Goal: Task Accomplishment & Management: Manage account settings

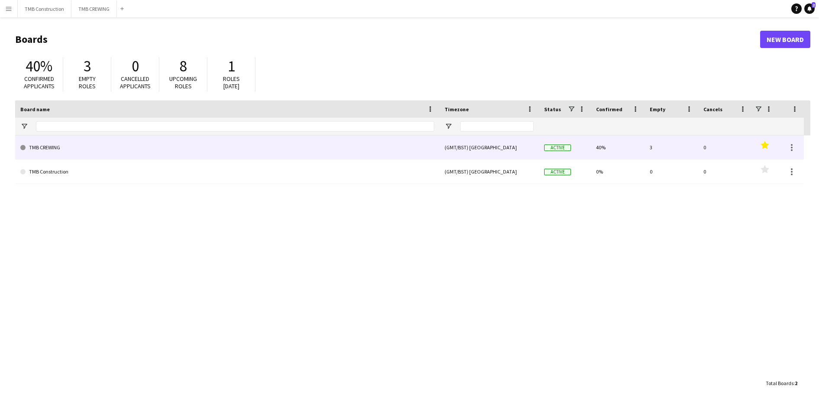
click at [250, 158] on link "TMB CREWING" at bounding box center [227, 148] width 414 height 24
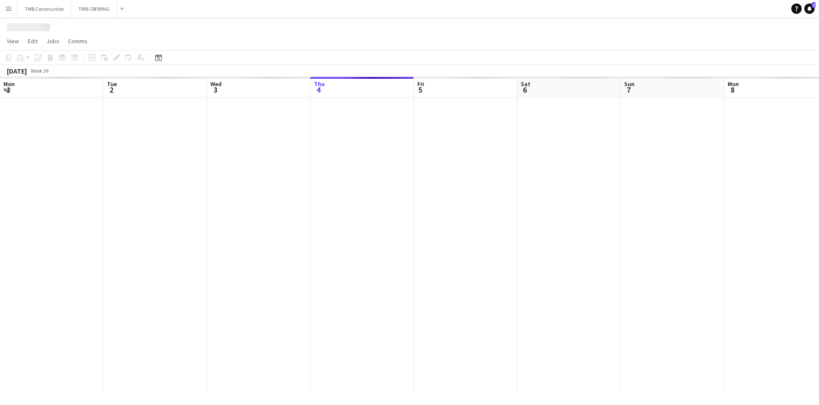
scroll to position [0, 207]
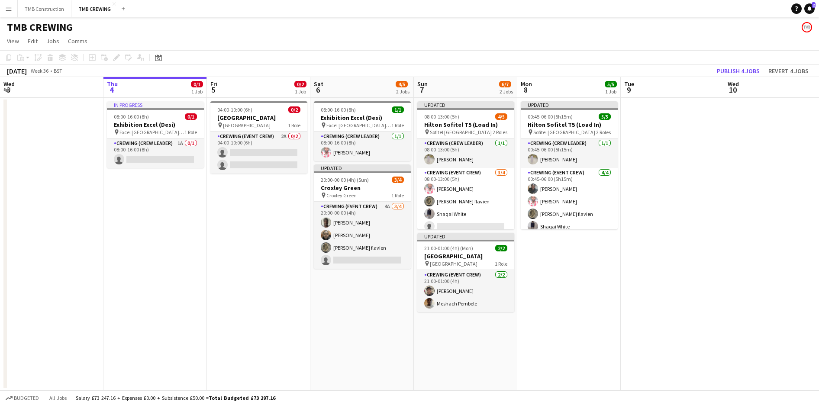
click at [296, 280] on app-date-cell "04:00-10:00 (6h) 0/[GEOGRAPHIC_DATA] pin [GEOGRAPHIC_DATA] 1 Role Crewing (Even…" at bounding box center [258, 244] width 103 height 293
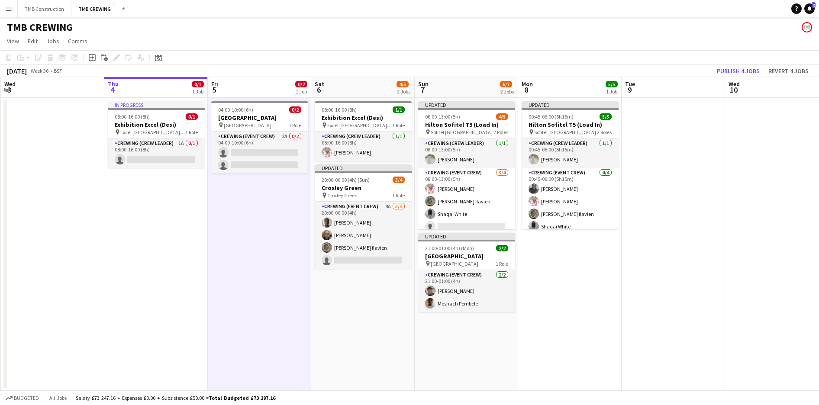
drag, startPoint x: 619, startPoint y: 167, endPoint x: 620, endPoint y: 186, distance: 19.1
click at [620, 186] on app-date-cell "Updated 00:45-06:00 (5h15m) 5/5 Hilton Sofitel T5 (Load In) pin Sofitel London …" at bounding box center [569, 244] width 103 height 293
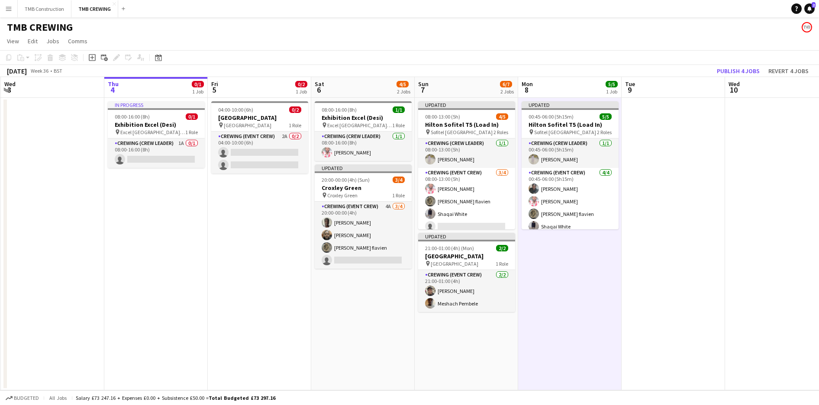
scroll to position [0, 206]
drag, startPoint x: 620, startPoint y: 186, endPoint x: 620, endPoint y: 195, distance: 9.1
click at [620, 195] on app-date-cell "Updated 00:45-06:00 (5h15m) 5/5 Hilton Sofitel T5 (Load In) pin Sofitel London …" at bounding box center [570, 244] width 103 height 293
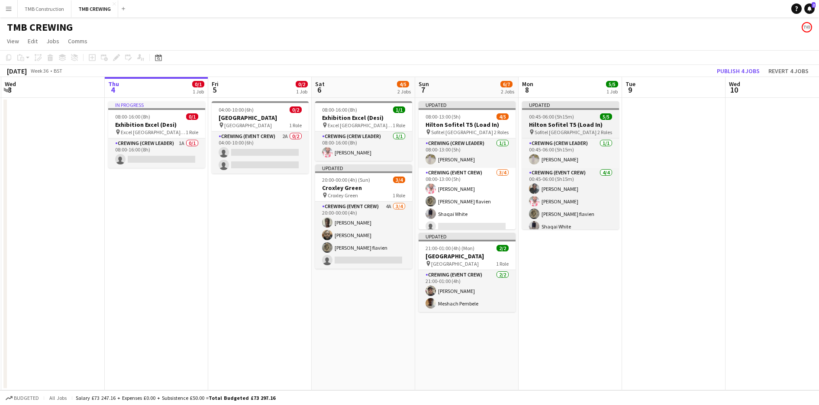
scroll to position [6, 0]
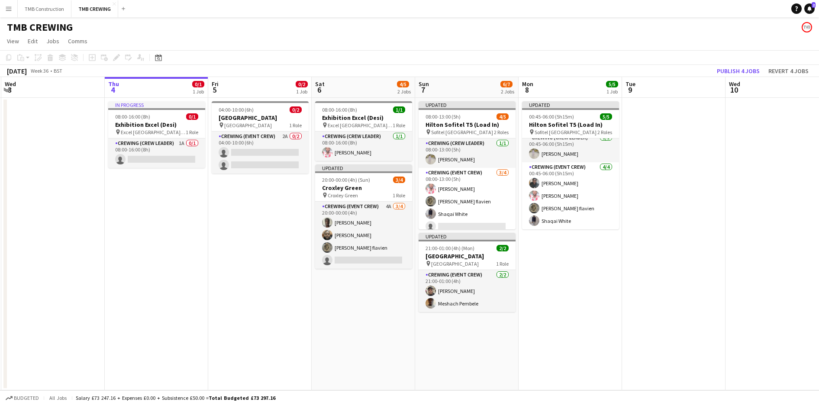
click at [269, 203] on app-date-cell "04:00-10:00 (6h) 0/[GEOGRAPHIC_DATA] pin [GEOGRAPHIC_DATA] 1 Role Crewing (Even…" at bounding box center [259, 244] width 103 height 293
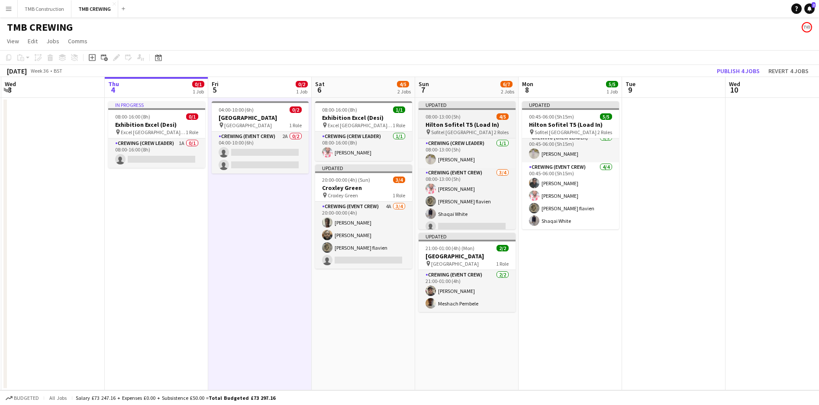
scroll to position [0, 205]
drag, startPoint x: 283, startPoint y: 143, endPoint x: 501, endPoint y: 107, distance: 220.3
click at [284, 143] on app-card-role "Crewing (Event Crew) 2A 0/2 04:00-10:00 (6h) single-neutral-actions single-neut…" at bounding box center [260, 153] width 97 height 42
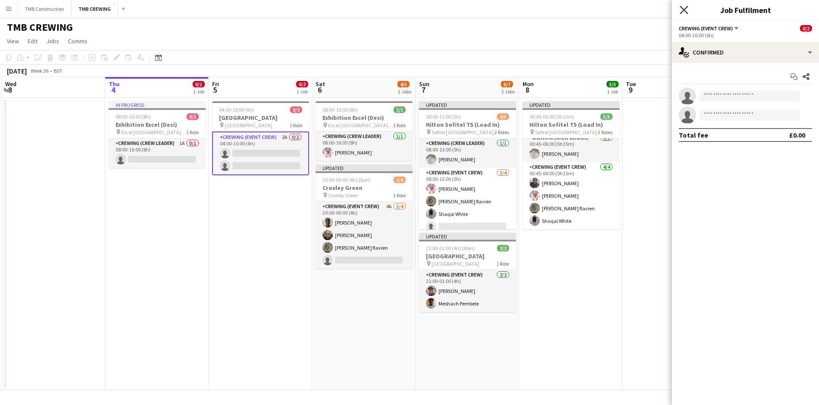
click at [683, 10] on icon "Close pop-in" at bounding box center [684, 10] width 8 height 8
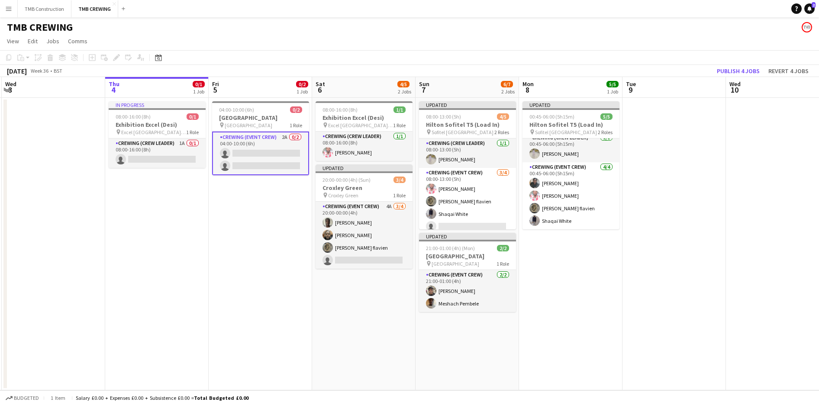
click at [256, 208] on app-date-cell "04:00-10:00 (6h) 0/[GEOGRAPHIC_DATA] pin [GEOGRAPHIC_DATA] 1 Role Crewing (Even…" at bounding box center [260, 244] width 103 height 293
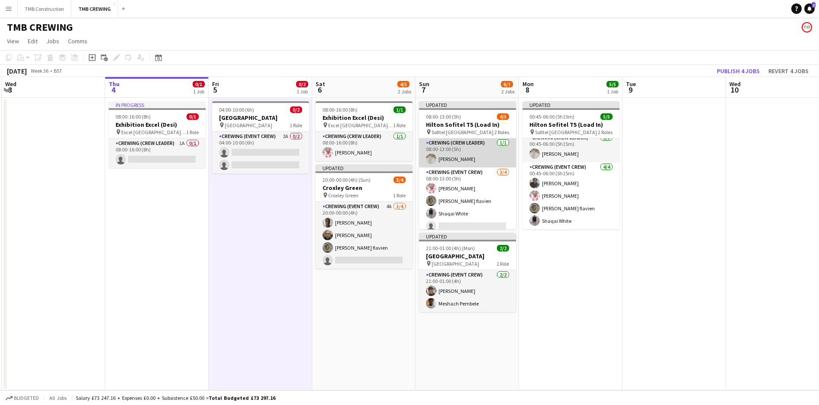
scroll to position [0, 0]
click at [91, 57] on icon "Add job" at bounding box center [92, 57] width 7 height 7
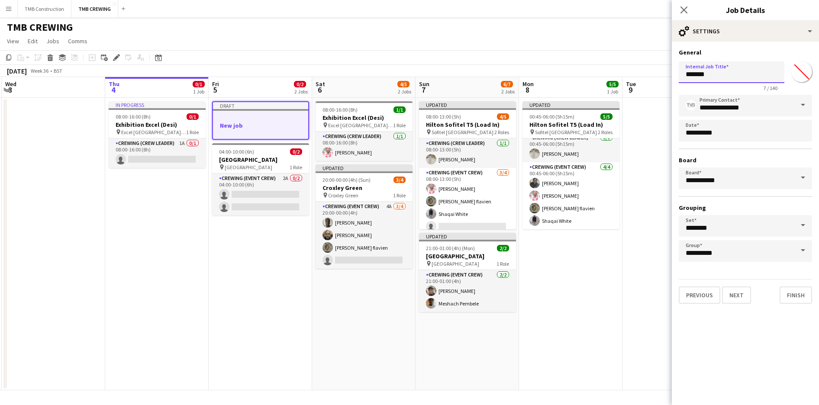
drag, startPoint x: 715, startPoint y: 69, endPoint x: 610, endPoint y: 61, distance: 105.1
click at [610, 61] on body "Menu Boards Boards Boards All jobs Status Workforce Workforce My Workforce Recr…" at bounding box center [409, 202] width 819 height 405
type input "**********"
click at [740, 297] on button "Next" at bounding box center [736, 295] width 29 height 17
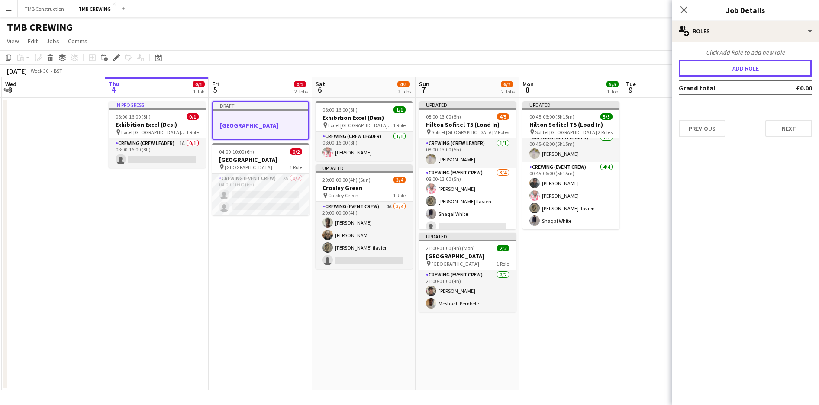
click at [739, 73] on button "Add role" at bounding box center [745, 68] width 133 height 17
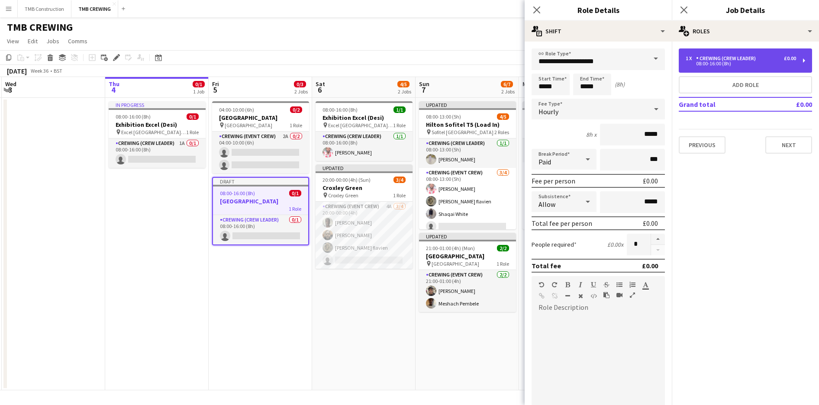
click at [741, 60] on div "Crewing (Crew Leader)" at bounding box center [727, 58] width 63 height 6
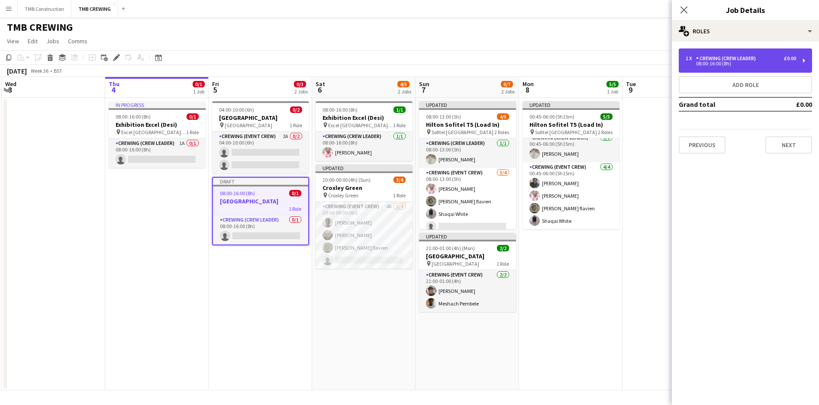
click at [741, 60] on div "Crewing (Crew Leader)" at bounding box center [727, 58] width 63 height 6
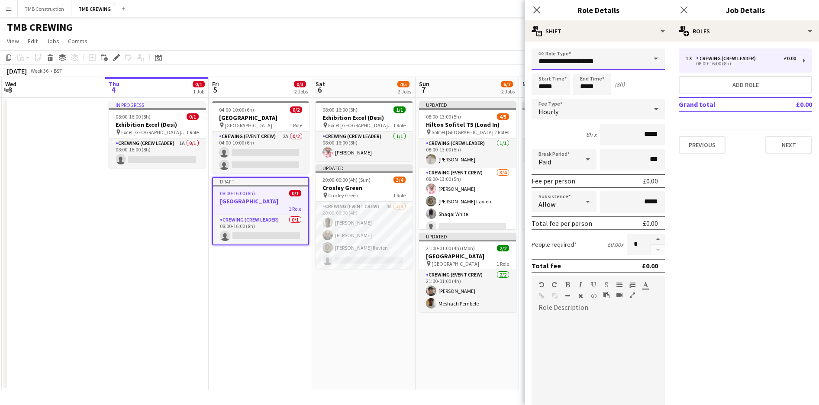
click at [640, 60] on input "**********" at bounding box center [598, 59] width 133 height 22
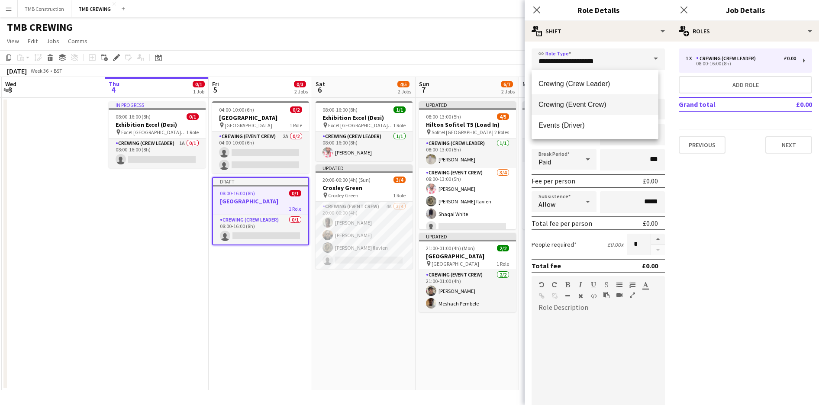
click at [610, 105] on span "Crewing (Event Crew)" at bounding box center [595, 104] width 113 height 8
type input "**********"
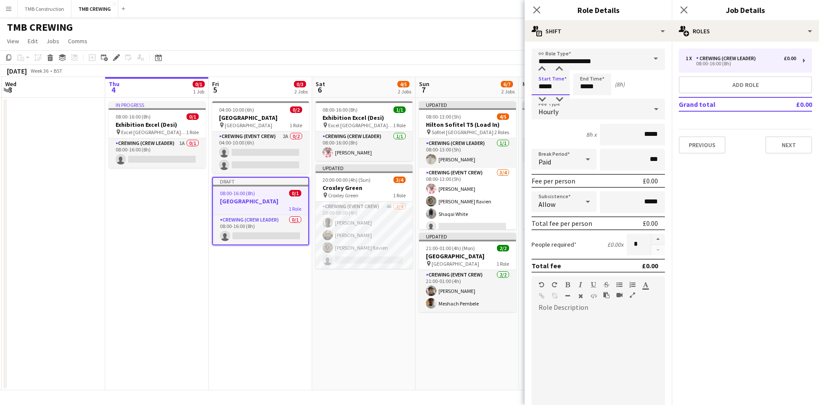
click at [558, 91] on input "*****" at bounding box center [551, 85] width 38 height 22
click at [559, 71] on div at bounding box center [559, 69] width 17 height 9
type input "*****"
click at [559, 71] on div at bounding box center [559, 69] width 17 height 9
click at [601, 87] on input "*****" at bounding box center [592, 85] width 38 height 22
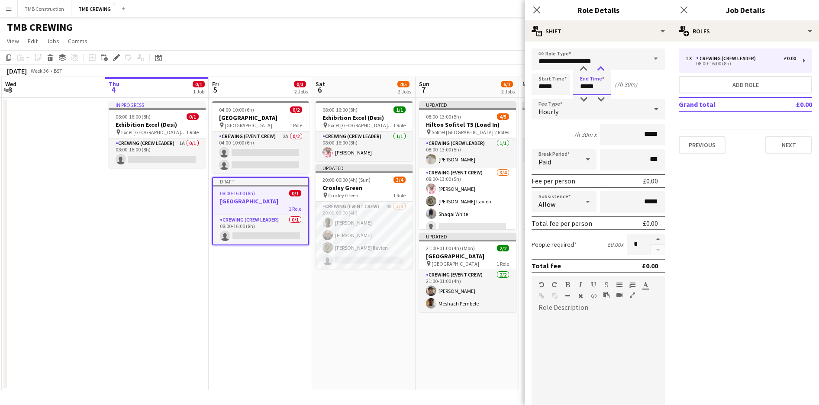
click at [605, 67] on div at bounding box center [600, 69] width 17 height 9
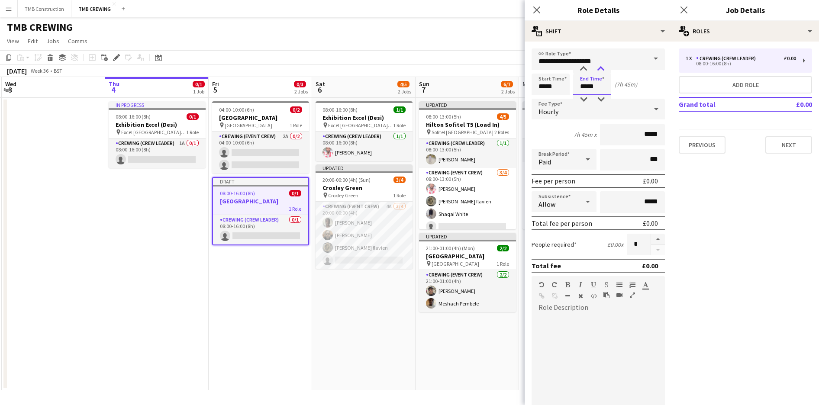
click at [605, 67] on div at bounding box center [600, 69] width 17 height 9
click at [585, 67] on div at bounding box center [583, 69] width 17 height 9
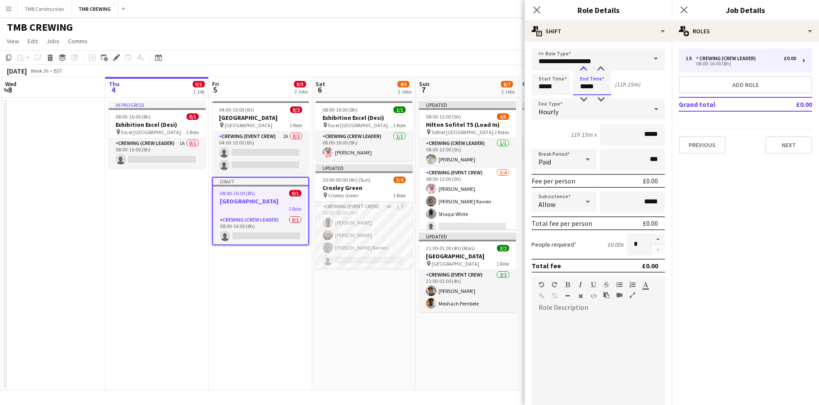
click at [585, 67] on div at bounding box center [583, 69] width 17 height 9
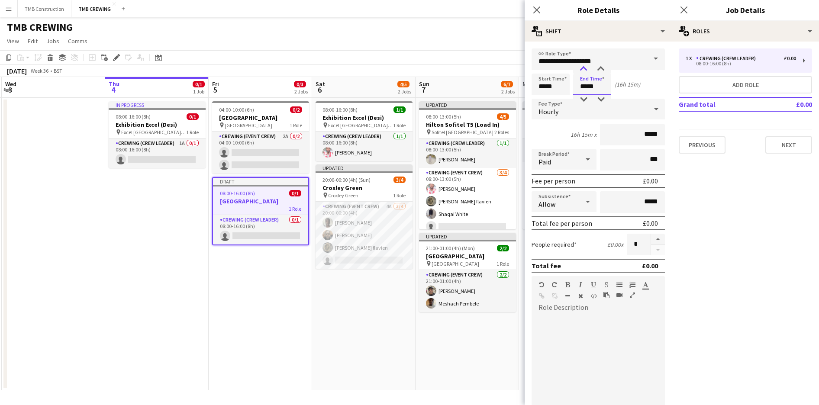
click at [585, 67] on div at bounding box center [583, 69] width 17 height 9
click at [586, 100] on div at bounding box center [583, 99] width 17 height 9
click at [582, 67] on div at bounding box center [583, 69] width 17 height 9
click at [585, 68] on div at bounding box center [583, 69] width 17 height 9
click at [596, 99] on div at bounding box center [600, 99] width 17 height 9
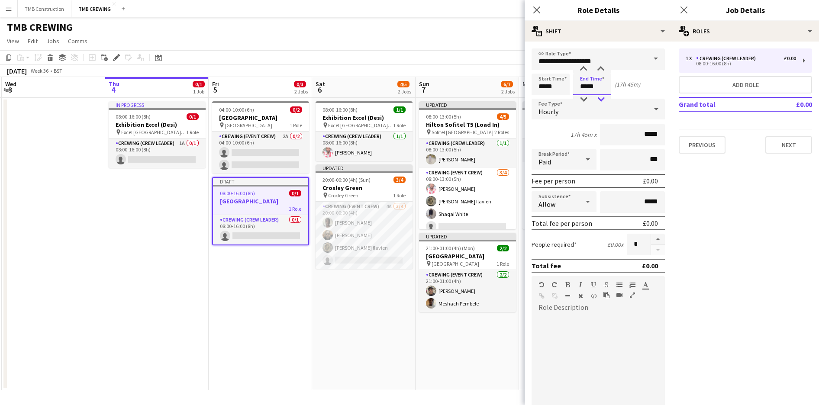
click at [598, 100] on div at bounding box center [600, 99] width 17 height 9
click at [556, 92] on input "*****" at bounding box center [551, 85] width 38 height 22
click at [586, 86] on input "*****" at bounding box center [592, 85] width 38 height 22
click at [586, 97] on div at bounding box center [583, 99] width 17 height 9
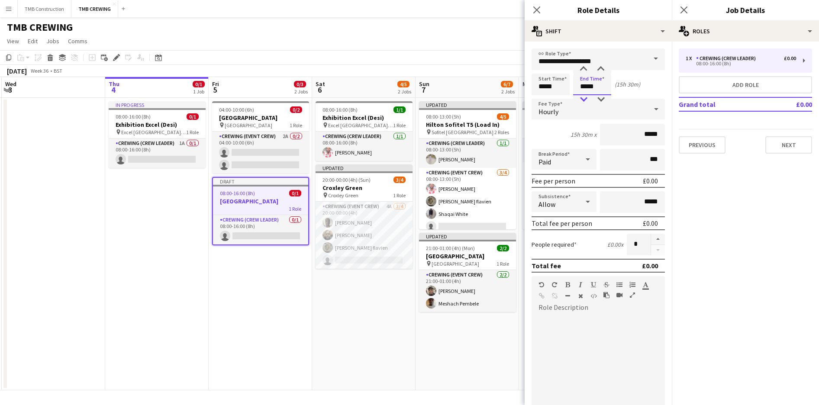
click at [586, 97] on div at bounding box center [583, 99] width 17 height 9
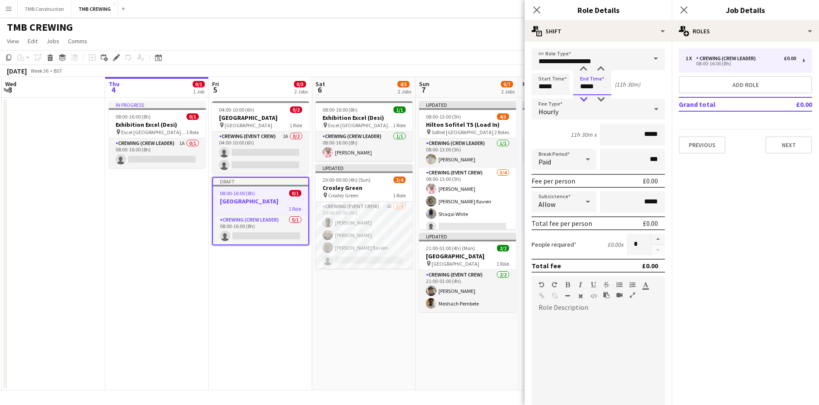
click at [586, 97] on div at bounding box center [583, 99] width 17 height 9
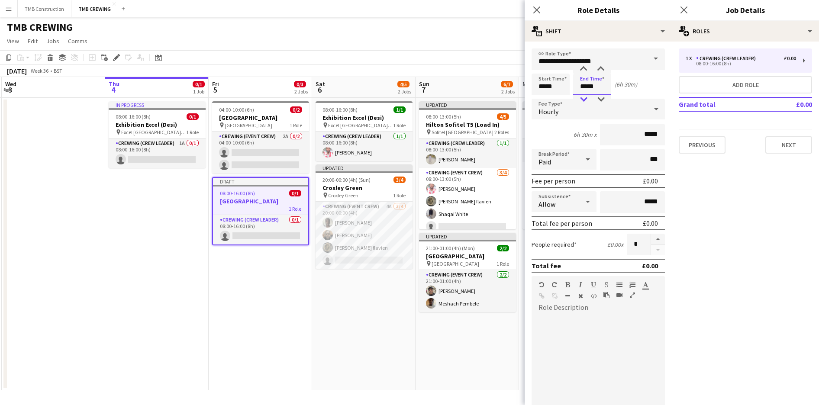
click at [586, 97] on div at bounding box center [583, 99] width 17 height 9
click at [586, 66] on div at bounding box center [583, 69] width 17 height 9
click at [582, 69] on div at bounding box center [583, 69] width 17 height 9
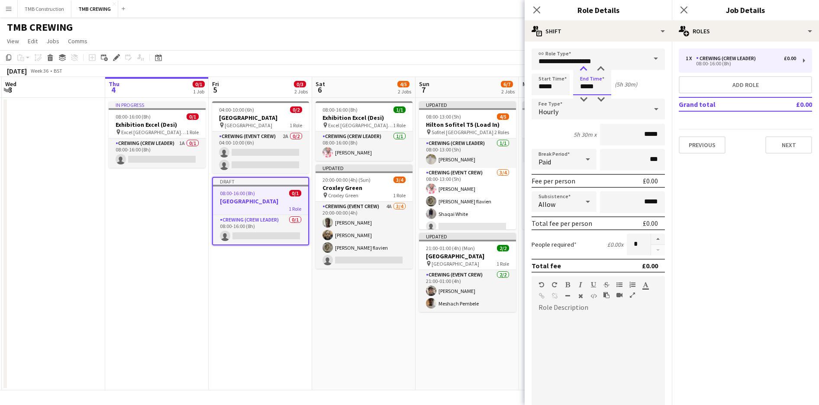
click at [582, 69] on div at bounding box center [583, 69] width 17 height 9
click at [585, 99] on div at bounding box center [583, 99] width 17 height 9
click at [585, 66] on div at bounding box center [583, 69] width 17 height 9
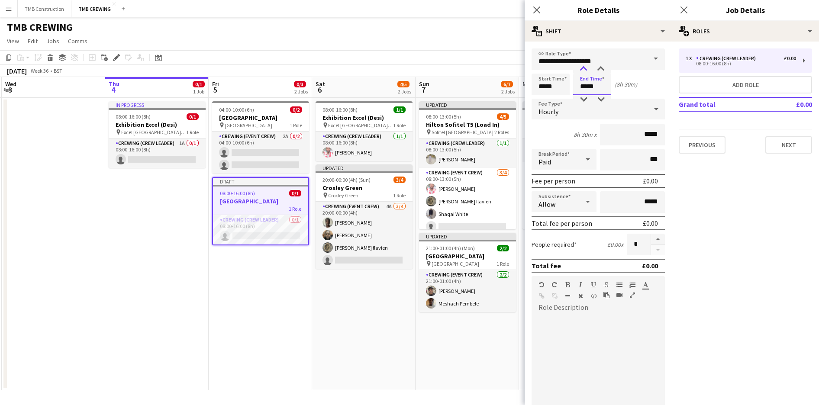
click at [585, 66] on div at bounding box center [583, 69] width 17 height 9
click at [582, 66] on div at bounding box center [583, 69] width 17 height 9
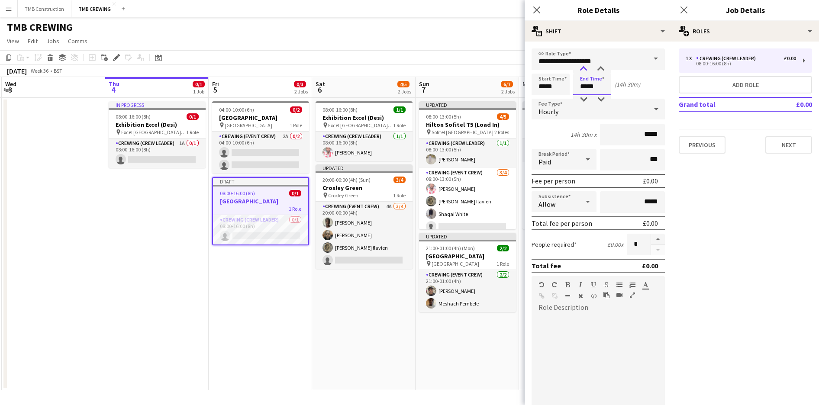
click at [582, 66] on div at bounding box center [583, 69] width 17 height 9
click at [587, 68] on div at bounding box center [583, 69] width 17 height 9
drag, startPoint x: 639, startPoint y: 133, endPoint x: 664, endPoint y: 135, distance: 25.7
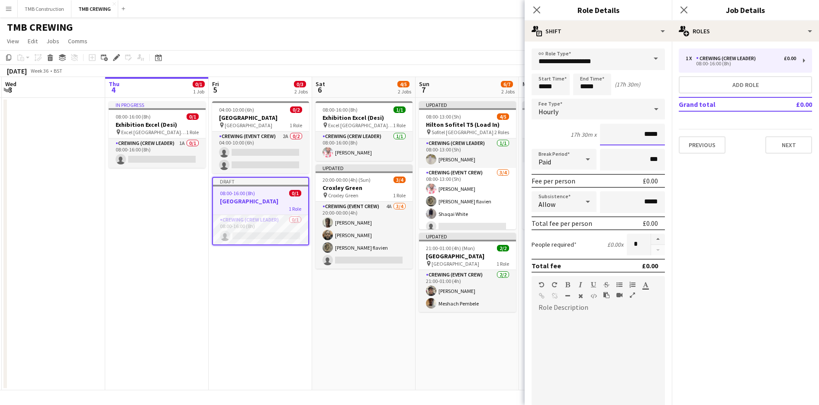
click at [664, 135] on form "**********" at bounding box center [598, 304] width 147 height 513
click at [582, 86] on input "*****" at bounding box center [592, 85] width 38 height 22
click at [582, 103] on div at bounding box center [583, 99] width 17 height 9
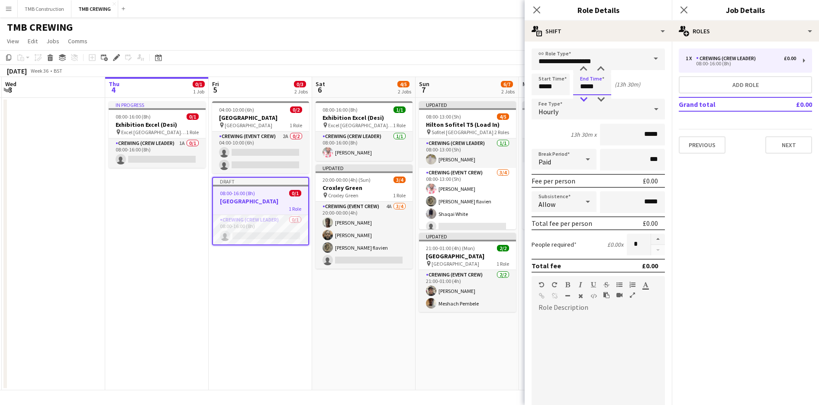
click at [582, 103] on div at bounding box center [583, 99] width 17 height 9
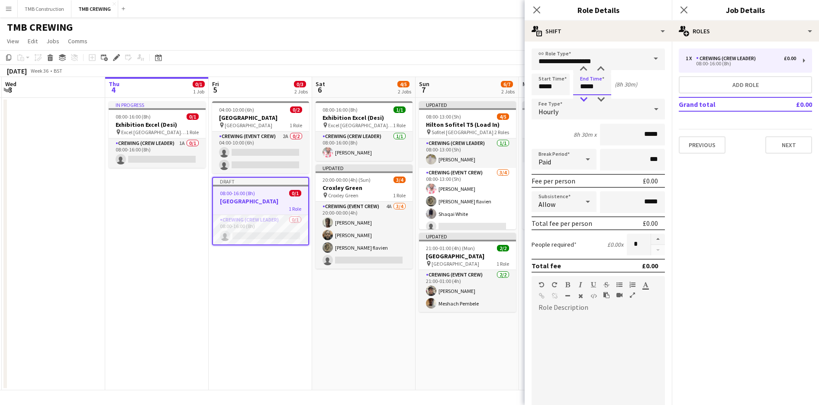
click at [582, 103] on div at bounding box center [583, 99] width 17 height 9
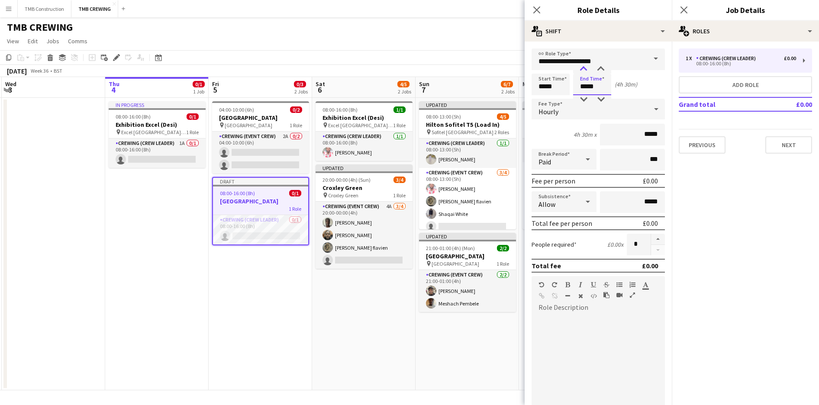
type input "*****"
click at [583, 66] on div at bounding box center [583, 69] width 17 height 9
click at [570, 314] on div at bounding box center [598, 364] width 133 height 110
click at [618, 323] on div at bounding box center [598, 367] width 133 height 104
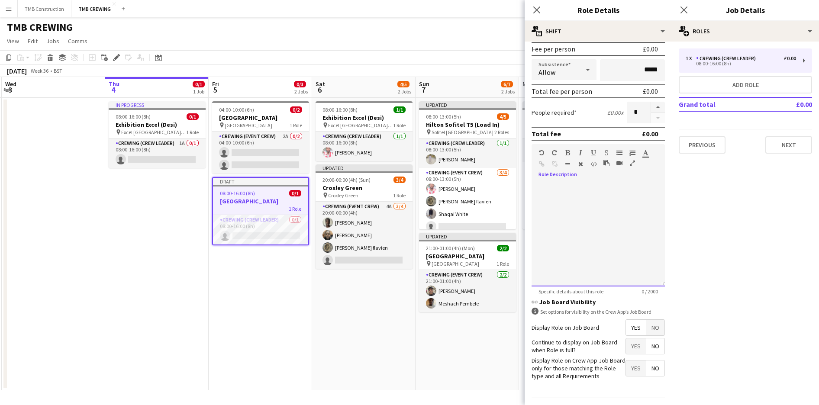
scroll to position [156, 0]
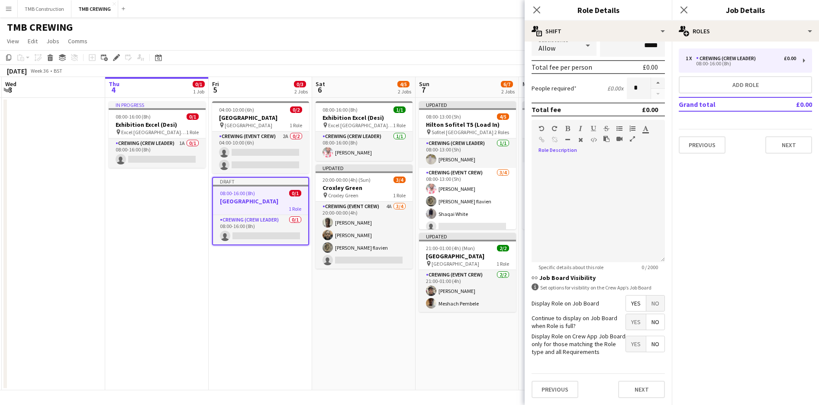
click at [630, 328] on span "Yes" at bounding box center [636, 322] width 20 height 16
click at [559, 152] on div "Standard Heading 1 Heading 2 Heading 3 Heading 4 Heading 5 Heading 6 Heading 7 …" at bounding box center [598, 136] width 133 height 32
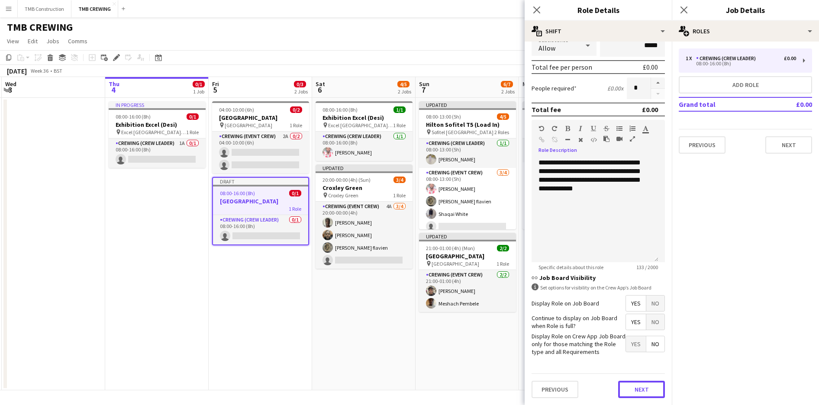
click at [630, 393] on button "Next" at bounding box center [641, 389] width 47 height 17
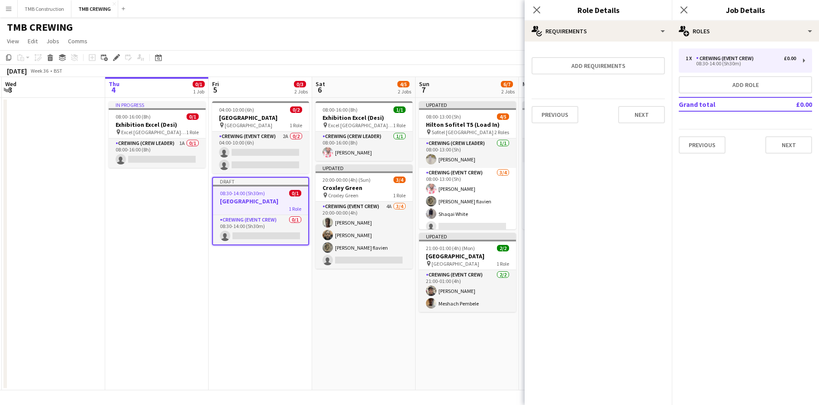
scroll to position [0, 0]
click at [637, 107] on button "Next" at bounding box center [641, 114] width 47 height 17
click at [639, 112] on button "Finish" at bounding box center [649, 115] width 32 height 17
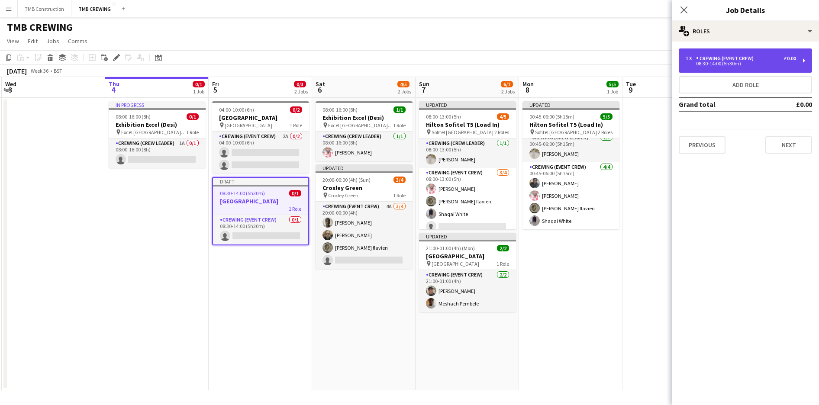
click at [756, 55] on div "Crewing (Event Crew)" at bounding box center [726, 58] width 61 height 6
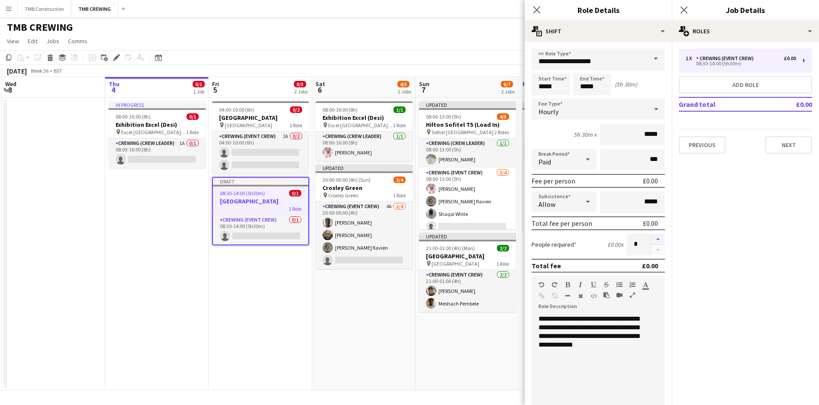
click at [653, 243] on button "button" at bounding box center [658, 239] width 14 height 11
click at [652, 243] on button "button" at bounding box center [658, 239] width 14 height 11
type input "*"
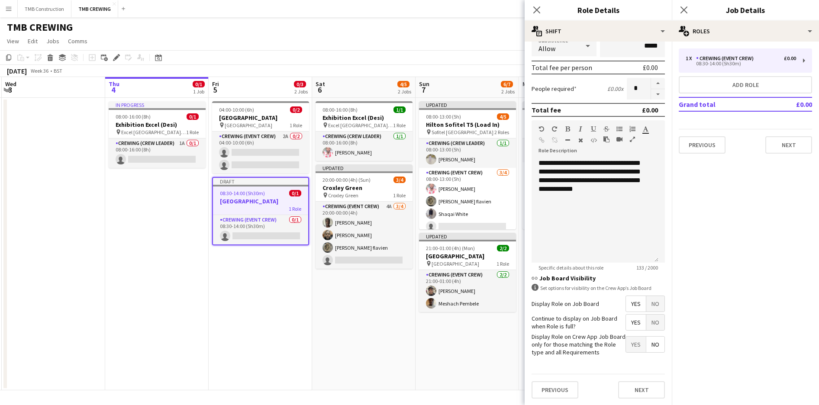
scroll to position [156, 0]
click at [642, 381] on button "Next" at bounding box center [641, 389] width 47 height 17
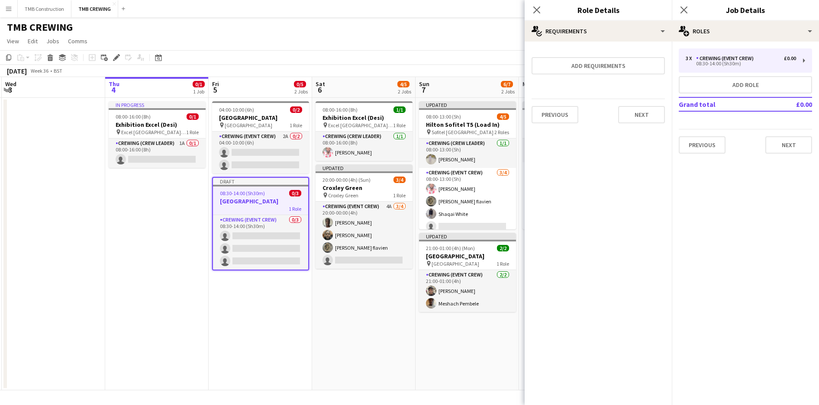
scroll to position [0, 0]
click at [651, 119] on button "Next" at bounding box center [641, 114] width 47 height 17
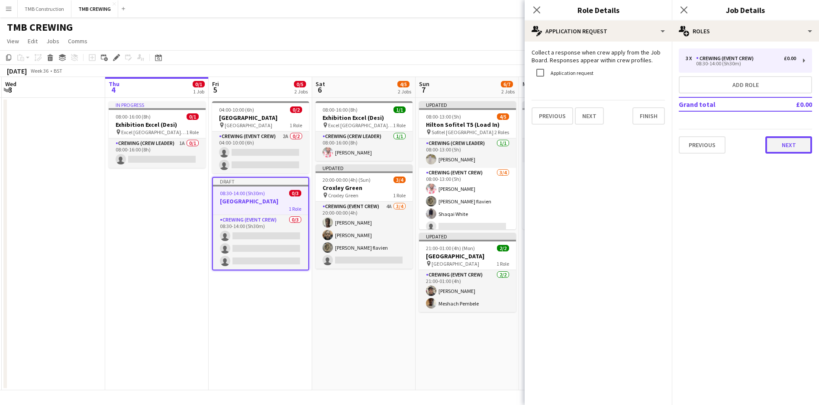
click at [769, 143] on button "Next" at bounding box center [789, 144] width 47 height 17
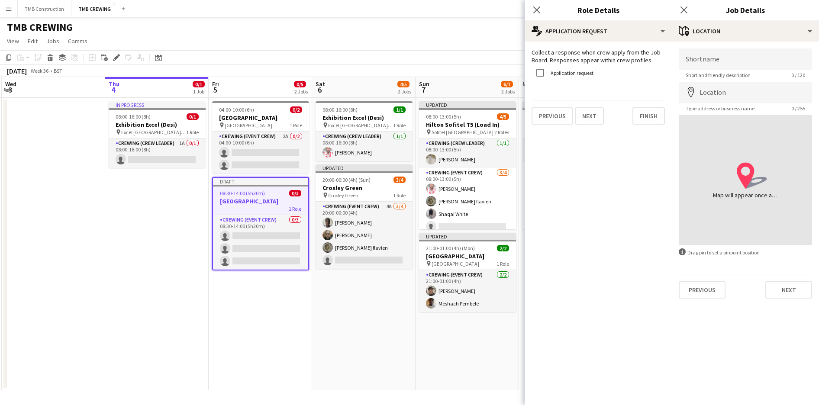
click at [716, 71] on app-form-group "Shortname Short and friendly description 0 / 120" at bounding box center [745, 63] width 133 height 30
click at [718, 60] on input "Shortname" at bounding box center [745, 59] width 133 height 22
type input "**********"
click at [720, 92] on input "Location" at bounding box center [745, 93] width 133 height 22
click at [792, 95] on input "**********" at bounding box center [745, 93] width 133 height 22
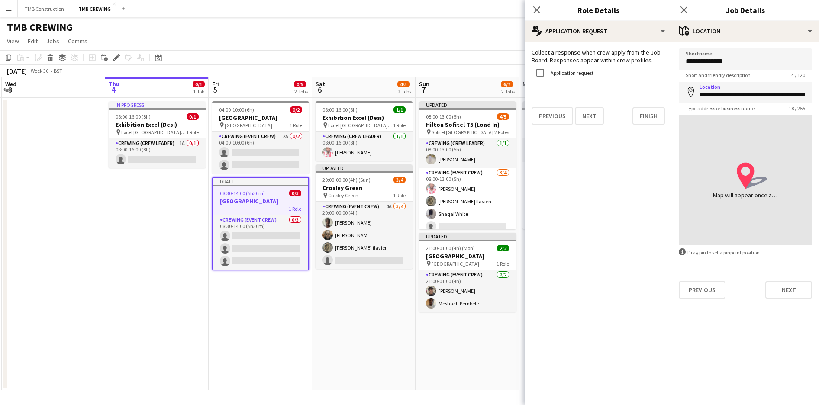
type input "**********"
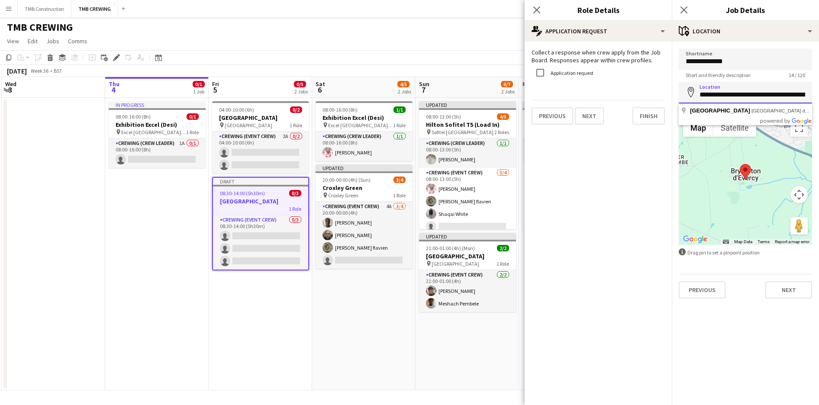
click at [802, 94] on input "**********" at bounding box center [745, 93] width 133 height 22
click at [694, 61] on input "**********" at bounding box center [745, 59] width 133 height 22
type input "**********"
click at [780, 288] on button "Next" at bounding box center [789, 289] width 47 height 17
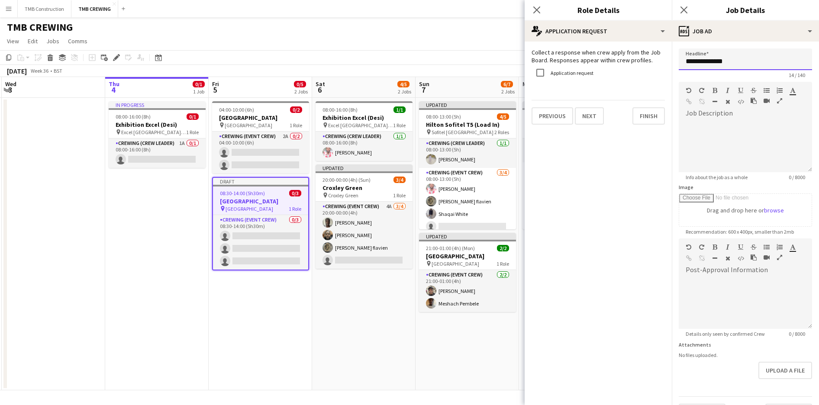
click at [694, 59] on input "**********" at bounding box center [745, 59] width 133 height 22
click at [740, 120] on div at bounding box center [745, 146] width 133 height 52
click at [282, 114] on h3 "[GEOGRAPHIC_DATA]" at bounding box center [260, 118] width 97 height 8
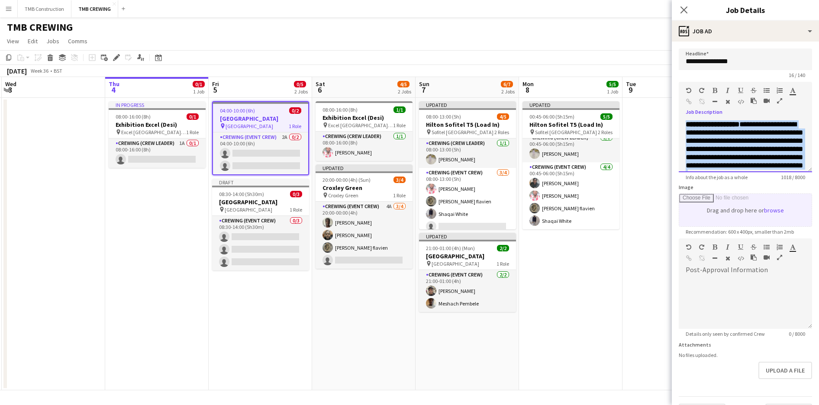
scroll to position [307, 0]
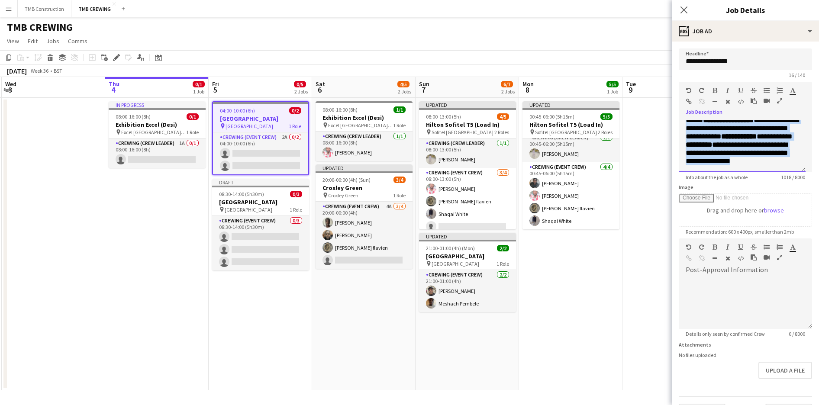
drag, startPoint x: 685, startPoint y: 126, endPoint x: 772, endPoint y: 231, distance: 136.6
click at [772, 231] on form "**********" at bounding box center [745, 234] width 147 height 373
copy div "**********"
click at [283, 196] on div "08:30-14:00 (5h30m) 0/3" at bounding box center [260, 194] width 97 height 6
type input "**********"
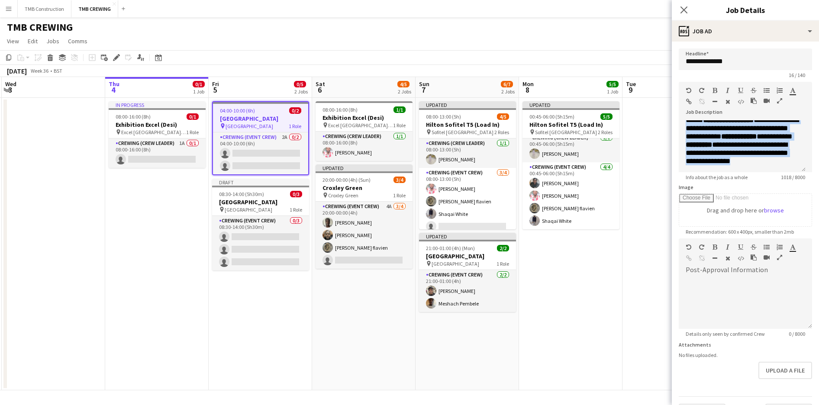
scroll to position [0, 0]
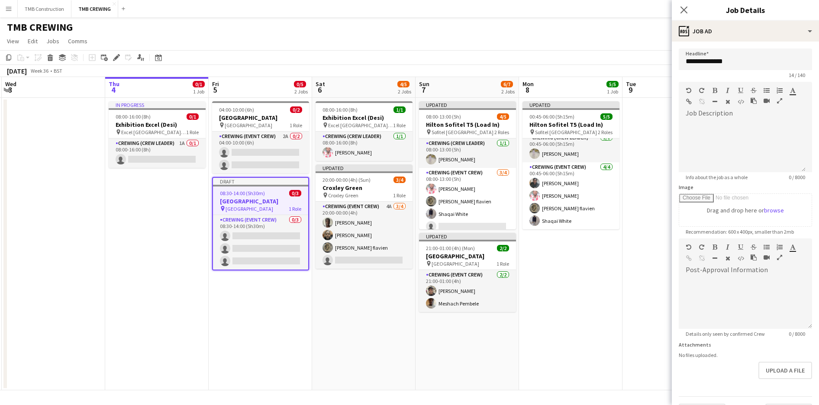
click at [755, 98] on icon "button" at bounding box center [754, 101] width 6 height 6
click at [737, 118] on div at bounding box center [745, 143] width 133 height 58
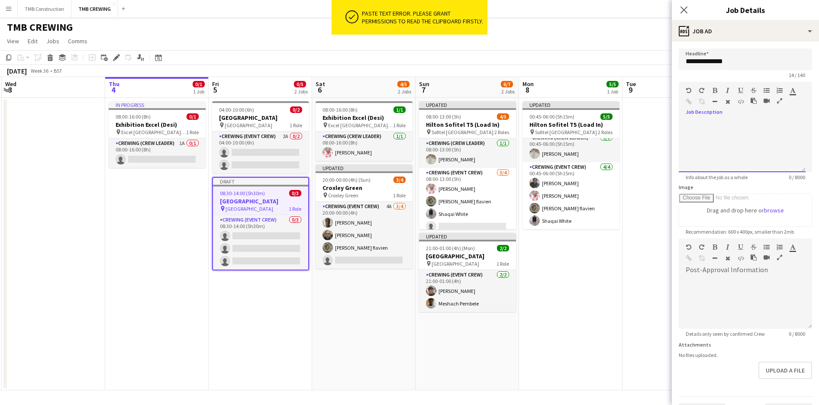
click at [747, 114] on div at bounding box center [745, 143] width 133 height 58
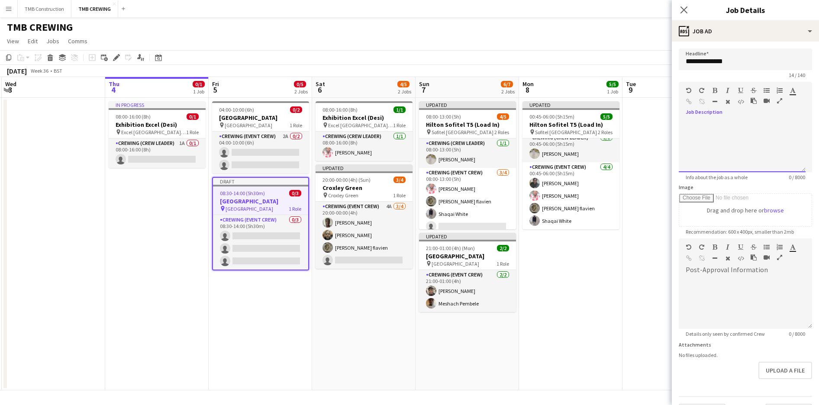
paste div
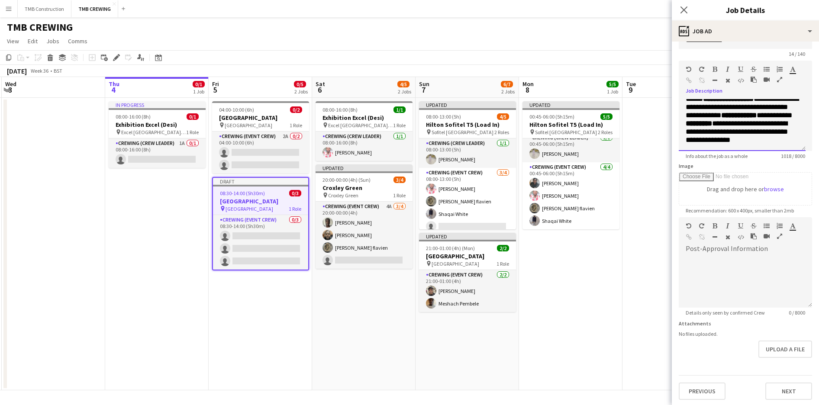
scroll to position [23, 0]
click at [777, 387] on button "Next" at bounding box center [789, 389] width 47 height 17
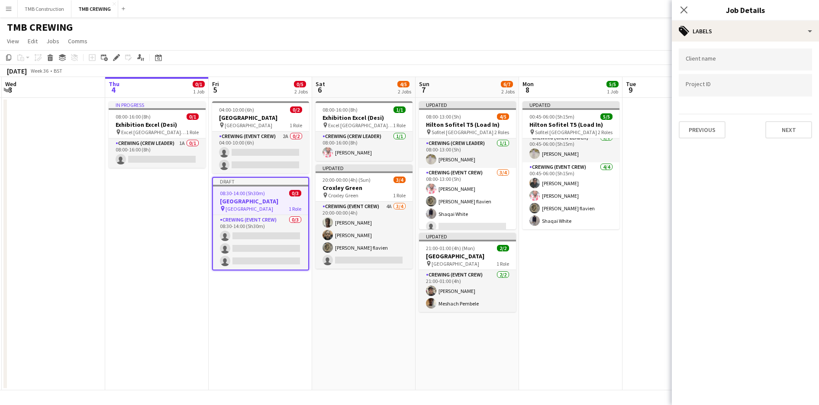
scroll to position [0, 0]
click at [717, 50] on div at bounding box center [745, 59] width 133 height 22
type input "****"
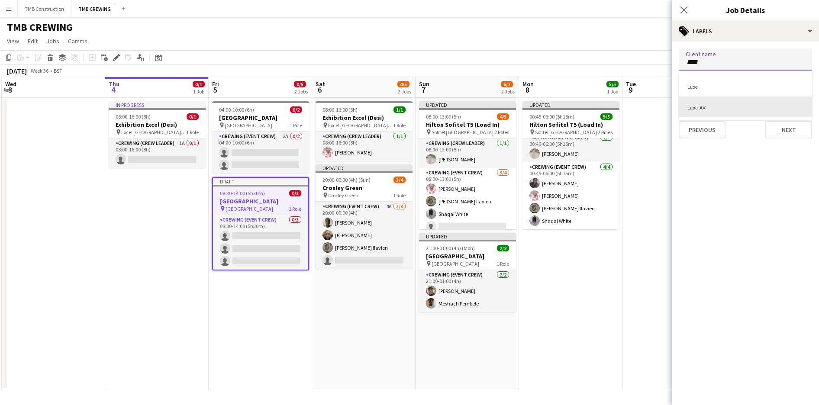
click at [719, 106] on div "Luxe AV" at bounding box center [745, 107] width 133 height 21
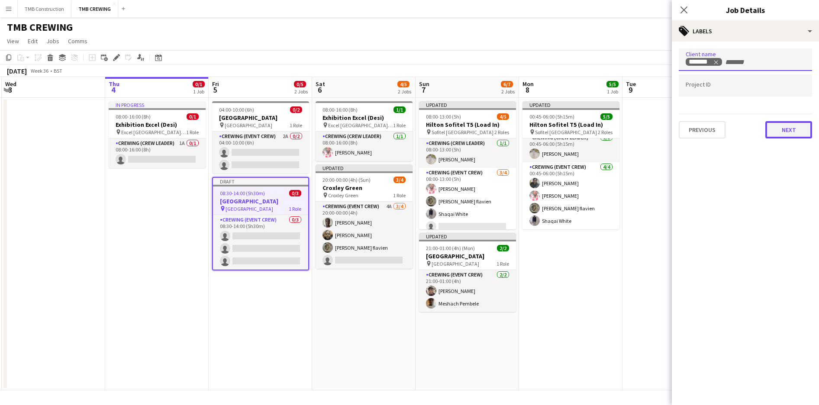
click at [775, 126] on button "Next" at bounding box center [789, 129] width 47 height 17
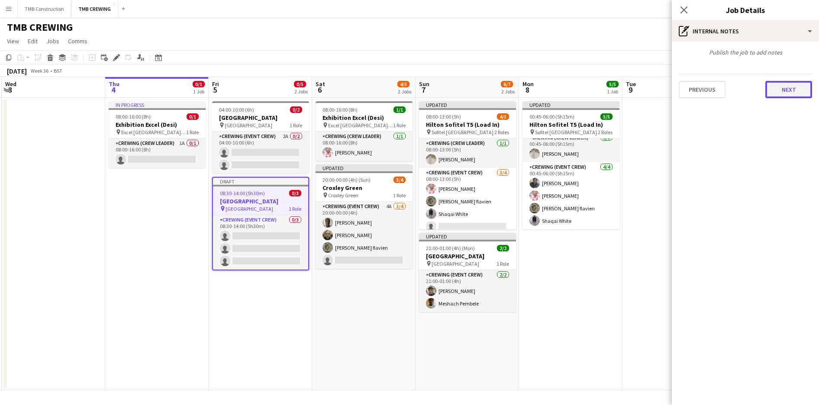
click at [777, 88] on button "Next" at bounding box center [789, 89] width 47 height 17
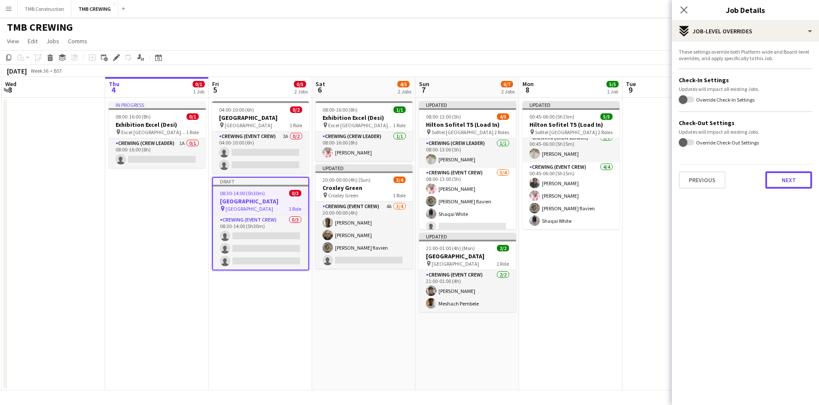
click at [789, 180] on button "Next" at bounding box center [789, 179] width 47 height 17
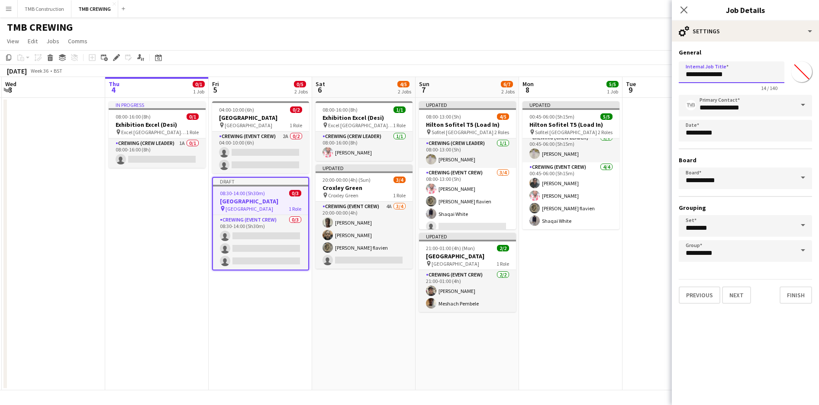
click at [696, 71] on input "**********" at bounding box center [732, 72] width 106 height 22
type input "**********"
click at [743, 297] on button "Next" at bounding box center [736, 295] width 29 height 17
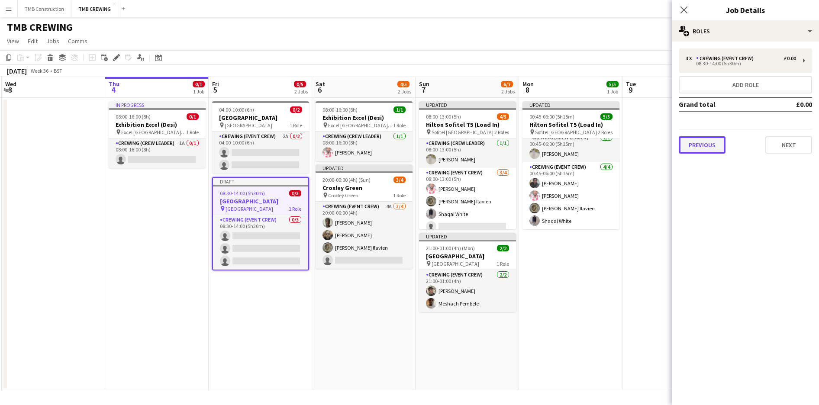
click at [697, 152] on button "Previous" at bounding box center [702, 144] width 47 height 17
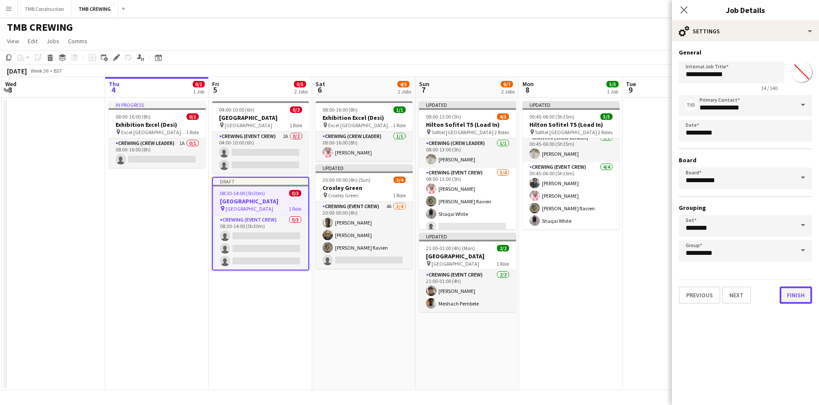
click at [801, 291] on button "Finish" at bounding box center [796, 295] width 32 height 17
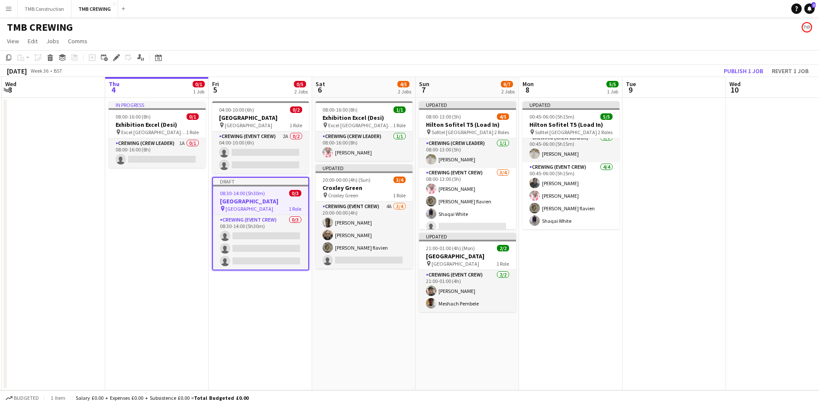
click at [224, 341] on app-date-cell "04:00-10:00 (6h) 0/[GEOGRAPHIC_DATA] pin [GEOGRAPHIC_DATA] 1 Role Crewing (Even…" at bounding box center [260, 244] width 103 height 293
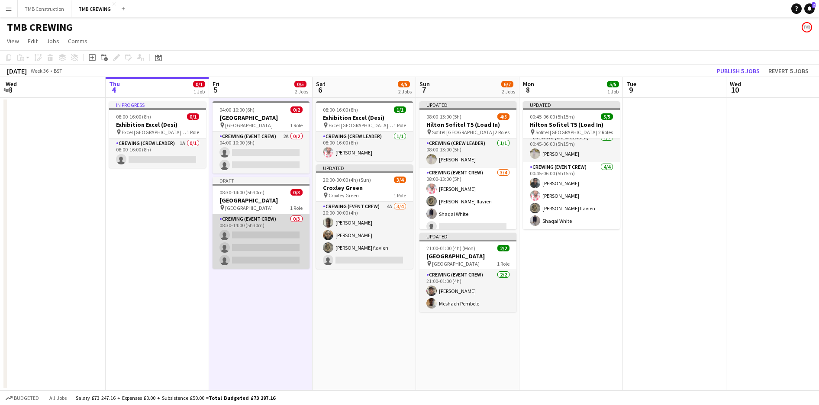
click at [283, 231] on app-card-role "Crewing (Event Crew) 0/3 08:30-14:00 (5h30m) single-neutral-actions single-neut…" at bounding box center [261, 241] width 97 height 55
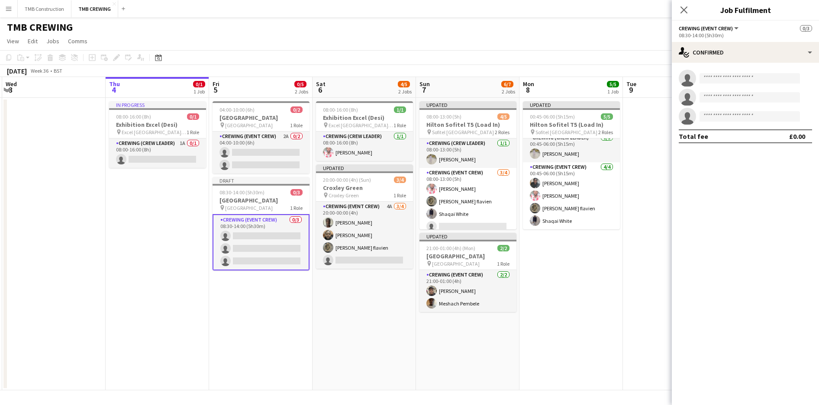
click at [252, 322] on app-date-cell "04:00-10:00 (6h) 0/[GEOGRAPHIC_DATA] pin [GEOGRAPHIC_DATA] 1 Role Crewing (Even…" at bounding box center [260, 244] width 103 height 293
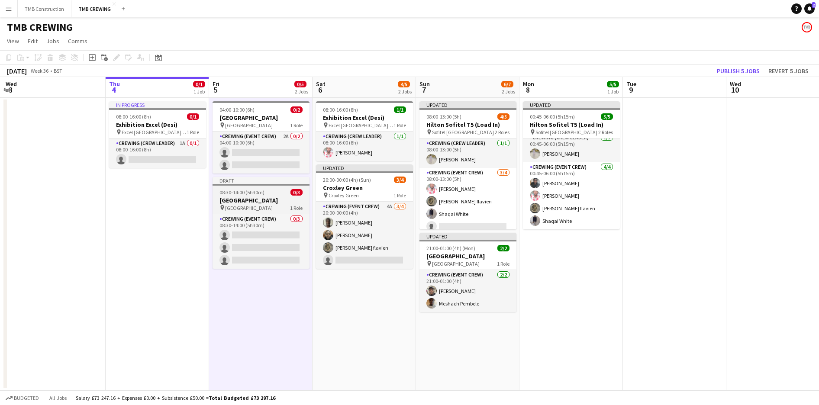
click at [282, 200] on h3 "[GEOGRAPHIC_DATA]" at bounding box center [261, 201] width 97 height 8
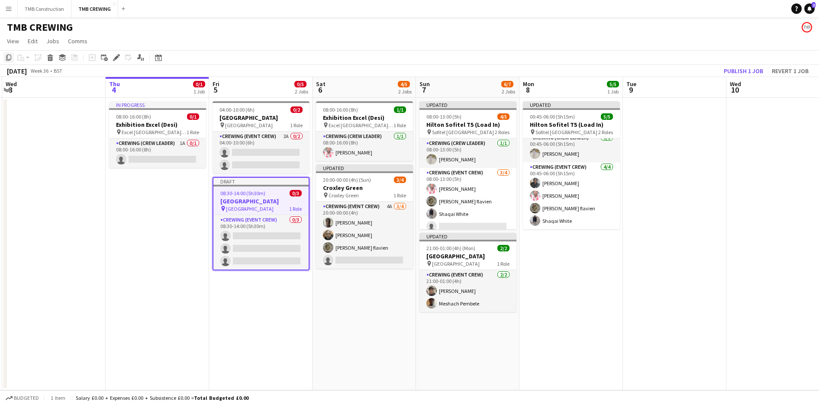
click at [7, 58] on icon "Copy" at bounding box center [8, 57] width 7 height 7
click at [267, 293] on app-date-cell "04:00-10:00 (6h) 0/[GEOGRAPHIC_DATA] pin [GEOGRAPHIC_DATA] 1 Role Crewing (Even…" at bounding box center [260, 244] width 103 height 293
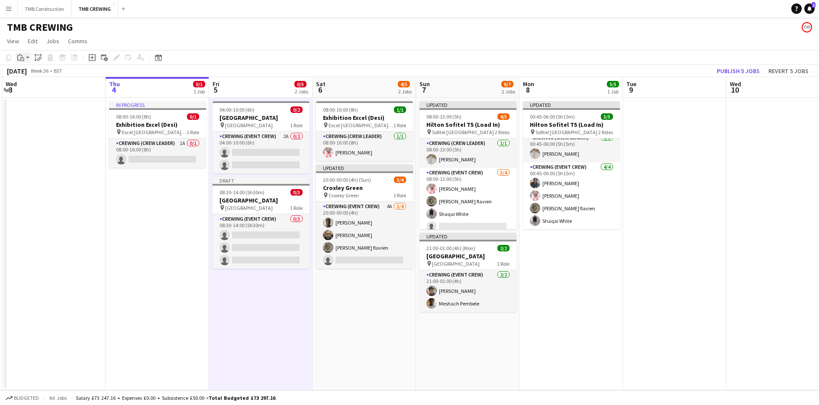
click at [24, 57] on div "Paste" at bounding box center [21, 57] width 10 height 10
click at [39, 71] on link "Paste Ctrl+V" at bounding box center [63, 74] width 81 height 8
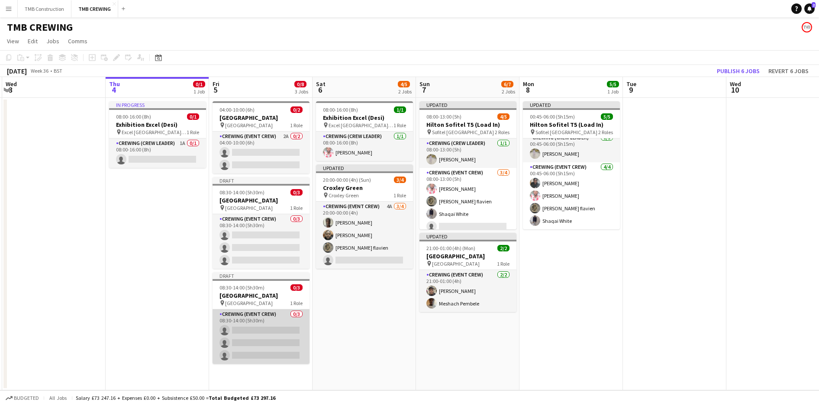
click at [268, 317] on app-card-role "Crewing (Event Crew) 0/3 08:30-14:00 (5h30m) single-neutral-actions single-neut…" at bounding box center [261, 337] width 97 height 55
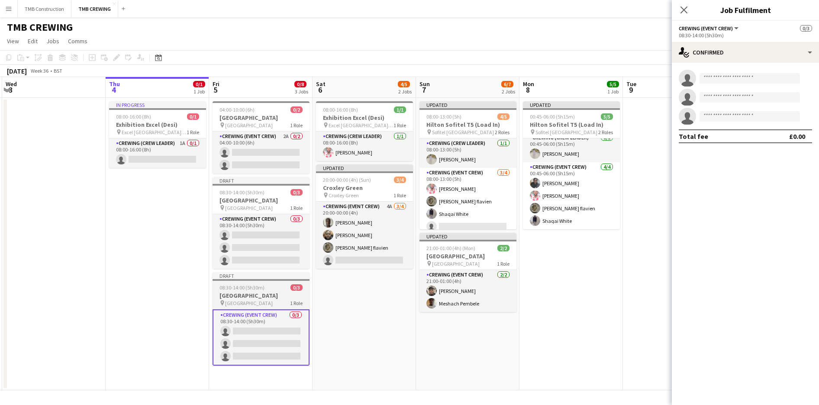
click at [278, 289] on div "08:30-14:00 (5h30m) 0/3" at bounding box center [261, 288] width 97 height 6
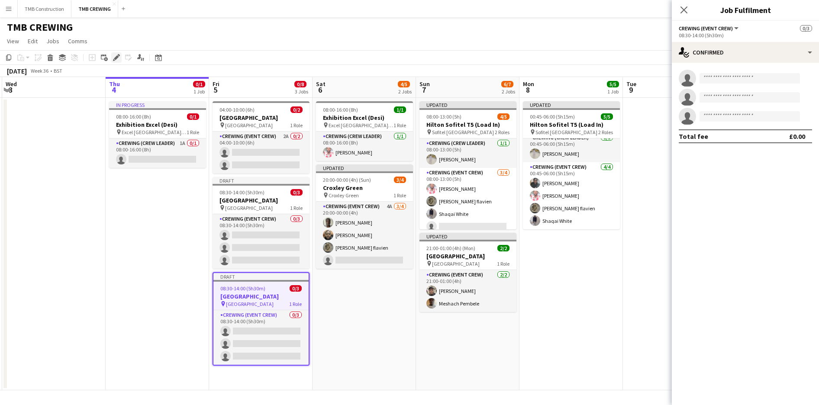
click at [115, 59] on icon at bounding box center [116, 57] width 5 height 5
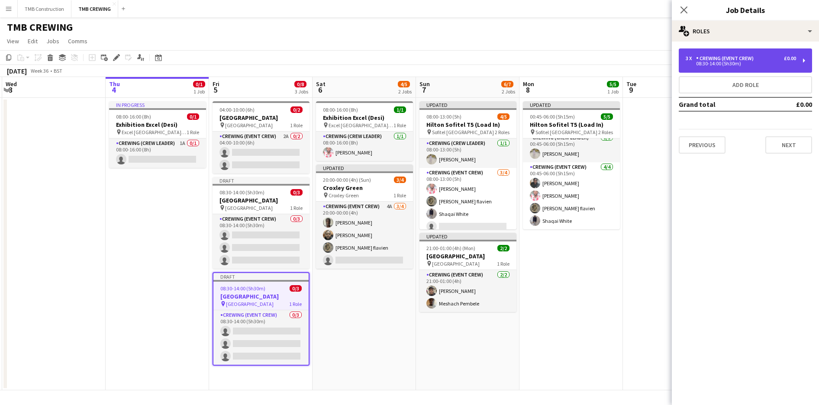
click at [722, 63] on div "08:30-14:00 (5h30m)" at bounding box center [741, 63] width 110 height 4
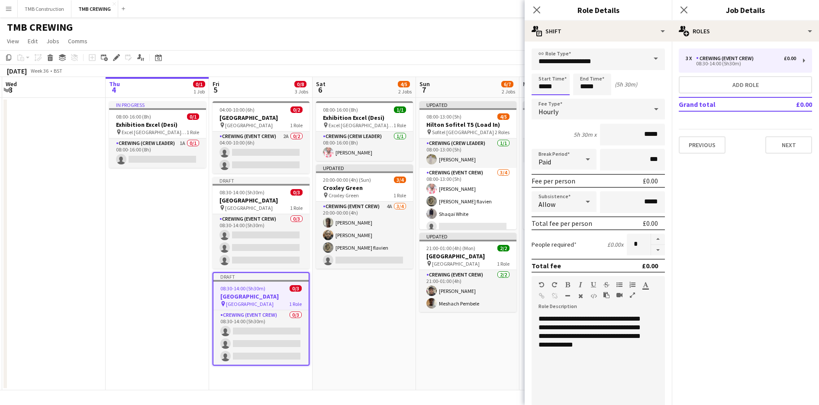
click at [553, 79] on input "*****" at bounding box center [551, 85] width 38 height 22
click at [541, 68] on div at bounding box center [541, 69] width 17 height 9
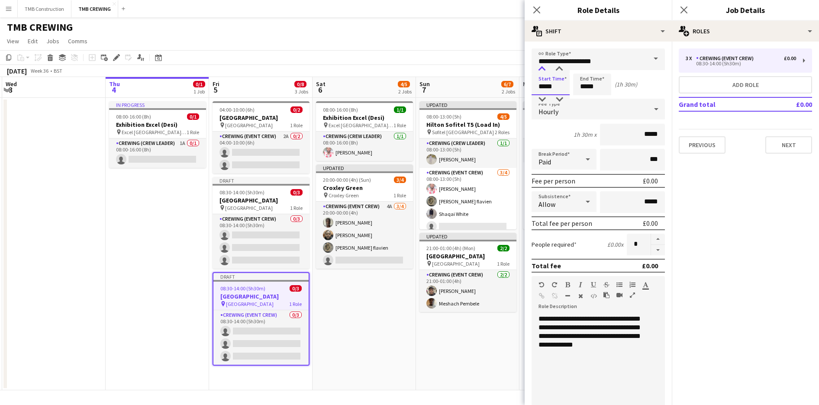
click at [541, 68] on div at bounding box center [541, 69] width 17 height 9
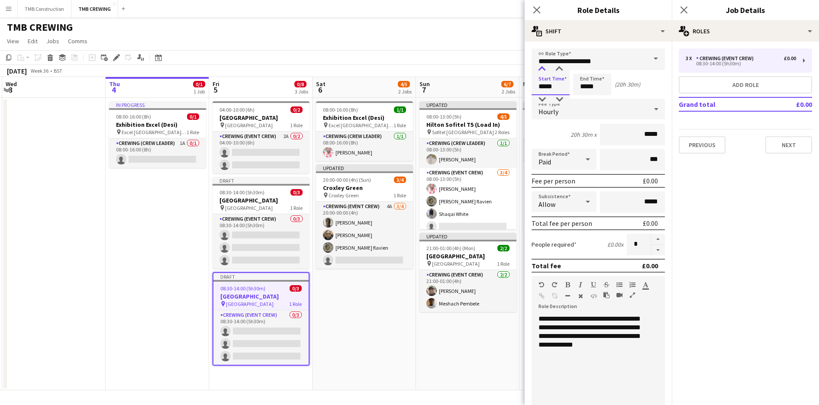
click at [541, 68] on div at bounding box center [541, 69] width 17 height 9
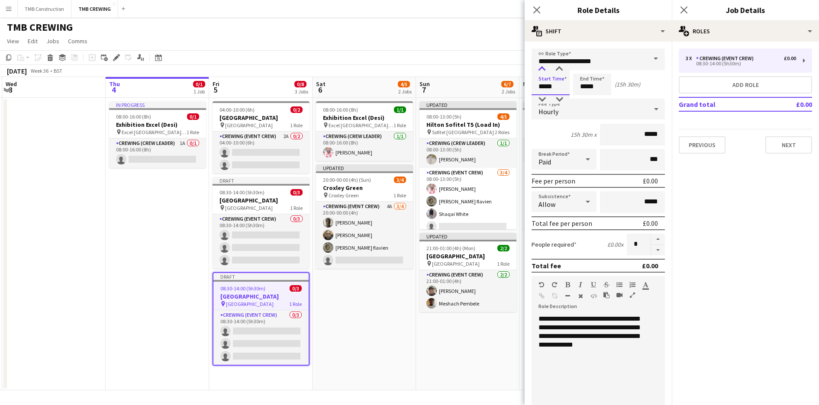
type input "*****"
click at [541, 68] on div at bounding box center [541, 69] width 17 height 9
click at [591, 86] on input "*****" at bounding box center [592, 85] width 38 height 22
click at [585, 98] on div at bounding box center [583, 99] width 17 height 9
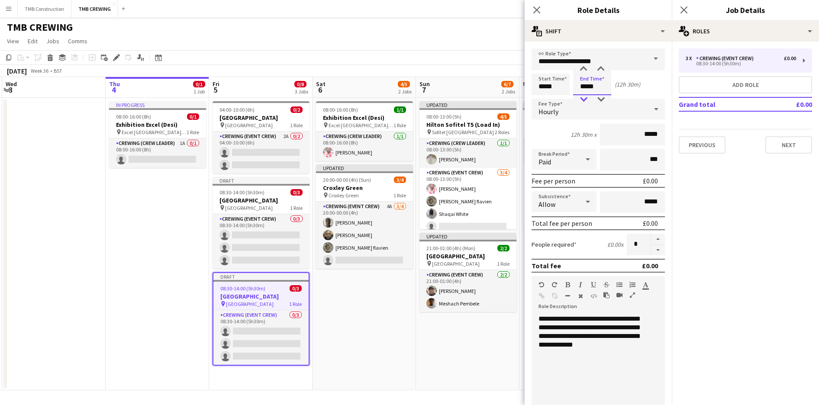
click at [585, 98] on div at bounding box center [583, 99] width 17 height 9
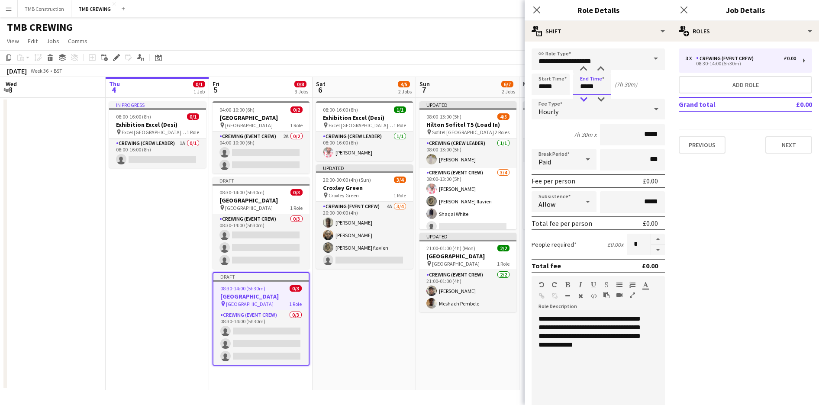
click at [585, 98] on div at bounding box center [583, 99] width 17 height 9
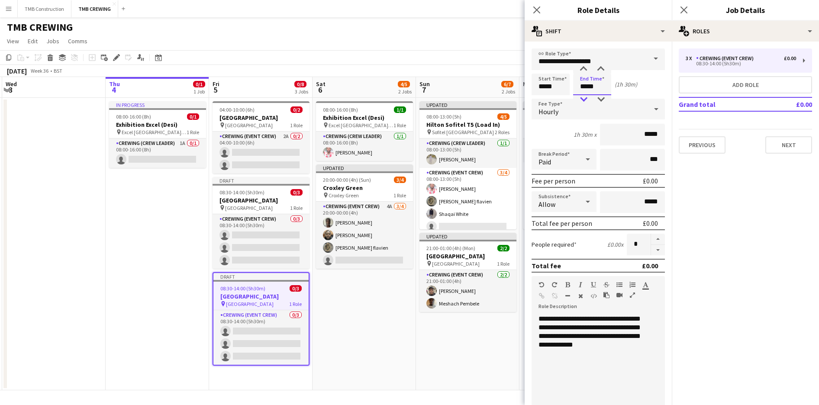
click at [585, 98] on div at bounding box center [583, 99] width 17 height 9
click at [586, 66] on div at bounding box center [583, 69] width 17 height 9
type input "*****"
click at [586, 66] on div at bounding box center [583, 69] width 17 height 9
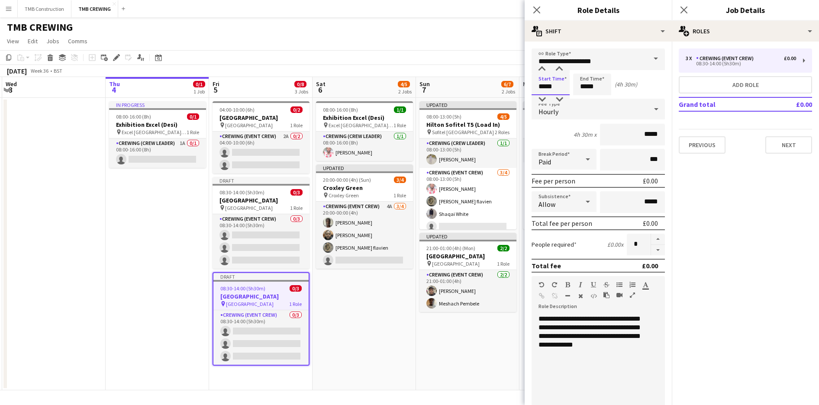
click at [553, 91] on input "*****" at bounding box center [551, 85] width 38 height 22
click at [563, 98] on div at bounding box center [559, 99] width 17 height 9
click at [543, 73] on div at bounding box center [541, 69] width 17 height 9
click at [545, 98] on div at bounding box center [541, 99] width 17 height 9
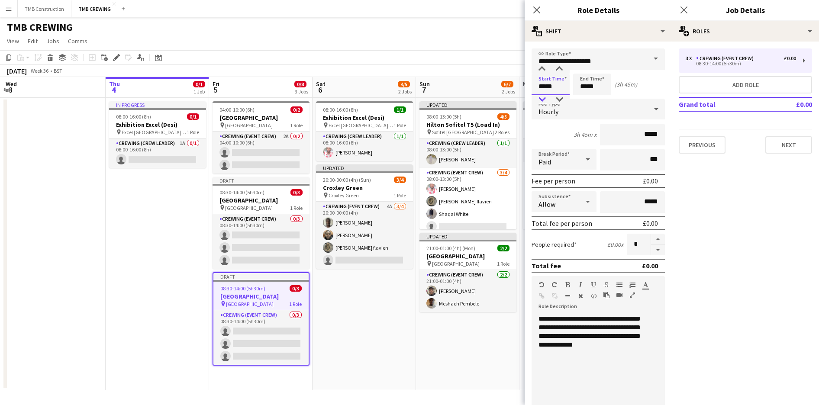
click at [545, 98] on div at bounding box center [541, 99] width 17 height 9
click at [543, 66] on div at bounding box center [541, 69] width 17 height 9
type input "*****"
click at [559, 100] on div at bounding box center [559, 99] width 17 height 9
click at [585, 87] on input "*****" at bounding box center [592, 85] width 38 height 22
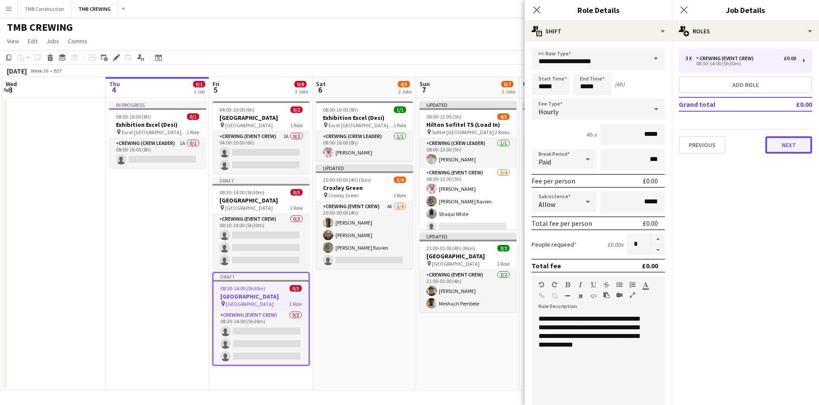
click at [776, 147] on button "Next" at bounding box center [789, 144] width 47 height 17
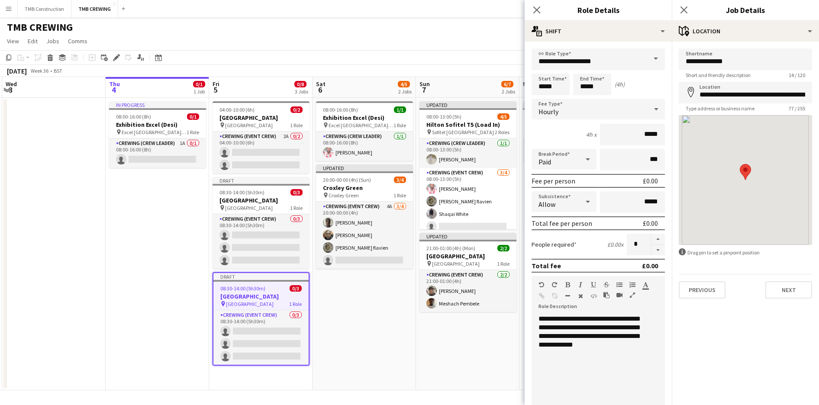
click at [544, 10] on div "Close pop-in" at bounding box center [537, 10] width 24 height 20
click at [540, 9] on icon "Close pop-in" at bounding box center [537, 10] width 8 height 8
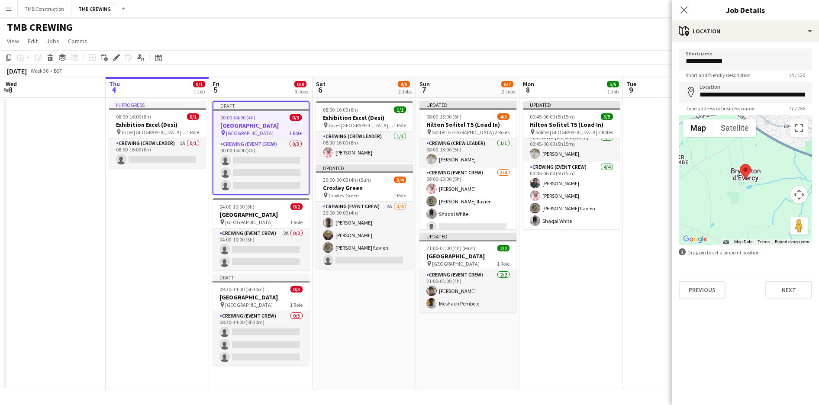
click at [686, 16] on div "Close pop-in" at bounding box center [684, 10] width 24 height 20
click at [685, 9] on icon at bounding box center [684, 10] width 8 height 8
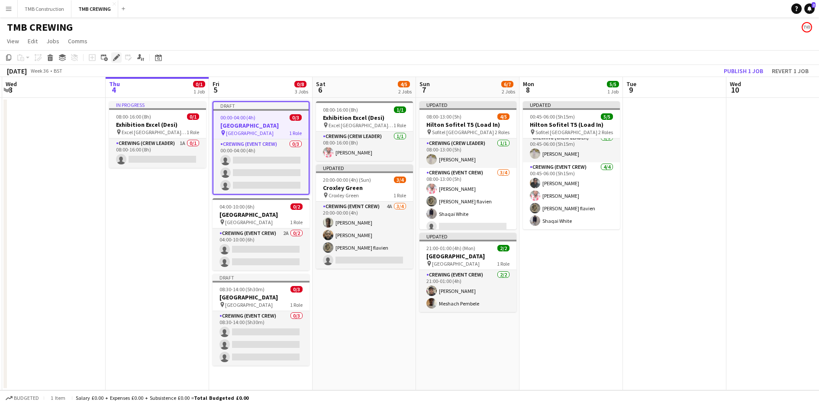
click at [119, 56] on icon at bounding box center [119, 55] width 2 height 2
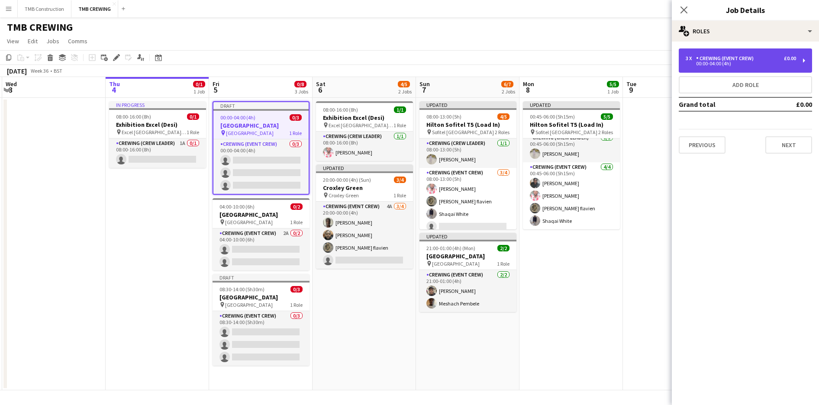
click at [720, 65] on div "00:00-04:00 (4h)" at bounding box center [741, 63] width 110 height 4
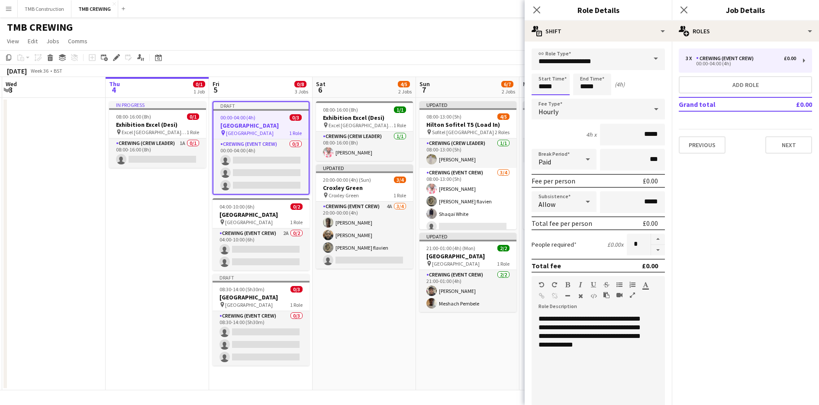
click at [551, 87] on input "*****" at bounding box center [551, 85] width 38 height 22
type input "*****"
click at [544, 97] on div at bounding box center [541, 99] width 17 height 9
click at [685, 11] on icon at bounding box center [684, 10] width 8 height 8
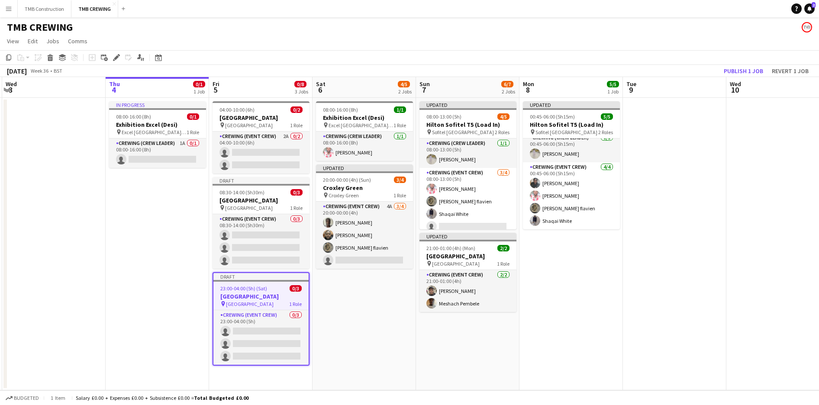
click at [339, 331] on app-calendar-viewport "Mon 1 Tue 2 Wed 3 Thu 4 0/1 1 Job Fri 5 0/8 3 Jobs Sat 6 4/5 2 Jobs Sun 7 6/7 2…" at bounding box center [409, 234] width 819 height 314
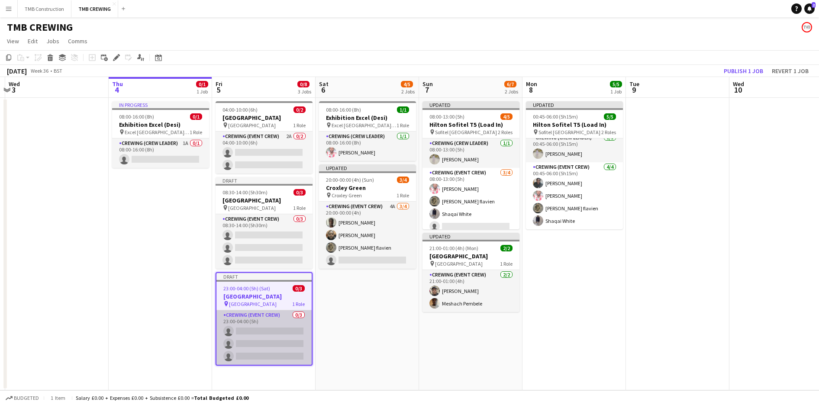
click at [259, 311] on app-card-role "Crewing (Event Crew) 0/3 23:00-04:00 (5h) single-neutral-actions single-neutral…" at bounding box center [264, 337] width 95 height 55
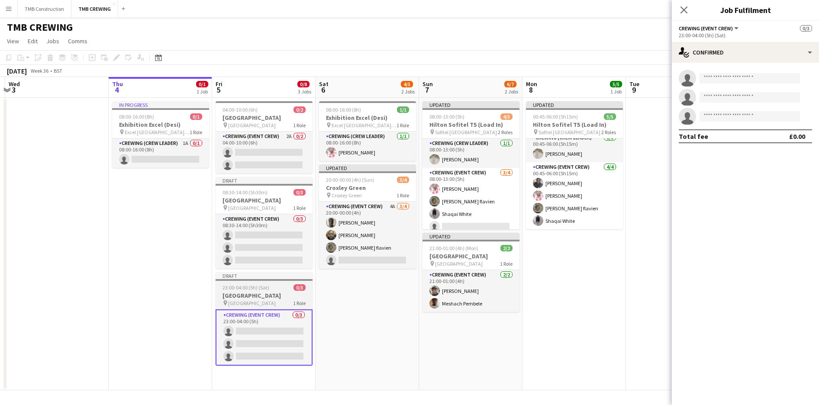
click at [291, 284] on app-job-card "Draft 23:00-04:00 (5h) (Sat) 0/3 [GEOGRAPHIC_DATA] pin Brympton House 1 Role Cr…" at bounding box center [264, 319] width 97 height 94
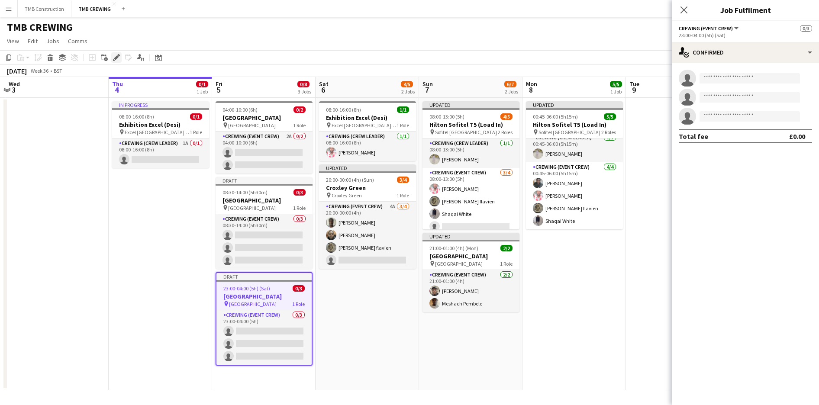
click at [120, 57] on icon "Edit" at bounding box center [116, 57] width 7 height 7
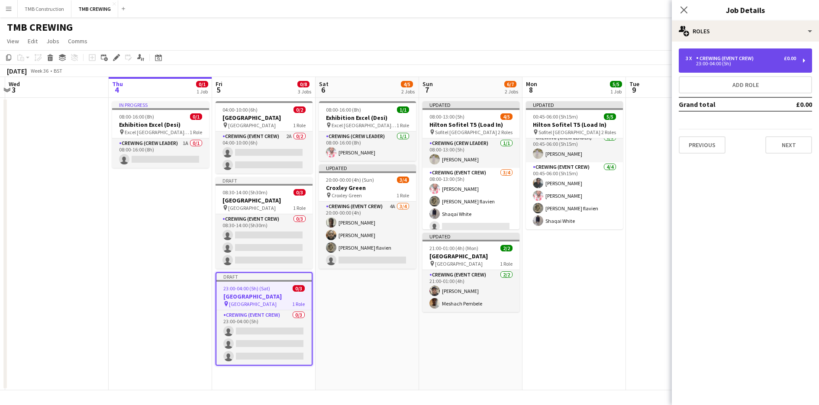
click at [706, 61] on div "Crewing (Event Crew)" at bounding box center [726, 58] width 61 height 6
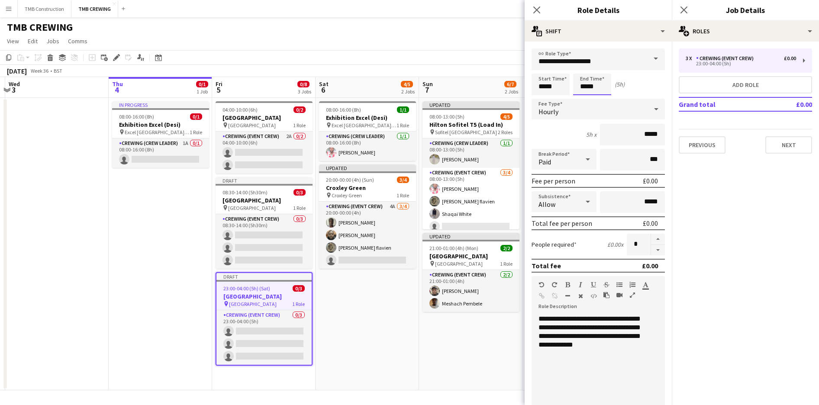
click at [600, 84] on input "*****" at bounding box center [592, 85] width 38 height 22
click at [546, 76] on input "*****" at bounding box center [551, 85] width 38 height 22
click at [564, 69] on div at bounding box center [559, 69] width 17 height 9
click at [563, 69] on div at bounding box center [559, 69] width 17 height 9
type input "*****"
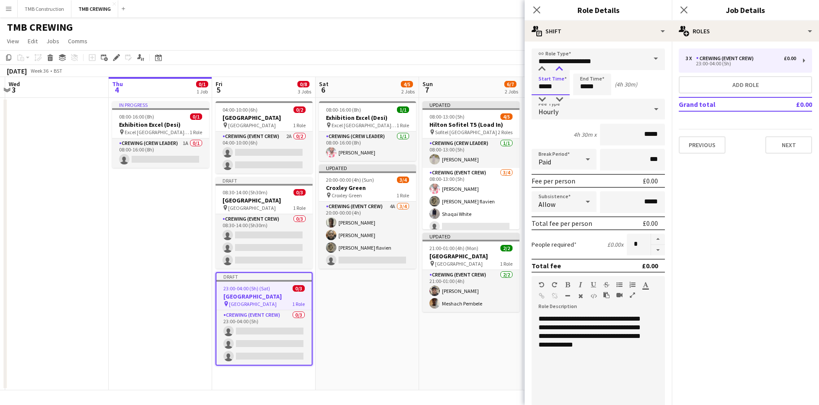
click at [563, 69] on div at bounding box center [559, 69] width 17 height 9
click at [537, 11] on icon at bounding box center [537, 10] width 8 height 8
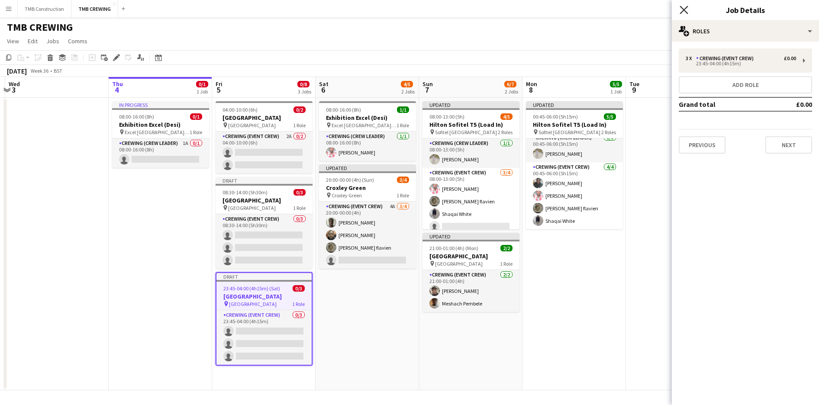
click at [686, 7] on icon "Close pop-in" at bounding box center [684, 10] width 8 height 8
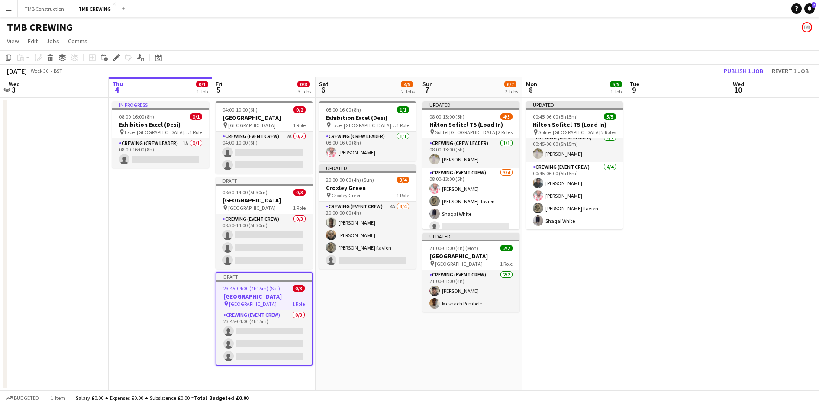
scroll to position [0, 201]
click at [368, 356] on app-date-cell "08:00-16:00 (8h) 1/1 Exhibition Excel (Desi) pin Excel [GEOGRAPHIC_DATA] ( [GEO…" at bounding box center [367, 244] width 103 height 293
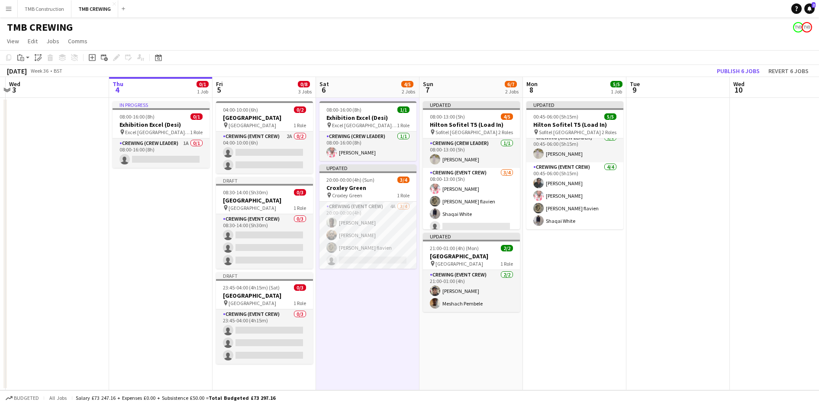
click at [276, 142] on app-card-role "Crewing (Event Crew) 2A 0/2 04:00-10:00 (6h) single-neutral-actions single-neut…" at bounding box center [264, 153] width 97 height 42
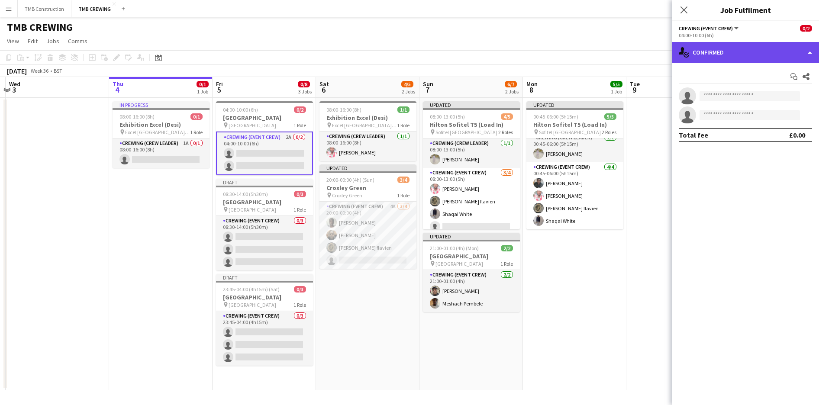
click at [732, 44] on div "single-neutral-actions-check-2 Confirmed" at bounding box center [745, 52] width 147 height 21
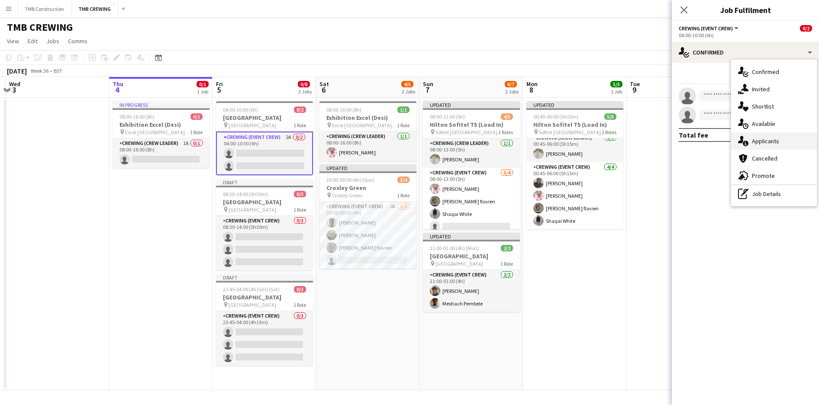
click at [766, 136] on div "single-neutral-actions-information Applicants" at bounding box center [774, 141] width 86 height 17
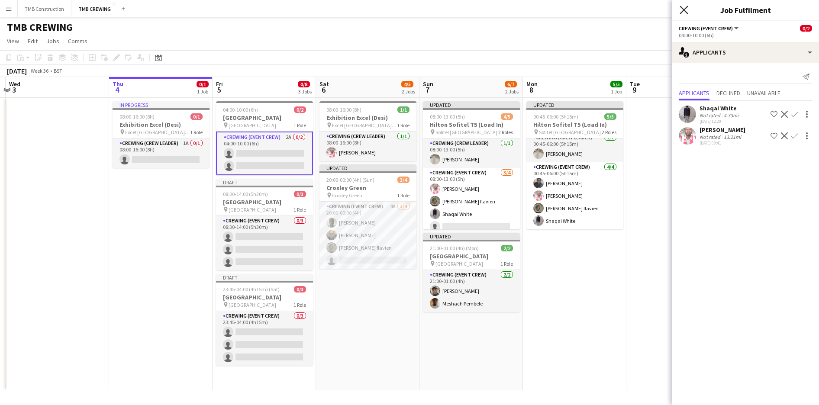
click at [684, 9] on icon "Close pop-in" at bounding box center [684, 10] width 8 height 8
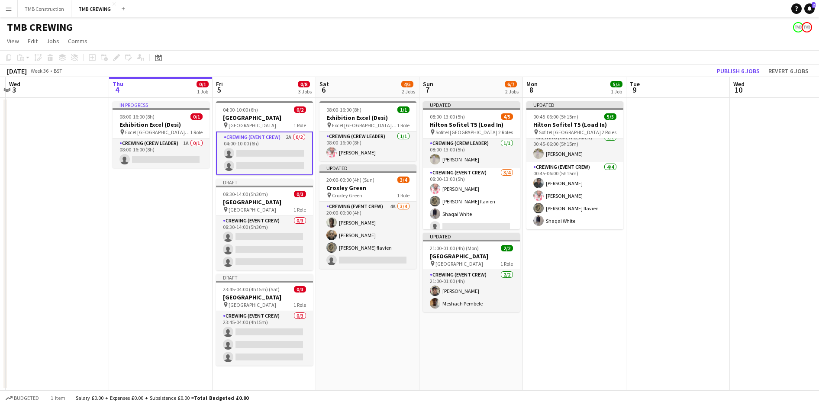
drag, startPoint x: 408, startPoint y: 327, endPoint x: 382, endPoint y: 327, distance: 26.0
click at [408, 327] on app-date-cell "08:00-16:00 (8h) 1/1 Exhibition Excel (Desi) pin Excel [GEOGRAPHIC_DATA] ( [GEO…" at bounding box center [367, 244] width 103 height 293
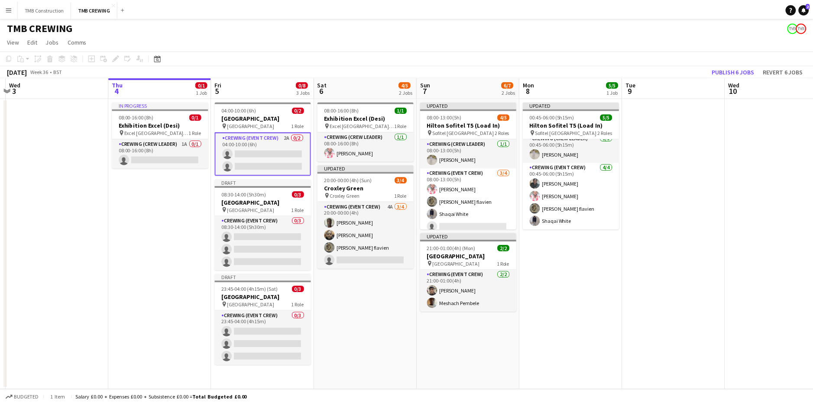
scroll to position [0, 202]
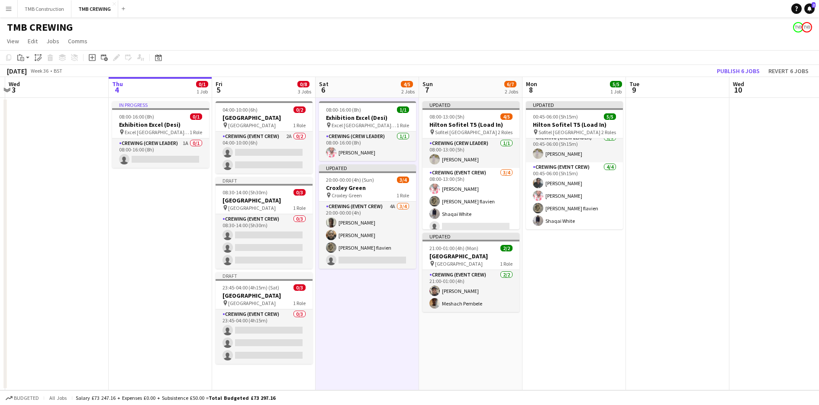
click at [256, 378] on app-date-cell "04:00-10:00 (6h) 0/[GEOGRAPHIC_DATA] pin [GEOGRAPHIC_DATA] 1 Role Crewing (Even…" at bounding box center [263, 244] width 103 height 293
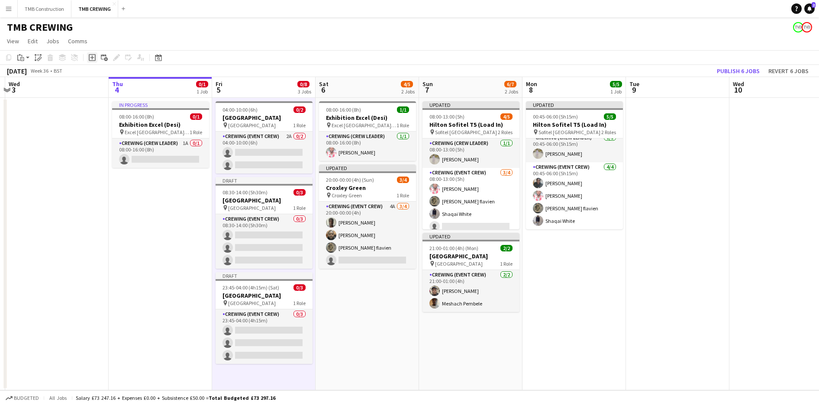
click at [93, 61] on icon at bounding box center [92, 57] width 7 height 7
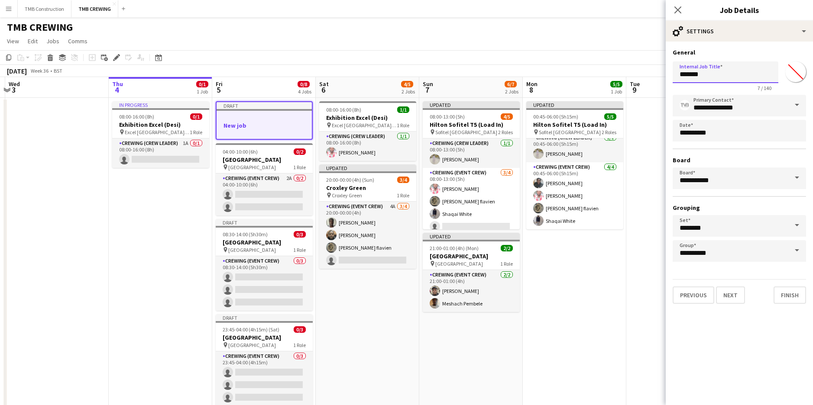
drag, startPoint x: 723, startPoint y: 78, endPoint x: 652, endPoint y: 65, distance: 71.8
click at [652, 65] on body "Menu Boards Boards Boards All jobs Status Workforce Workforce My Workforce Recr…" at bounding box center [406, 219] width 813 height 439
type input "*******"
click at [731, 294] on button "Next" at bounding box center [730, 295] width 29 height 17
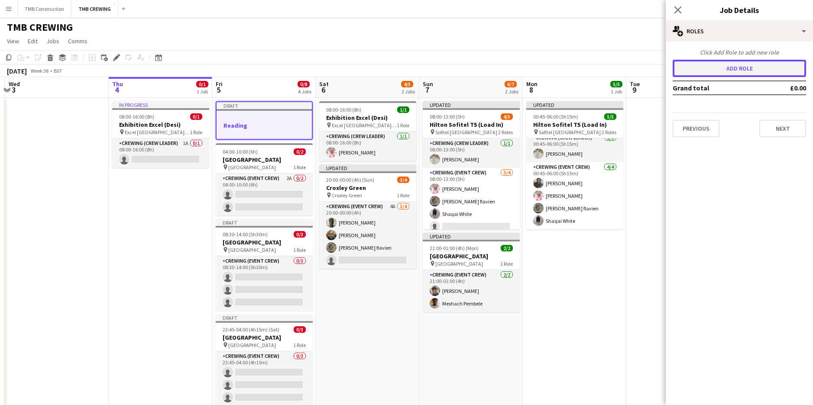
click at [763, 68] on button "Add role" at bounding box center [738, 68] width 133 height 17
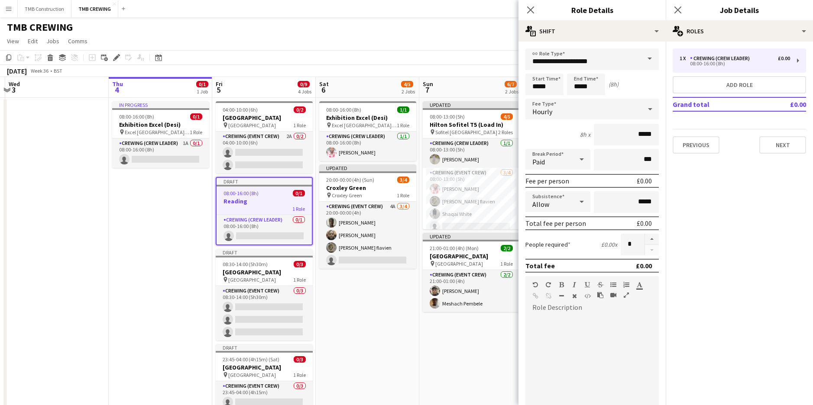
click at [645, 55] on span at bounding box center [649, 58] width 18 height 21
click at [595, 100] on span "Crewing (Event Crew)" at bounding box center [588, 104] width 113 height 8
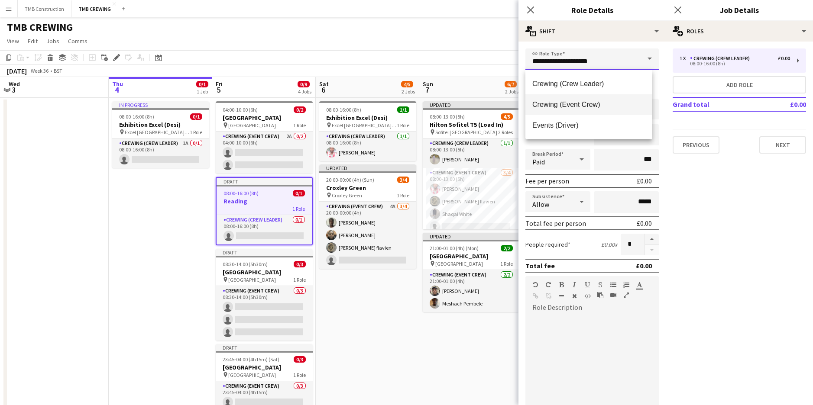
type input "**********"
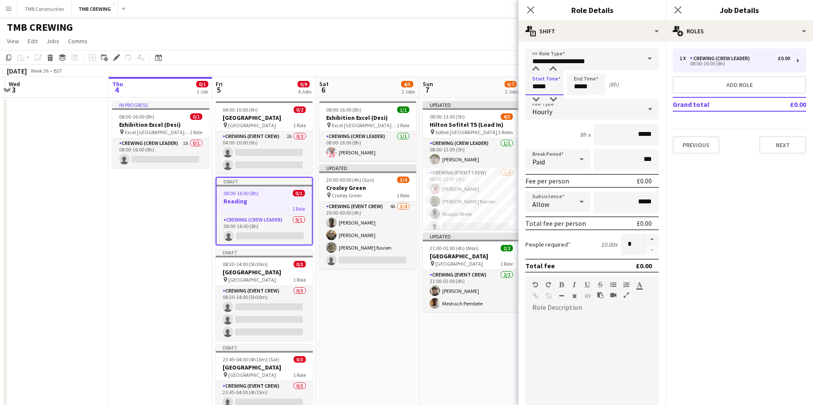
click at [542, 85] on input "*****" at bounding box center [544, 85] width 38 height 22
click at [539, 70] on div at bounding box center [535, 69] width 17 height 9
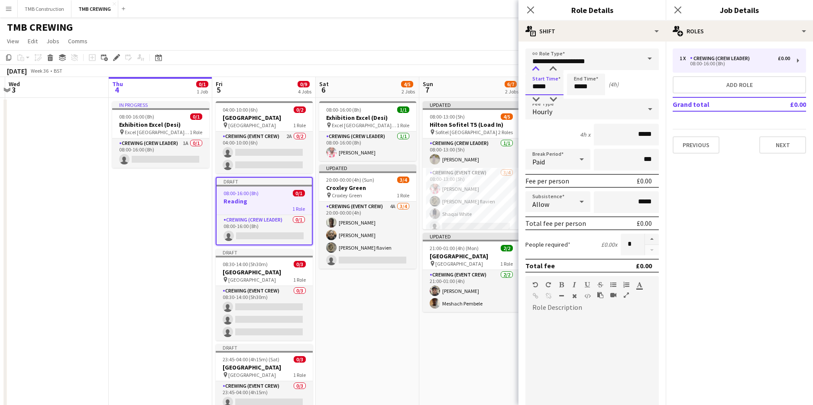
click at [539, 70] on div at bounding box center [535, 69] width 17 height 9
type input "*****"
click at [539, 70] on div at bounding box center [535, 69] width 17 height 9
click at [587, 87] on input "*****" at bounding box center [586, 85] width 38 height 22
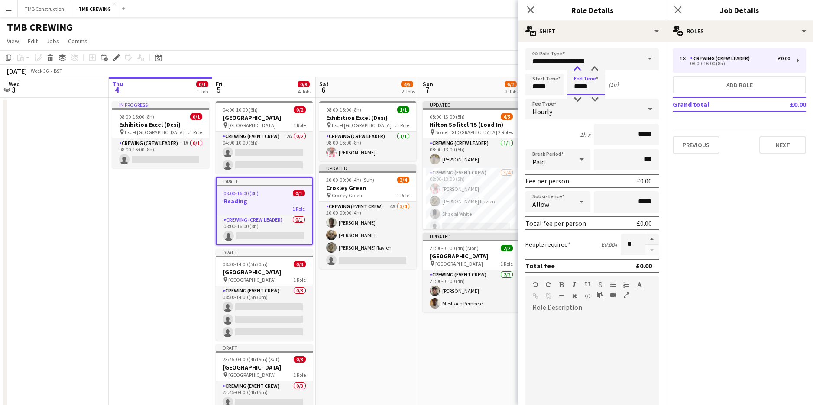
click at [578, 69] on div at bounding box center [577, 69] width 17 height 9
type input "*****"
click at [578, 69] on div at bounding box center [577, 69] width 17 height 9
click at [698, 277] on mat-expansion-panel "pencil3 General details 1 x Crewing (Crew Leader) £0.00 08:00-16:00 (8h) Add ro…" at bounding box center [739, 224] width 147 height 364
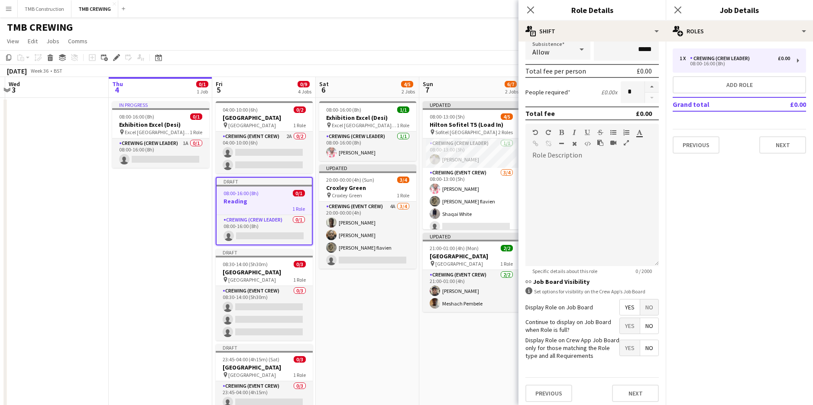
scroll to position [156, 0]
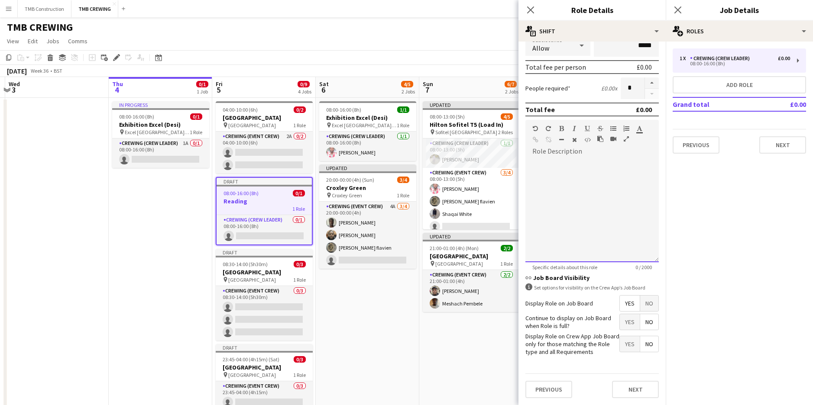
click at [588, 177] on div at bounding box center [591, 210] width 133 height 104
click at [628, 325] on span "Yes" at bounding box center [630, 322] width 20 height 16
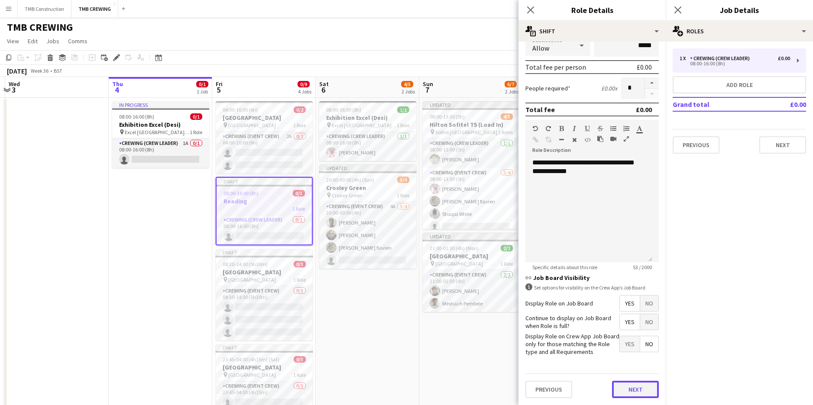
click at [619, 388] on button "Next" at bounding box center [635, 389] width 47 height 17
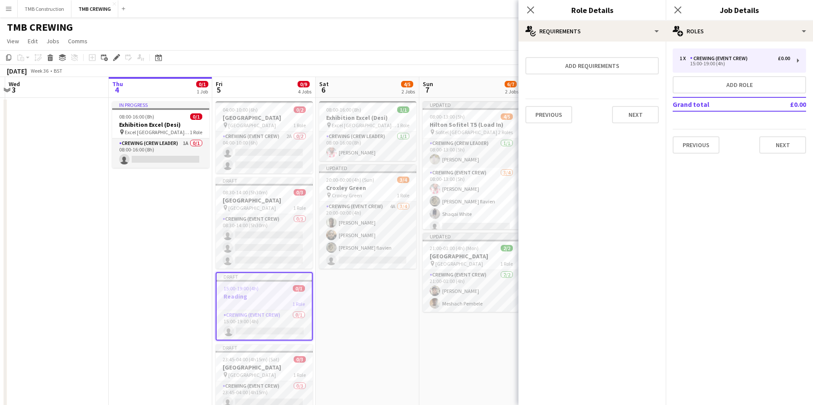
scroll to position [0, 0]
click at [656, 116] on button "Next" at bounding box center [635, 114] width 47 height 17
click at [641, 113] on button "Finish" at bounding box center [642, 115] width 32 height 17
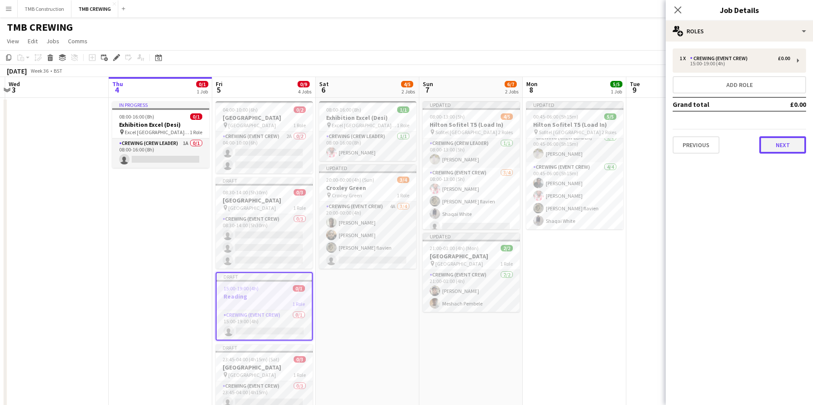
click at [764, 146] on button "Next" at bounding box center [782, 144] width 47 height 17
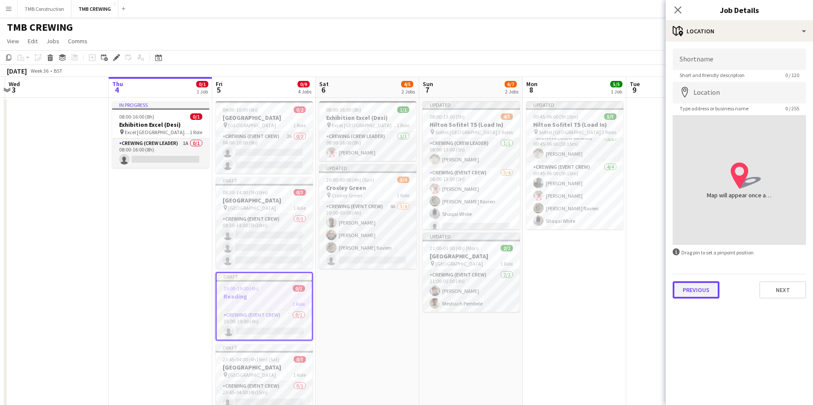
click at [698, 296] on button "Previous" at bounding box center [695, 289] width 47 height 17
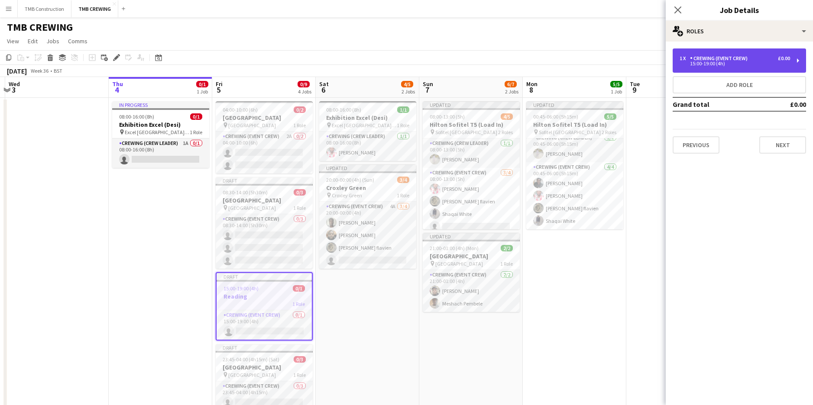
click at [746, 61] on div "15:00-19:00 (4h)" at bounding box center [734, 63] width 110 height 4
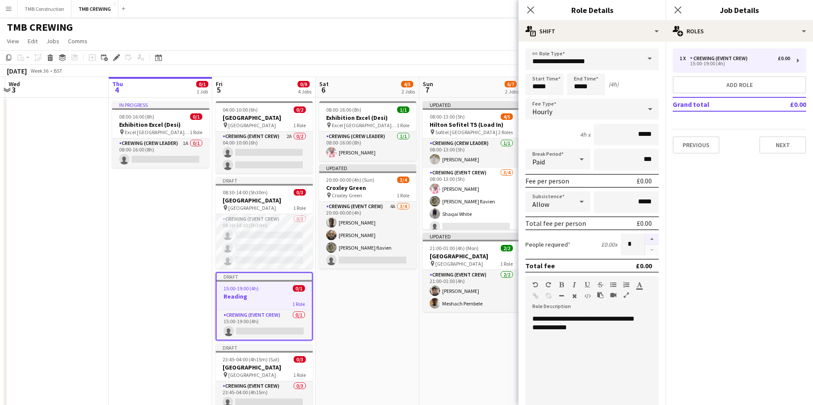
click at [646, 242] on button "button" at bounding box center [652, 239] width 14 height 11
type input "*"
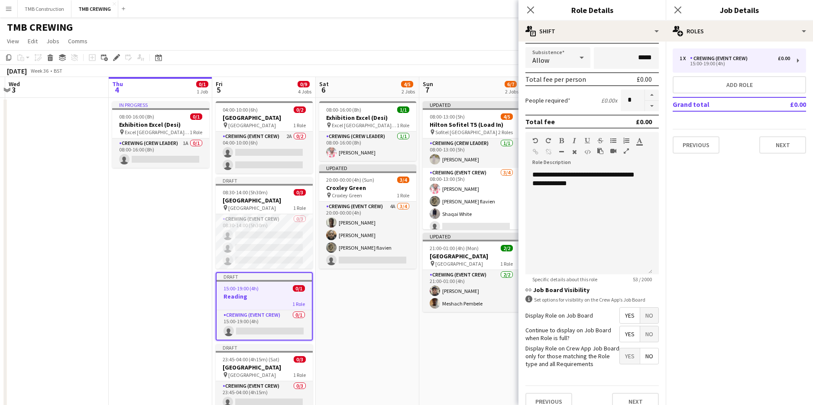
scroll to position [156, 0]
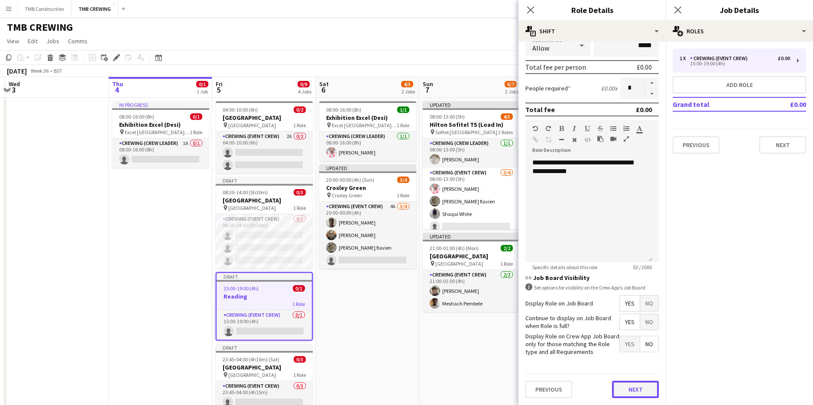
click at [638, 388] on button "Next" at bounding box center [635, 389] width 47 height 17
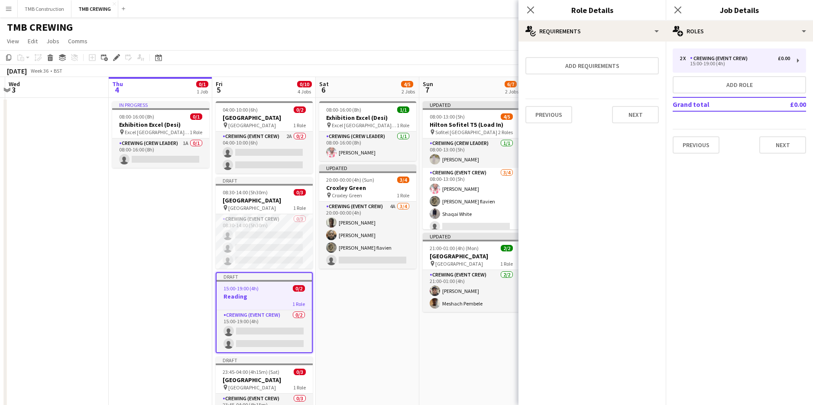
scroll to position [0, 0]
drag, startPoint x: 657, startPoint y: 123, endPoint x: 651, endPoint y: 120, distance: 6.2
click at [656, 123] on button "Next" at bounding box center [635, 114] width 47 height 17
drag, startPoint x: 659, startPoint y: 123, endPoint x: 669, endPoint y: 125, distance: 10.7
click at [658, 123] on form "Collect a response when crew apply from the Job Board. Responses appear within …" at bounding box center [591, 86] width 147 height 76
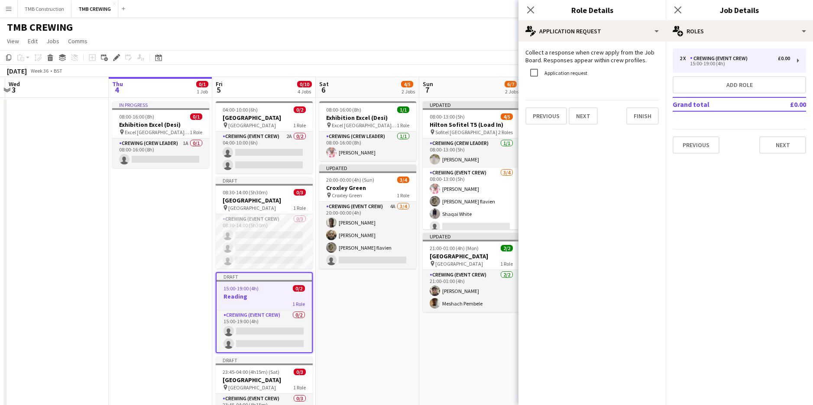
drag, startPoint x: 664, startPoint y: 120, endPoint x: 660, endPoint y: 118, distance: 4.9
click at [660, 119] on form "Collect a response when crew apply from the Job Board. Responses appear within …" at bounding box center [591, 86] width 147 height 76
click at [653, 116] on button "Finish" at bounding box center [642, 115] width 32 height 17
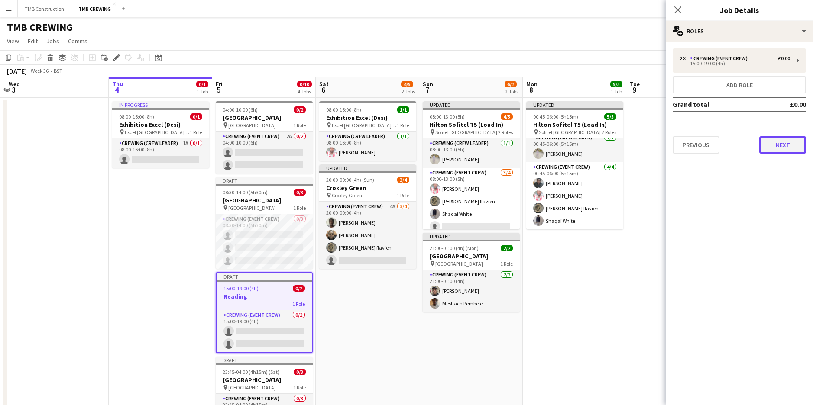
click at [799, 145] on button "Next" at bounding box center [782, 144] width 47 height 17
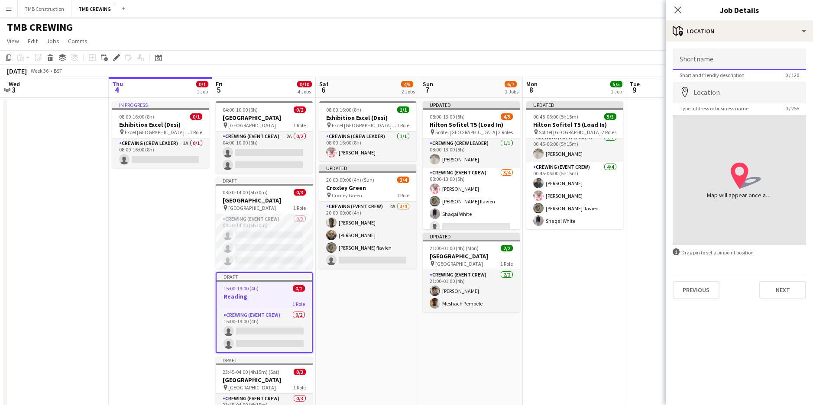
click at [705, 59] on input "Shortname" at bounding box center [738, 59] width 133 height 22
type input "*"
type input "*******"
click at [721, 89] on input "Location" at bounding box center [738, 93] width 133 height 22
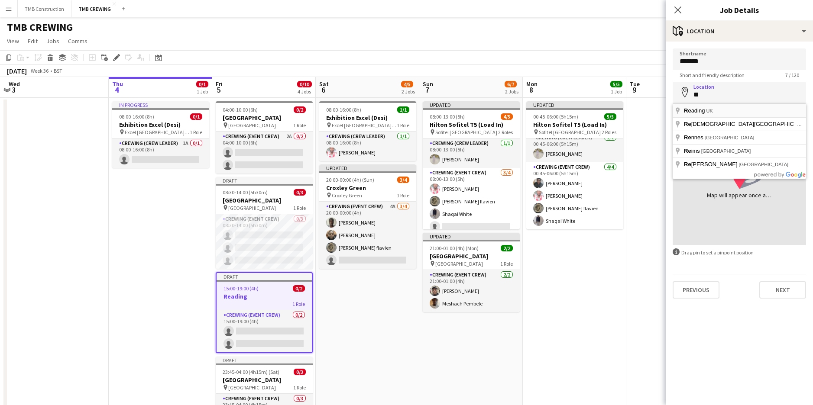
type input "**********"
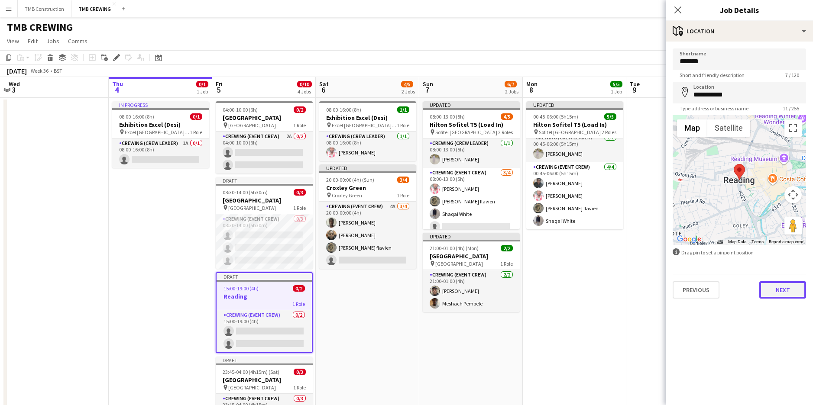
click at [791, 291] on button "Next" at bounding box center [782, 289] width 47 height 17
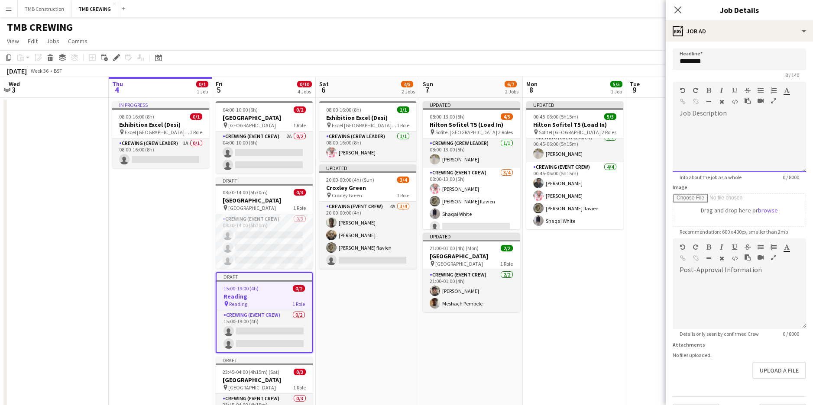
click at [707, 124] on div at bounding box center [738, 146] width 133 height 52
click at [275, 116] on h3 "[GEOGRAPHIC_DATA]" at bounding box center [264, 118] width 97 height 8
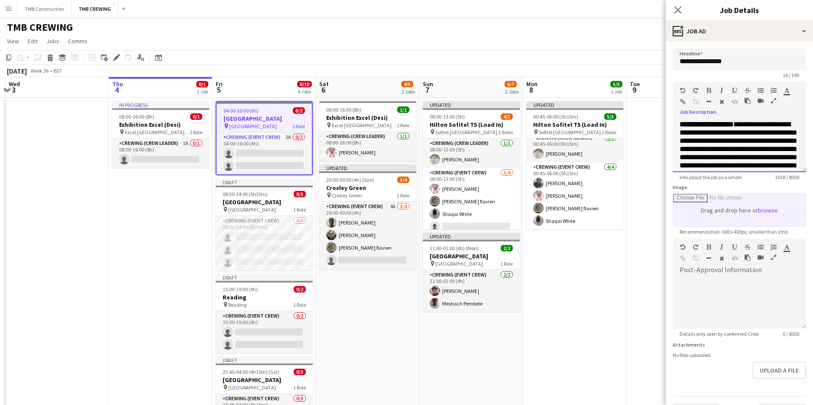
scroll to position [307, 0]
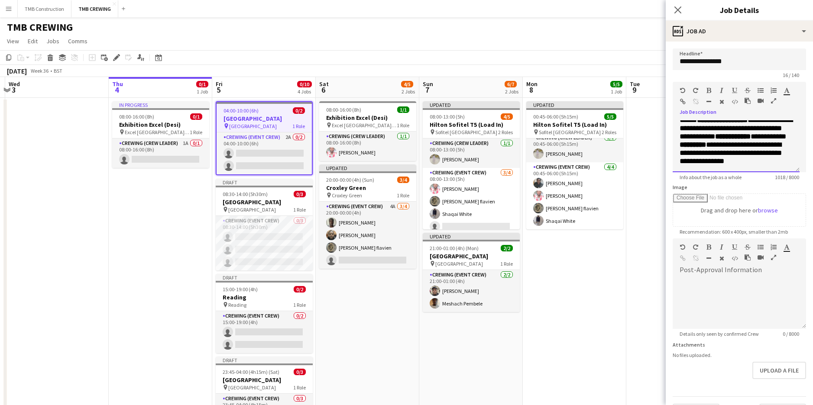
drag, startPoint x: 679, startPoint y: 124, endPoint x: 802, endPoint y: 209, distance: 149.2
click at [802, 209] on form "**********" at bounding box center [739, 234] width 147 height 373
copy div "**********"
click at [262, 295] on h3 "Reading" at bounding box center [264, 298] width 97 height 8
type input "*******"
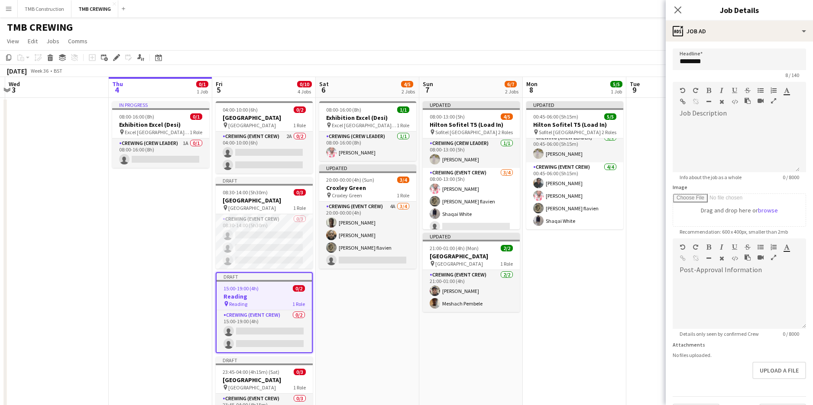
scroll to position [0, 0]
click at [722, 141] on div at bounding box center [735, 146] width 127 height 52
paste div
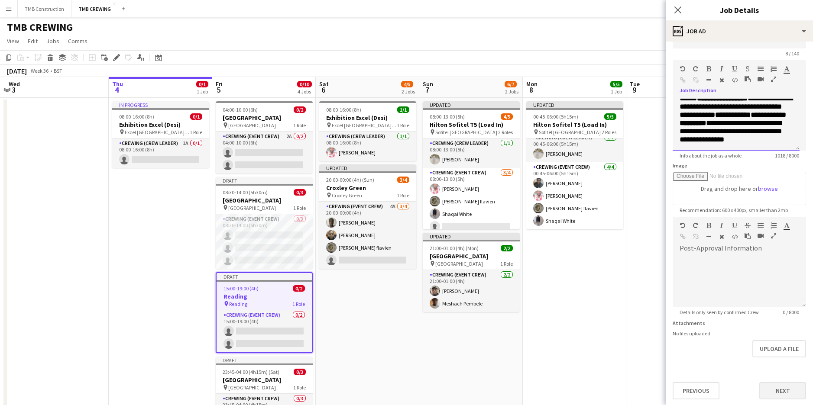
scroll to position [23, 0]
drag, startPoint x: 768, startPoint y: 383, endPoint x: 778, endPoint y: 343, distance: 41.1
click at [768, 383] on button "Next" at bounding box center [782, 389] width 47 height 17
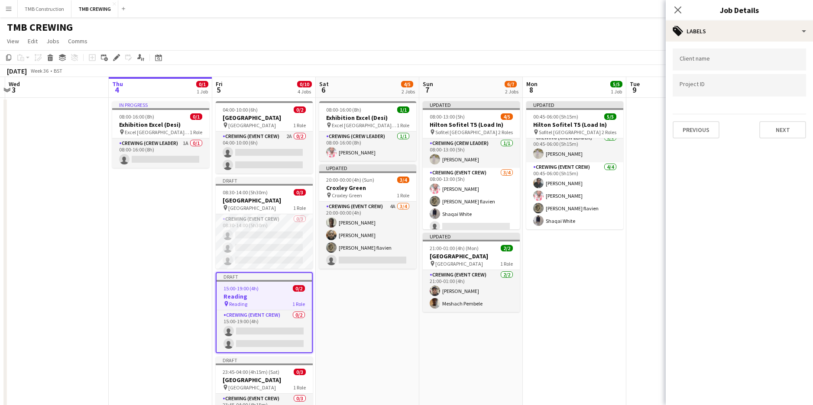
scroll to position [0, 0]
click at [703, 62] on input "Type to search client labels..." at bounding box center [739, 60] width 120 height 8
type input "***"
click at [704, 87] on div "Hello AV" at bounding box center [738, 86] width 133 height 21
click at [785, 132] on button "Next" at bounding box center [782, 129] width 47 height 17
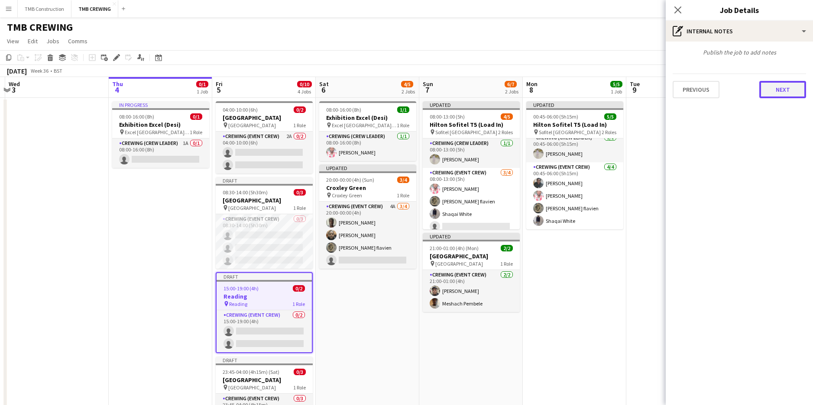
click at [767, 87] on button "Next" at bounding box center [782, 89] width 47 height 17
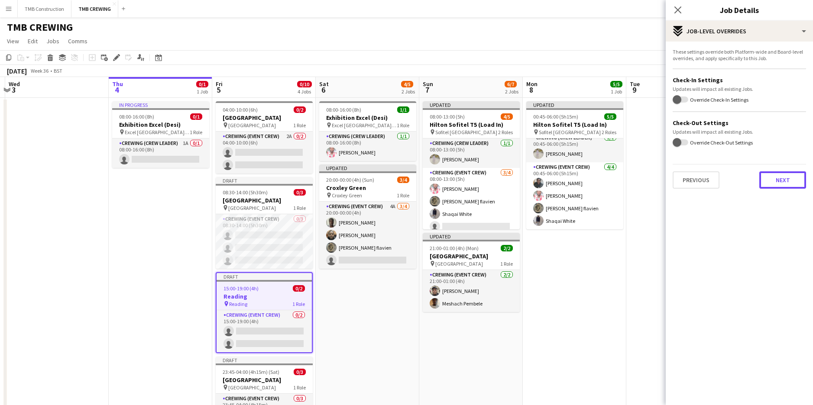
click at [778, 178] on button "Next" at bounding box center [782, 179] width 47 height 17
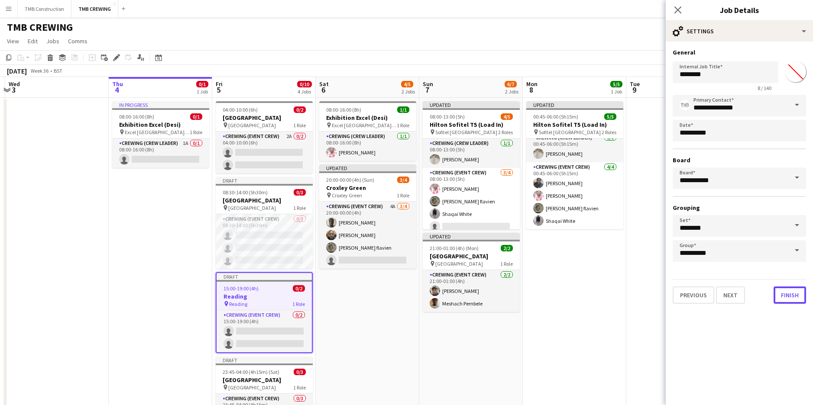
drag, startPoint x: 784, startPoint y: 293, endPoint x: 808, endPoint y: 294, distance: 23.8
click at [785, 293] on button "Finish" at bounding box center [789, 295] width 32 height 17
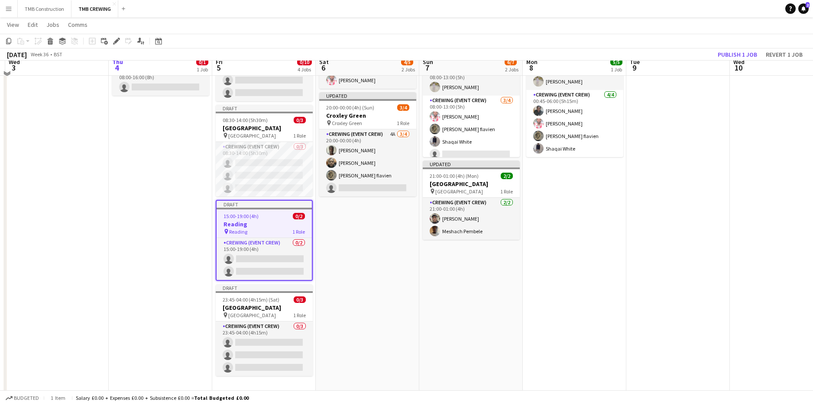
scroll to position [75, 0]
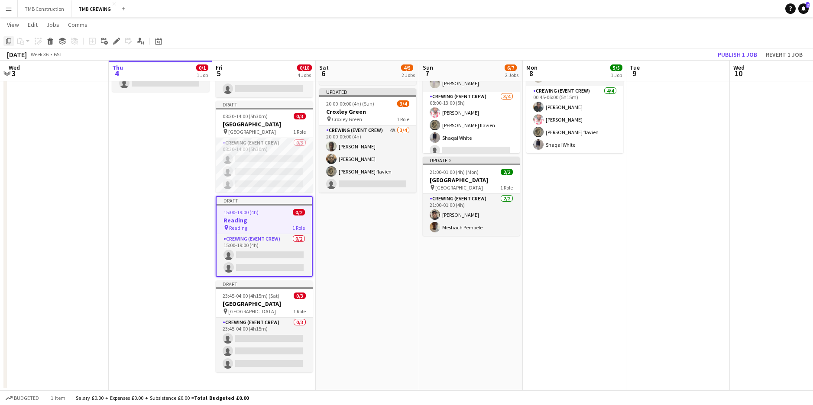
click at [10, 43] on icon at bounding box center [8, 41] width 5 height 6
click at [275, 386] on app-date-cell "04:00-10:00 (6h) 0/[GEOGRAPHIC_DATA] pin [GEOGRAPHIC_DATA] 1 Role Crewing (Even…" at bounding box center [263, 206] width 103 height 369
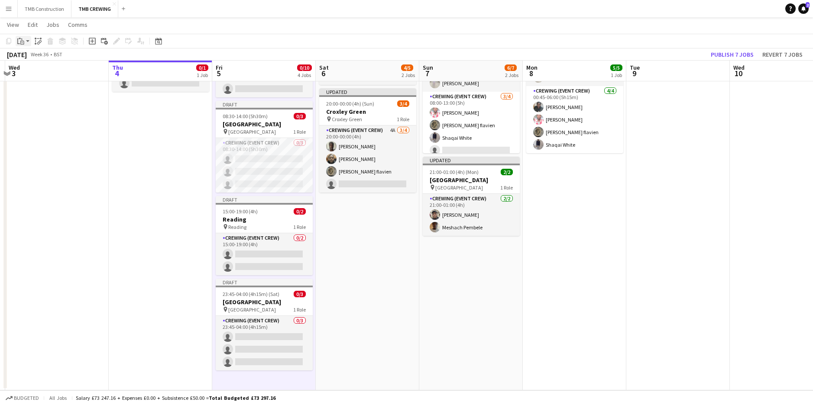
click at [24, 42] on div "Paste" at bounding box center [21, 41] width 10 height 10
click at [45, 56] on link "Paste Ctrl+V" at bounding box center [63, 58] width 81 height 8
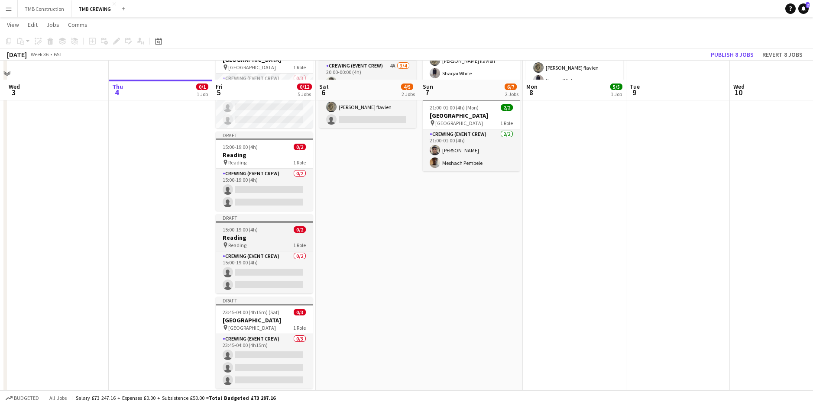
scroll to position [159, 0]
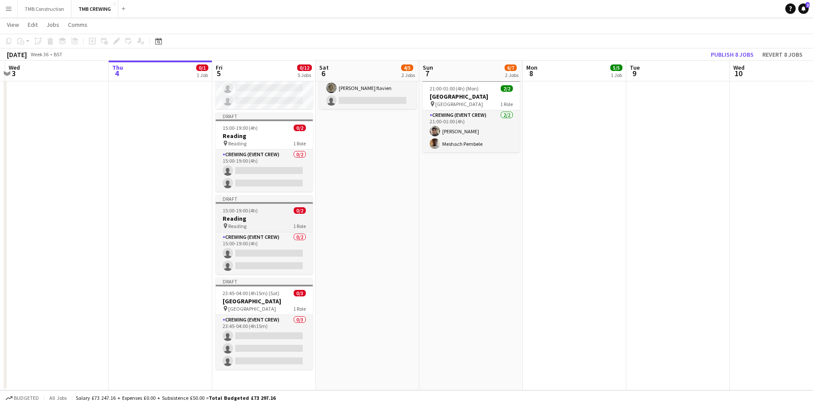
click at [239, 209] on span "15:00-19:00 (4h)" at bounding box center [240, 210] width 35 height 6
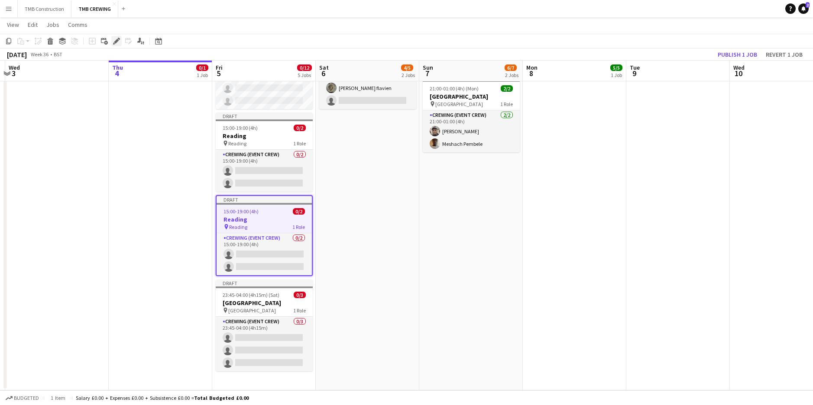
click at [120, 42] on icon "Edit" at bounding box center [116, 41] width 7 height 7
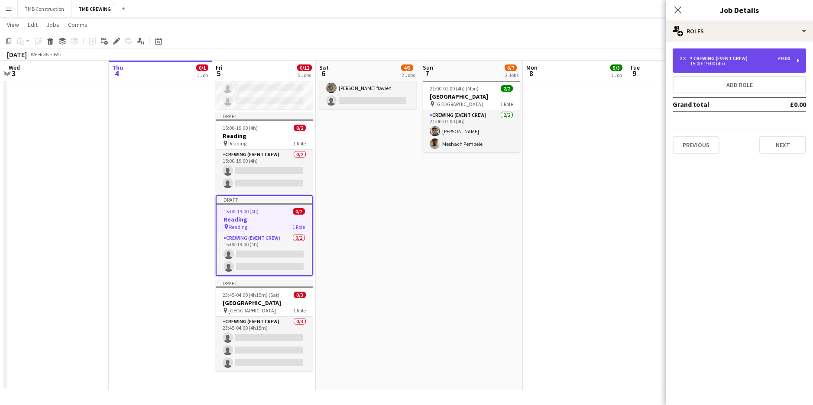
click at [718, 59] on div "Crewing (Event Crew)" at bounding box center [720, 58] width 61 height 6
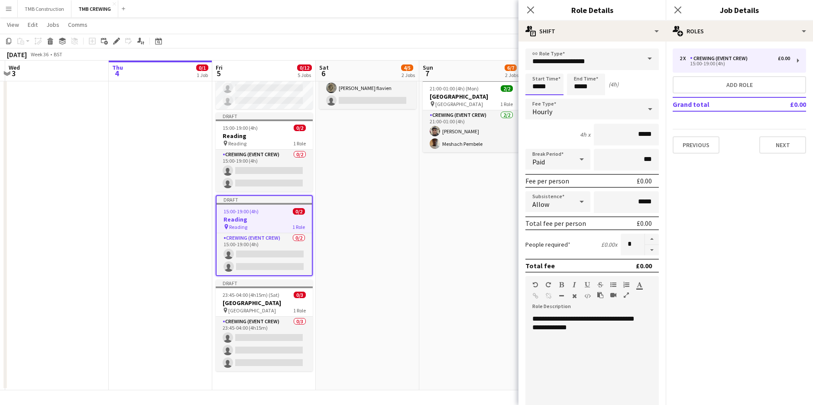
click at [554, 88] on input "*****" at bounding box center [544, 85] width 38 height 22
click at [534, 13] on icon "Close pop-in" at bounding box center [530, 10] width 8 height 8
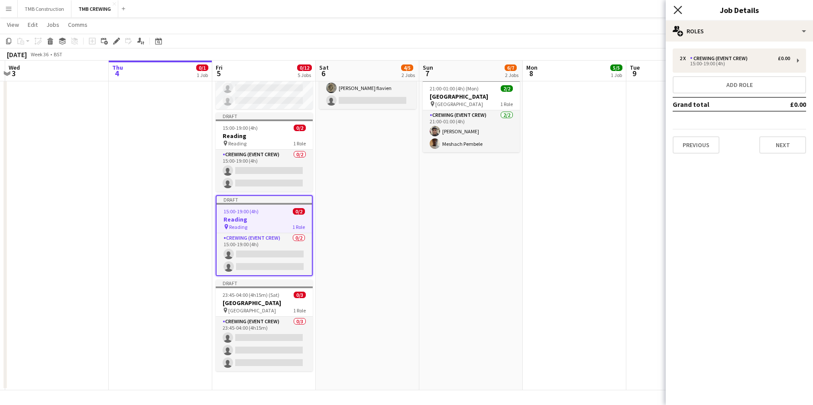
click at [678, 7] on icon "Close pop-in" at bounding box center [677, 10] width 8 height 8
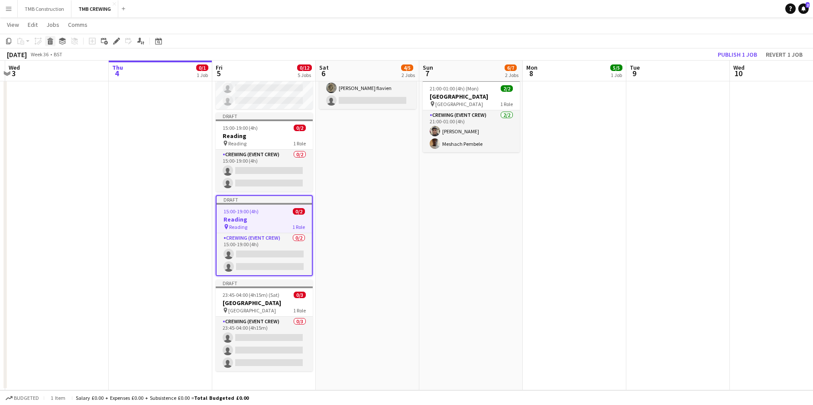
click at [50, 43] on icon at bounding box center [50, 42] width 5 height 4
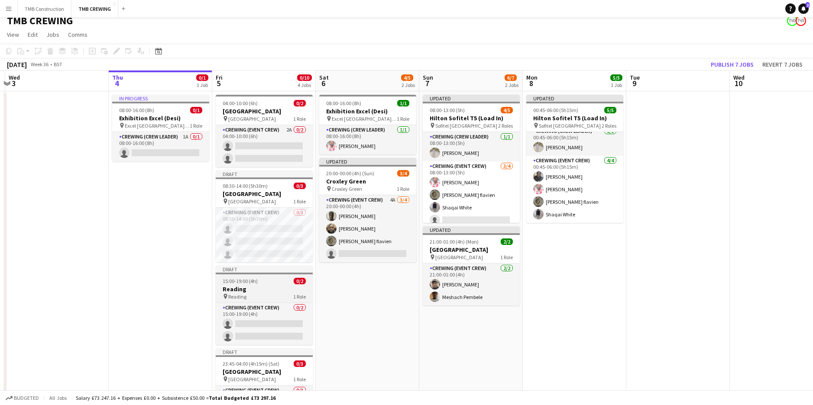
scroll to position [0, 0]
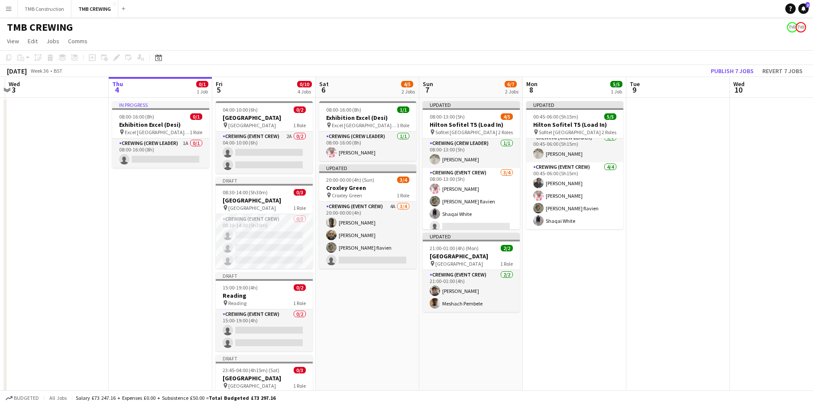
click at [359, 331] on app-date-cell "08:00-16:00 (8h) 1/1 Exhibition Excel (Desi) pin Excel [GEOGRAPHIC_DATA] ( [GEO…" at bounding box center [367, 282] width 103 height 369
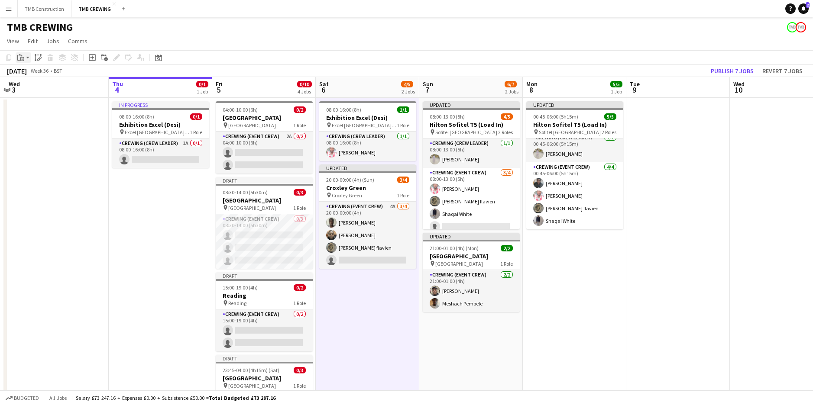
click at [25, 57] on div "Paste" at bounding box center [21, 57] width 10 height 10
click at [34, 71] on link "Paste Ctrl+V" at bounding box center [63, 74] width 81 height 8
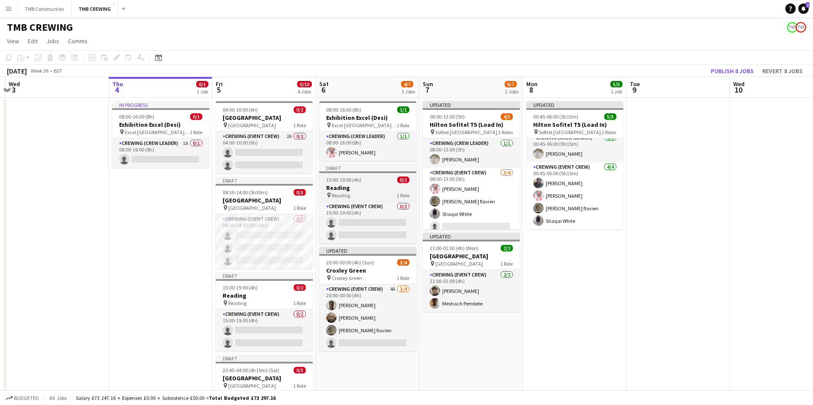
click at [367, 186] on h3 "Reading" at bounding box center [367, 188] width 97 height 8
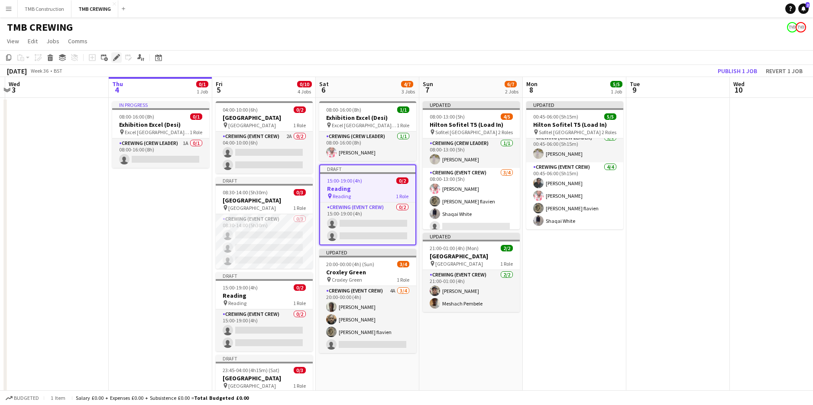
click at [116, 55] on icon "Edit" at bounding box center [116, 57] width 7 height 7
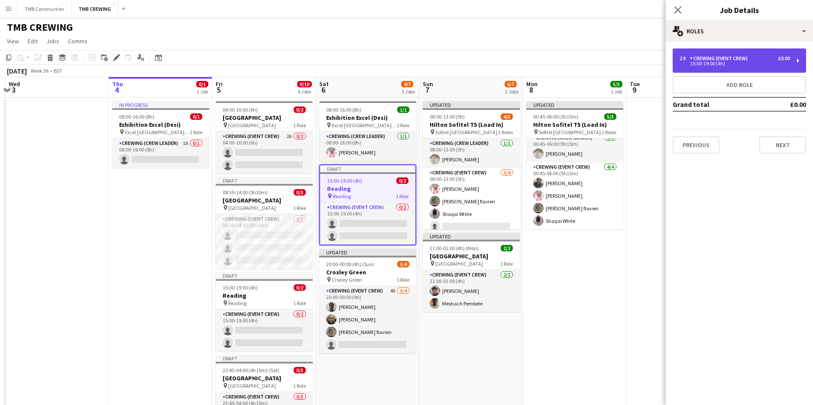
click at [734, 58] on div "Crewing (Event Crew)" at bounding box center [720, 58] width 61 height 6
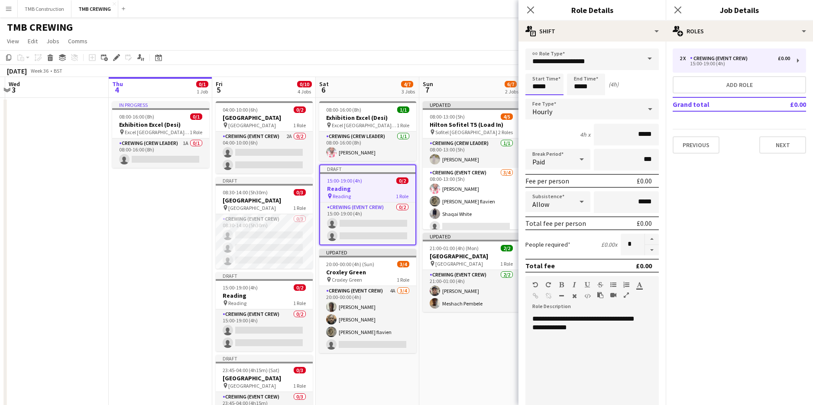
click at [544, 83] on input "*****" at bounding box center [544, 85] width 38 height 22
click at [538, 99] on div at bounding box center [535, 99] width 17 height 9
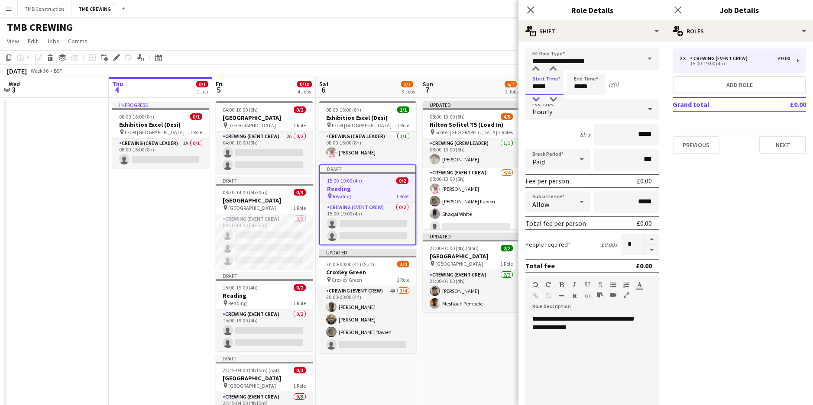
click at [538, 99] on div at bounding box center [535, 99] width 17 height 9
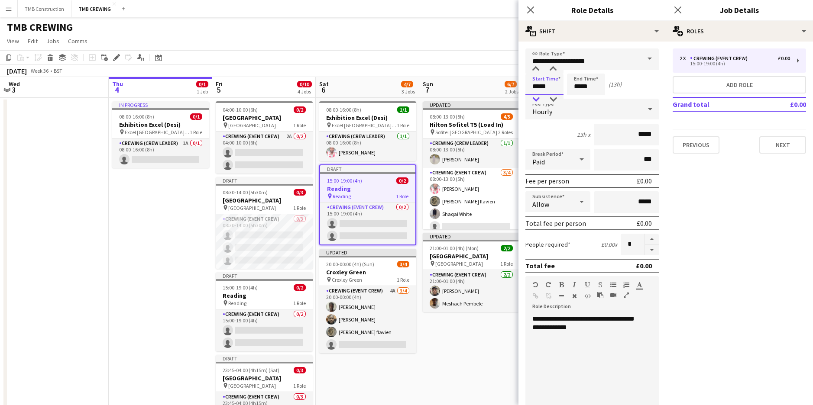
click at [538, 99] on div at bounding box center [535, 99] width 17 height 9
type input "*****"
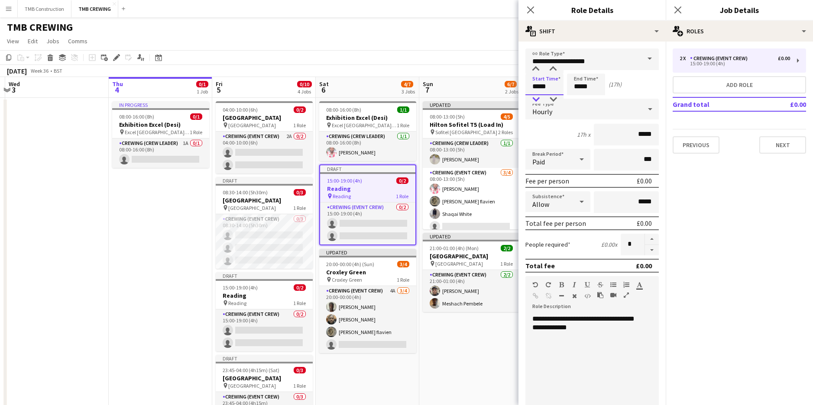
click at [538, 99] on div at bounding box center [535, 99] width 17 height 9
click at [595, 87] on input "*****" at bounding box center [586, 85] width 38 height 22
click at [583, 96] on div at bounding box center [577, 99] width 17 height 9
click at [580, 97] on div at bounding box center [577, 99] width 17 height 9
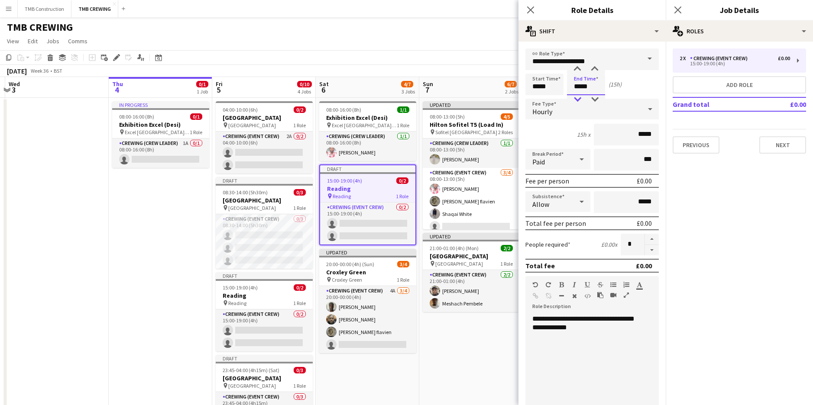
click at [580, 97] on div at bounding box center [577, 99] width 17 height 9
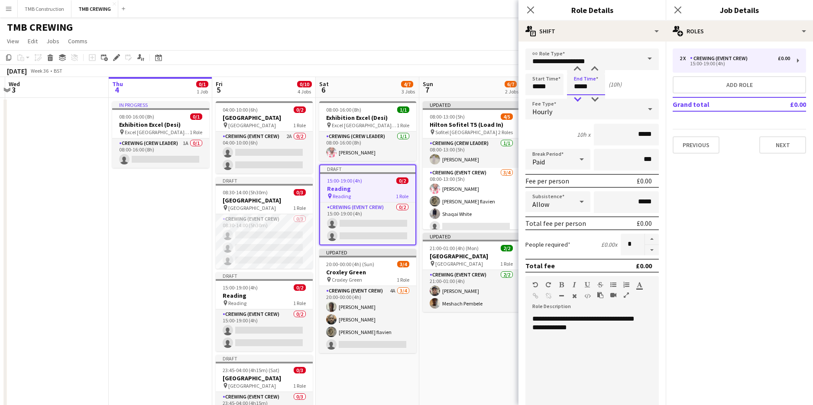
click at [580, 97] on div at bounding box center [577, 99] width 17 height 9
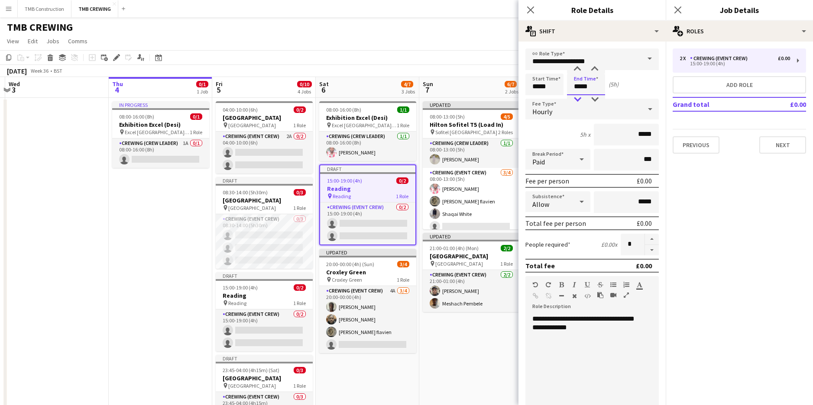
type input "*****"
click at [580, 97] on div at bounding box center [577, 99] width 17 height 9
click at [532, 12] on icon "Close pop-in" at bounding box center [530, 10] width 8 height 8
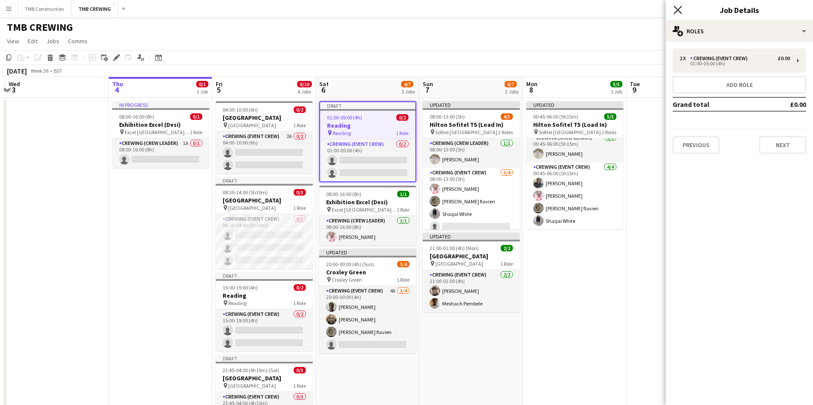
click at [681, 7] on icon at bounding box center [677, 10] width 8 height 8
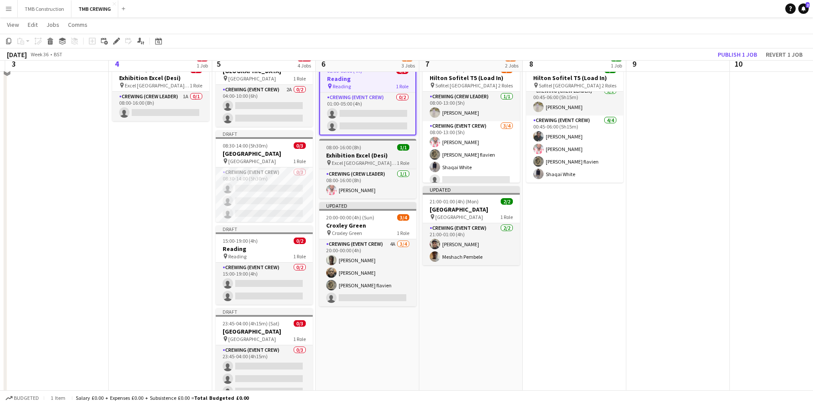
scroll to position [75, 0]
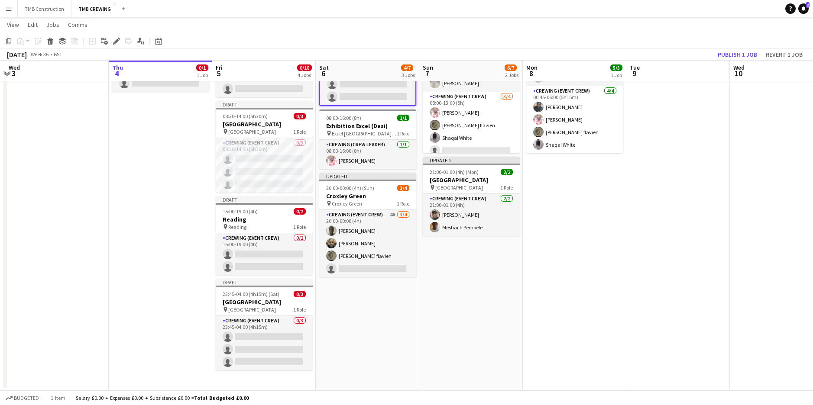
click at [369, 336] on app-date-cell "Draft 01:00-05:00 (4h) 0/2 Reading pin Reading 1 Role Crewing (Event Crew) 0/2 …" at bounding box center [367, 206] width 103 height 369
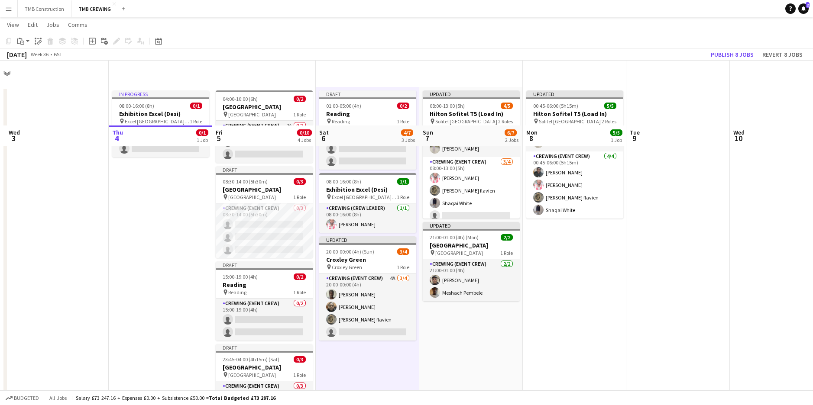
scroll to position [0, 0]
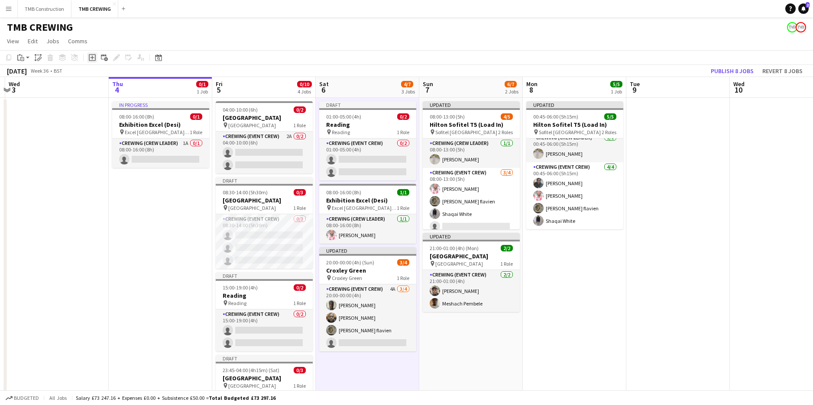
click at [91, 56] on icon "Add job" at bounding box center [92, 57] width 7 height 7
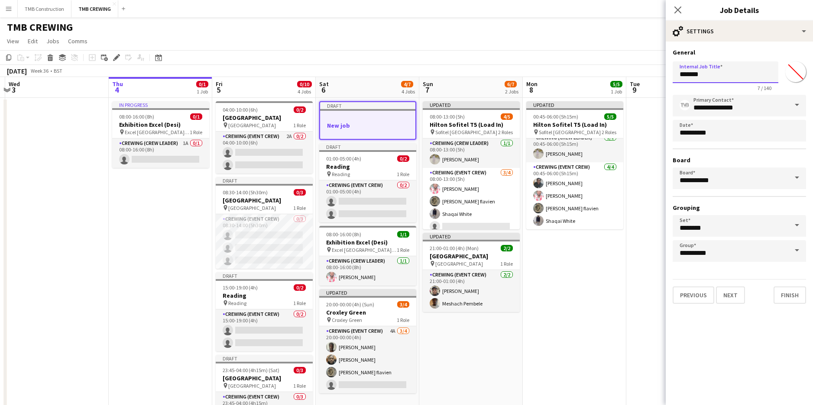
drag, startPoint x: 715, startPoint y: 72, endPoint x: 642, endPoint y: 70, distance: 73.2
click at [642, 70] on body "Menu Boards Boards Boards All jobs Status Workforce Workforce My Workforce Recr…" at bounding box center [406, 241] width 813 height 482
click at [678, 72] on input "**********" at bounding box center [725, 72] width 106 height 22
type input "**********"
click at [738, 296] on button "Next" at bounding box center [730, 295] width 29 height 17
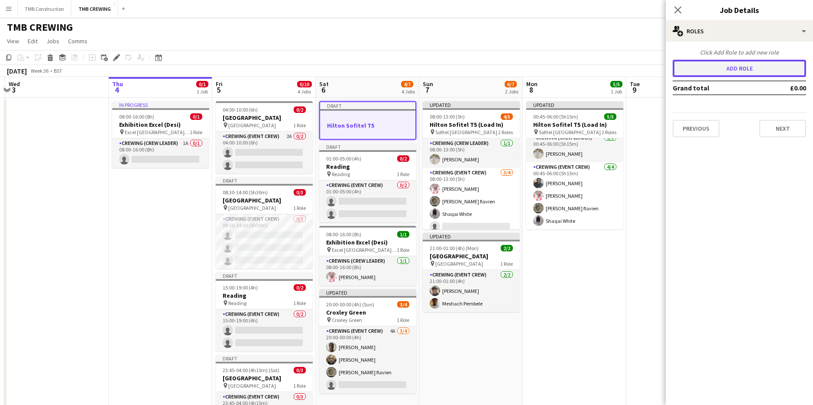
click at [769, 64] on button "Add role" at bounding box center [738, 68] width 133 height 17
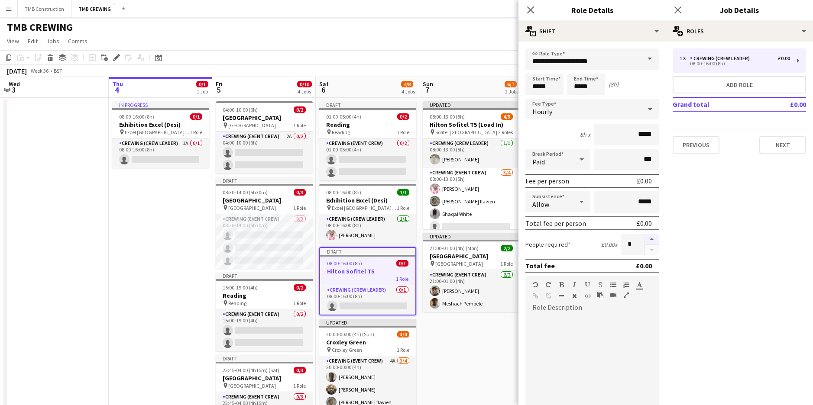
click at [647, 243] on button "button" at bounding box center [652, 239] width 14 height 11
click at [645, 251] on button "button" at bounding box center [652, 250] width 14 height 11
type input "*"
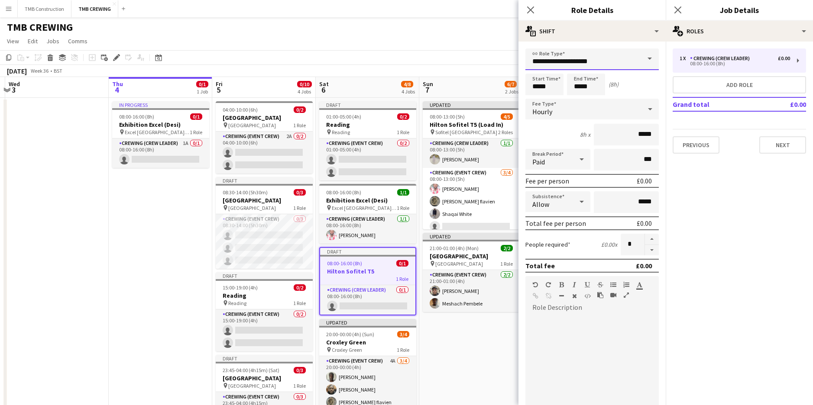
click at [609, 64] on input "**********" at bounding box center [591, 59] width 133 height 22
click at [596, 110] on mat-option "Crewing (Event Crew)" at bounding box center [588, 104] width 127 height 21
type input "**********"
click at [558, 82] on input "*****" at bounding box center [544, 85] width 38 height 22
click at [533, 71] on div at bounding box center [535, 69] width 17 height 9
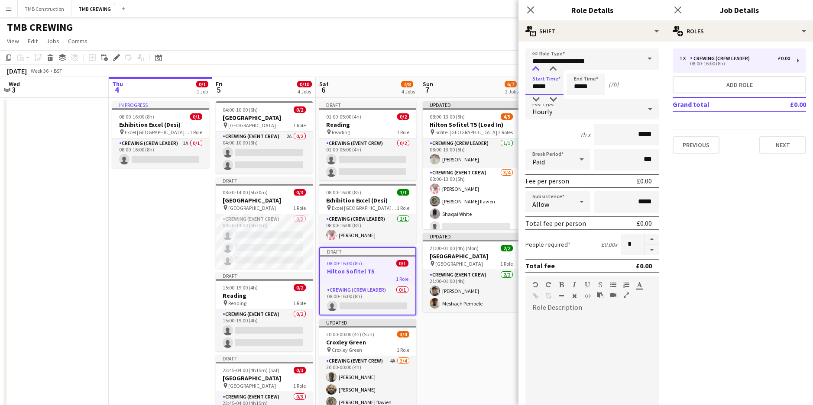
click at [533, 71] on div at bounding box center [535, 69] width 17 height 9
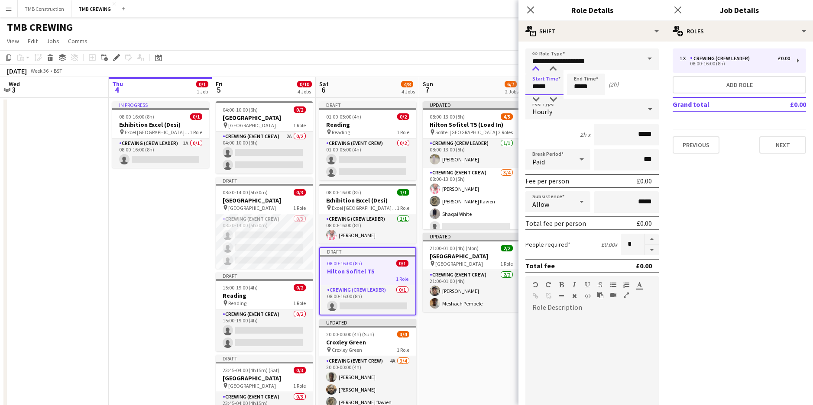
type input "*****"
click at [533, 71] on div at bounding box center [535, 69] width 17 height 9
click at [586, 92] on input "*****" at bounding box center [586, 85] width 38 height 22
click at [578, 71] on div at bounding box center [577, 69] width 17 height 9
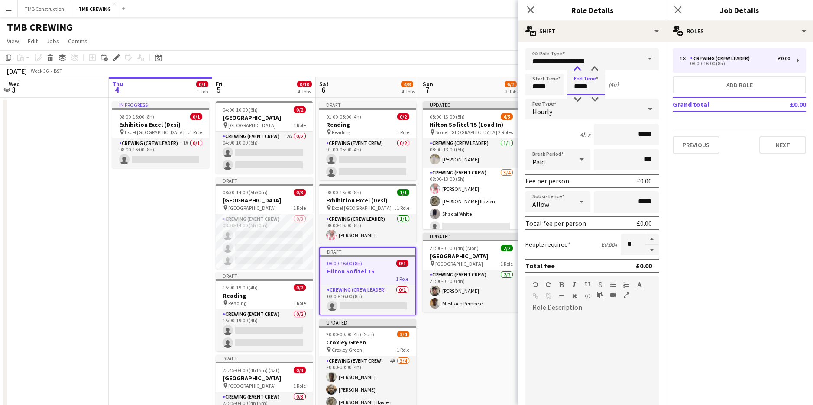
click at [578, 71] on div at bounding box center [577, 69] width 17 height 9
type input "*****"
click at [578, 100] on div at bounding box center [577, 99] width 17 height 9
click at [694, 249] on mat-expansion-panel "pencil3 General details 1 x Crewing (Crew Leader) £0.00 08:00-16:00 (8h) Add ro…" at bounding box center [739, 224] width 147 height 364
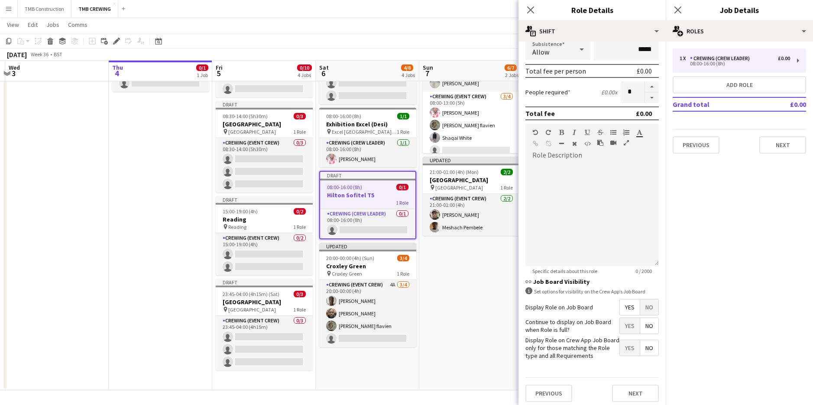
scroll to position [156, 0]
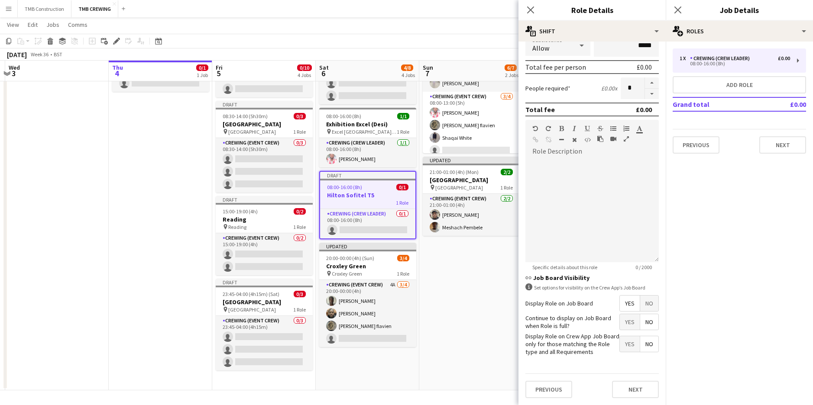
click at [630, 321] on span "Yes" at bounding box center [630, 322] width 20 height 16
click at [624, 389] on button "Next" at bounding box center [635, 389] width 47 height 17
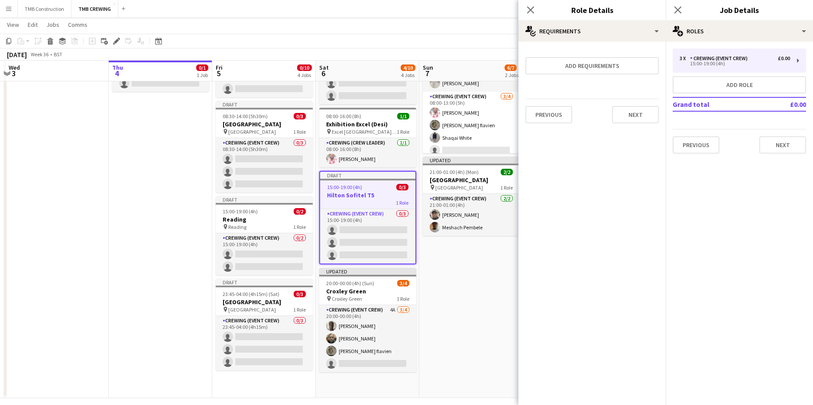
click at [633, 124] on div "Previous Next" at bounding box center [591, 115] width 133 height 32
click at [636, 115] on button "Next" at bounding box center [635, 114] width 47 height 17
click at [657, 122] on button "Finish" at bounding box center [642, 115] width 32 height 17
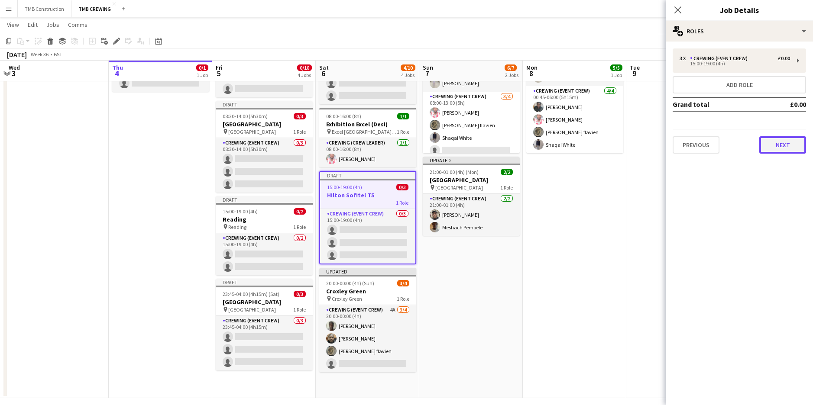
click at [770, 149] on button "Next" at bounding box center [782, 144] width 47 height 17
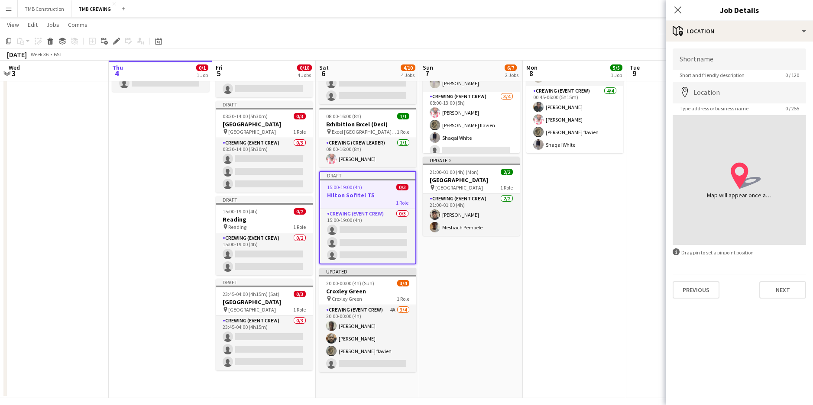
click at [720, 46] on div "Shortname Short and friendly description 0 / 120 Location map-marker Type addre…" at bounding box center [739, 174] width 147 height 264
click at [722, 57] on input "Shortname" at bounding box center [738, 59] width 133 height 22
type input "*"
type input "**********"
click at [712, 85] on input "Location" at bounding box center [738, 93] width 133 height 22
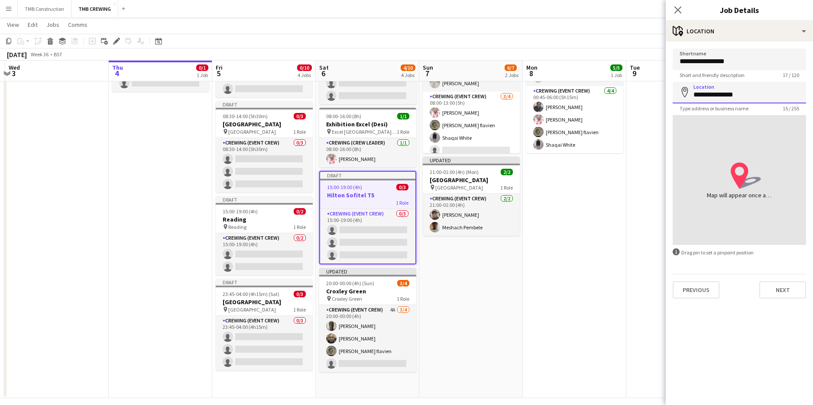
drag, startPoint x: 710, startPoint y: 96, endPoint x: 682, endPoint y: 91, distance: 27.7
click at [682, 91] on div "**********" at bounding box center [738, 93] width 133 height 22
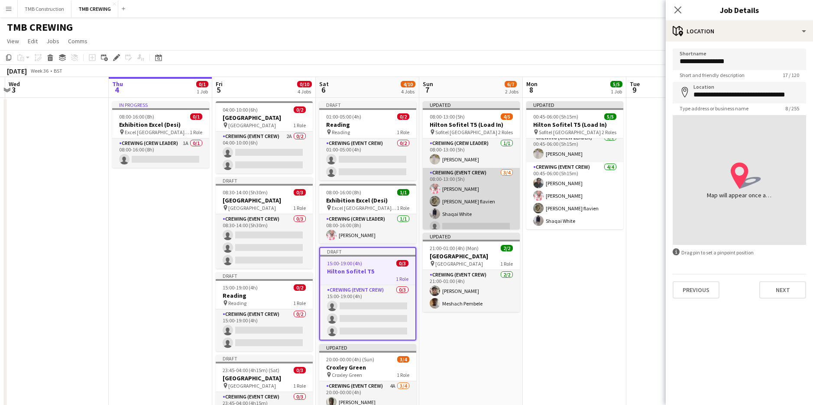
type input "**********"
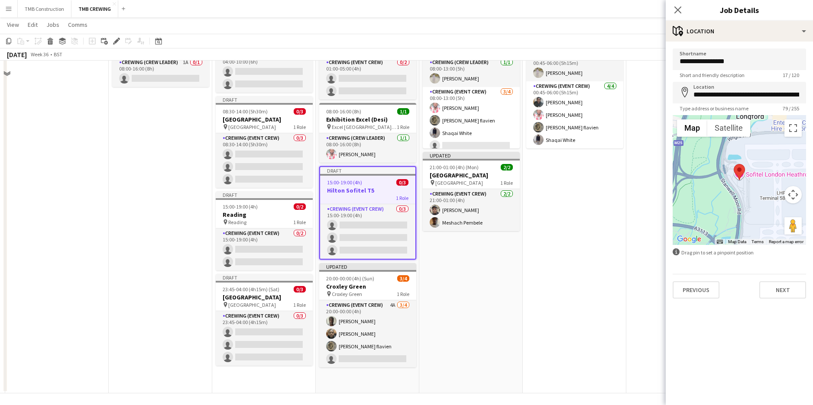
scroll to position [83, 0]
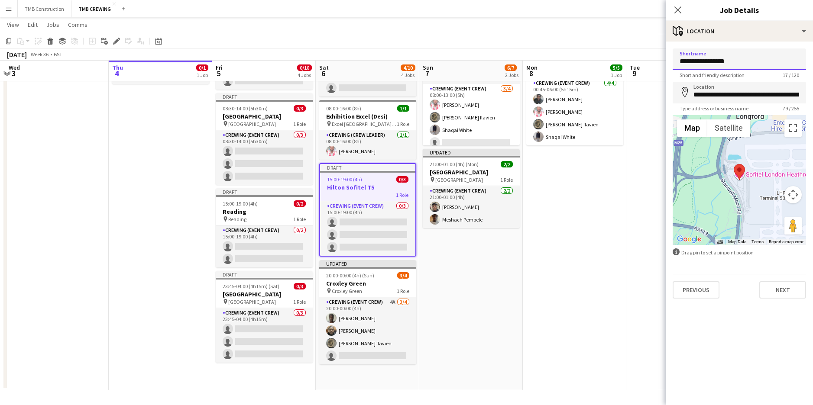
drag, startPoint x: 699, startPoint y: 58, endPoint x: 622, endPoint y: 66, distance: 77.5
click at [622, 66] on body "Menu Boards Boards Boards All jobs Status Workforce Workforce My Workforce Recr…" at bounding box center [406, 161] width 813 height 488
type input "**********"
click at [705, 290] on button "Previous" at bounding box center [695, 289] width 47 height 17
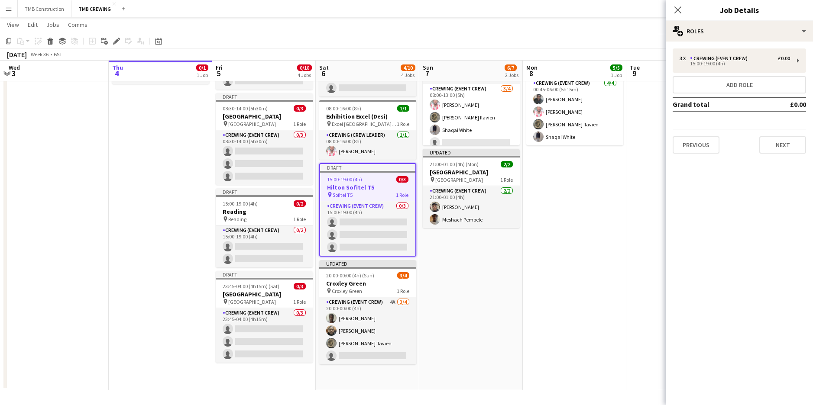
type input "*******"
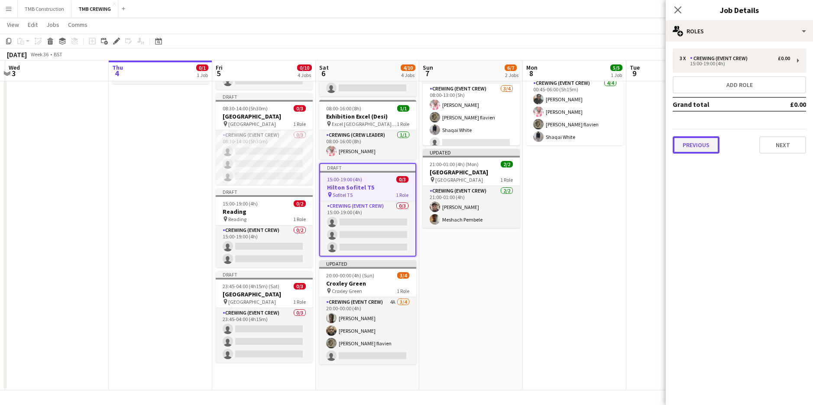
click at [710, 149] on button "Previous" at bounding box center [695, 144] width 47 height 17
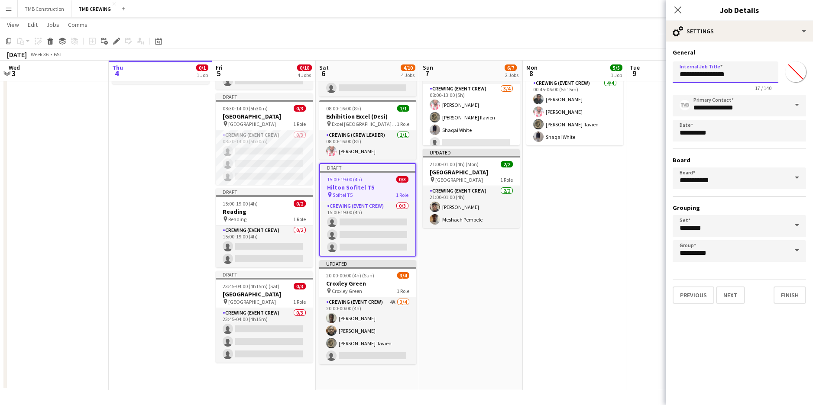
drag, startPoint x: 699, startPoint y: 75, endPoint x: 639, endPoint y: 63, distance: 61.8
click at [639, 63] on body "Menu Boards Boards Boards All jobs Status Workforce Workforce My Workforce Recr…" at bounding box center [406, 161] width 813 height 488
type input "**********"
click at [798, 295] on button "Finish" at bounding box center [789, 295] width 32 height 17
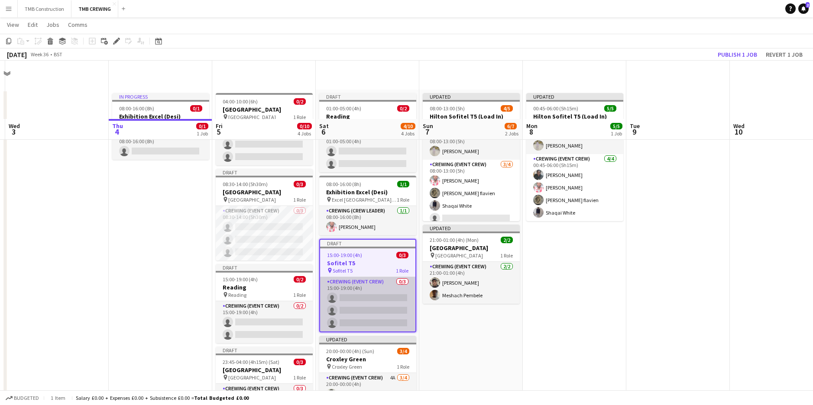
scroll to position [0, 0]
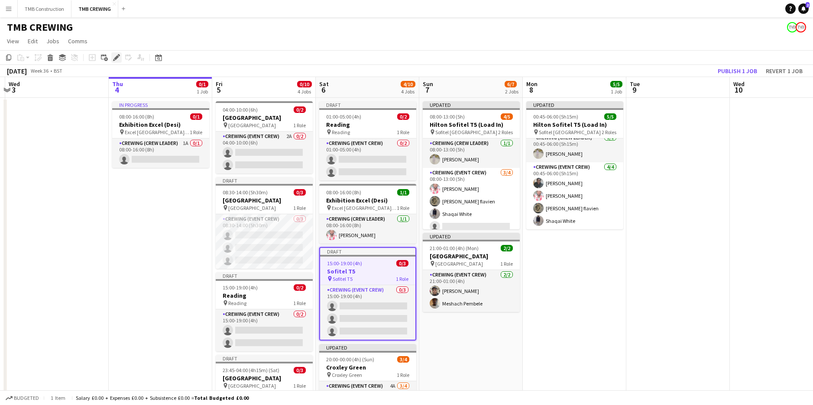
click at [116, 59] on icon at bounding box center [116, 57] width 5 height 5
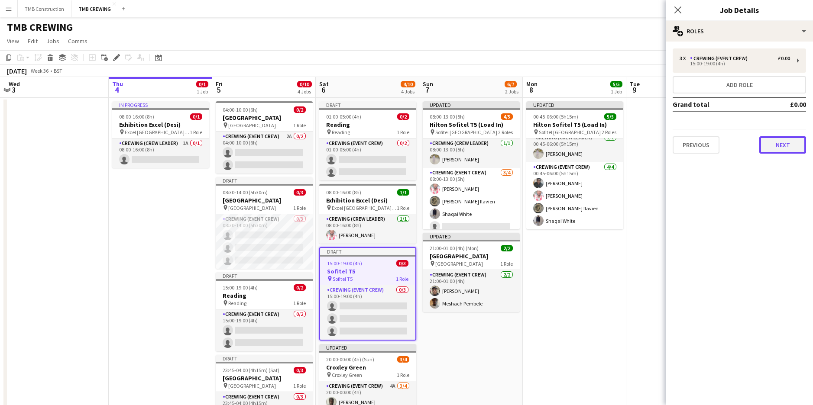
click at [788, 143] on button "Next" at bounding box center [782, 144] width 47 height 17
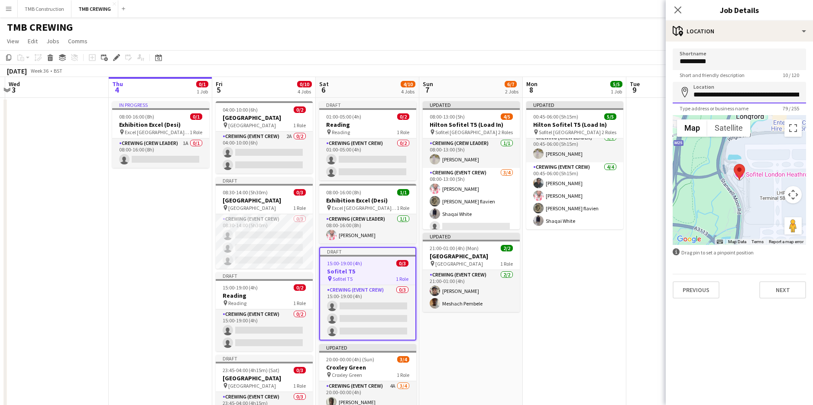
click at [776, 93] on input "**********" at bounding box center [738, 93] width 133 height 22
click at [767, 288] on button "Next" at bounding box center [782, 289] width 47 height 17
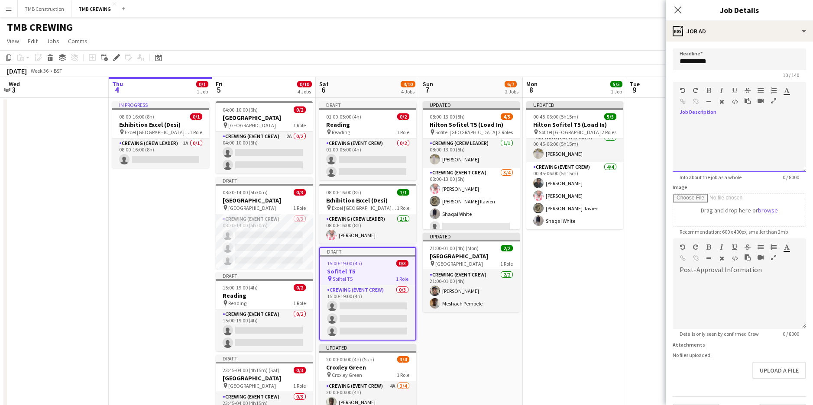
click at [746, 115] on div at bounding box center [738, 143] width 133 height 58
click at [258, 196] on app-job-card "Draft 08:30-14:00 (5h30m) 0/3 [GEOGRAPHIC_DATA] pin Brympton House 1 Role Crewi…" at bounding box center [264, 223] width 97 height 92
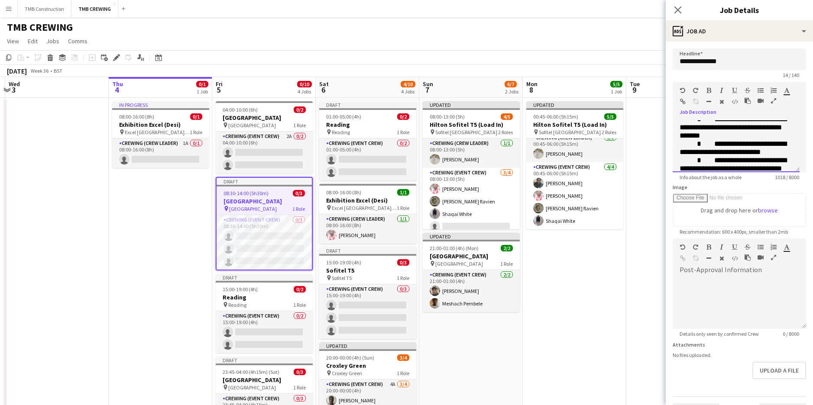
scroll to position [307, 0]
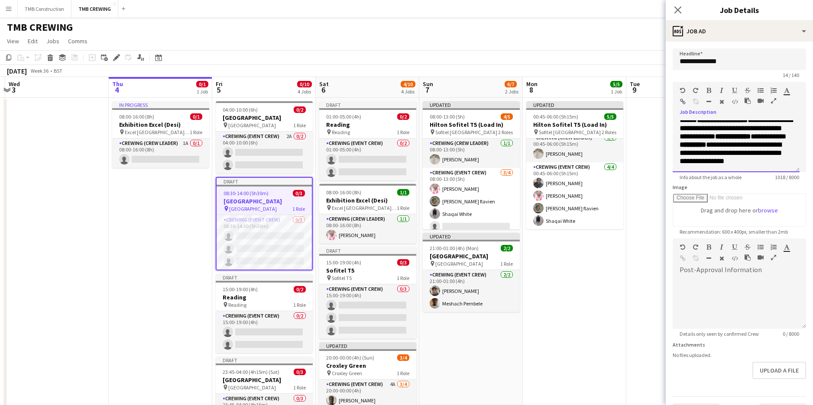
drag, startPoint x: 677, startPoint y: 123, endPoint x: 809, endPoint y: 219, distance: 163.4
click at [809, 219] on mat-expansion-panel "**********" at bounding box center [739, 224] width 147 height 364
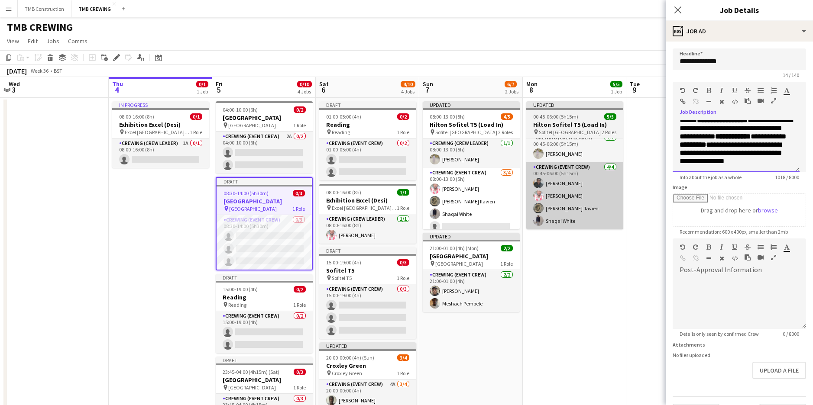
copy div "**********"
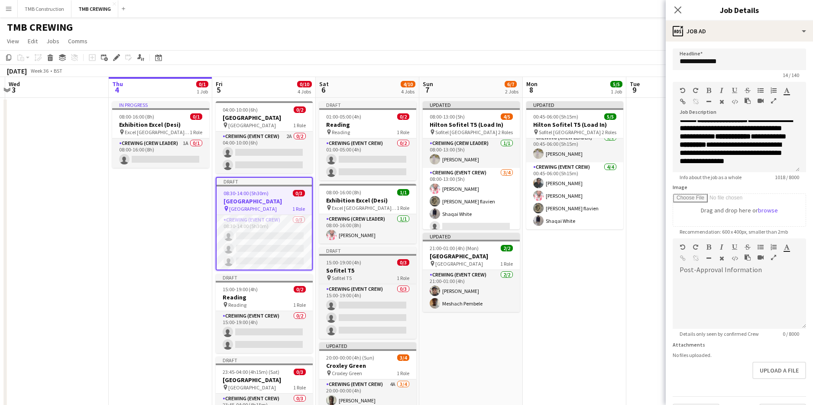
click at [363, 273] on h3 "Sofitel T5" at bounding box center [367, 271] width 97 height 8
type input "**********"
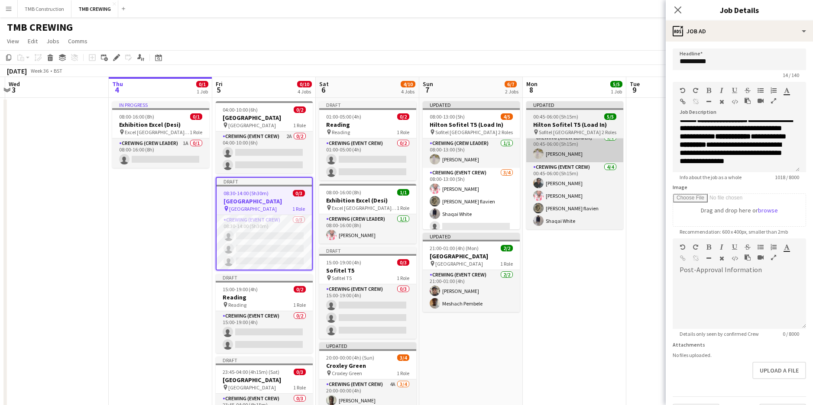
scroll to position [0, 0]
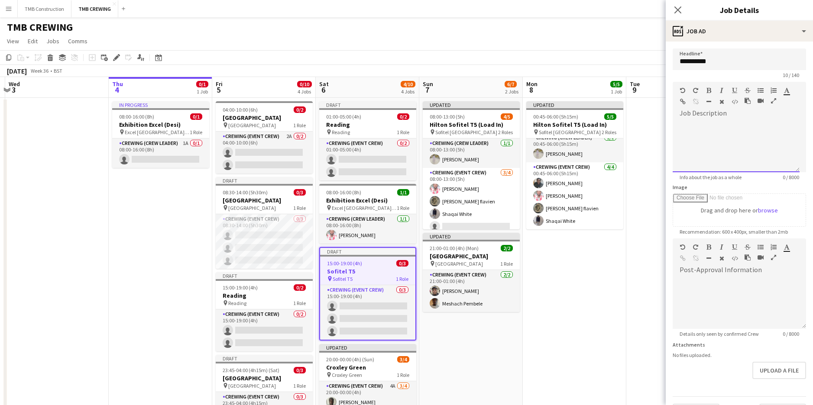
click at [706, 135] on div at bounding box center [735, 146] width 127 height 52
paste div
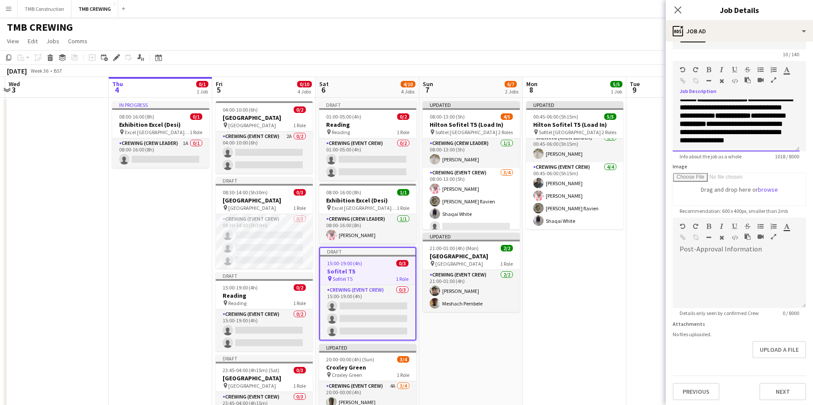
scroll to position [23, 0]
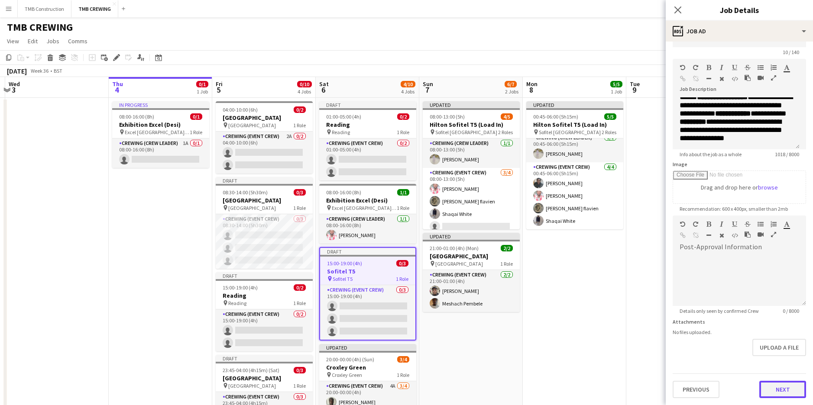
click at [768, 384] on button "Next" at bounding box center [782, 389] width 47 height 17
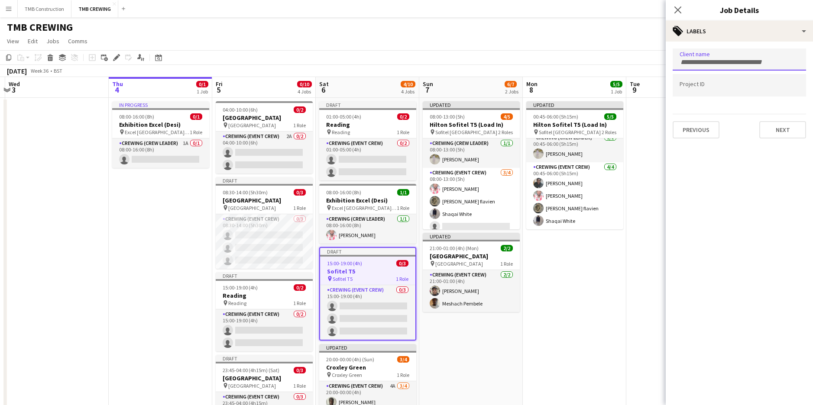
click at [717, 55] on div at bounding box center [738, 59] width 133 height 22
type input "*****"
click at [714, 88] on div "Hello AV" at bounding box center [738, 86] width 133 height 21
click at [773, 128] on button "Next" at bounding box center [782, 129] width 47 height 17
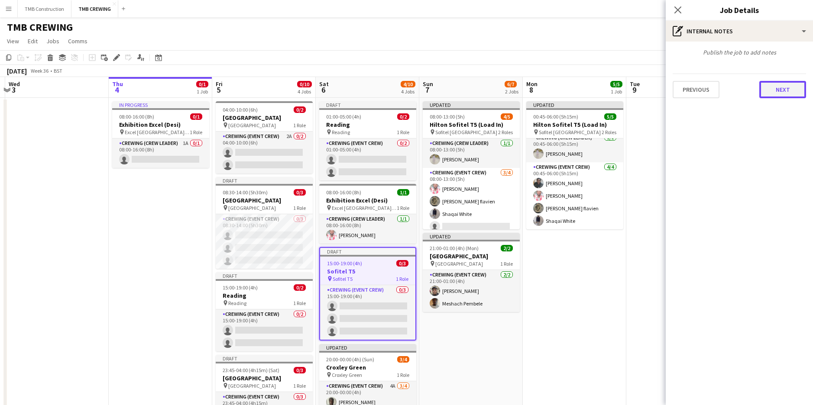
click at [788, 92] on button "Next" at bounding box center [782, 89] width 47 height 17
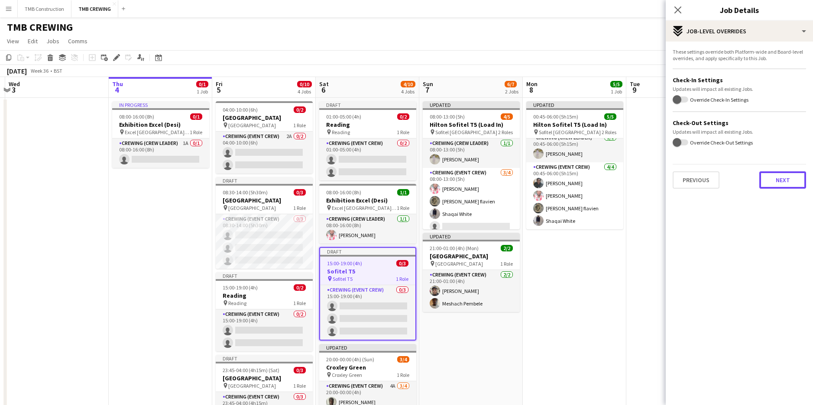
click at [792, 179] on button "Next" at bounding box center [782, 179] width 47 height 17
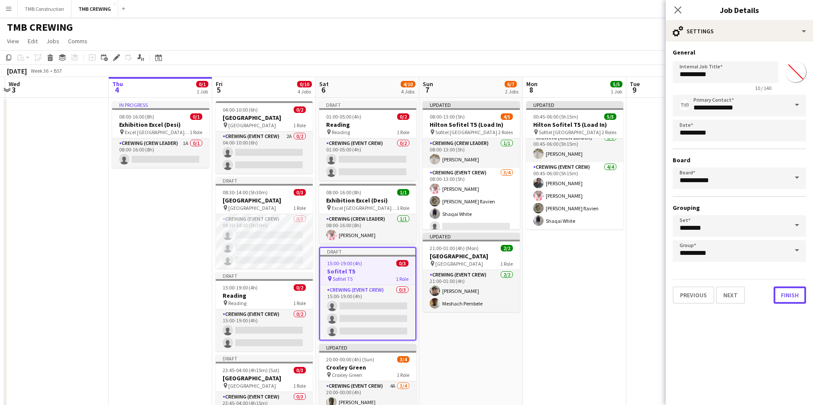
click at [778, 302] on button "Finish" at bounding box center [789, 295] width 32 height 17
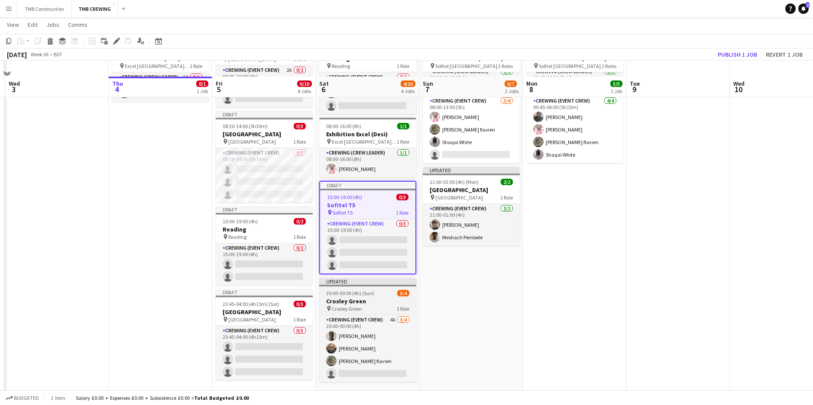
scroll to position [83, 0]
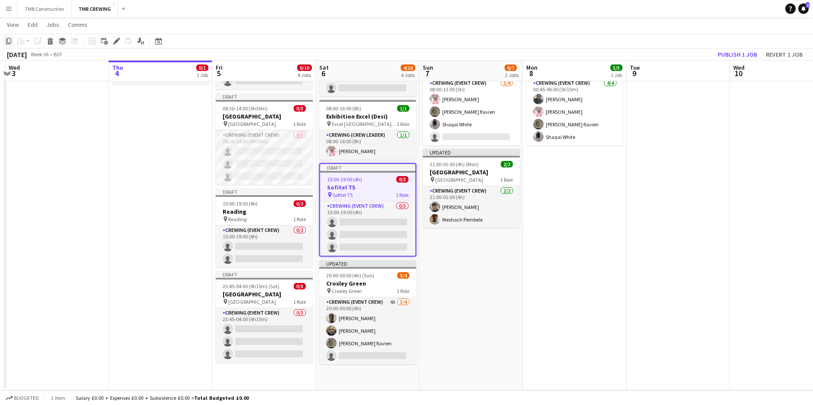
click at [11, 42] on icon at bounding box center [8, 41] width 5 height 6
click at [364, 380] on app-date-cell "Draft 01:00-05:00 (4h) 0/2 Reading pin Reading 1 Role Crewing (Event Crew) 0/2 …" at bounding box center [367, 202] width 103 height 377
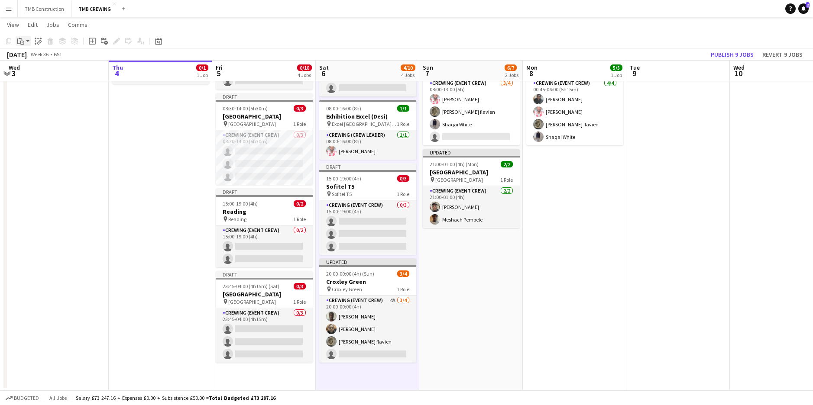
click at [25, 39] on div "Paste" at bounding box center [21, 41] width 10 height 10
click at [47, 56] on link "Paste Ctrl+V" at bounding box center [63, 58] width 81 height 8
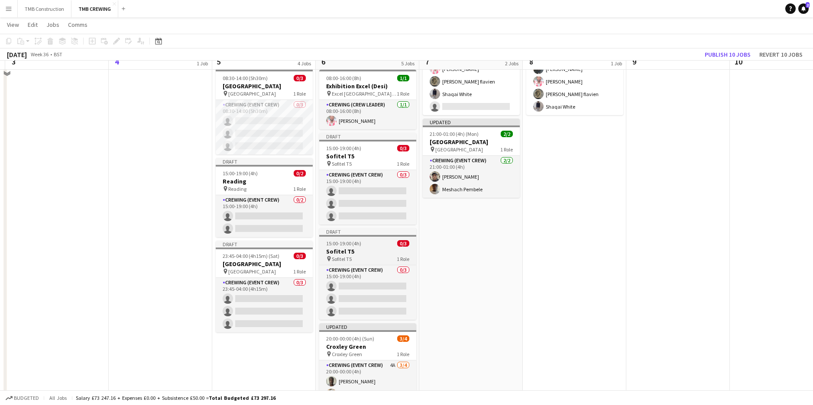
scroll to position [170, 0]
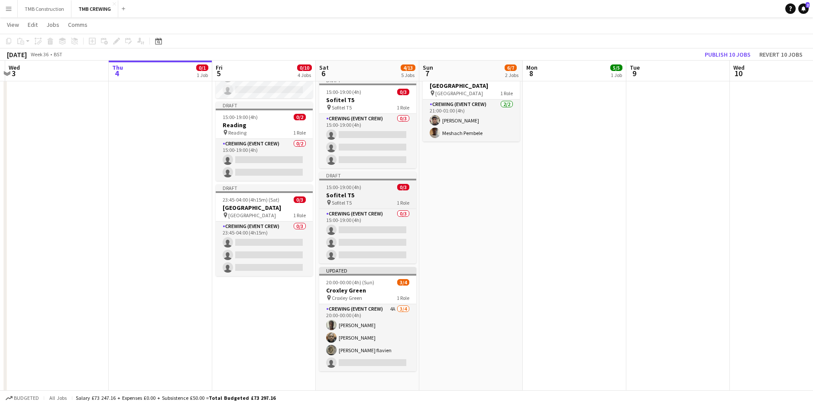
click at [352, 201] on div "pin Sofitel T5 1 Role" at bounding box center [367, 202] width 97 height 7
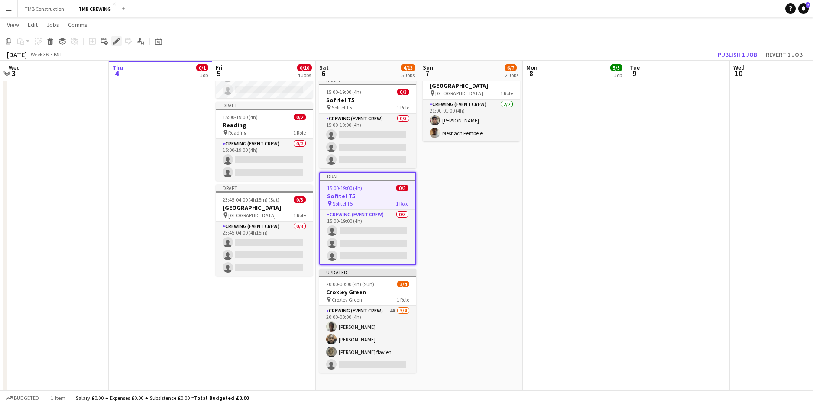
click at [116, 42] on icon at bounding box center [116, 41] width 5 height 5
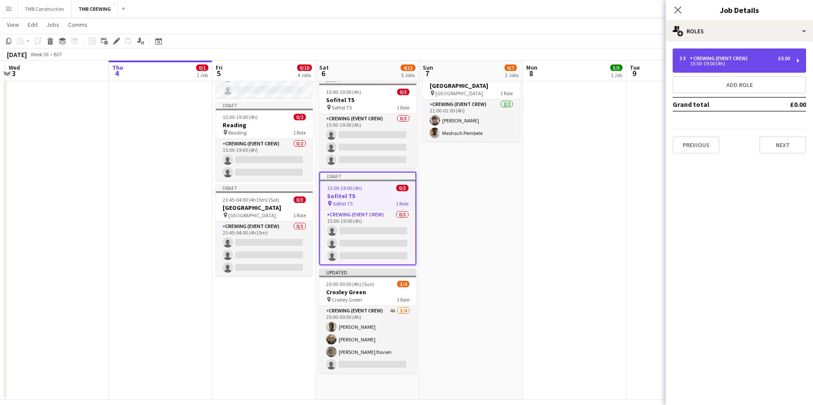
click at [692, 66] on div "15:00-19:00 (4h)" at bounding box center [734, 63] width 110 height 4
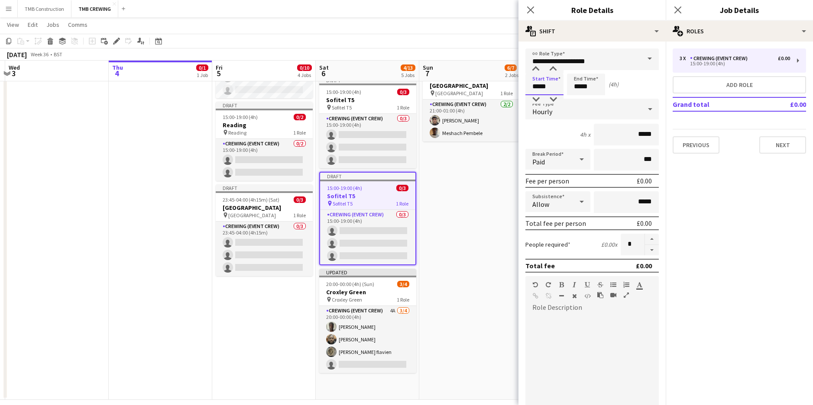
click at [547, 89] on input "*****" at bounding box center [544, 85] width 38 height 22
click at [535, 67] on div at bounding box center [535, 69] width 17 height 9
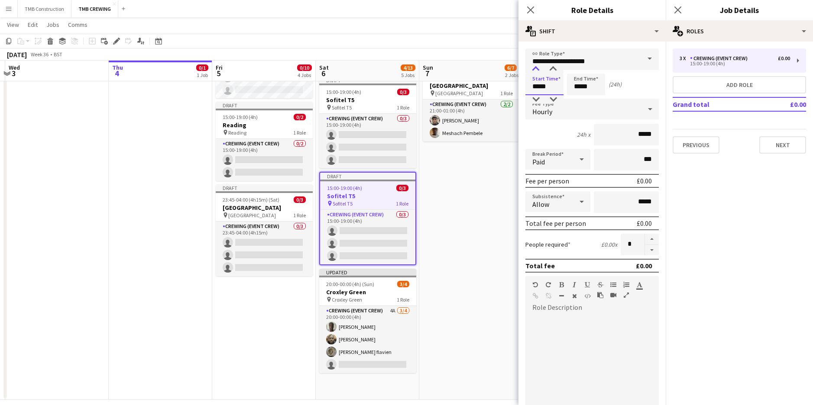
click at [535, 67] on div at bounding box center [535, 69] width 17 height 9
type input "*****"
click at [535, 67] on div at bounding box center [535, 69] width 17 height 9
click at [525, 6] on app-icon "Close pop-in" at bounding box center [530, 10] width 13 height 13
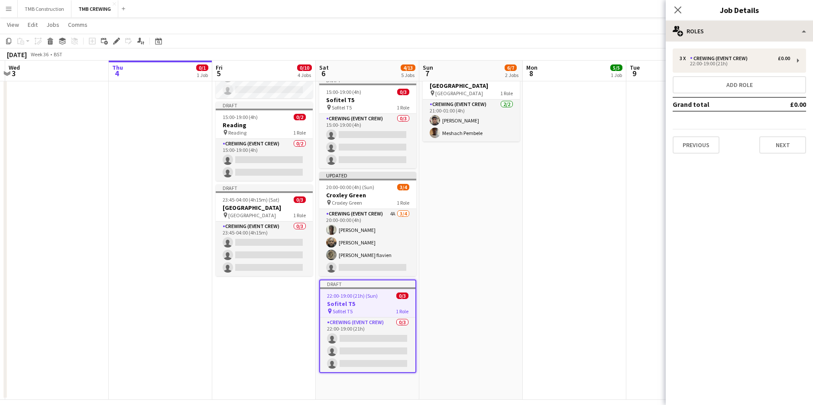
click at [676, 9] on icon "Close pop-in" at bounding box center [677, 9] width 7 height 7
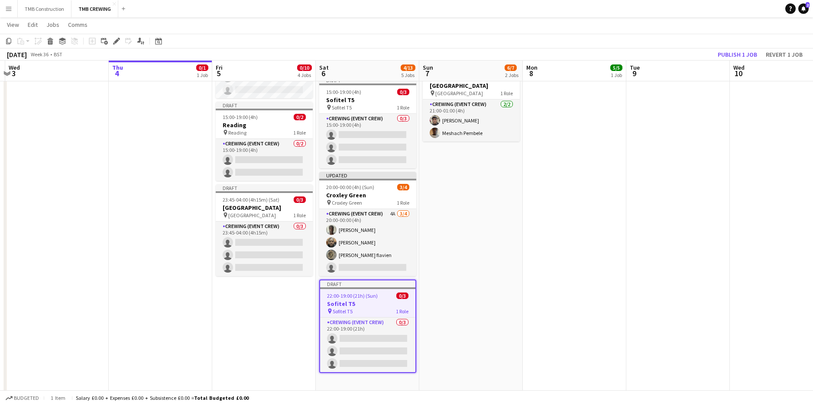
click at [375, 302] on h3 "Sofitel T5" at bounding box center [367, 304] width 95 height 8
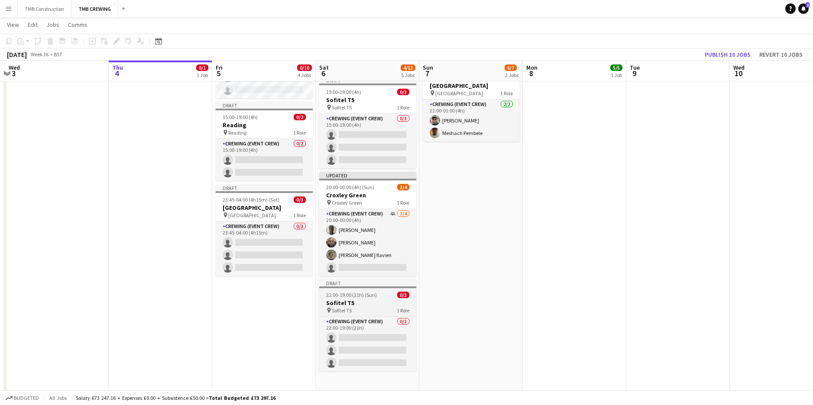
click at [375, 302] on h3 "Sofitel T5" at bounding box center [367, 303] width 97 height 8
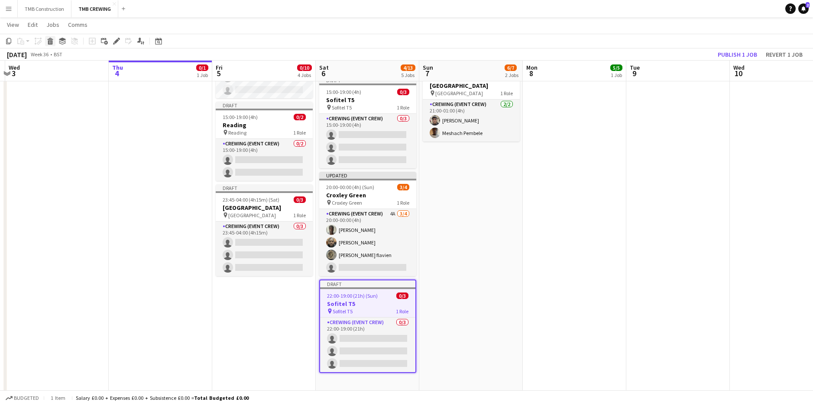
click at [52, 39] on icon at bounding box center [50, 39] width 6 height 2
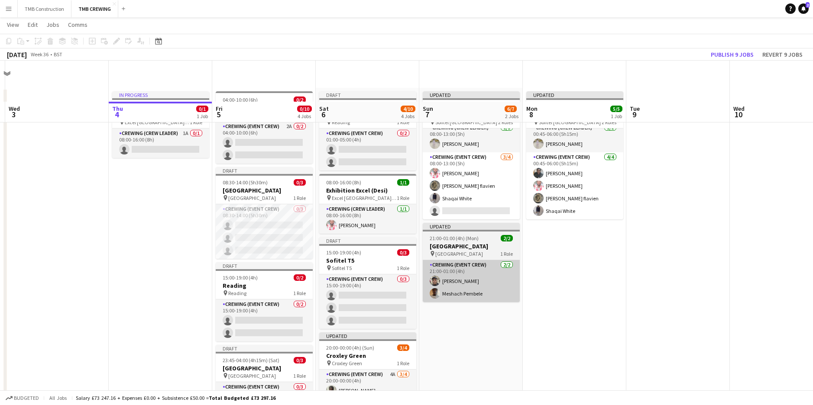
scroll to position [0, 0]
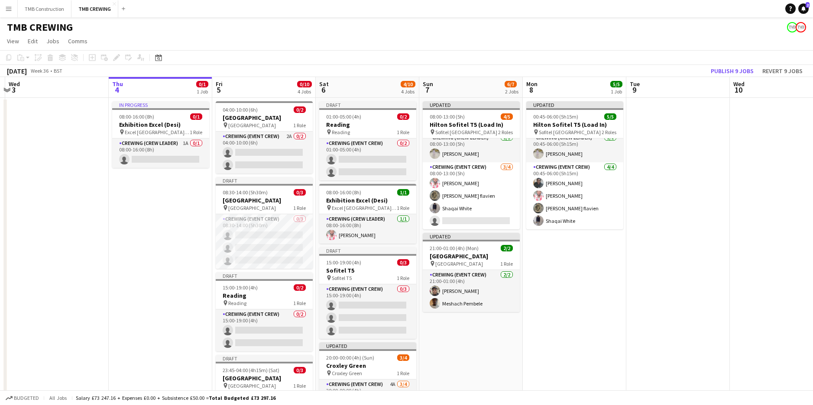
click at [479, 333] on app-date-cell "Updated 08:00-13:00 (5h) 4/5 Hilton Sofitel T5 (Load In) pin Sofitel London Hea…" at bounding box center [470, 286] width 103 height 377
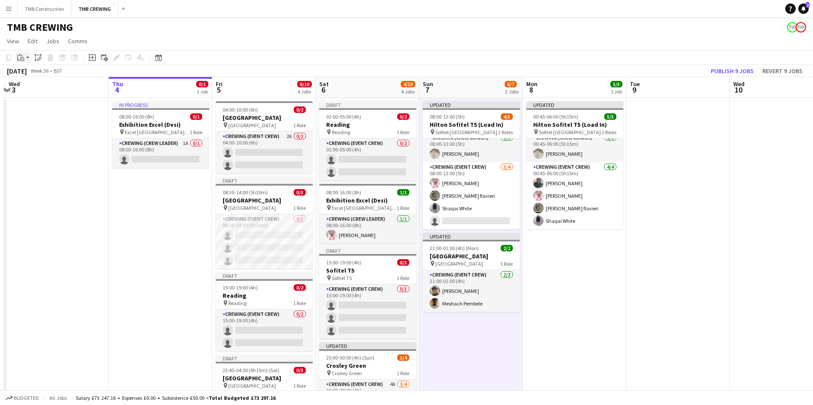
click at [21, 56] on icon "Paste" at bounding box center [20, 57] width 7 height 7
click at [38, 74] on link "Paste Ctrl+V" at bounding box center [63, 74] width 81 height 8
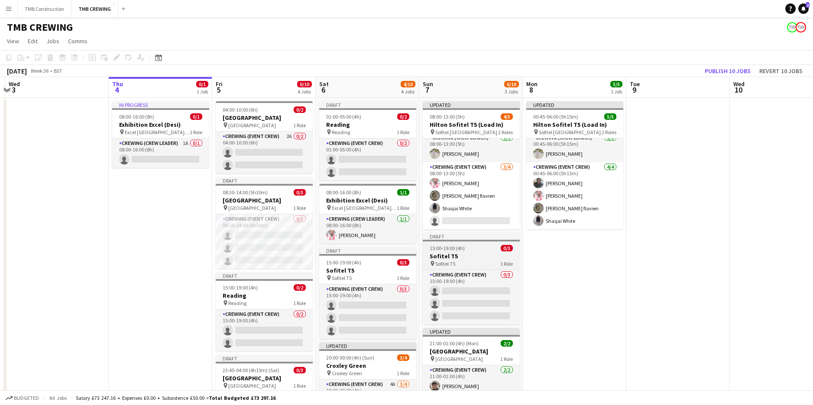
click at [482, 266] on div "pin Sofitel T5 1 Role" at bounding box center [471, 263] width 97 height 7
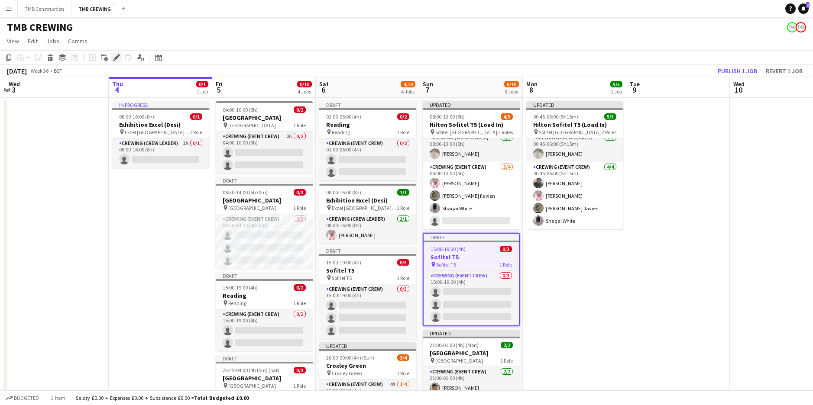
click at [120, 60] on div "Edit" at bounding box center [116, 57] width 10 height 10
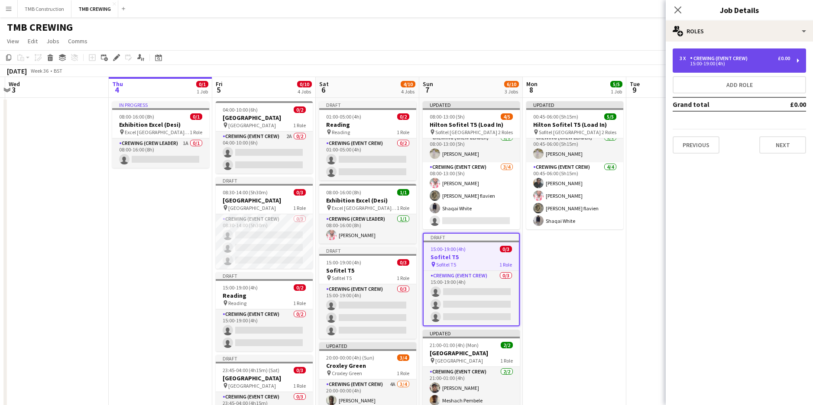
click at [709, 64] on div "15:00-19:00 (4h)" at bounding box center [734, 63] width 110 height 4
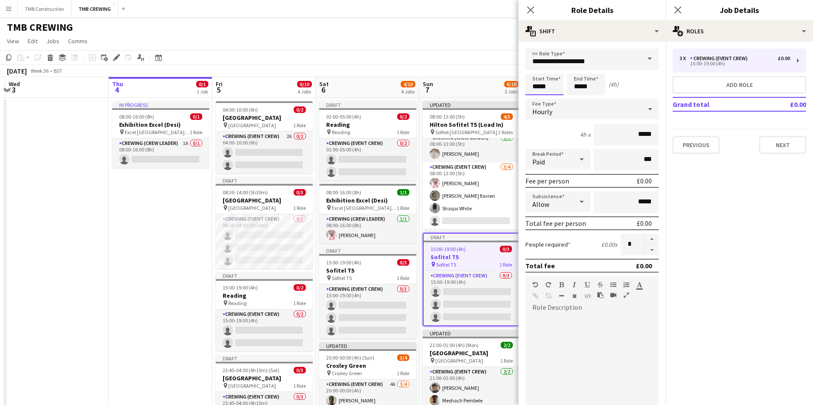
click at [547, 86] on input "*****" at bounding box center [544, 85] width 38 height 22
click at [537, 96] on div at bounding box center [535, 99] width 17 height 9
click at [540, 102] on div at bounding box center [535, 99] width 17 height 9
click at [539, 102] on div at bounding box center [535, 99] width 17 height 9
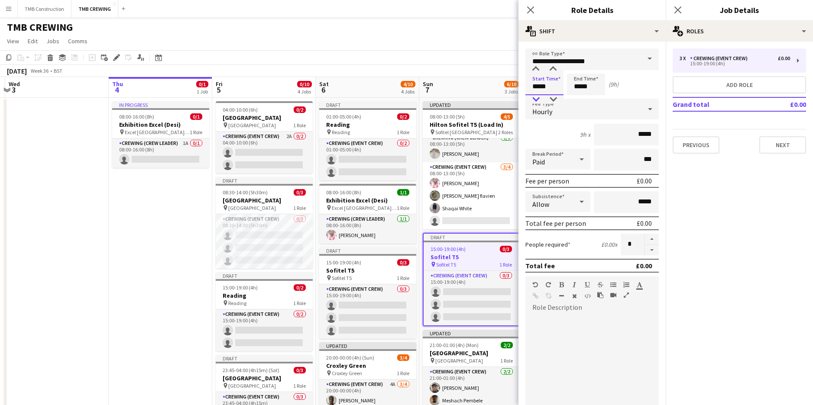
click at [539, 102] on div at bounding box center [535, 99] width 17 height 9
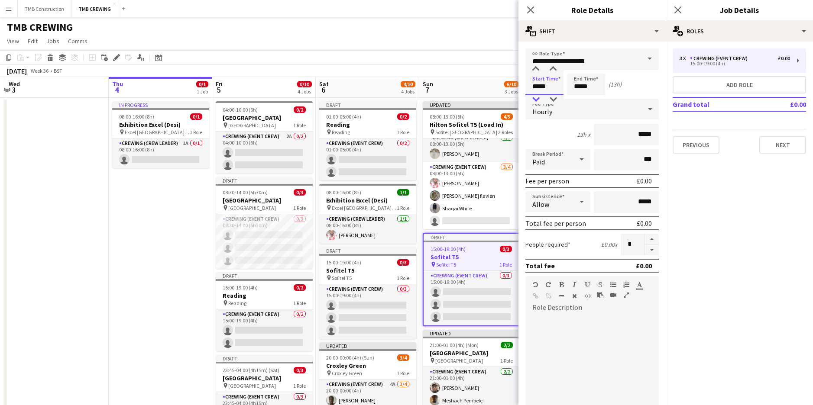
click at [539, 102] on div at bounding box center [535, 99] width 17 height 9
type input "*****"
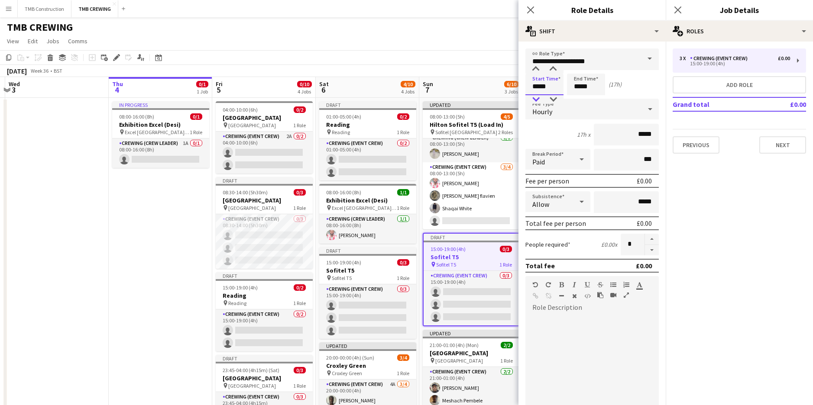
click at [539, 102] on div at bounding box center [535, 99] width 17 height 9
click at [582, 83] on input "*****" at bounding box center [586, 85] width 38 height 22
click at [580, 99] on div at bounding box center [577, 99] width 17 height 9
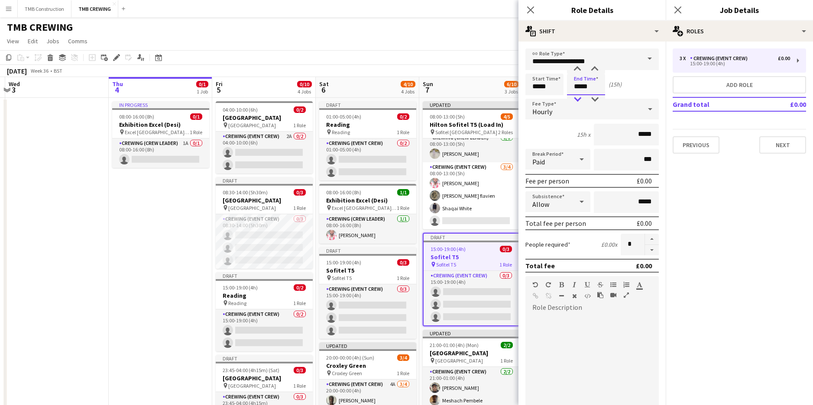
click at [580, 99] on div at bounding box center [577, 99] width 17 height 9
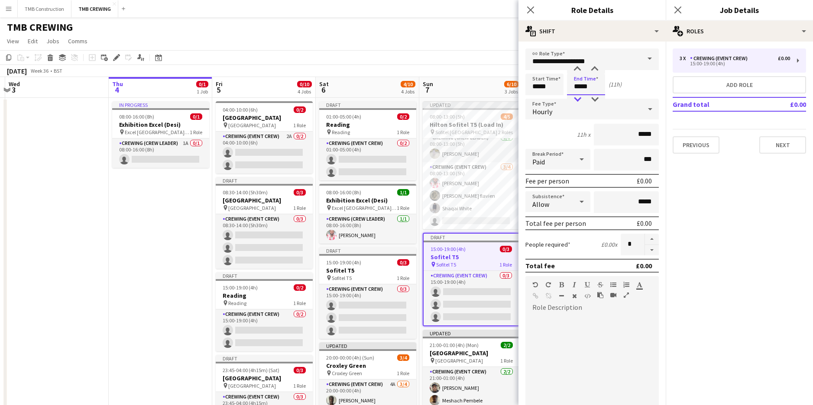
click at [580, 99] on div at bounding box center [577, 99] width 17 height 9
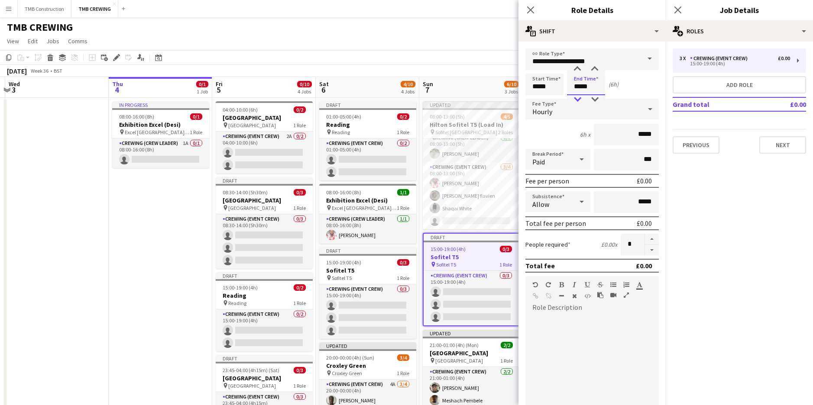
click at [580, 99] on div at bounding box center [577, 99] width 17 height 9
type input "*****"
click at [580, 99] on div at bounding box center [577, 99] width 17 height 9
click at [537, 8] on div "Close pop-in" at bounding box center [530, 10] width 24 height 20
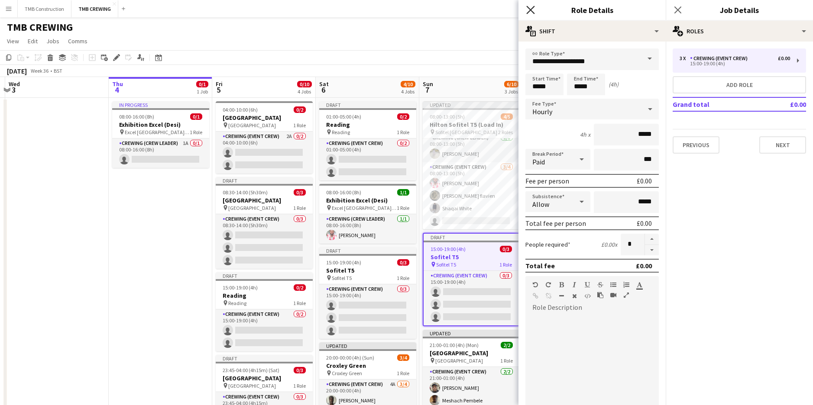
click at [534, 7] on icon "Close pop-in" at bounding box center [530, 10] width 8 height 8
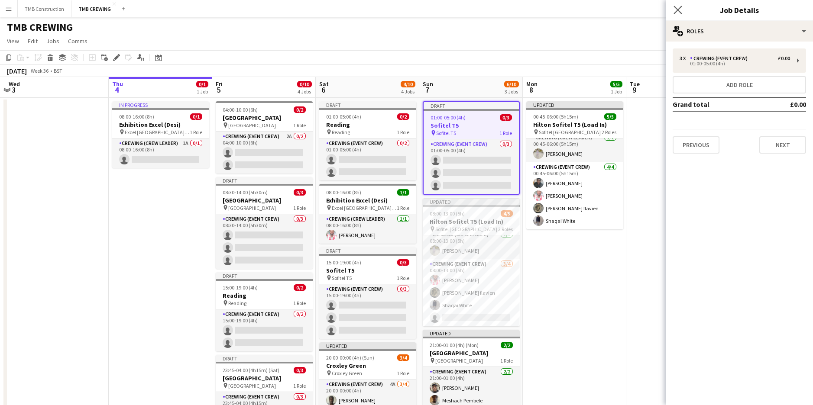
click at [678, 5] on app-icon "Close pop-in" at bounding box center [678, 10] width 13 height 13
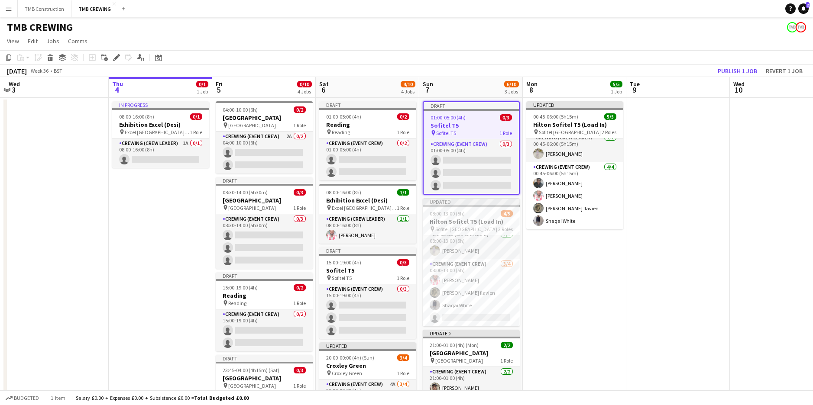
scroll to position [0, 201]
click at [558, 317] on app-date-cell "Updated 00:45-06:00 (5h15m) 5/5 Hilton Sofitel T5 (Load In) pin Sofitel London …" at bounding box center [575, 286] width 103 height 377
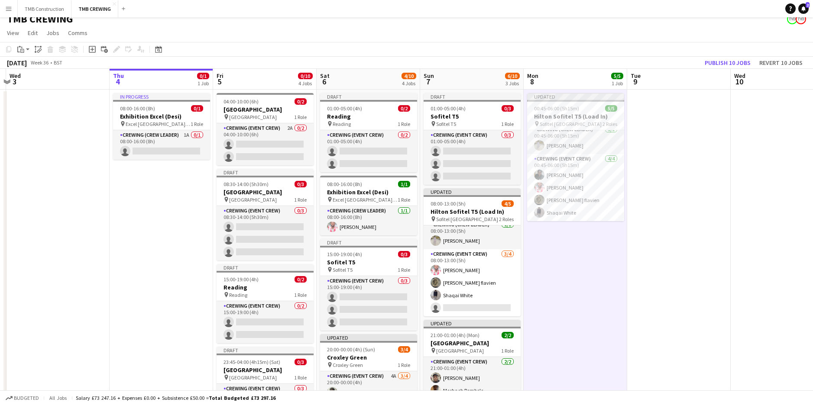
scroll to position [0, 0]
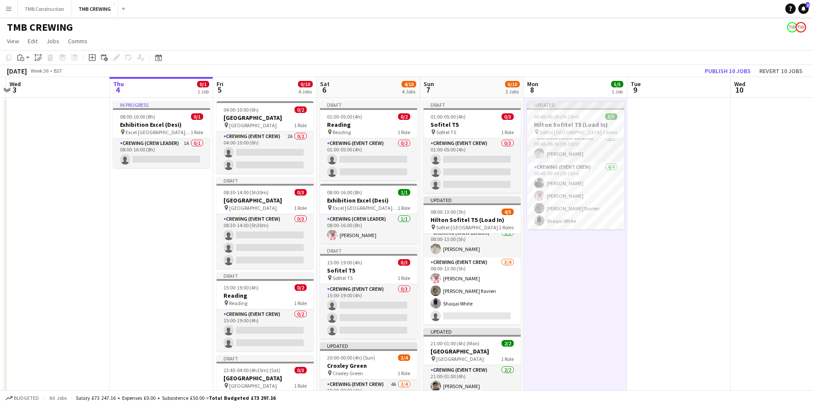
click at [551, 307] on app-date-cell "Updated 00:45-06:00 (5h15m) 5/5 Hilton Sofitel T5 (Load In) pin Sofitel London …" at bounding box center [575, 286] width 103 height 377
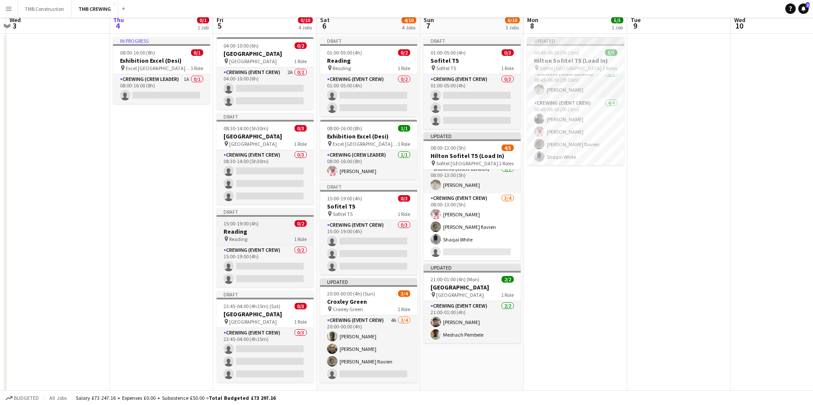
scroll to position [83, 0]
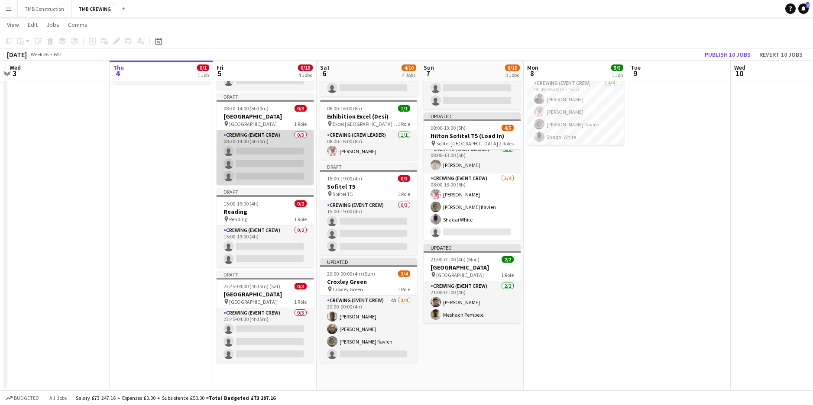
click at [289, 146] on app-card-role "Crewing (Event Crew) 0/3 08:30-14:00 (5h30m) single-neutral-actions single-neut…" at bounding box center [265, 157] width 97 height 55
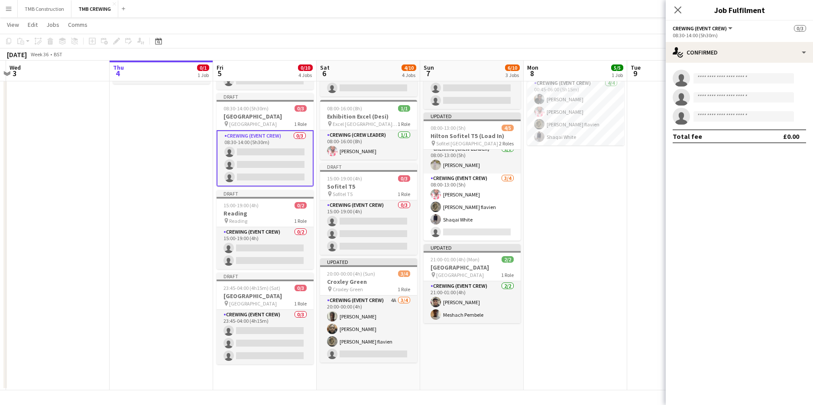
click at [539, 194] on app-date-cell "Updated 00:45-06:00 (5h15m) 5/5 Hilton Sofitel T5 (Load In) pin Sofitel London …" at bounding box center [575, 202] width 103 height 377
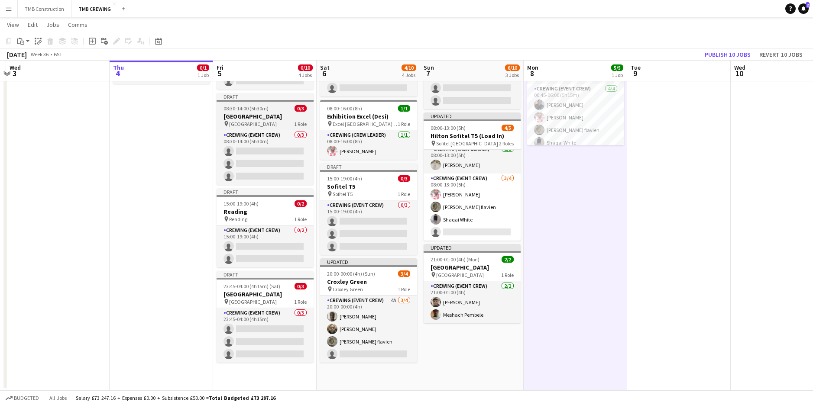
click at [259, 109] on span "08:30-14:00 (5h30m)" at bounding box center [245, 108] width 45 height 6
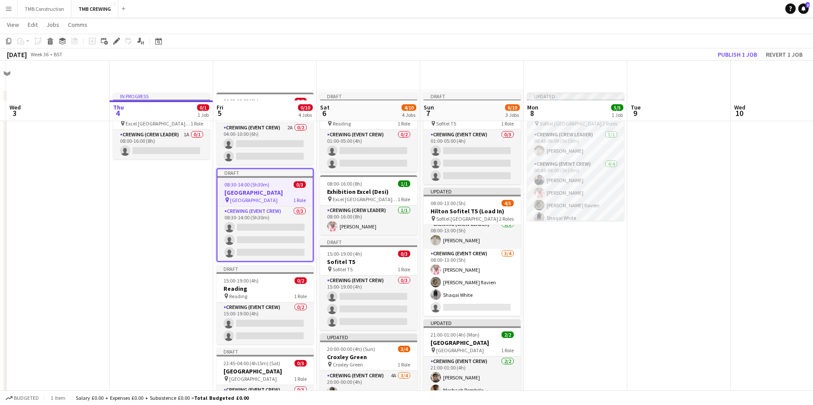
scroll to position [0, 0]
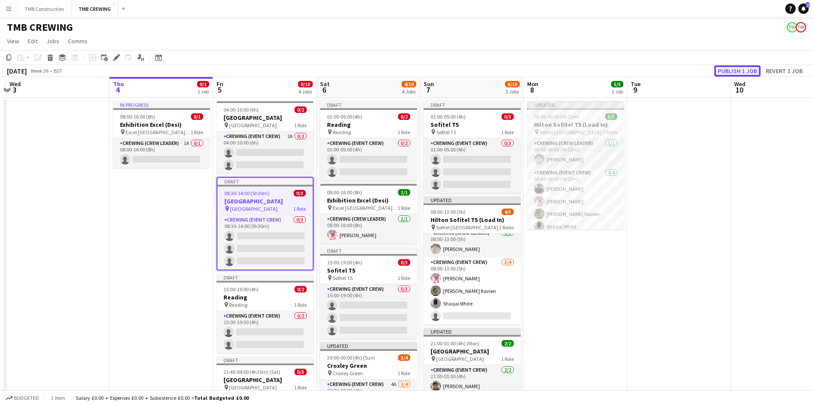
click at [732, 70] on button "Publish 1 job" at bounding box center [737, 70] width 46 height 11
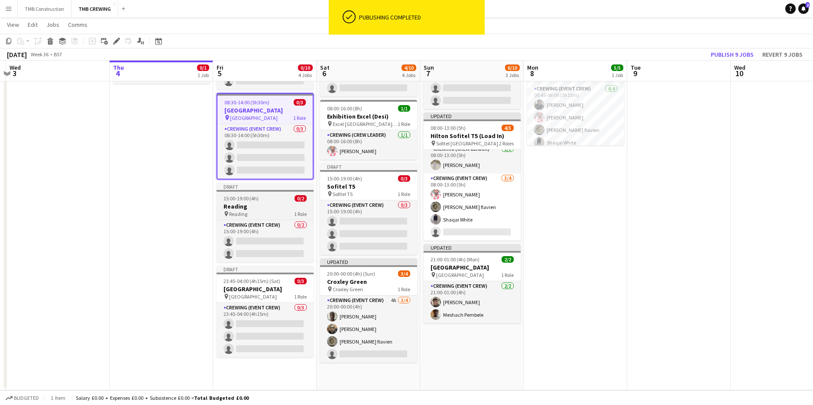
scroll to position [0, 200]
click at [263, 194] on app-job-card "Draft 15:00-19:00 (4h) 0/2 Reading pin Reading 1 Role Crewing (Event Crew) 0/2 …" at bounding box center [265, 222] width 97 height 79
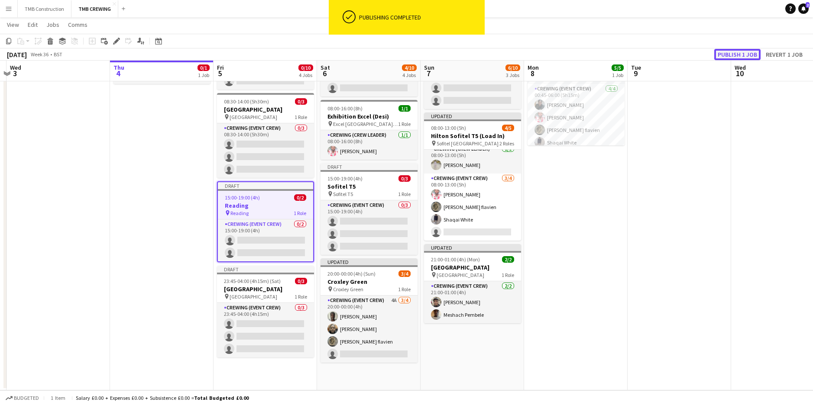
click at [741, 55] on button "Publish 1 job" at bounding box center [737, 54] width 46 height 11
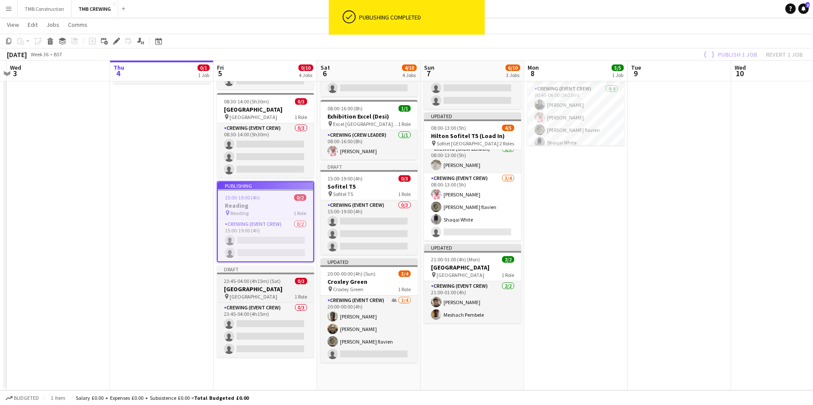
click at [259, 289] on h3 "[GEOGRAPHIC_DATA]" at bounding box center [265, 289] width 97 height 8
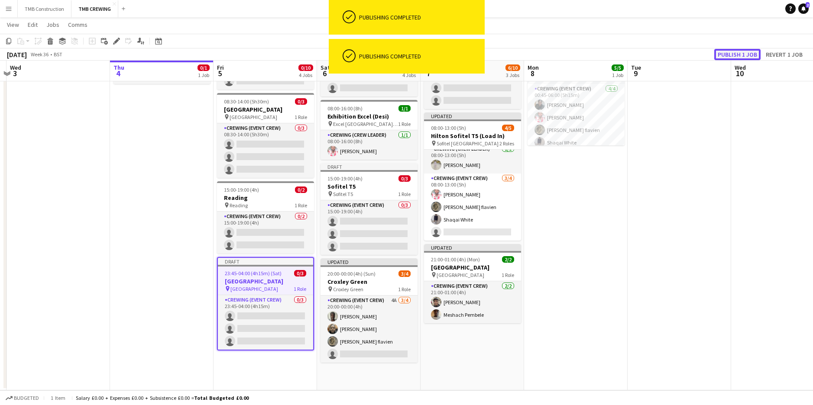
click at [729, 55] on button "Publish 1 job" at bounding box center [737, 54] width 46 height 11
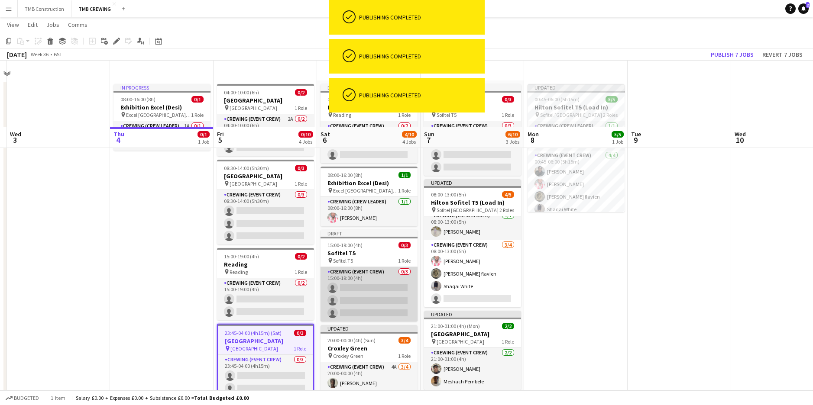
scroll to position [0, 0]
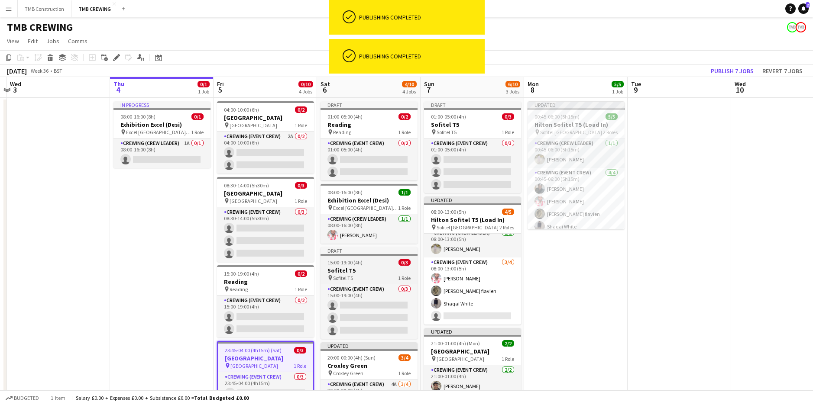
click at [390, 274] on h3 "Sofitel T5" at bounding box center [368, 271] width 97 height 8
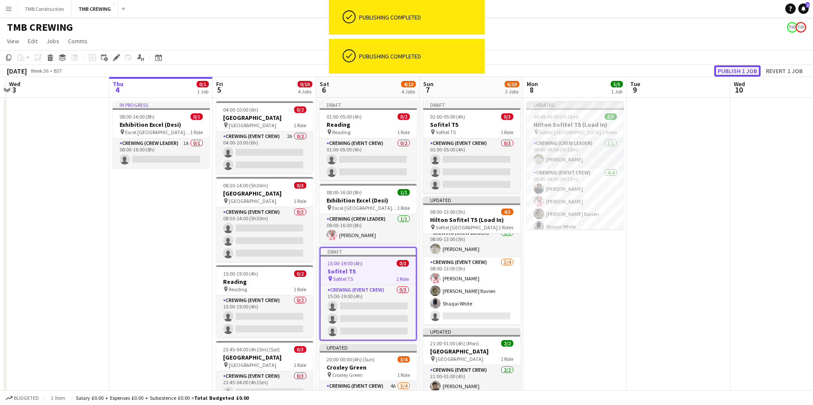
click at [736, 75] on button "Publish 1 job" at bounding box center [737, 70] width 46 height 11
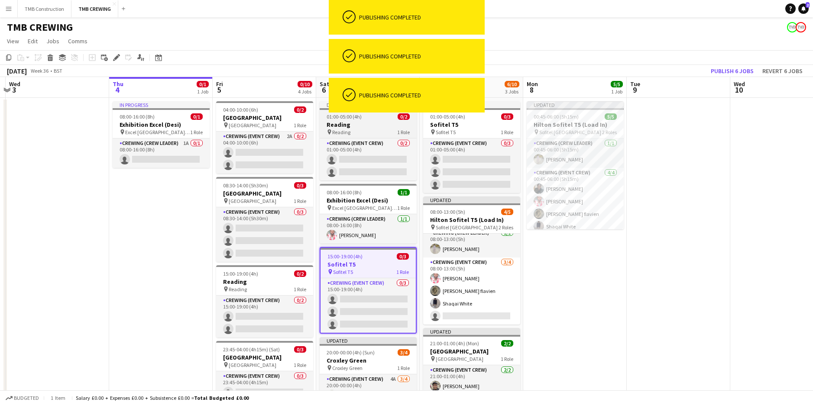
scroll to position [0, 200]
click at [389, 126] on h3 "Reading" at bounding box center [368, 125] width 97 height 8
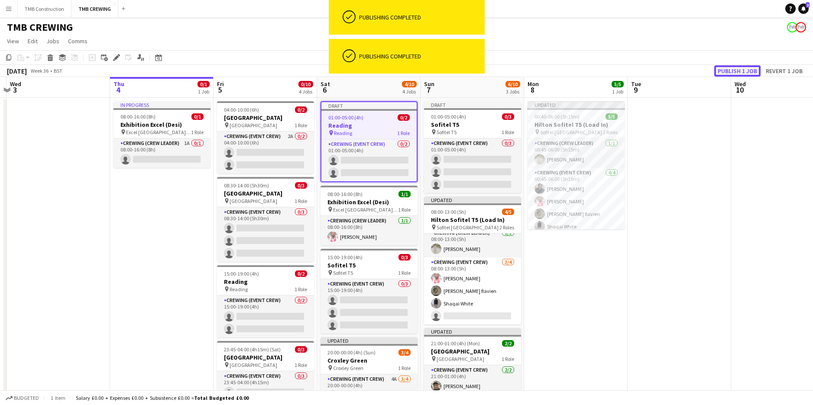
click at [724, 71] on button "Publish 1 job" at bounding box center [737, 70] width 46 height 11
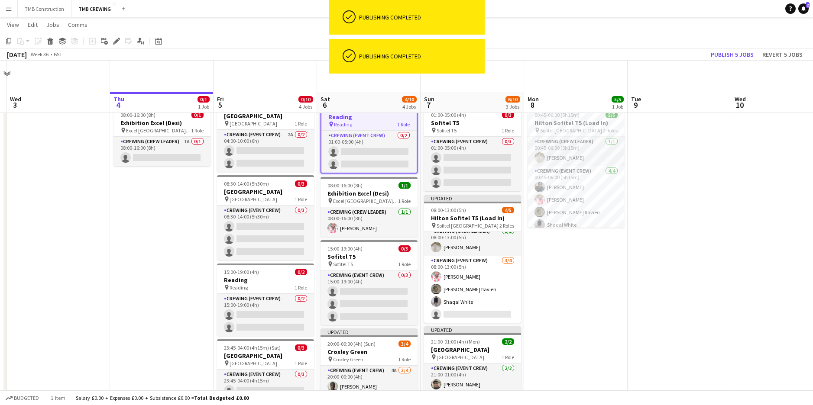
scroll to position [0, 0]
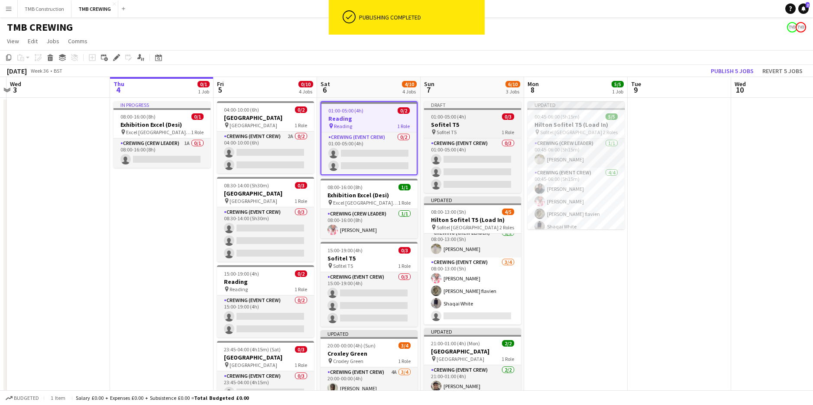
click at [490, 119] on div "01:00-05:00 (4h) 0/3" at bounding box center [472, 116] width 97 height 6
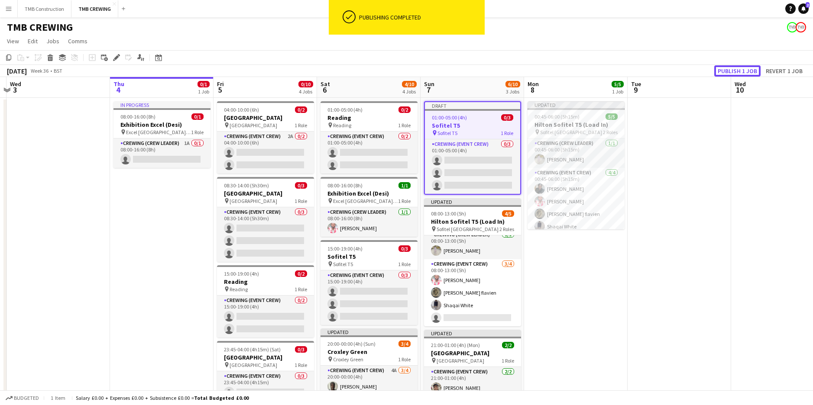
click at [737, 67] on button "Publish 1 job" at bounding box center [737, 70] width 46 height 11
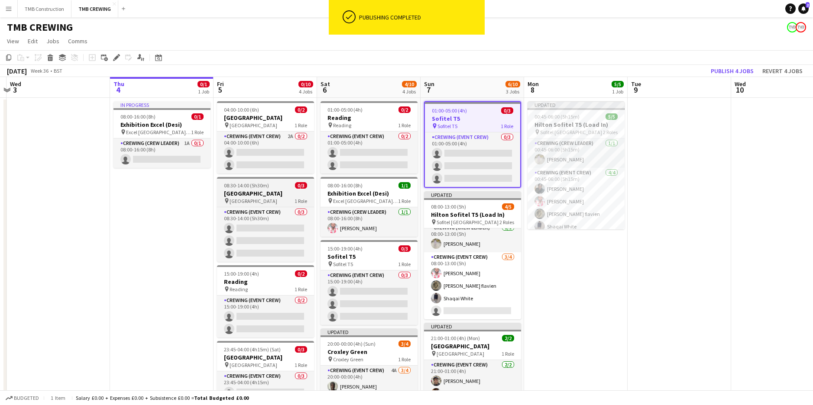
click at [269, 191] on h3 "[GEOGRAPHIC_DATA]" at bounding box center [265, 194] width 97 height 8
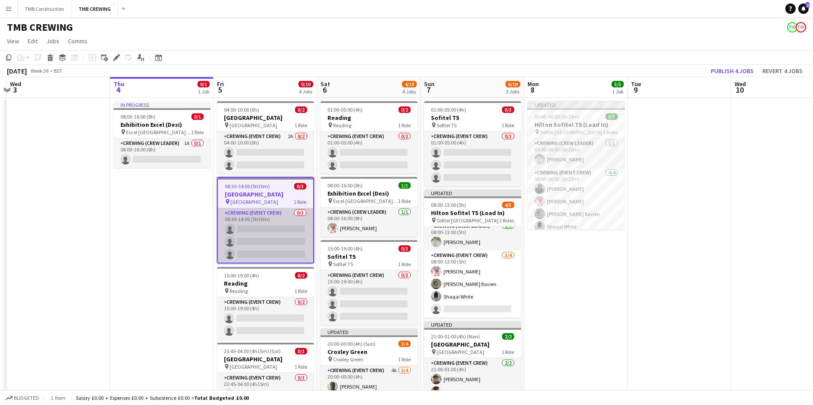
click at [262, 213] on app-card-role "Crewing (Event Crew) 0/3 08:30-14:00 (5h30m) single-neutral-actions single-neut…" at bounding box center [265, 235] width 95 height 55
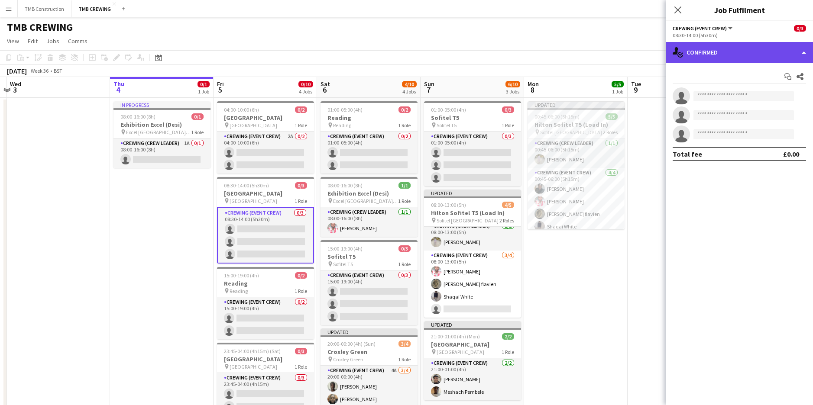
click at [725, 46] on div "single-neutral-actions-check-2 Confirmed" at bounding box center [739, 52] width 147 height 21
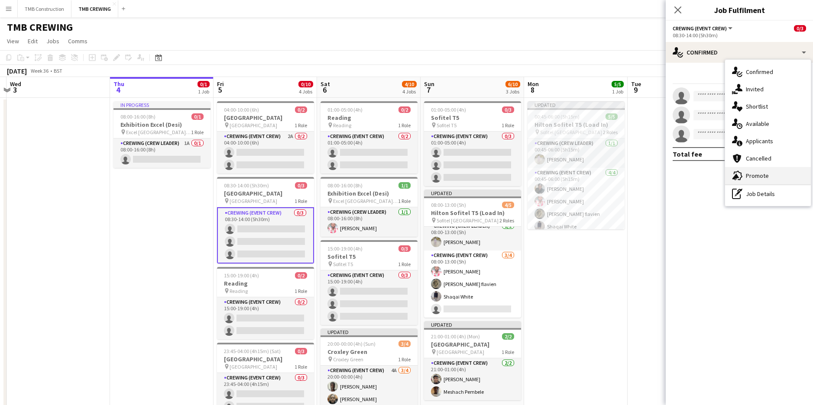
click at [761, 178] on span "Promote" at bounding box center [757, 176] width 23 height 8
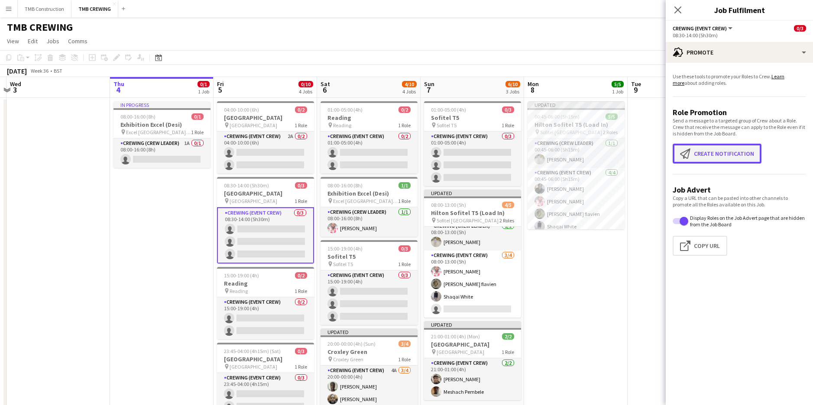
click at [711, 158] on button "Create notification Create notification" at bounding box center [716, 154] width 89 height 20
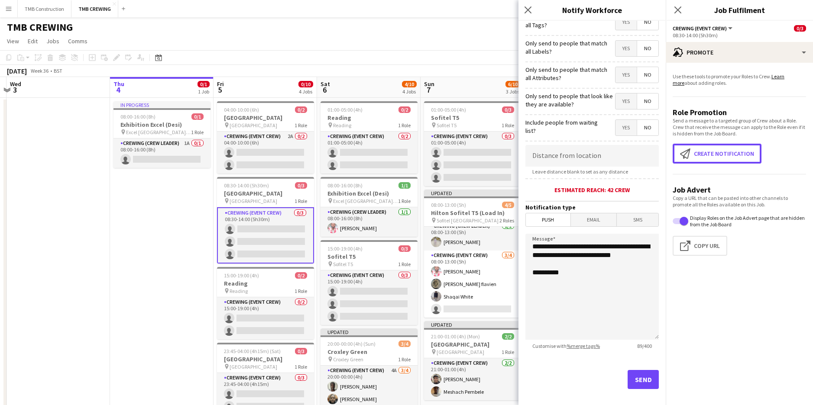
scroll to position [71, 0]
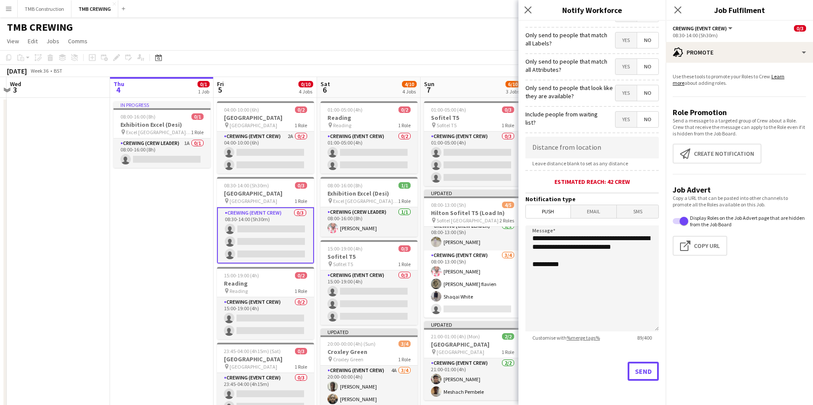
drag, startPoint x: 639, startPoint y: 369, endPoint x: 615, endPoint y: 270, distance: 102.0
click at [616, 270] on form "**********" at bounding box center [591, 177] width 147 height 456
drag, startPoint x: 611, startPoint y: 274, endPoint x: 495, endPoint y: 186, distance: 145.7
click at [495, 186] on body "Menu Boards Boards Boards All jobs Status Workforce Workforce My Workforce Recr…" at bounding box center [406, 237] width 813 height 475
type textarea "*"
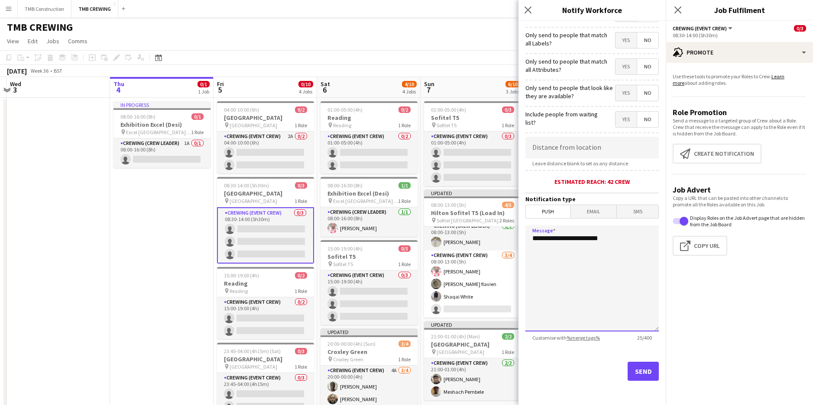
type textarea "**********"
click at [633, 370] on button "Send" at bounding box center [642, 371] width 31 height 19
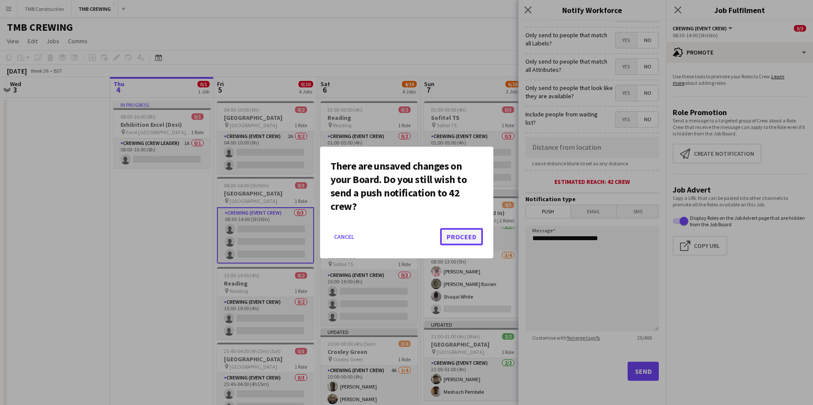
click at [471, 236] on button "Proceed" at bounding box center [461, 236] width 43 height 17
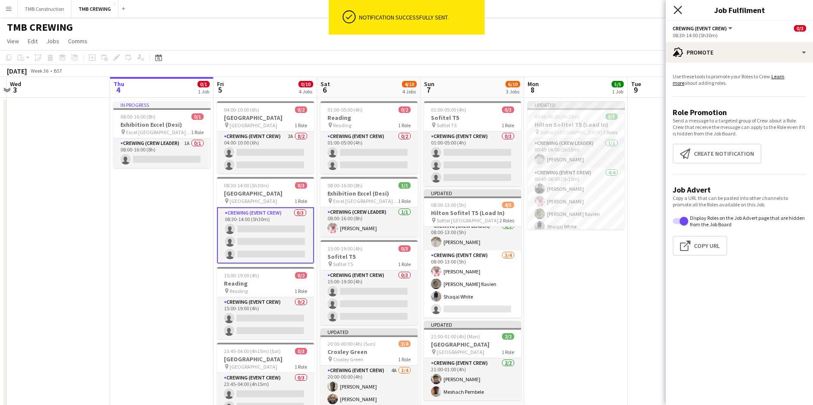
click at [679, 7] on icon "Close pop-in" at bounding box center [677, 10] width 8 height 8
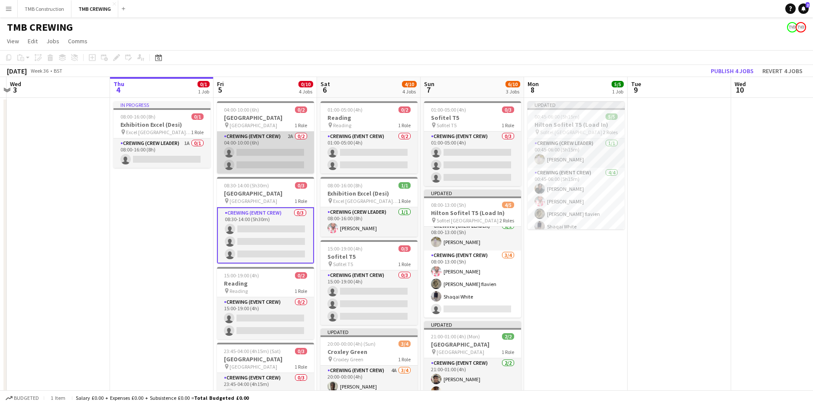
click at [297, 136] on app-card-role "Crewing (Event Crew) 2A 0/2 04:00-10:00 (6h) single-neutral-actions single-neut…" at bounding box center [265, 153] width 97 height 42
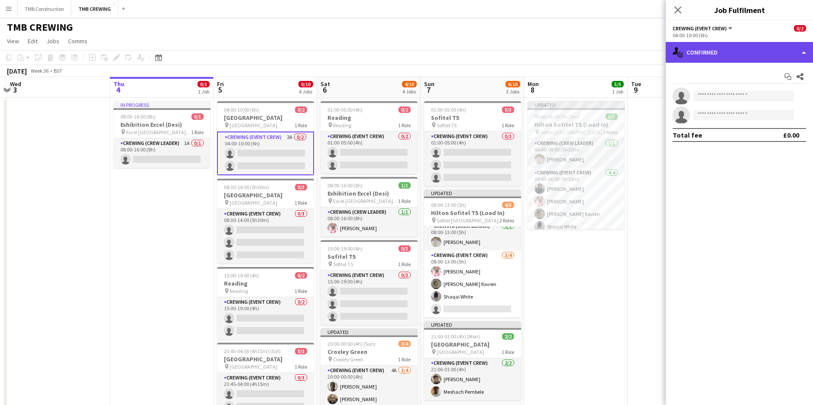
click at [713, 52] on div "single-neutral-actions-check-2 Confirmed" at bounding box center [739, 52] width 147 height 21
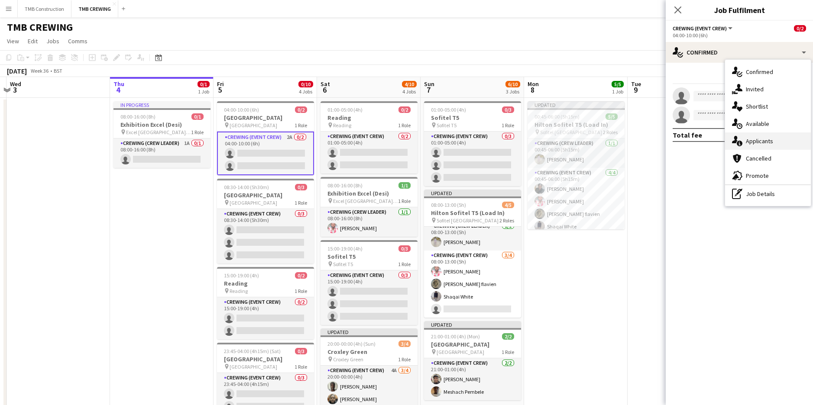
click at [759, 137] on span "Applicants" at bounding box center [759, 141] width 27 height 8
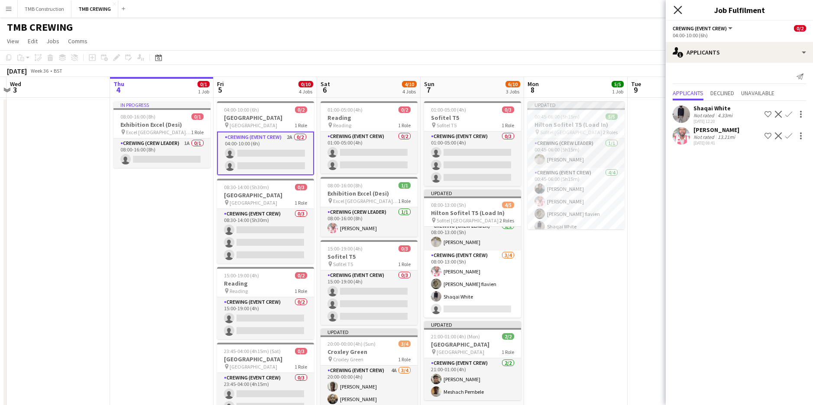
click at [681, 6] on icon "Close pop-in" at bounding box center [677, 10] width 8 height 8
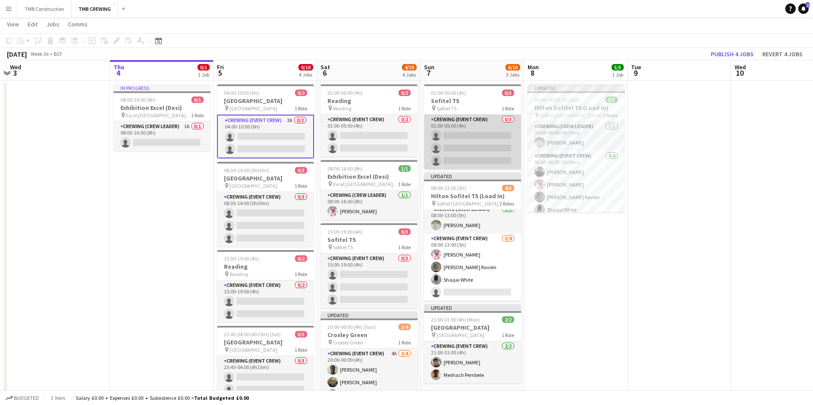
scroll to position [69, 0]
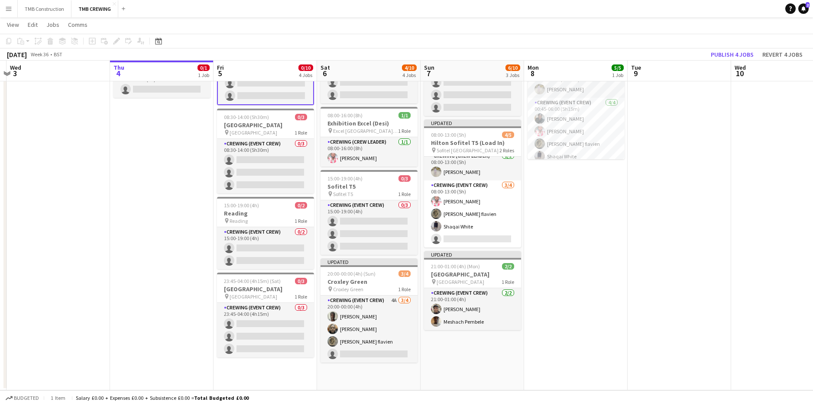
click at [193, 204] on app-date-cell "In progress 08:00-16:00 (8h) 0/1 Exhibition Excel (Desi) pin Excel London Easte…" at bounding box center [161, 209] width 103 height 363
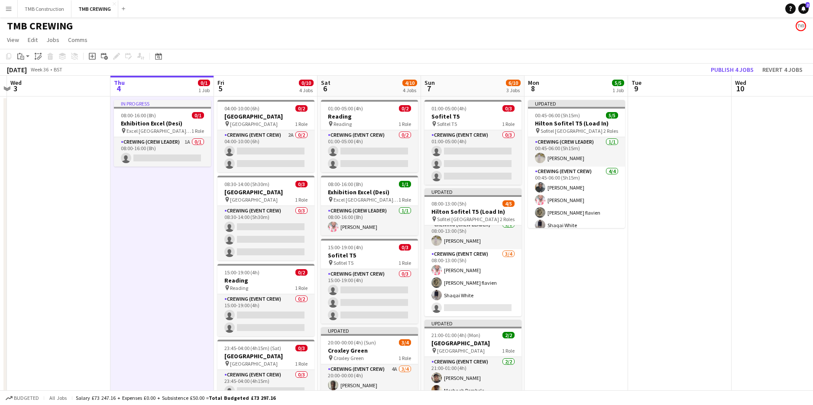
scroll to position [0, 0]
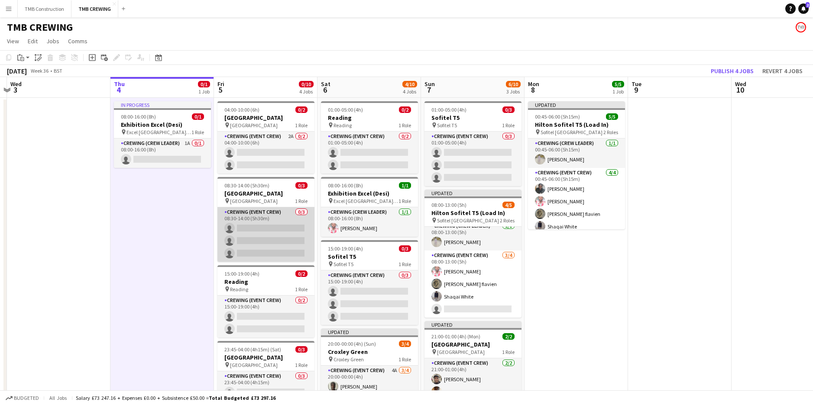
click at [274, 231] on app-card-role "Crewing (Event Crew) 0/3 08:30-14:00 (5h30m) single-neutral-actions single-neut…" at bounding box center [265, 234] width 97 height 55
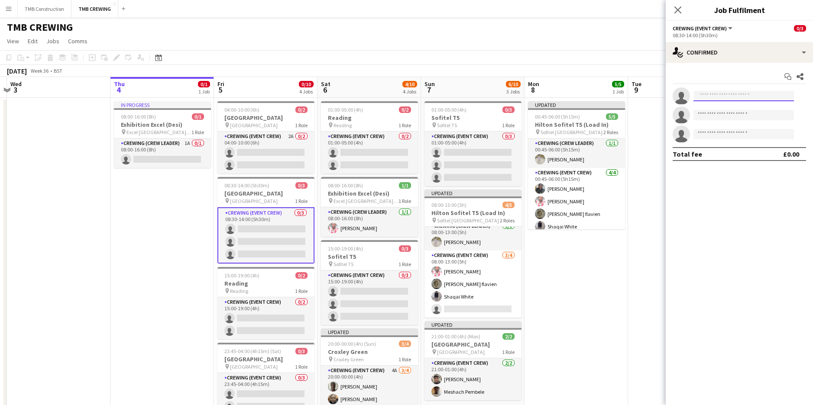
click at [755, 100] on input at bounding box center [743, 96] width 100 height 10
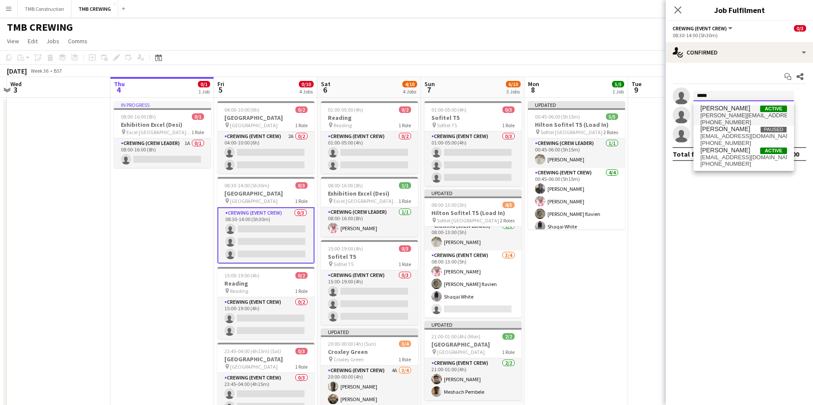
type input "*****"
click at [737, 113] on span "[PERSON_NAME][EMAIL_ADDRESS][DOMAIN_NAME]" at bounding box center [743, 115] width 87 height 7
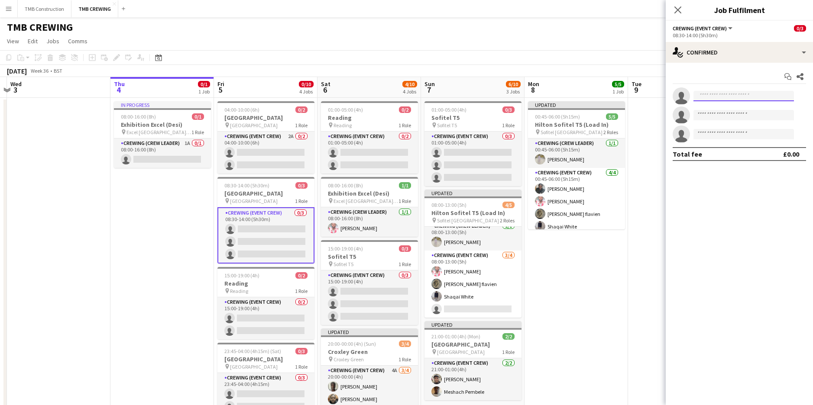
click at [726, 97] on input at bounding box center [743, 96] width 100 height 10
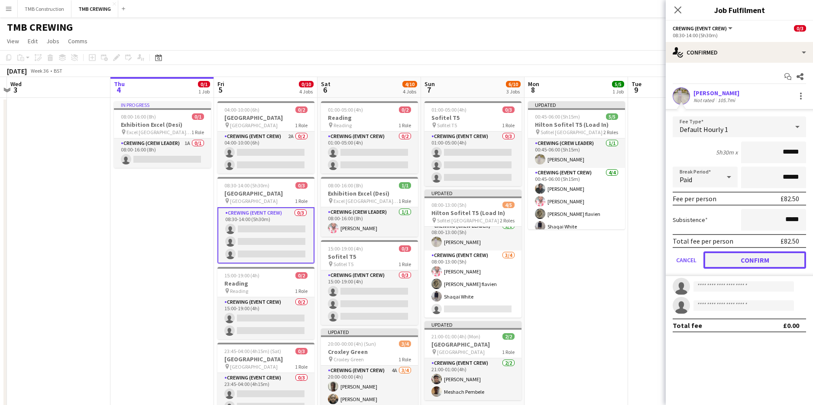
click at [743, 262] on button "Confirm" at bounding box center [754, 260] width 103 height 17
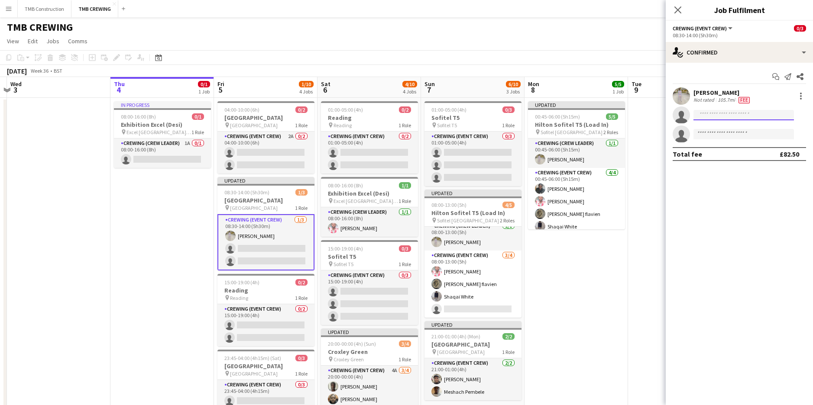
click at [717, 120] on input at bounding box center [743, 115] width 100 height 10
type input "****"
click at [724, 133] on span "[EMAIL_ADDRESS][DOMAIN_NAME]" at bounding box center [743, 134] width 87 height 7
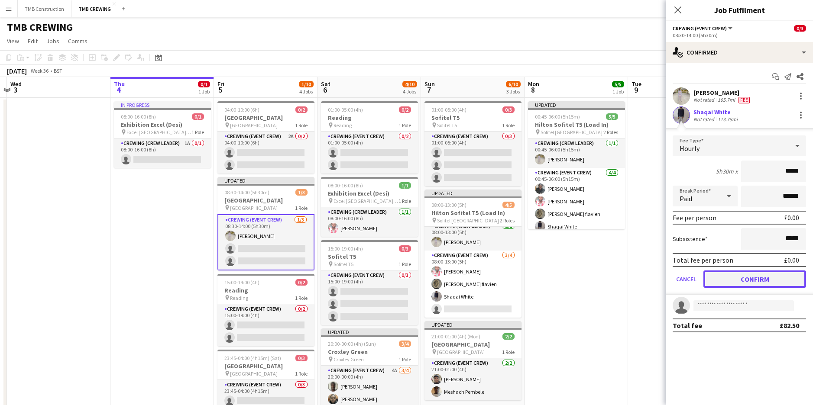
click at [767, 281] on button "Confirm" at bounding box center [754, 279] width 103 height 17
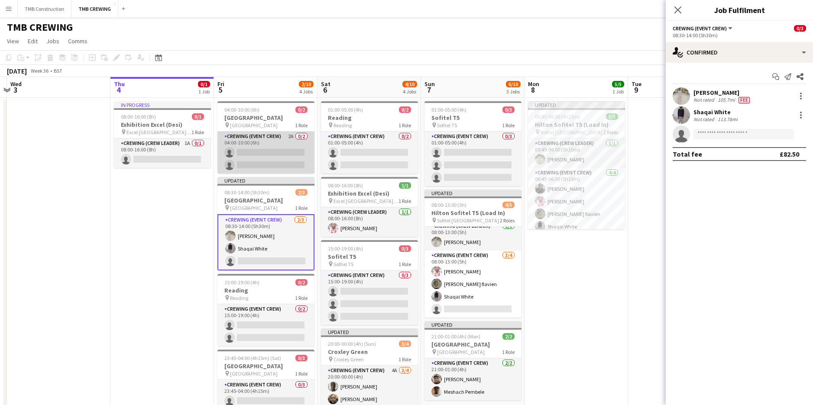
click at [267, 144] on app-card-role "Crewing (Event Crew) 2A 0/2 04:00-10:00 (6h) single-neutral-actions single-neut…" at bounding box center [265, 153] width 97 height 42
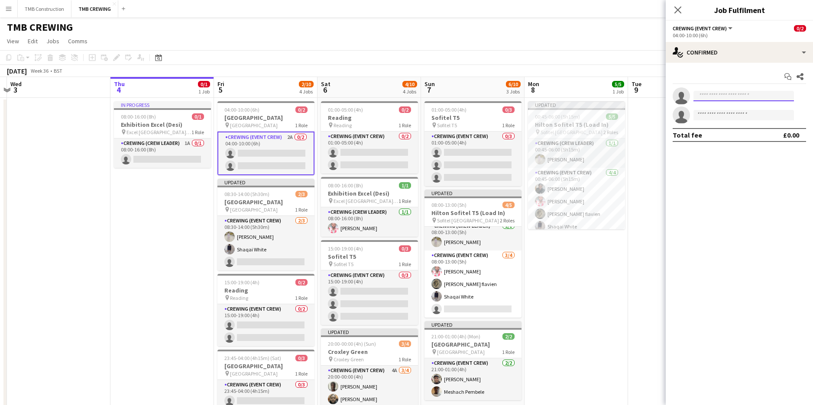
click at [722, 101] on body "Menu Boards Boards Boards All jobs Status Workforce Workforce My Workforce Recr…" at bounding box center [406, 237] width 813 height 475
type input "*****"
click at [726, 114] on span "[EMAIL_ADDRESS][DOMAIN_NAME]" at bounding box center [743, 115] width 87 height 7
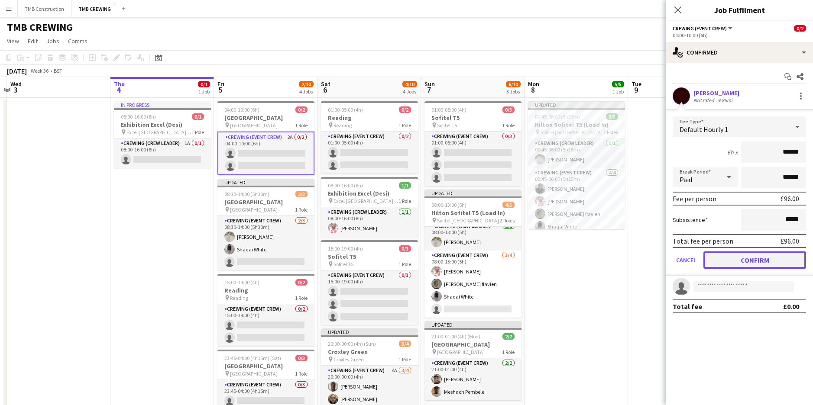
click at [748, 259] on button "Confirm" at bounding box center [754, 260] width 103 height 17
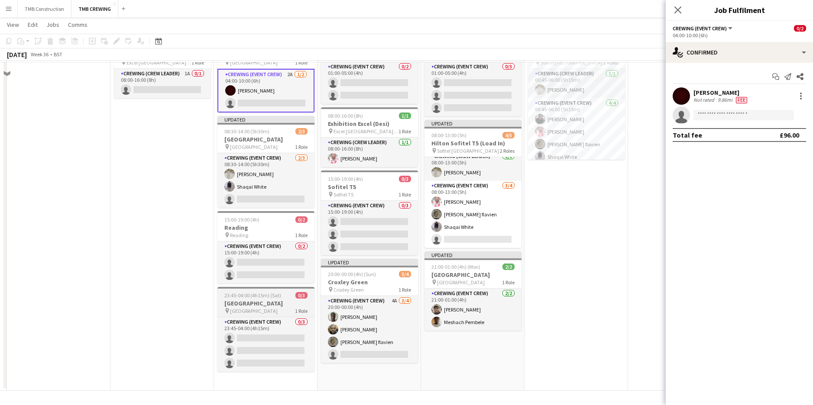
scroll to position [69, 0]
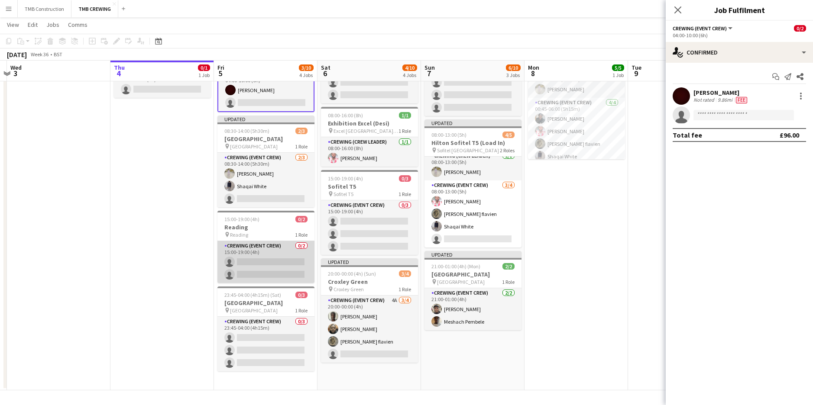
click at [281, 255] on app-card-role "Crewing (Event Crew) 0/2 15:00-19:00 (4h) single-neutral-actions single-neutral…" at bounding box center [265, 262] width 97 height 42
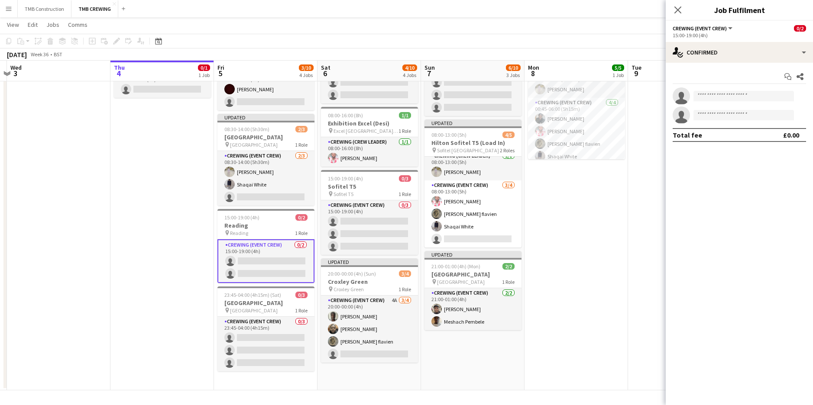
click at [715, 103] on app-invite-slot "single-neutral-actions" at bounding box center [739, 95] width 147 height 17
click at [714, 102] on app-invite-slot "single-neutral-actions" at bounding box center [739, 95] width 147 height 17
click at [713, 97] on input at bounding box center [743, 96] width 100 height 10
type input "****"
click at [721, 115] on span "[EMAIL_ADDRESS][DOMAIN_NAME]" at bounding box center [743, 115] width 87 height 7
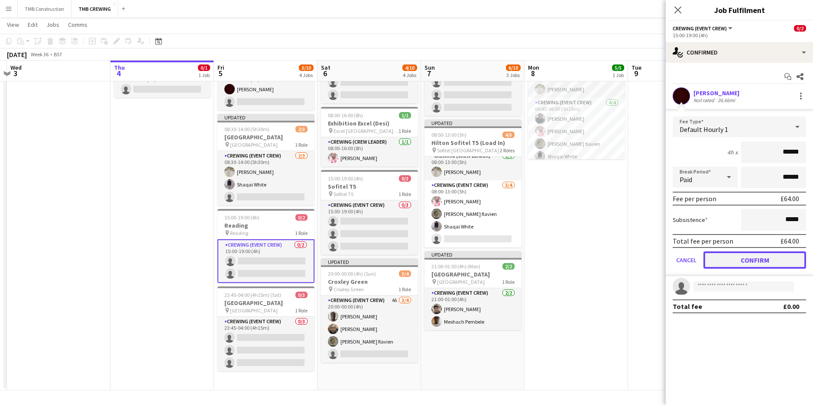
click at [744, 256] on button "Confirm" at bounding box center [754, 260] width 103 height 17
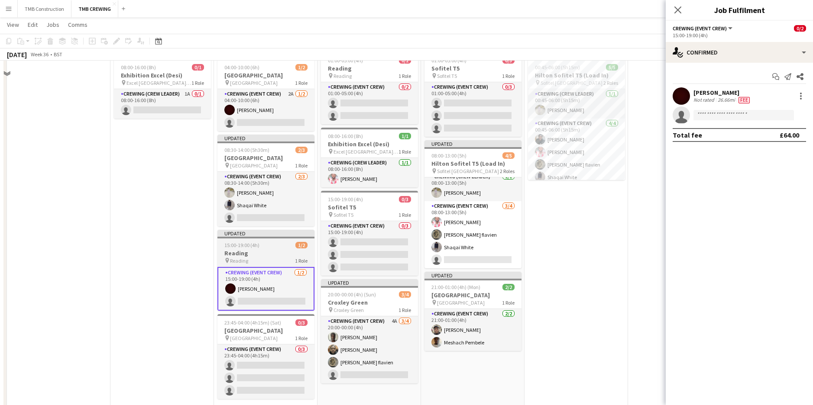
scroll to position [75, 0]
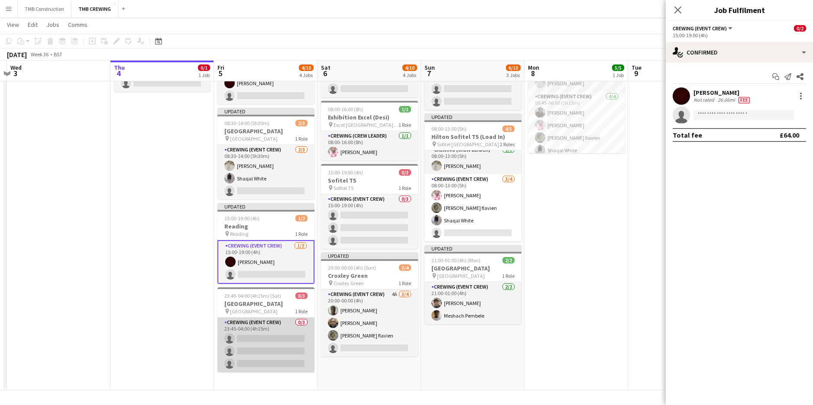
click at [285, 344] on app-card-role "Crewing (Event Crew) 0/3 23:45-04:00 (4h15m) single-neutral-actions single-neut…" at bounding box center [265, 345] width 97 height 55
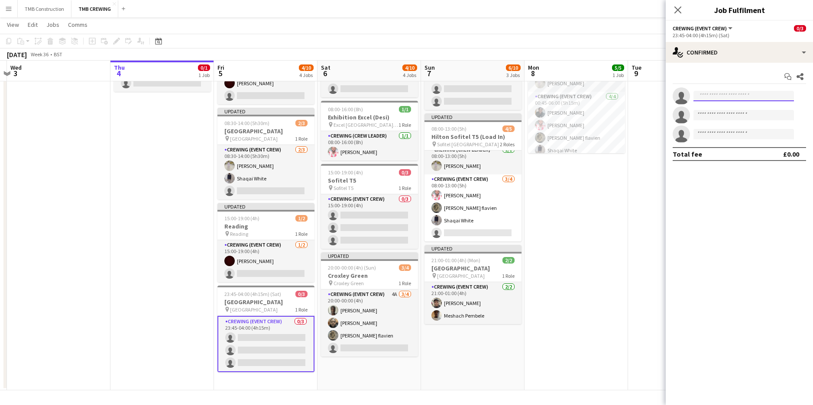
click at [711, 99] on input at bounding box center [743, 96] width 100 height 10
type input "*****"
click at [717, 109] on span "[PERSON_NAME]" at bounding box center [725, 108] width 50 height 7
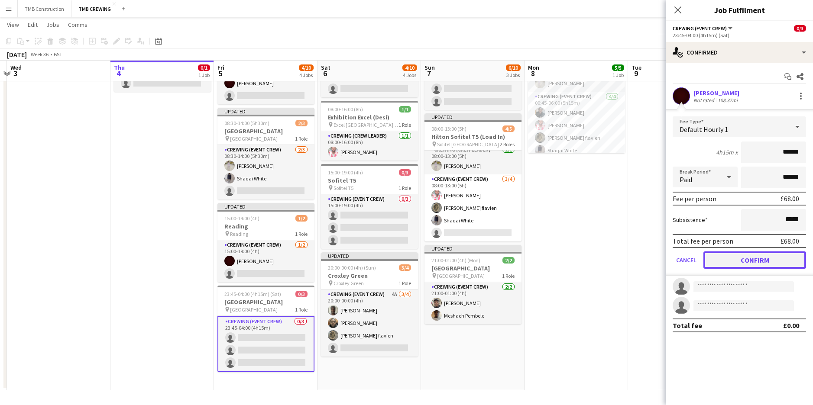
click at [748, 257] on button "Confirm" at bounding box center [754, 260] width 103 height 17
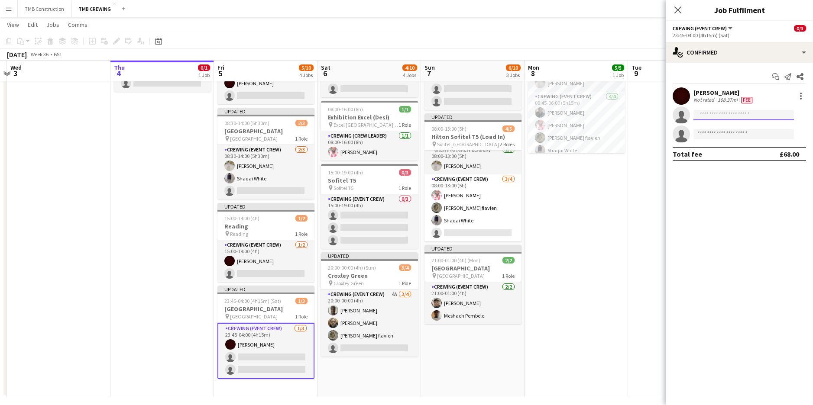
click at [723, 112] on input at bounding box center [743, 115] width 100 height 10
type input "****"
click at [724, 137] on span "[EMAIL_ADDRESS][DOMAIN_NAME]" at bounding box center [743, 134] width 87 height 7
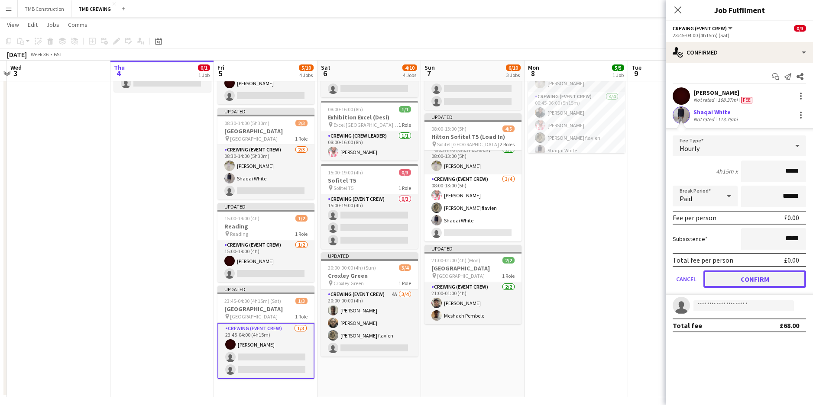
click at [738, 275] on button "Confirm" at bounding box center [754, 279] width 103 height 17
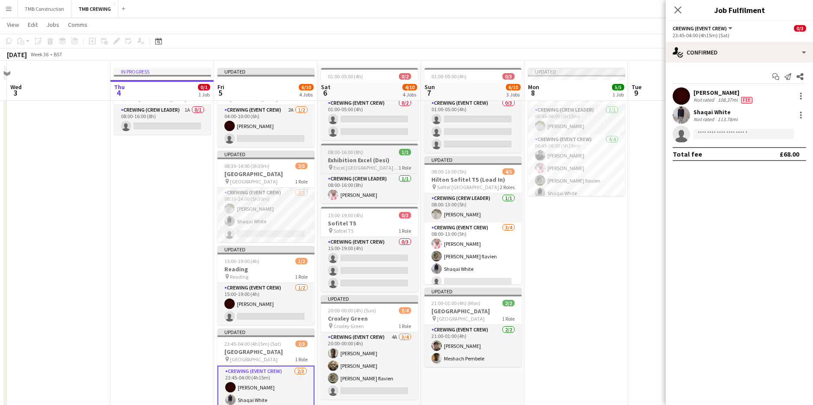
scroll to position [0, 0]
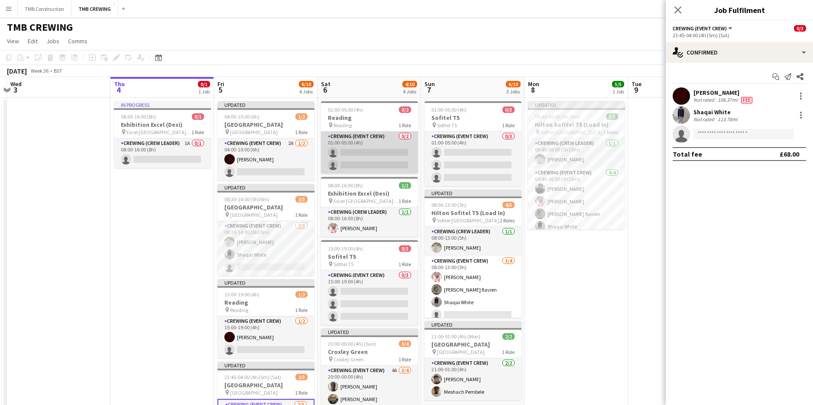
click at [390, 145] on app-card-role "Crewing (Event Crew) 0/2 01:00-05:00 (4h) single-neutral-actions single-neutral…" at bounding box center [369, 153] width 97 height 42
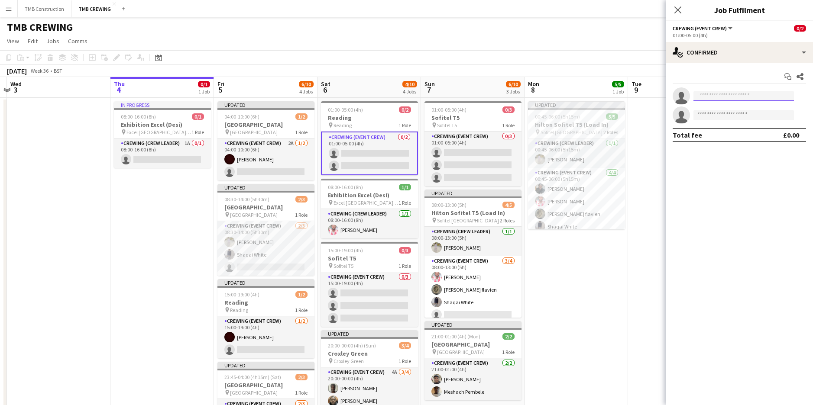
click at [704, 97] on input at bounding box center [743, 96] width 100 height 10
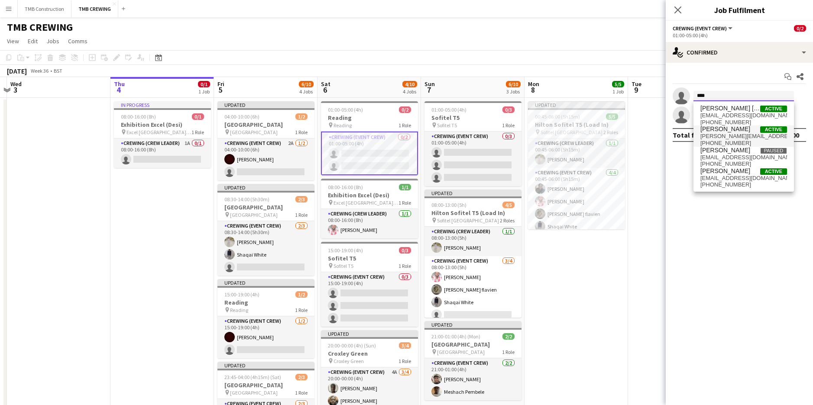
type input "****"
click at [728, 134] on span "[PERSON_NAME][EMAIL_ADDRESS][DOMAIN_NAME]" at bounding box center [743, 136] width 87 height 7
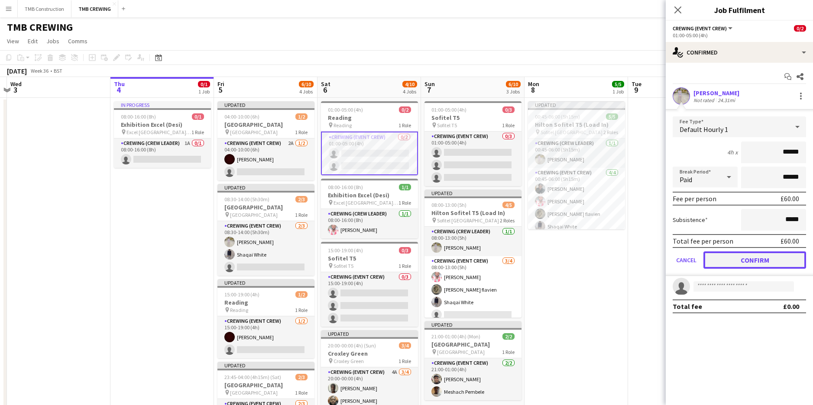
click at [776, 263] on button "Confirm" at bounding box center [754, 260] width 103 height 17
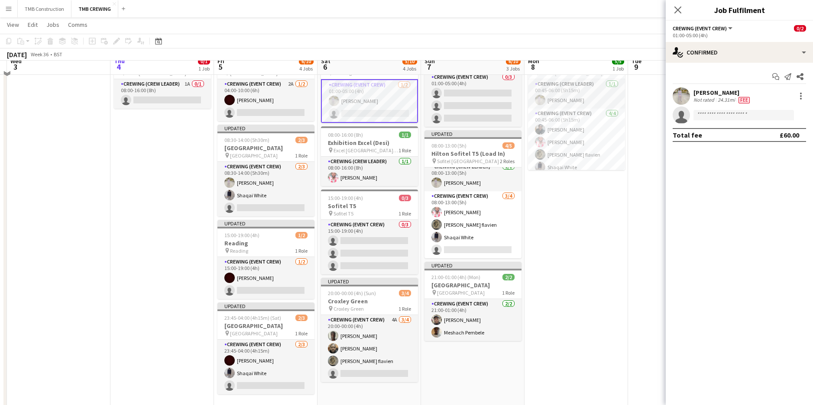
scroll to position [82, 0]
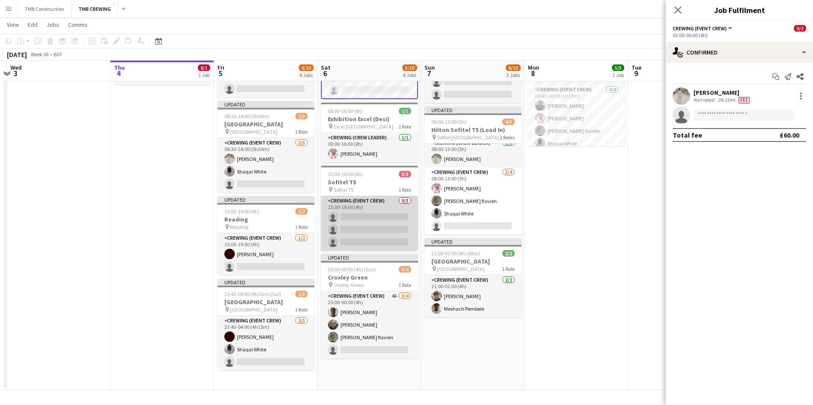
click at [385, 214] on app-card-role "Crewing (Event Crew) 0/3 15:00-19:00 (4h) single-neutral-actions single-neutral…" at bounding box center [369, 223] width 97 height 55
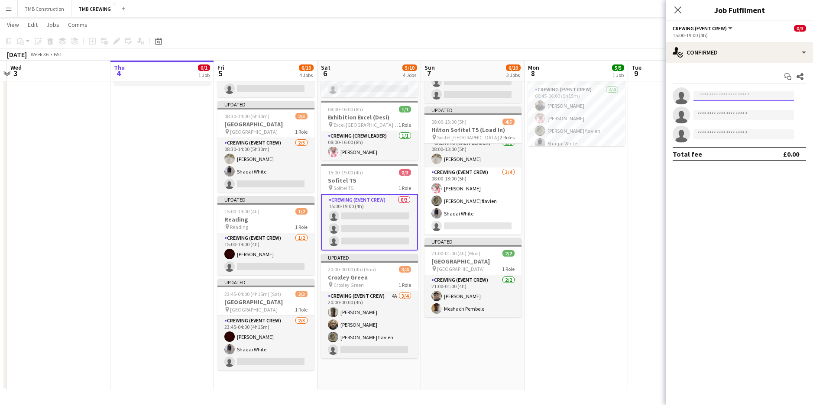
click at [715, 97] on input at bounding box center [743, 96] width 100 height 10
type input "*****"
click at [720, 112] on span "[PERSON_NAME]" at bounding box center [725, 108] width 50 height 7
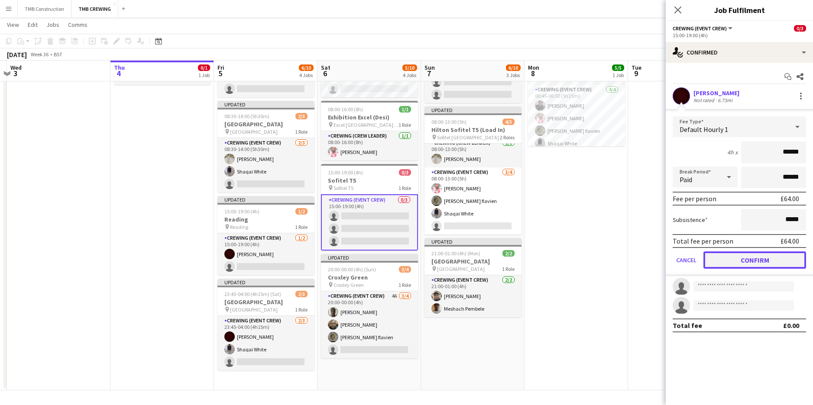
click at [750, 252] on button "Confirm" at bounding box center [754, 260] width 103 height 17
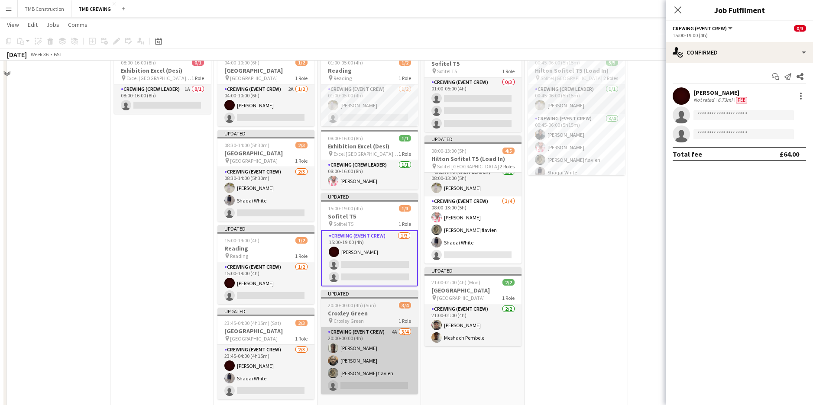
scroll to position [83, 0]
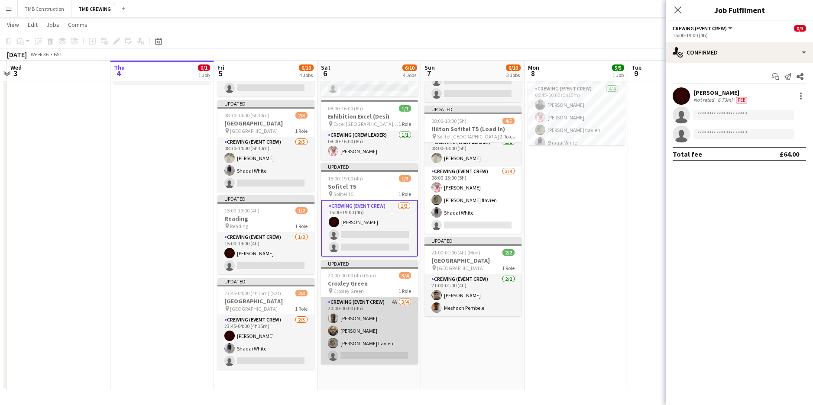
click at [397, 339] on app-card-role "Crewing (Event Crew) 4A [DATE] 20:00-00:00 (4h) [PERSON_NAME] [PERSON_NAME] [PE…" at bounding box center [369, 330] width 97 height 67
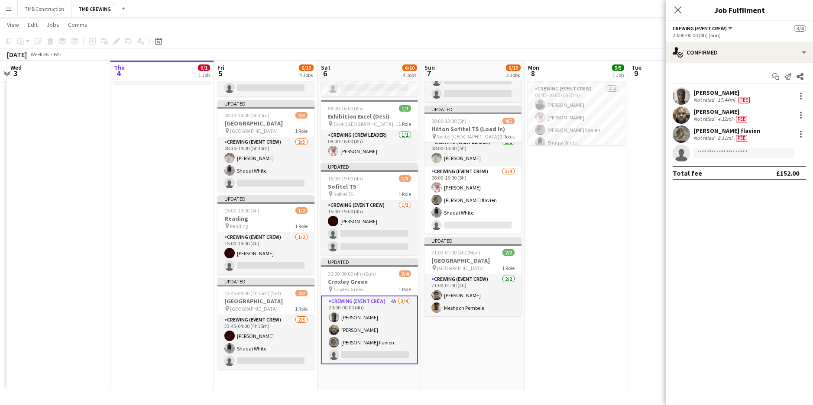
click at [741, 148] on app-invite-slot "single-neutral-actions" at bounding box center [739, 153] width 147 height 17
click at [736, 158] on input at bounding box center [743, 153] width 100 height 10
type input "*****"
click at [728, 175] on span "[EMAIL_ADDRESS][DOMAIN_NAME]" at bounding box center [743, 172] width 87 height 7
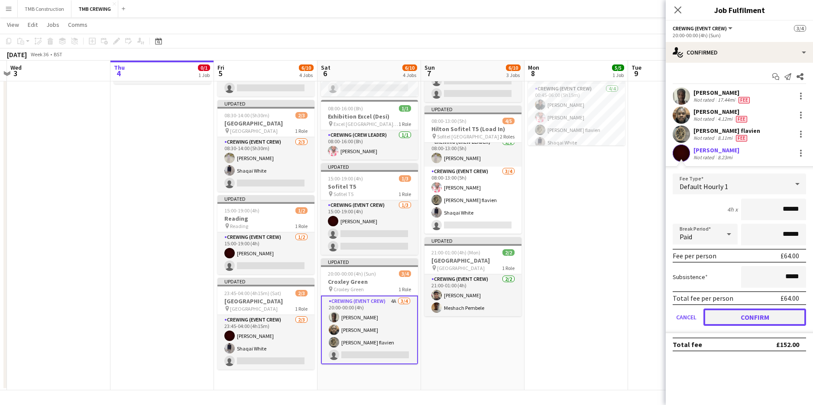
click at [769, 313] on button "Confirm" at bounding box center [754, 317] width 103 height 17
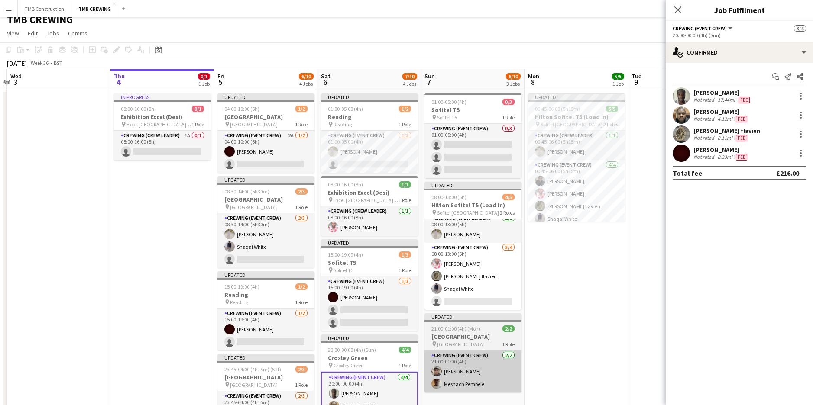
scroll to position [0, 0]
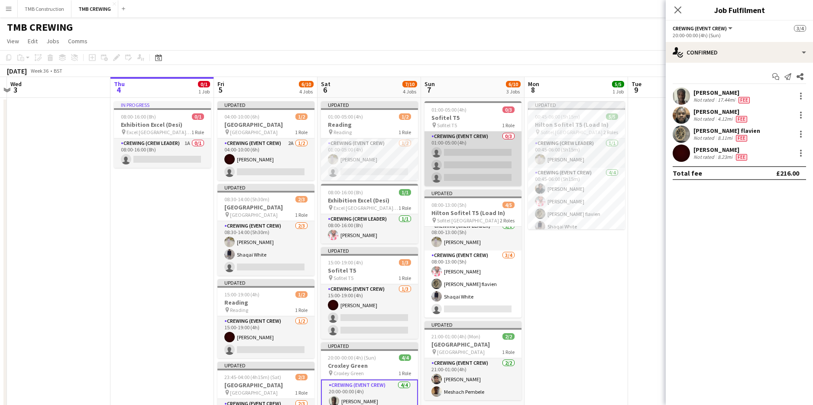
click at [457, 157] on app-card-role "Crewing (Event Crew) 0/3 01:00-05:00 (4h) single-neutral-actions single-neutral…" at bounding box center [472, 159] width 97 height 55
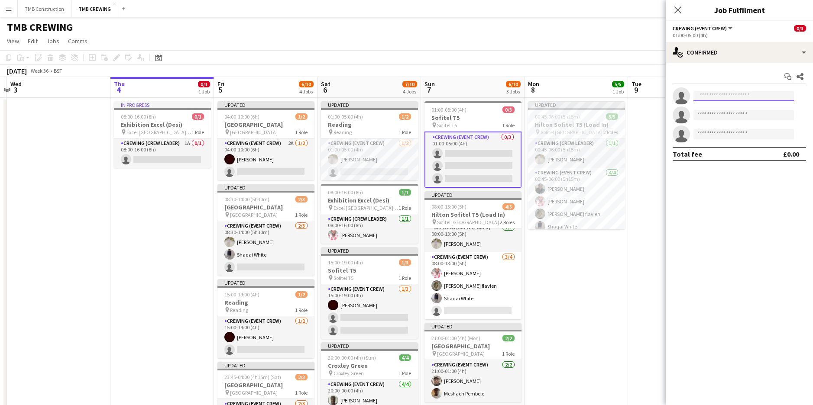
click at [758, 93] on input at bounding box center [743, 96] width 100 height 10
type input "*****"
click at [747, 117] on span "[EMAIL_ADDRESS][DOMAIN_NAME]" at bounding box center [743, 115] width 87 height 7
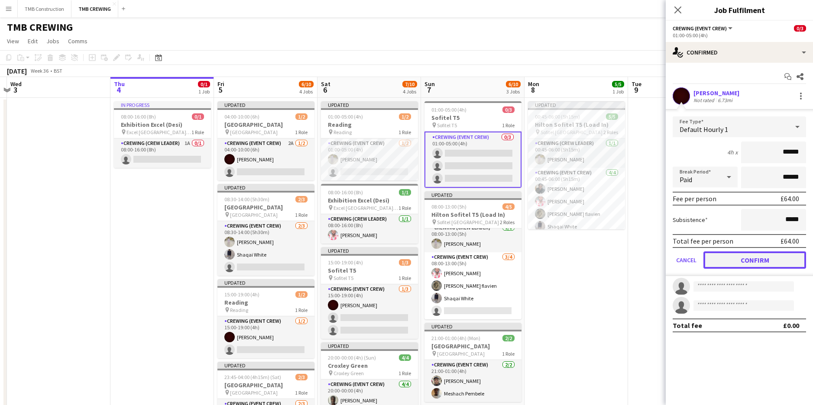
click at [738, 257] on button "Confirm" at bounding box center [754, 260] width 103 height 17
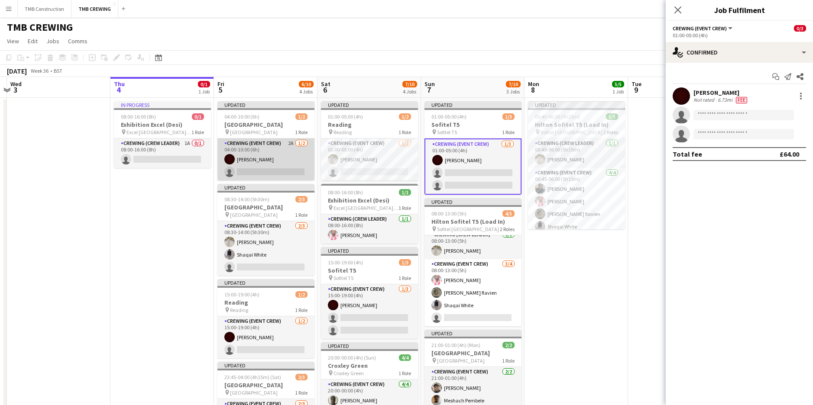
click at [281, 165] on app-card-role "Crewing (Event Crew) 2A [DATE] 04:00-10:00 (6h) [PERSON_NAME] single-neutral-ac…" at bounding box center [265, 160] width 97 height 42
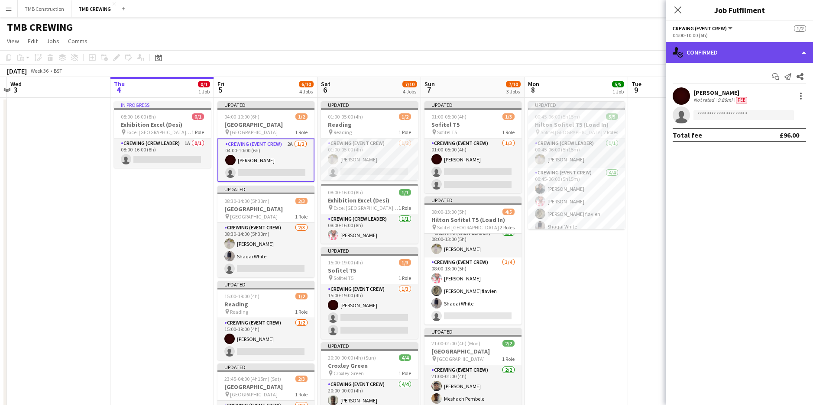
click at [733, 51] on div "single-neutral-actions-check-2 Confirmed" at bounding box center [739, 52] width 147 height 21
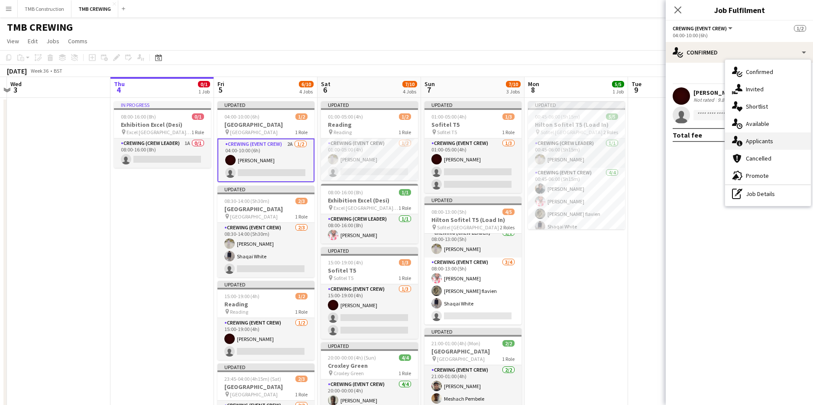
click at [762, 140] on span "Applicants" at bounding box center [759, 141] width 27 height 8
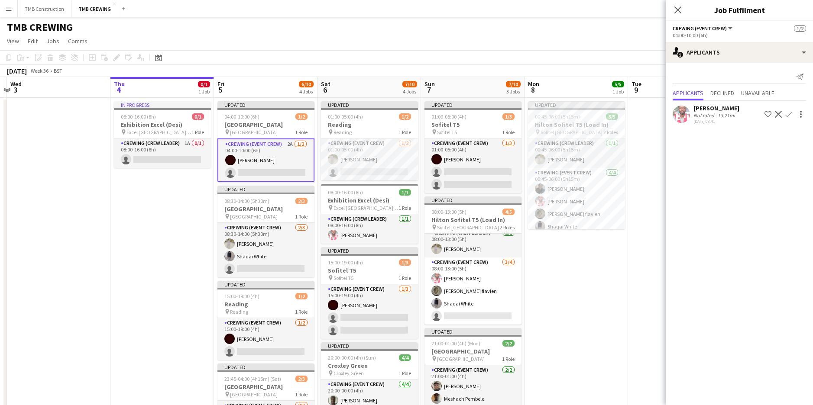
click at [787, 113] on app-icon "Confirm" at bounding box center [788, 114] width 7 height 7
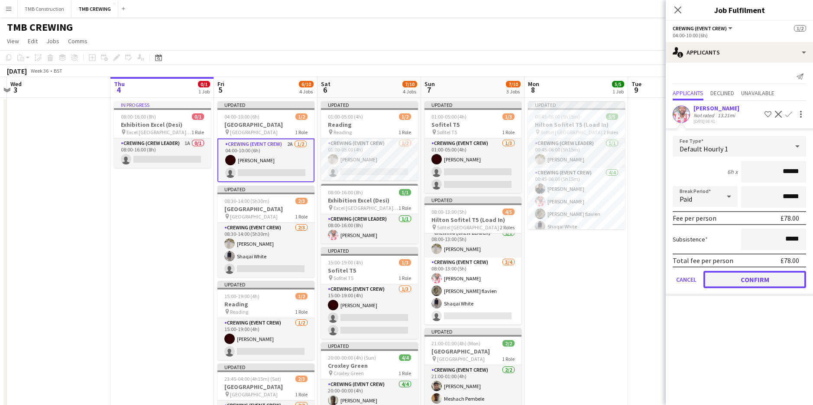
click at [751, 277] on button "Confirm" at bounding box center [754, 279] width 103 height 17
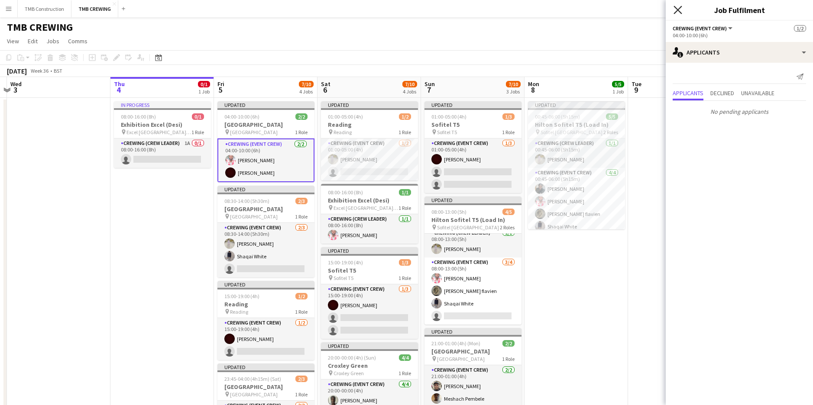
click at [677, 14] on icon "Close pop-in" at bounding box center [677, 10] width 8 height 8
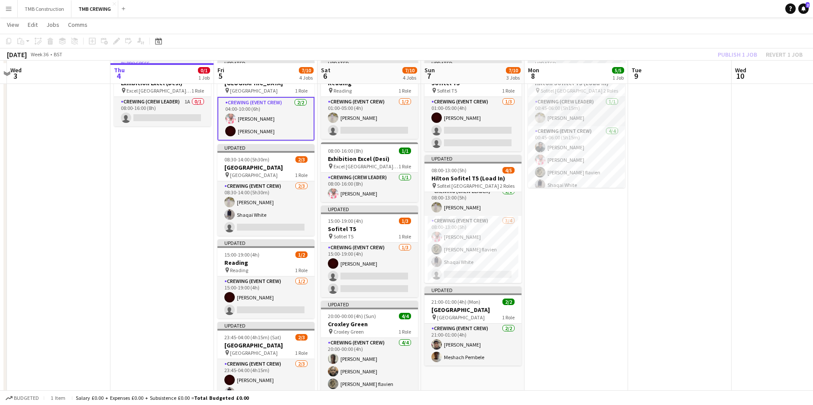
scroll to position [43, 0]
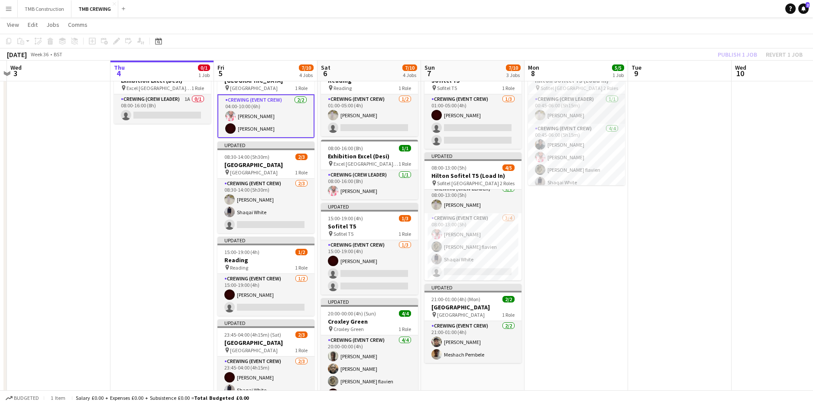
click at [755, 53] on div "Publish 1 job Revert 1 job" at bounding box center [760, 54] width 106 height 11
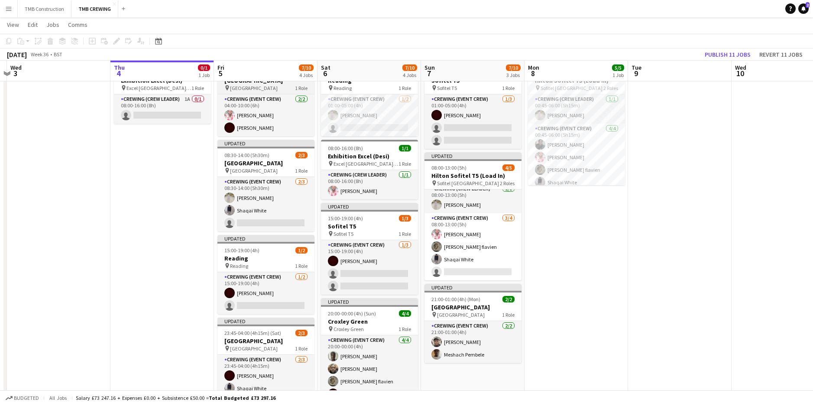
click at [268, 85] on div "pin [GEOGRAPHIC_DATA] 1 Role" at bounding box center [265, 87] width 97 height 7
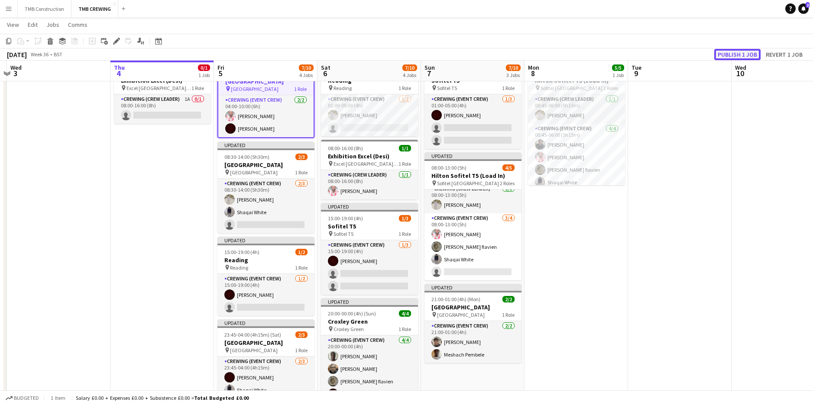
click at [734, 55] on button "Publish 1 job" at bounding box center [737, 54] width 46 height 11
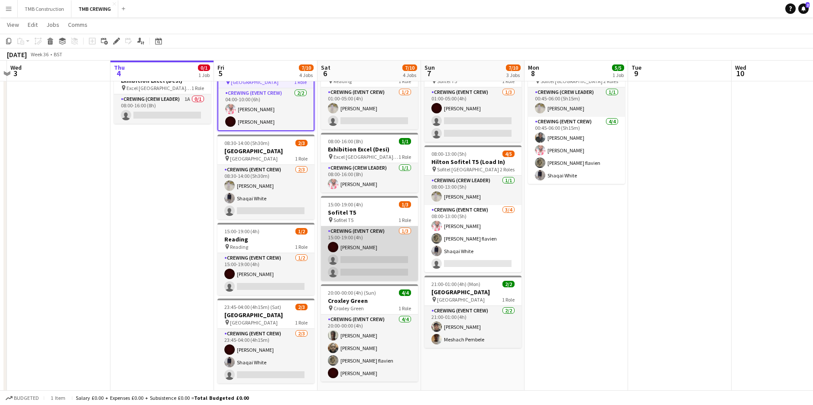
click at [382, 259] on app-card-role "Crewing (Event Crew) [DATE] 15:00-19:00 (4h) [PERSON_NAME] single-neutral-actio…" at bounding box center [369, 253] width 97 height 55
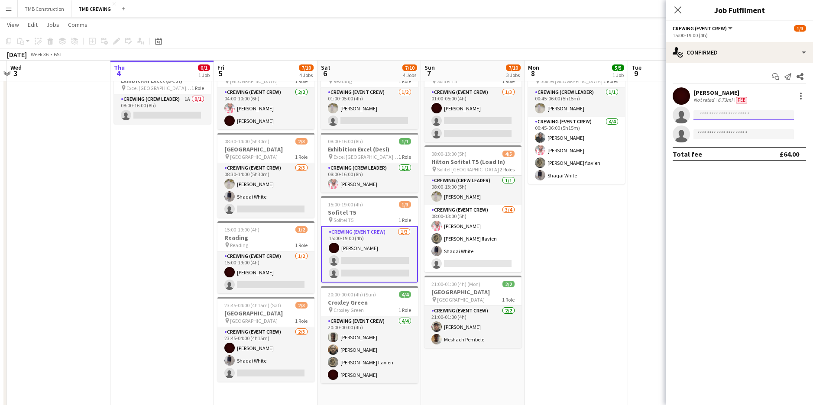
click at [709, 113] on input at bounding box center [743, 115] width 100 height 10
type input "*****"
click at [720, 134] on span "[EMAIL_ADDRESS][DOMAIN_NAME]" at bounding box center [743, 134] width 87 height 7
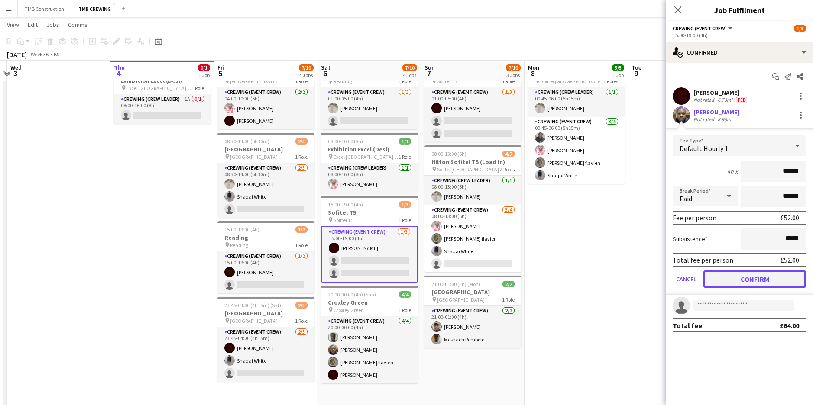
click at [718, 275] on button "Confirm" at bounding box center [754, 279] width 103 height 17
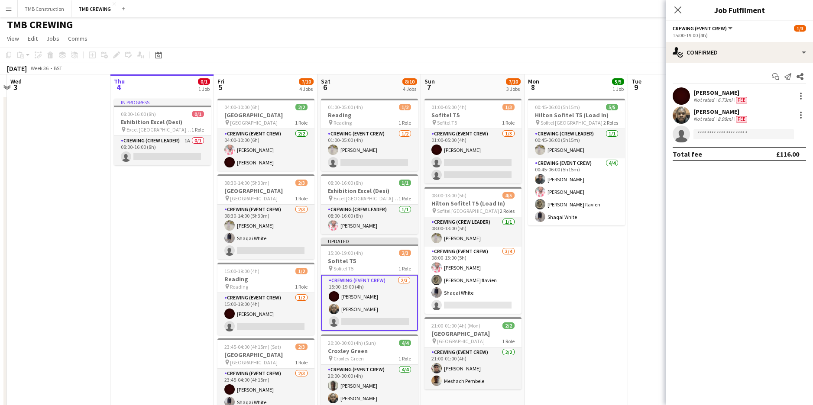
scroll to position [0, 0]
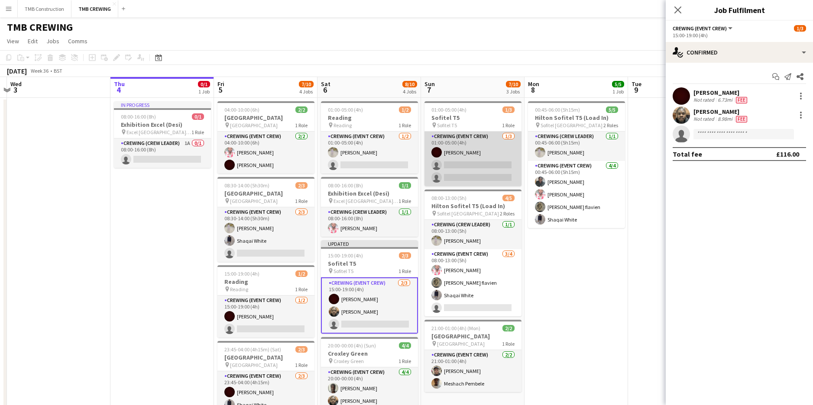
click at [483, 165] on app-card-role "Crewing (Event Crew) [DATE] 01:00-05:00 (4h) [PERSON_NAME] single-neutral-actio…" at bounding box center [472, 159] width 97 height 55
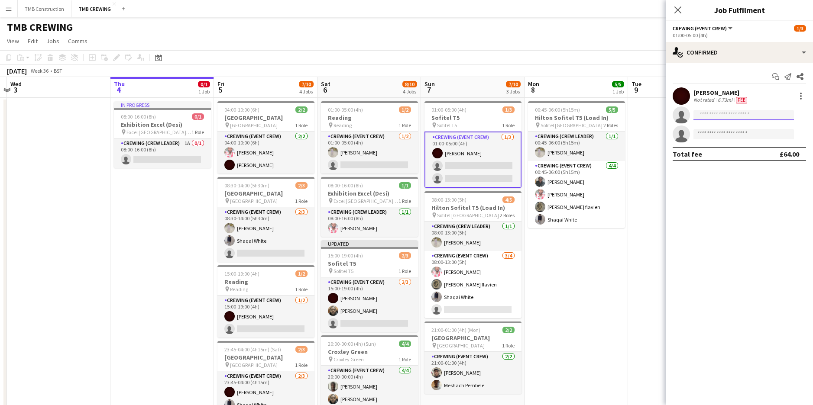
click at [745, 120] on input at bounding box center [743, 115] width 100 height 10
type input "********"
click at [740, 133] on span "[EMAIL_ADDRESS][DOMAIN_NAME]" at bounding box center [743, 134] width 87 height 7
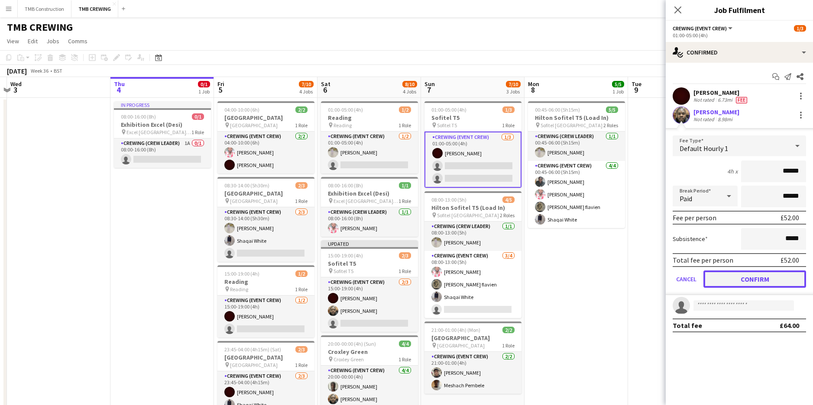
click at [740, 282] on button "Confirm" at bounding box center [754, 279] width 103 height 17
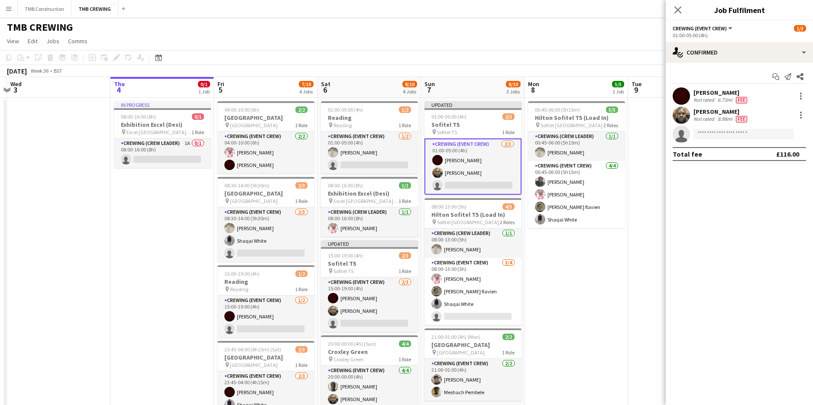
click at [575, 278] on app-date-cell "00:45-06:00 (5h15m) 5/5 Hilton Sofitel T5 (Load In) pin Sofitel London Heathrow…" at bounding box center [575, 279] width 103 height 363
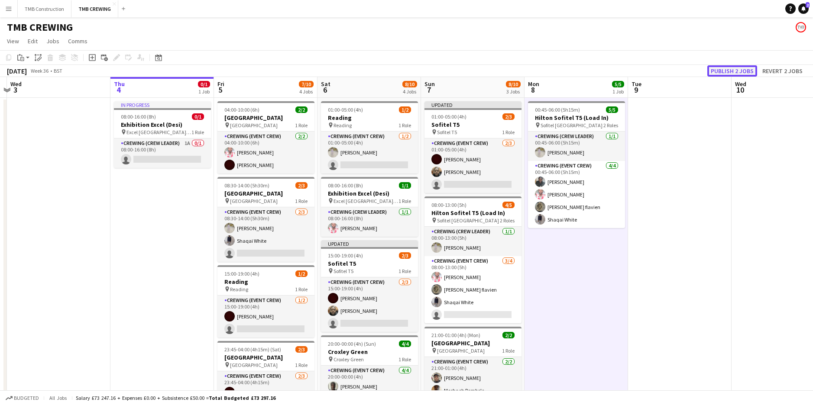
click at [722, 68] on button "Publish 2 jobs" at bounding box center [732, 70] width 50 height 11
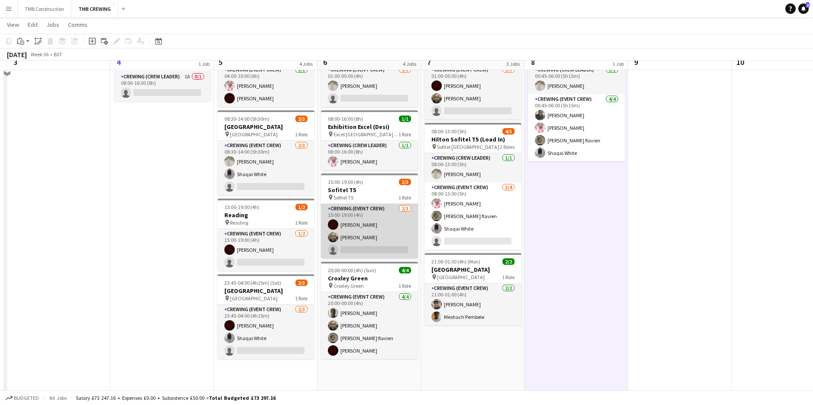
scroll to position [69, 0]
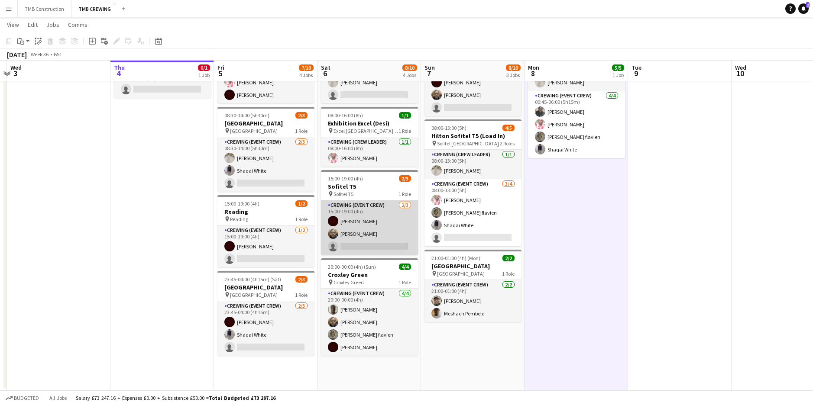
click at [385, 240] on app-card-role "Crewing (Event Crew) [DATE] 15:00-19:00 (4h) [PERSON_NAME] [PERSON_NAME] single…" at bounding box center [369, 227] width 97 height 55
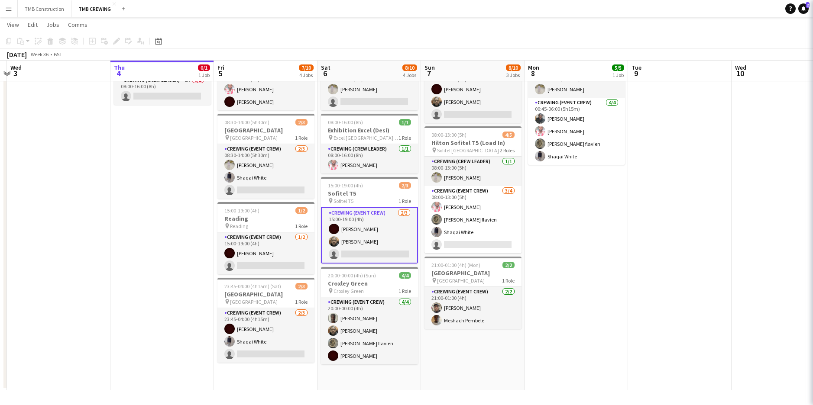
scroll to position [62, 0]
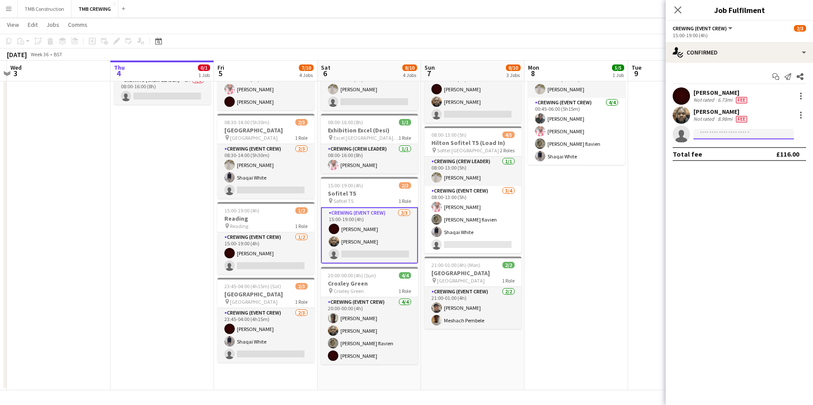
click at [722, 137] on input at bounding box center [743, 134] width 100 height 10
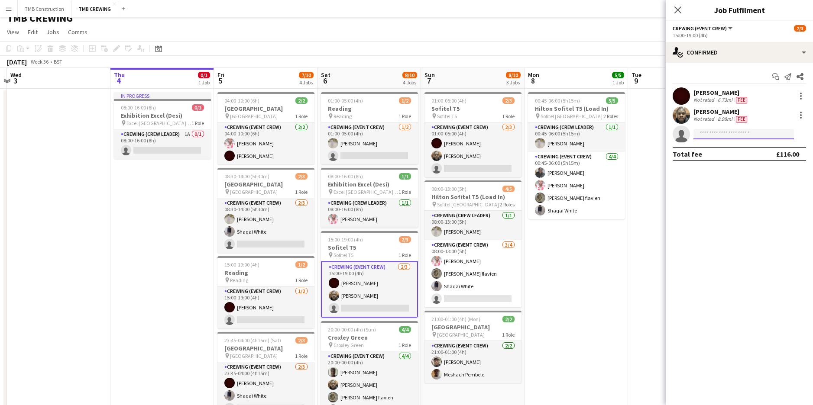
scroll to position [0, 0]
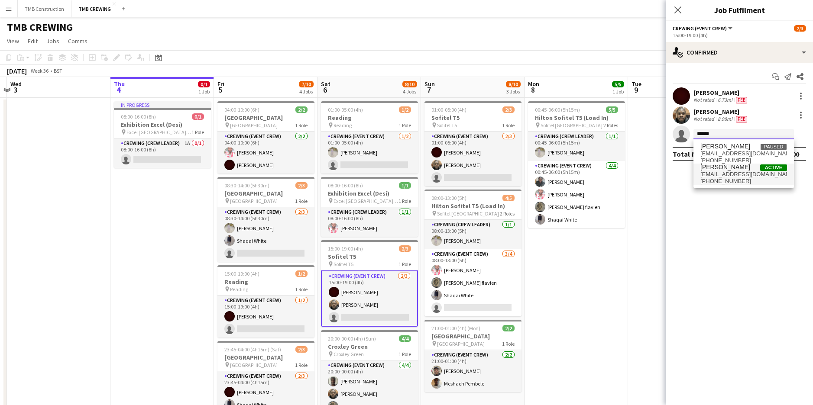
type input "******"
click at [724, 173] on span "[EMAIL_ADDRESS][DOMAIN_NAME]" at bounding box center [743, 174] width 87 height 7
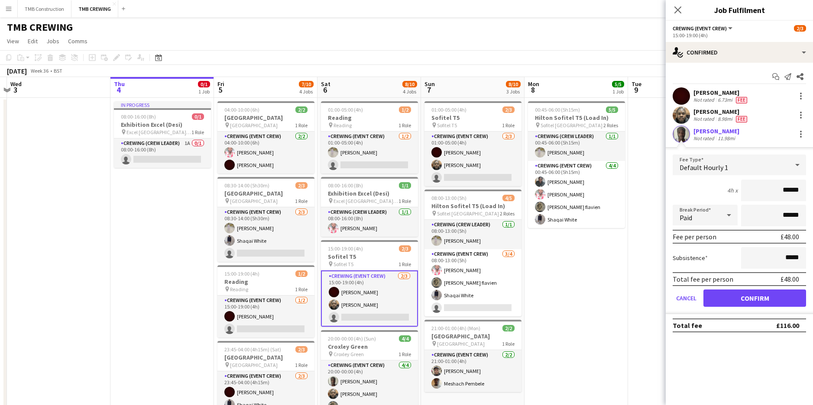
click at [758, 289] on form "Fee Type Default Hourly 1 4h x ****** Break Period Paid ****** Fee per person £…" at bounding box center [739, 235] width 147 height 160
click at [757, 293] on button "Confirm" at bounding box center [754, 298] width 103 height 17
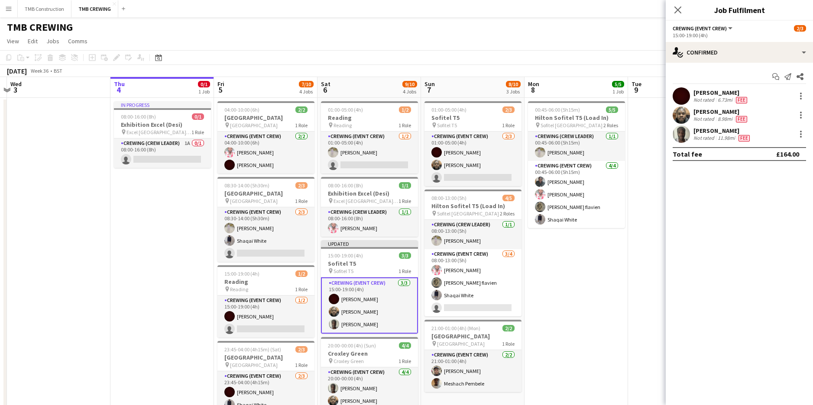
click at [560, 347] on app-date-cell "00:45-06:00 (5h15m) 5/5 Hilton Sofitel T5 (Load In) pin Sofitel London Heathrow…" at bounding box center [575, 279] width 103 height 363
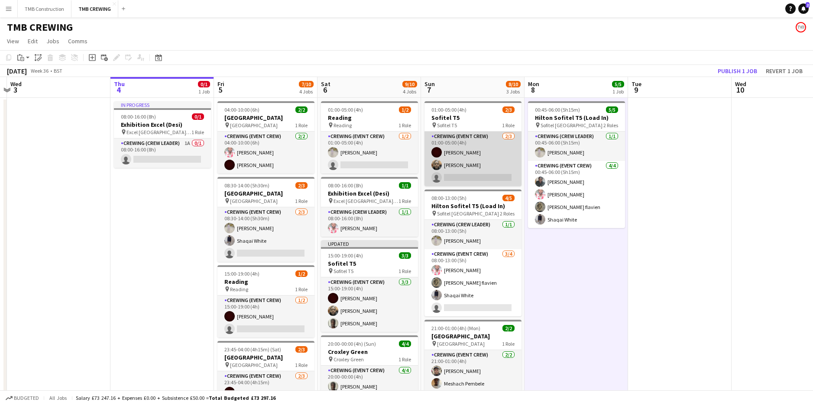
click at [494, 173] on app-card-role "Crewing (Event Crew) [DATE] 01:00-05:00 (4h) [PERSON_NAME] [PERSON_NAME] single…" at bounding box center [472, 159] width 97 height 55
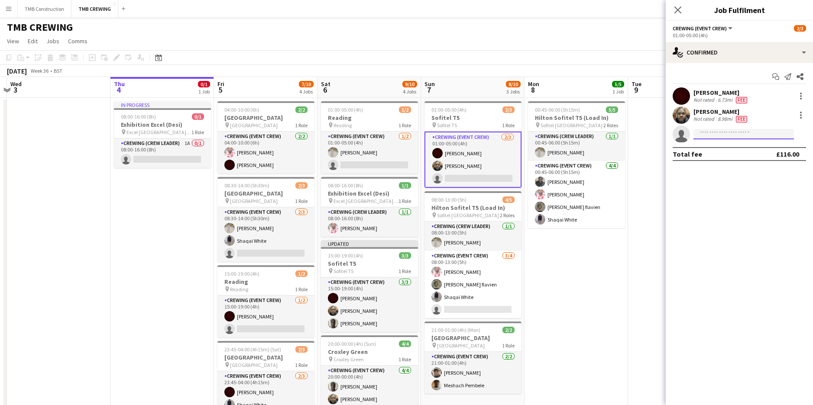
click at [741, 135] on input at bounding box center [743, 134] width 100 height 10
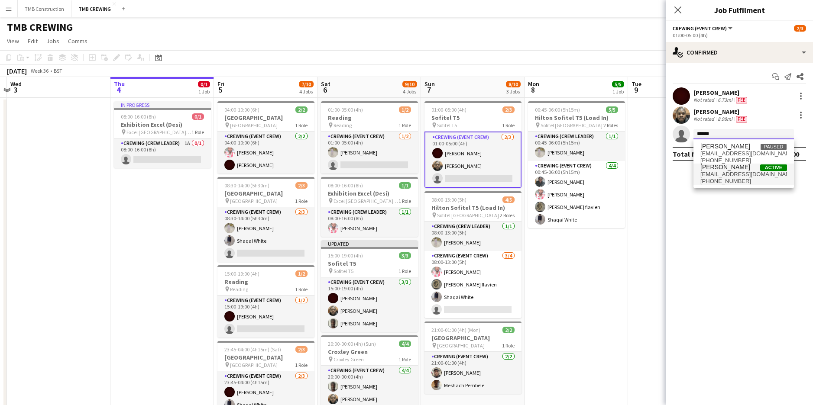
type input "******"
click at [728, 168] on span "[PERSON_NAME]" at bounding box center [725, 167] width 50 height 7
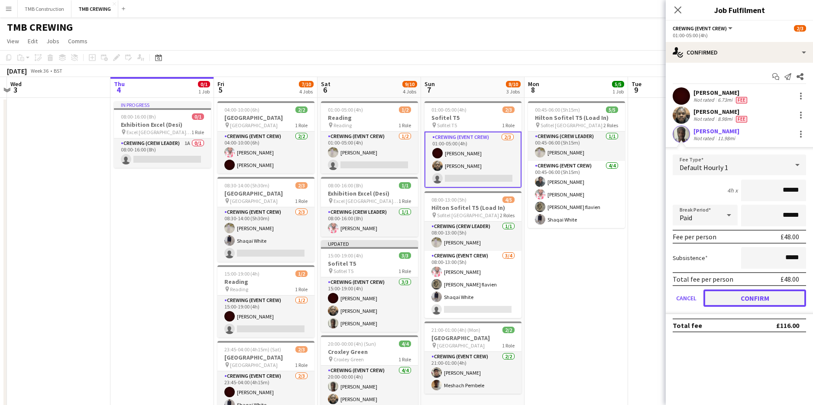
click at [761, 297] on button "Confirm" at bounding box center [754, 298] width 103 height 17
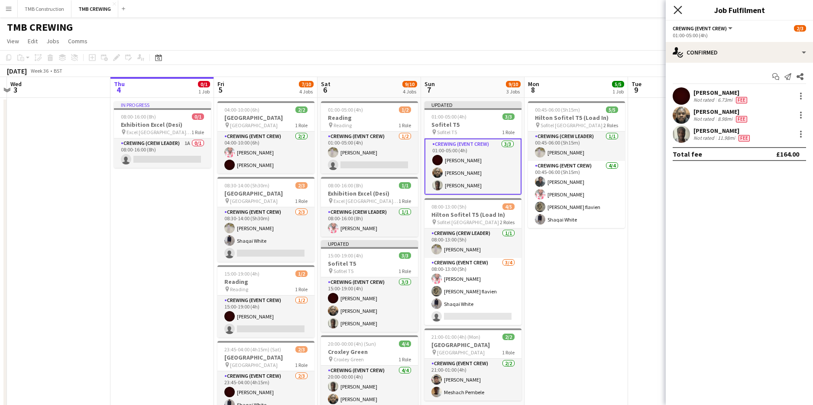
click at [676, 13] on icon "Close pop-in" at bounding box center [677, 10] width 8 height 8
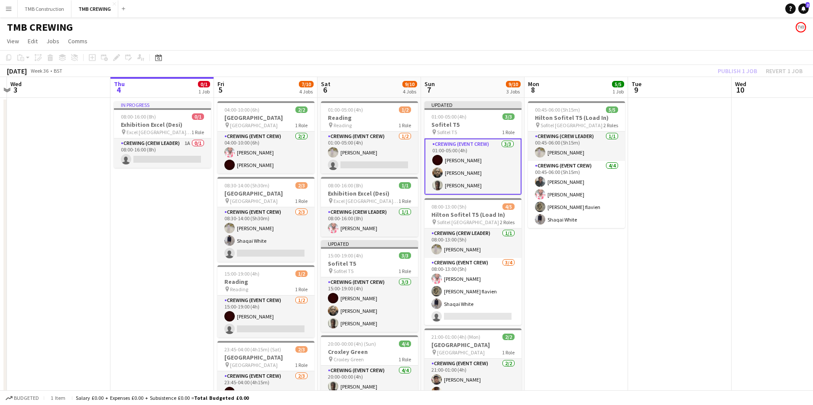
click at [539, 308] on app-date-cell "00:45-06:00 (5h15m) 5/5 Hilton Sofitel T5 (Load In) pin Sofitel London Heathrow…" at bounding box center [575, 279] width 103 height 363
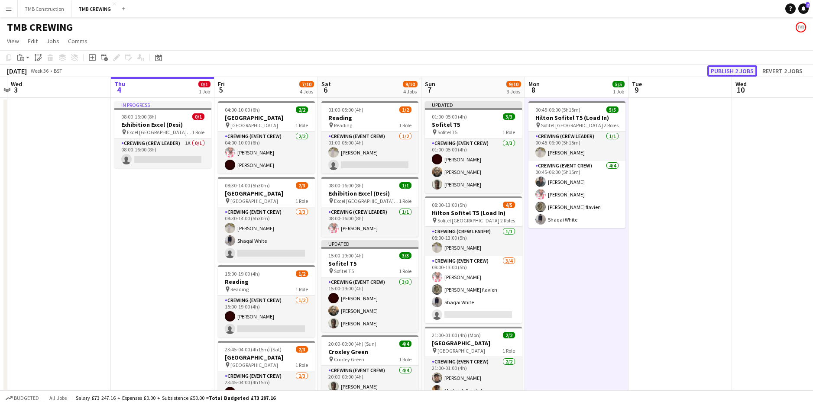
click at [721, 68] on button "Publish 2 jobs" at bounding box center [732, 70] width 50 height 11
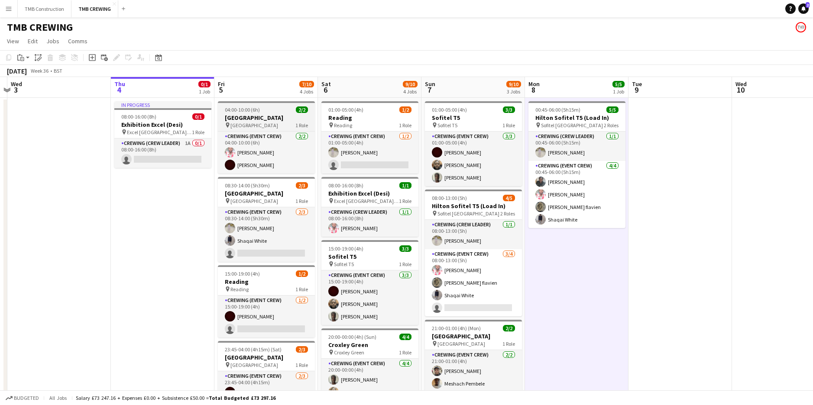
click at [262, 118] on h3 "[GEOGRAPHIC_DATA]" at bounding box center [266, 118] width 97 height 8
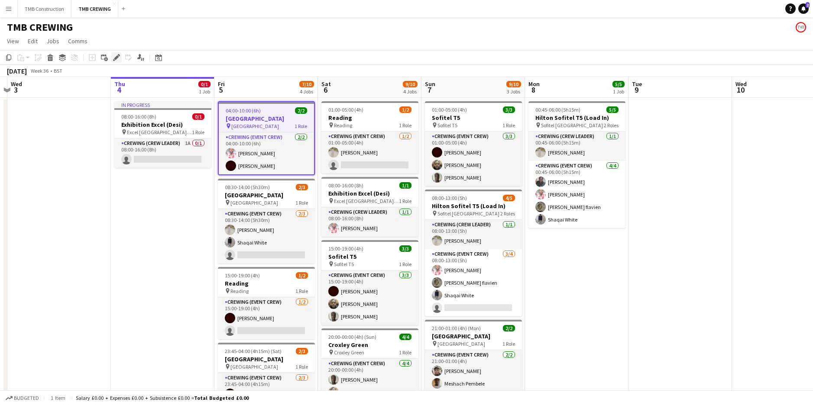
click at [116, 61] on icon "Edit" at bounding box center [116, 57] width 7 height 7
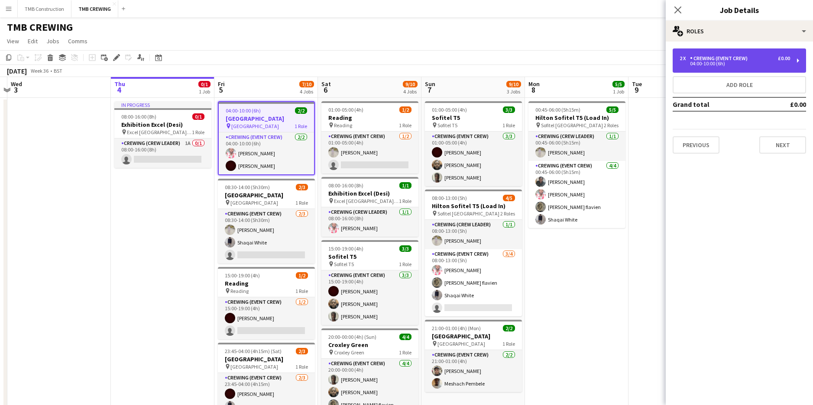
click at [737, 66] on div "2 x Crewing (Event Crew) £0.00 04:00-10:00 (6h)" at bounding box center [738, 60] width 133 height 24
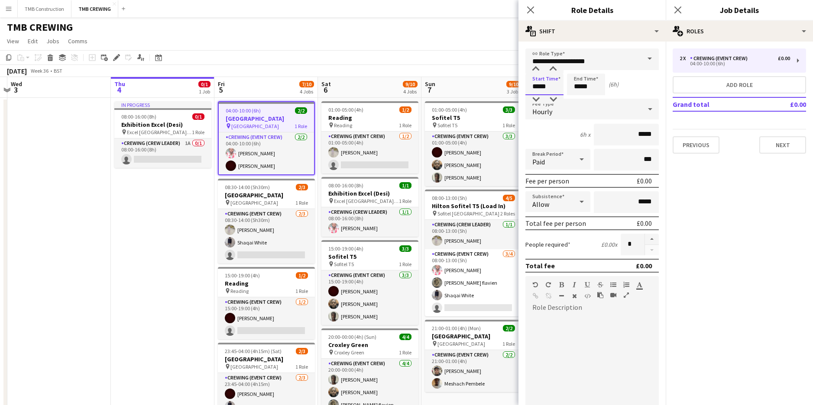
click at [548, 88] on input "*****" at bounding box center [544, 85] width 38 height 22
click at [553, 71] on div at bounding box center [552, 69] width 17 height 9
type input "*****"
click at [553, 71] on div at bounding box center [552, 69] width 17 height 9
click at [530, 5] on app-icon "Close pop-in" at bounding box center [530, 10] width 13 height 13
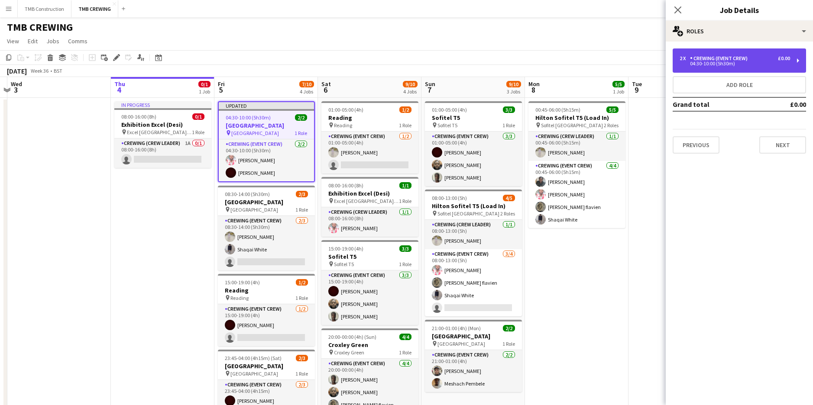
click at [721, 64] on div "04:30-10:00 (5h30m)" at bounding box center [734, 63] width 110 height 4
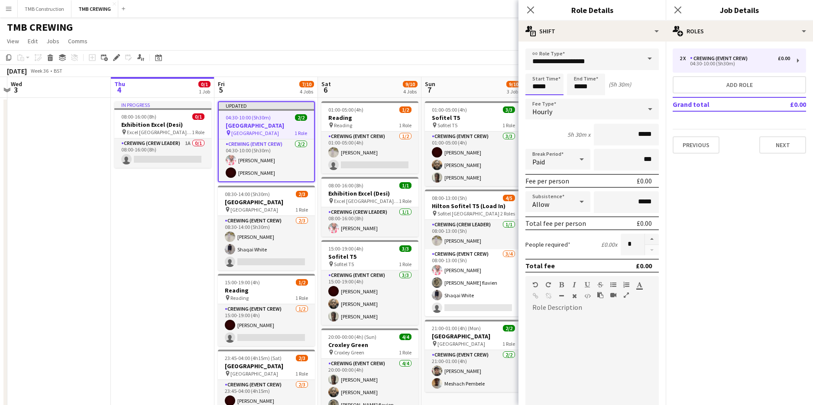
click at [553, 87] on input "*****" at bounding box center [544, 85] width 38 height 22
type input "*****"
click at [555, 67] on div at bounding box center [552, 69] width 17 height 9
click at [533, 8] on icon at bounding box center [530, 10] width 8 height 8
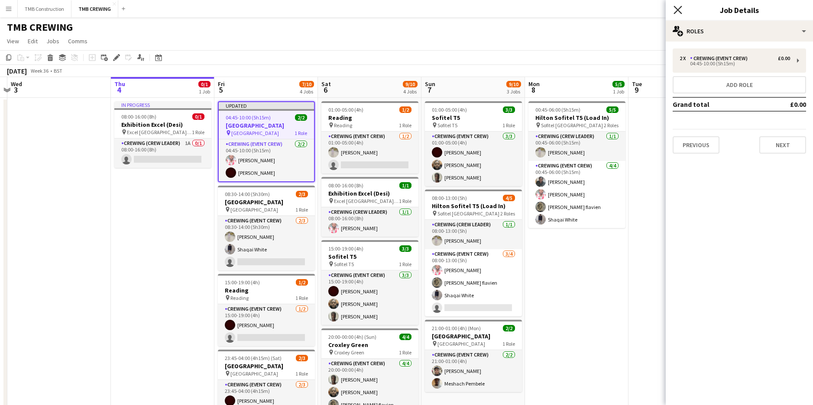
click at [680, 11] on icon "Close pop-in" at bounding box center [677, 10] width 8 height 8
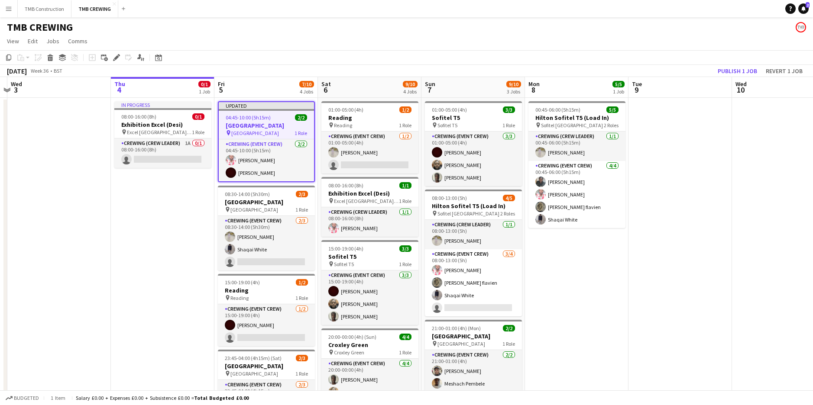
click at [185, 214] on app-date-cell "In progress 08:00-16:00 (8h) 0/1 Exhibition Excel (Desi) pin Excel London Easte…" at bounding box center [162, 276] width 103 height 356
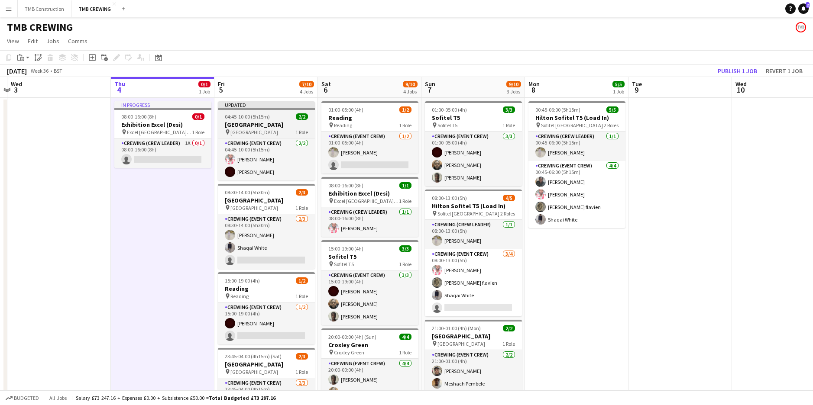
click at [272, 121] on h3 "[GEOGRAPHIC_DATA]" at bounding box center [266, 125] width 97 height 8
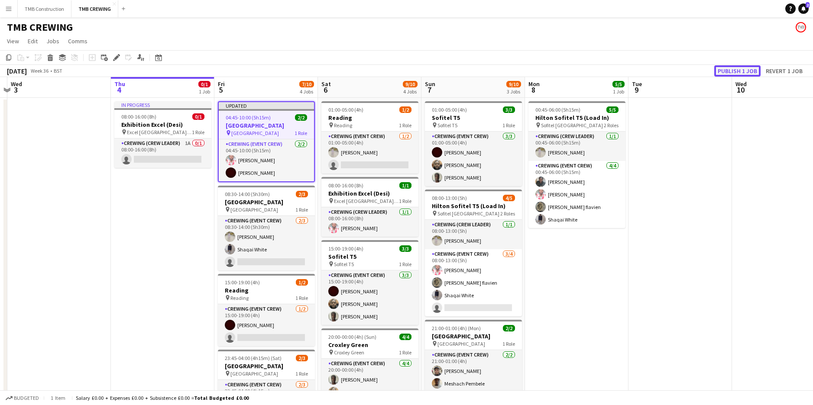
click at [734, 73] on button "Publish 1 job" at bounding box center [737, 70] width 46 height 11
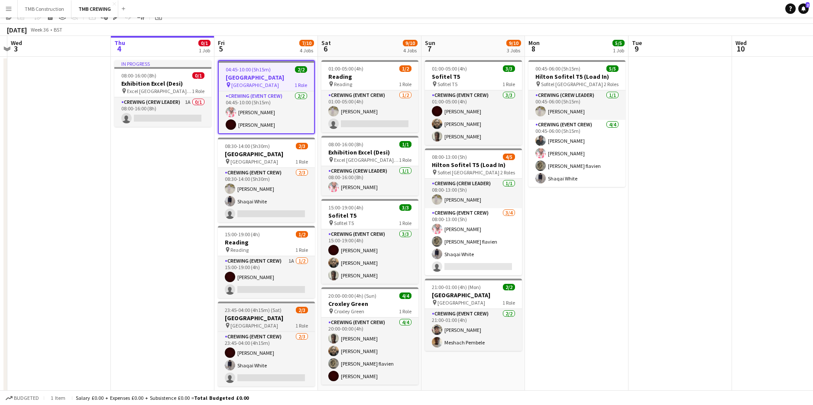
scroll to position [43, 0]
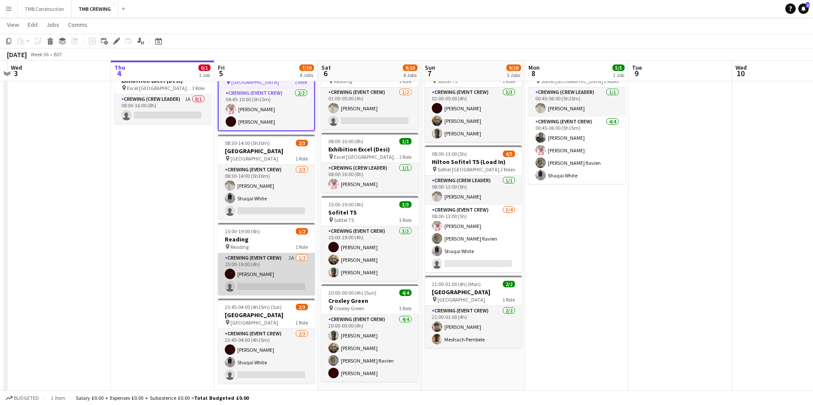
click at [270, 266] on app-card-role "Crewing (Event Crew) 1A [DATE] 15:00-19:00 (4h) [PERSON_NAME] single-neutral-ac…" at bounding box center [266, 274] width 97 height 42
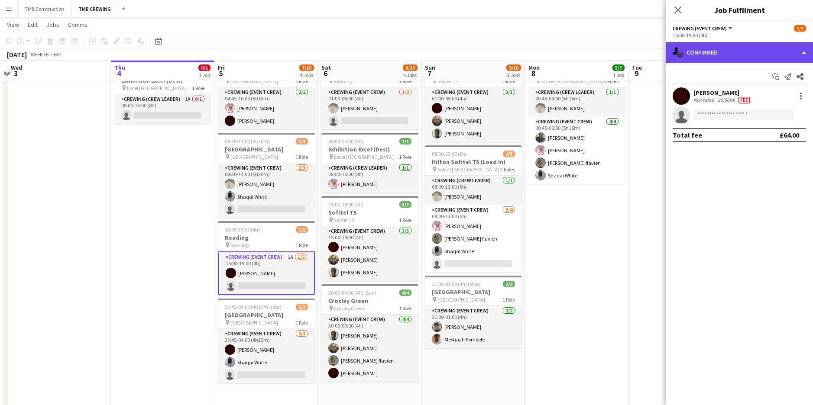
click at [729, 56] on div "single-neutral-actions-check-2 Confirmed" at bounding box center [739, 52] width 147 height 21
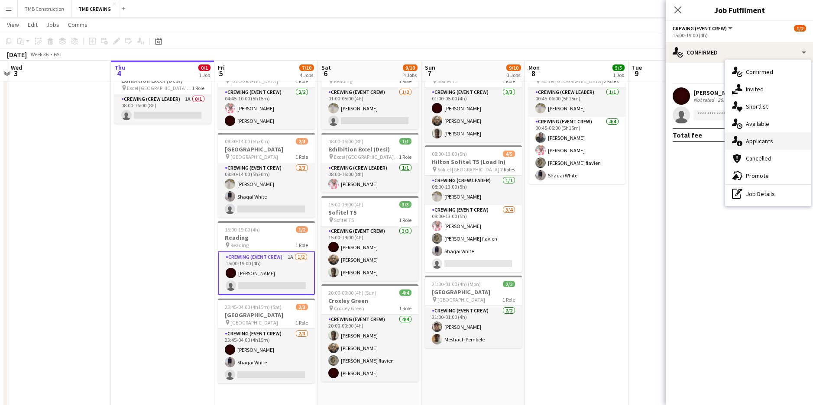
click at [760, 134] on div "single-neutral-actions-information Applicants" at bounding box center [768, 141] width 86 height 17
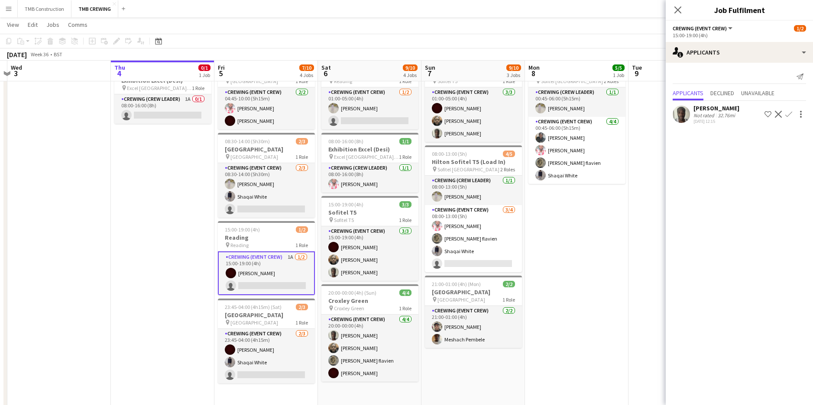
click at [789, 115] on app-icon "Confirm" at bounding box center [788, 114] width 7 height 7
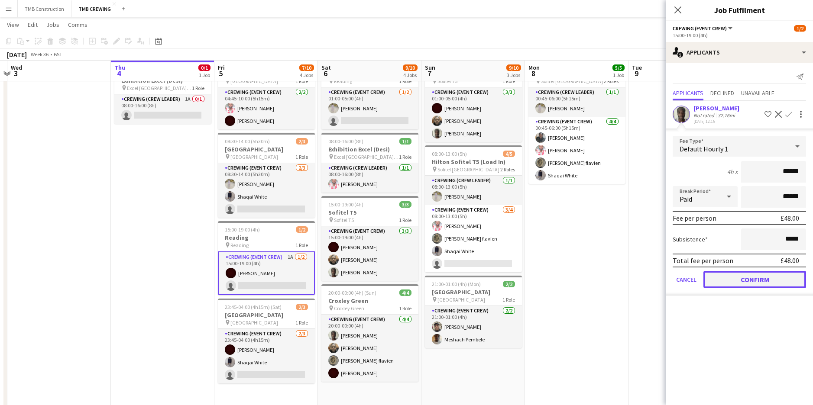
click at [754, 280] on button "Confirm" at bounding box center [754, 279] width 103 height 17
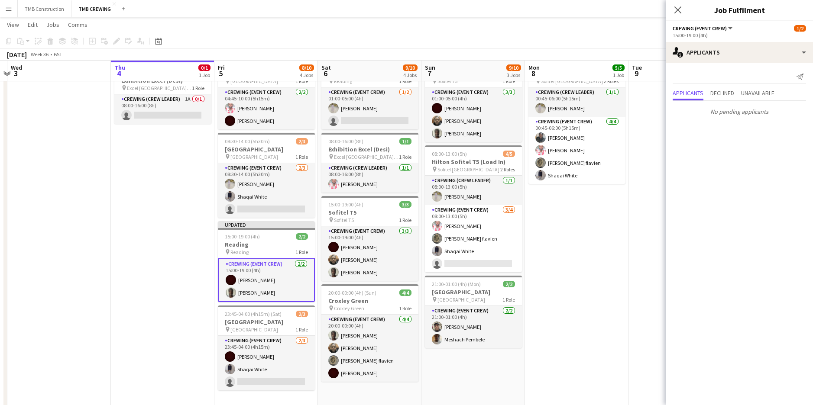
click at [678, 11] on icon "Close pop-in" at bounding box center [677, 9] width 7 height 7
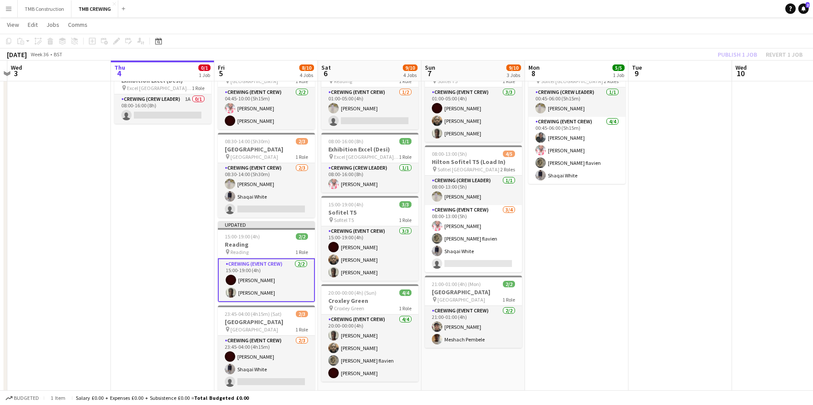
click at [690, 205] on app-date-cell at bounding box center [679, 232] width 103 height 356
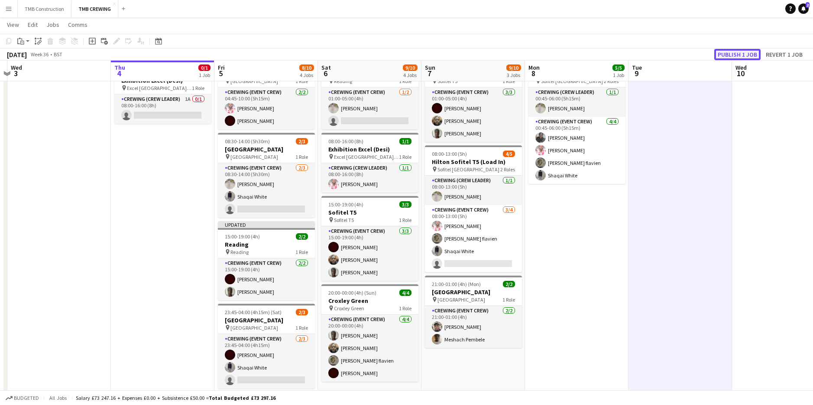
click at [727, 52] on button "Publish 1 job" at bounding box center [737, 54] width 46 height 11
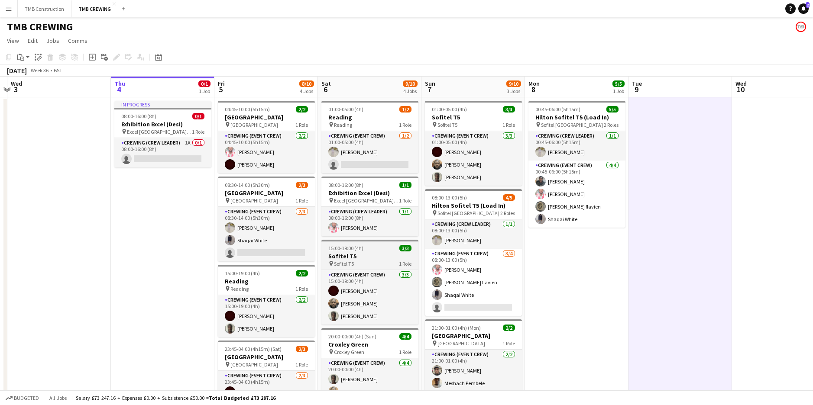
scroll to position [0, 0]
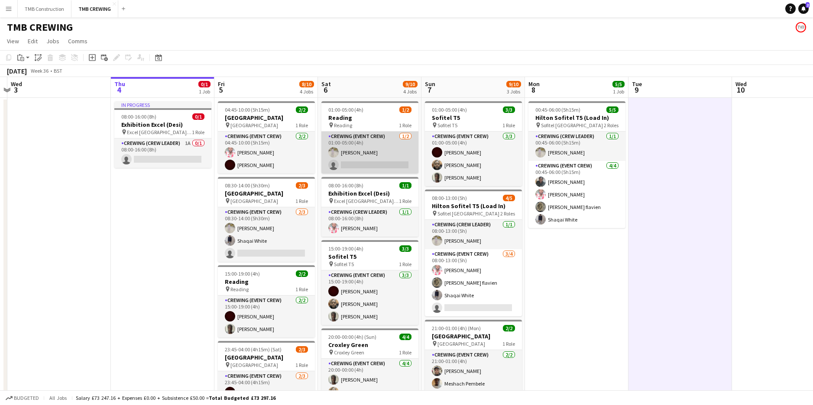
click at [357, 166] on app-card-role "Crewing (Event Crew) [DATE] 01:00-05:00 (4h) [PERSON_NAME] single-neutral-actio…" at bounding box center [369, 153] width 97 height 42
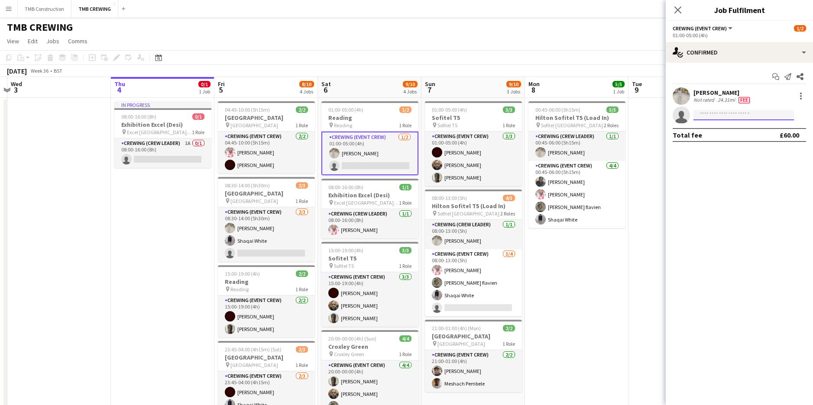
click at [711, 113] on input at bounding box center [743, 115] width 100 height 10
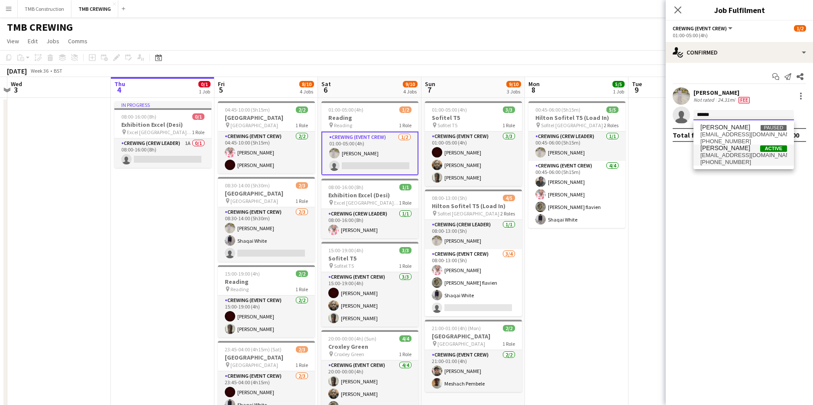
type input "******"
click at [715, 154] on span "[EMAIL_ADDRESS][DOMAIN_NAME]" at bounding box center [743, 155] width 87 height 7
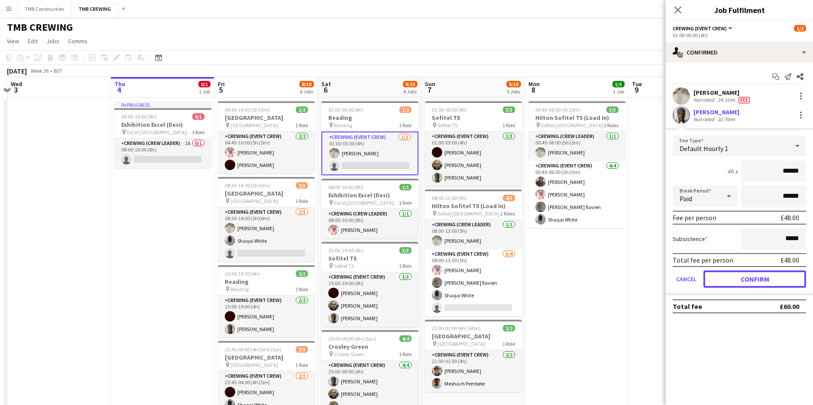
click at [758, 286] on button "Confirm" at bounding box center [754, 279] width 103 height 17
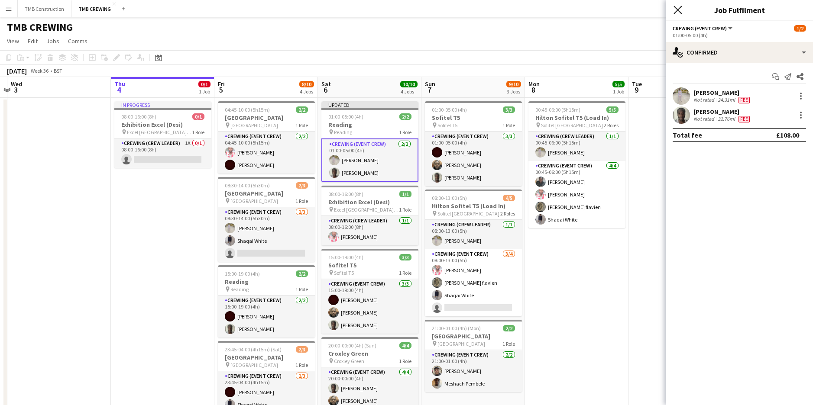
click at [676, 13] on icon at bounding box center [677, 10] width 8 height 8
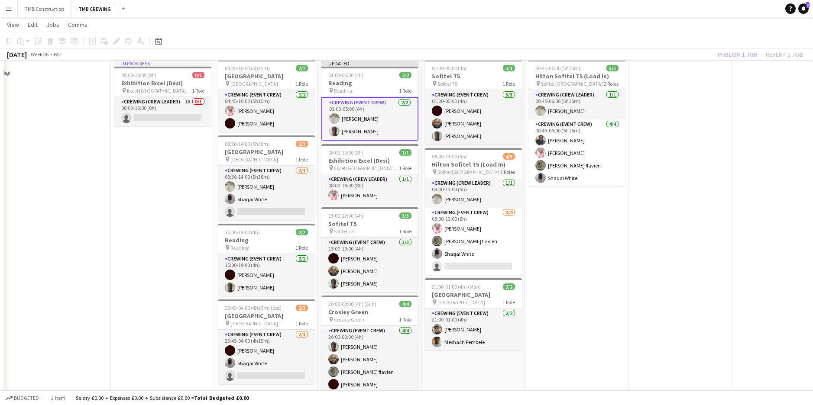
scroll to position [43, 0]
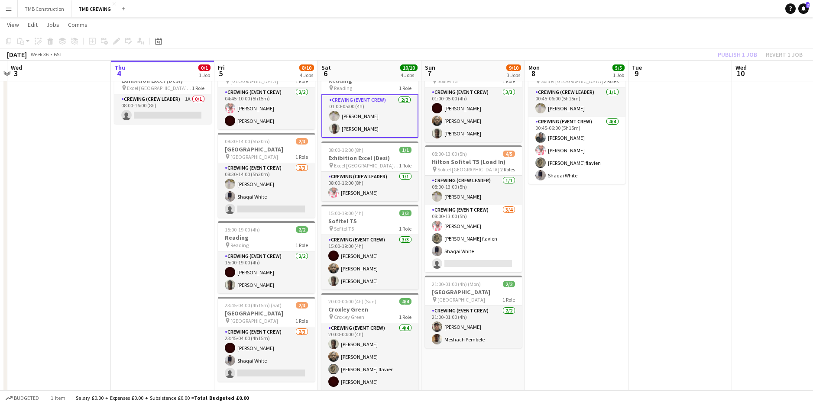
click at [588, 310] on app-date-cell "00:45-06:00 (5h15m) 5/5 Hilton Sofitel T5 (Load In) pin Sofitel London Heathrow…" at bounding box center [576, 235] width 103 height 363
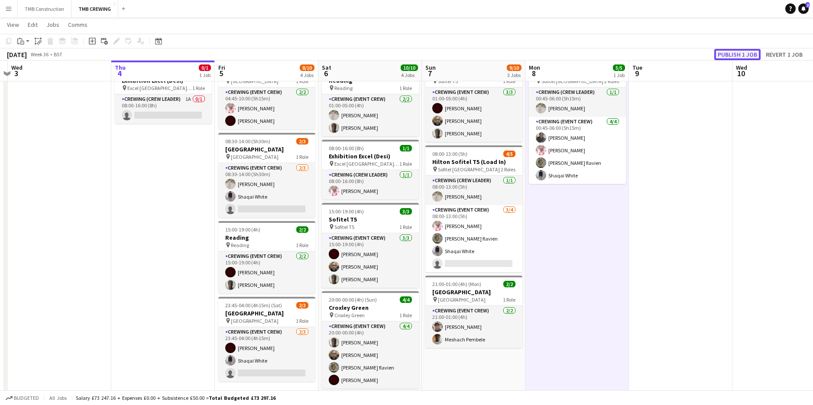
click at [738, 51] on button "Publish 1 job" at bounding box center [737, 54] width 46 height 11
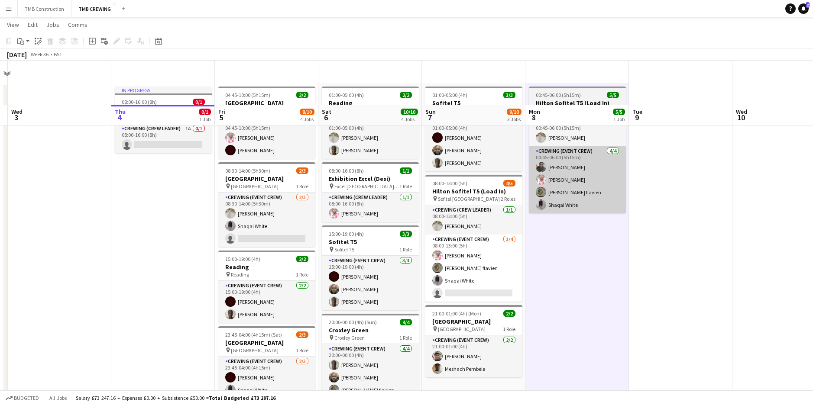
scroll to position [0, 0]
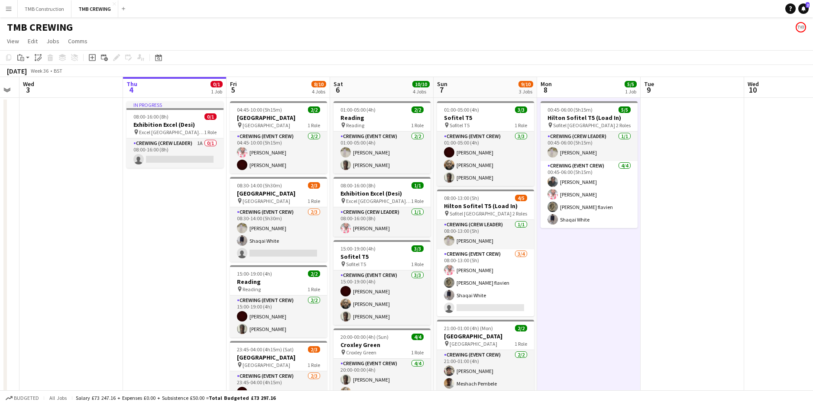
drag, startPoint x: 307, startPoint y: 241, endPoint x: 532, endPoint y: 249, distance: 225.3
click at [532, 249] on app-calendar-viewport "Mon 1 Tue 2 Wed 3 Thu 4 0/1 1 Job Fri 5 8/10 4 Jobs Sat 6 10/10 4 Jobs Sun 7 9/…" at bounding box center [406, 269] width 813 height 384
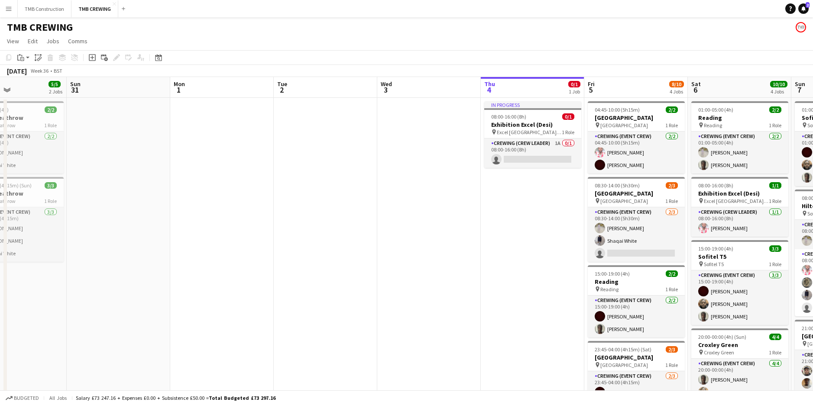
drag, startPoint x: 553, startPoint y: 227, endPoint x: 675, endPoint y: 241, distance: 122.4
click at [688, 236] on app-calendar-viewport "Thu 28 Fri 29 Sat 30 5/5 2 Jobs Sun 31 Mon 1 Tue 2 Wed 3 Thu 4 0/1 1 Job Fri 5 …" at bounding box center [406, 265] width 813 height 377
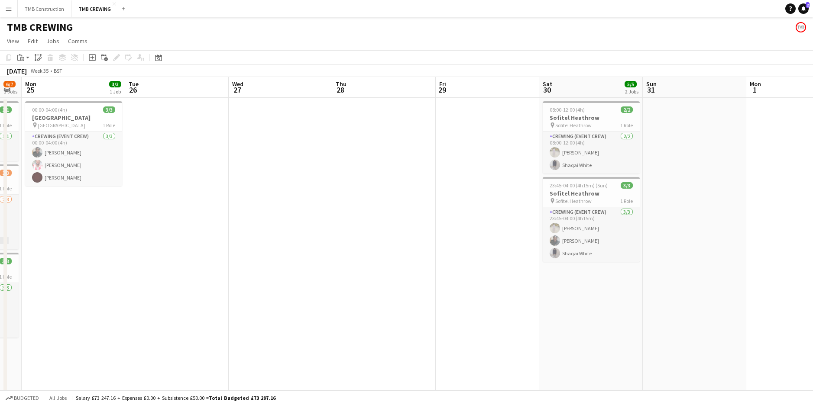
drag, startPoint x: 149, startPoint y: 297, endPoint x: 433, endPoint y: 262, distance: 286.2
click at [433, 262] on app-calendar-viewport "Sat 23 Sun 24 6/7 3 Jobs Mon 25 3/3 1 Job Tue 26 Wed 27 Thu 28 Fri 29 Sat 30 5/…" at bounding box center [406, 265] width 813 height 377
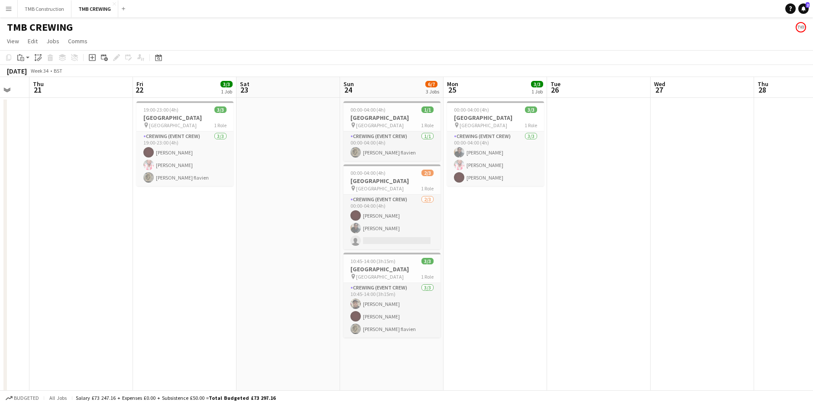
scroll to position [0, 236]
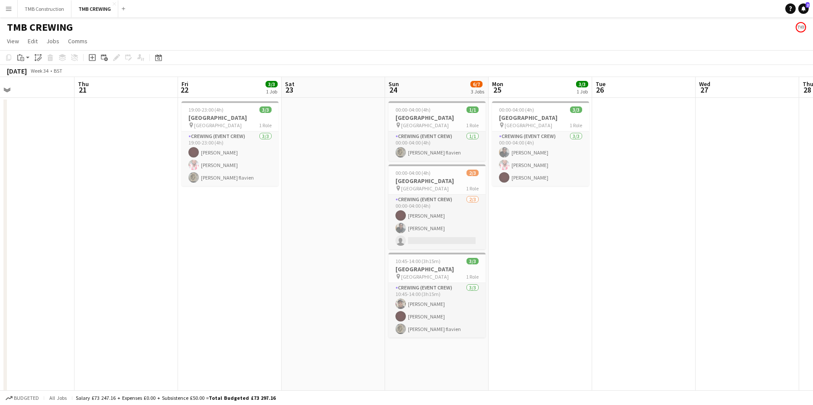
drag, startPoint x: 344, startPoint y: 275, endPoint x: 845, endPoint y: 228, distance: 503.2
click at [813, 228] on html "Menu Boards Boards Boards All jobs Status Workforce Workforce My Workforce Recr…" at bounding box center [406, 234] width 813 height 469
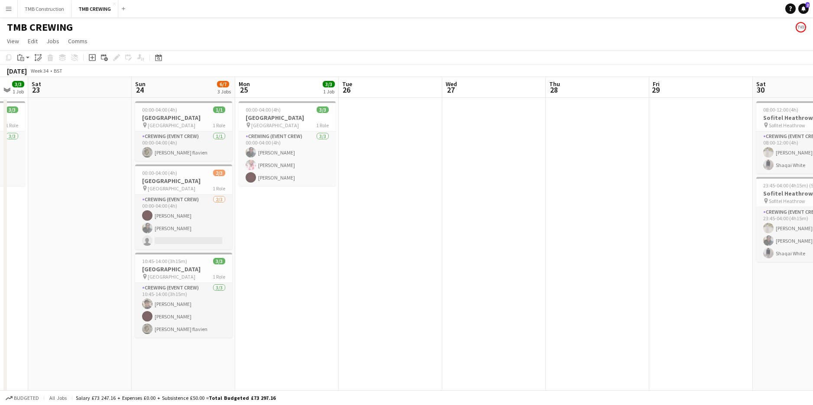
scroll to position [0, 284]
drag, startPoint x: 618, startPoint y: 233, endPoint x: 363, endPoint y: 240, distance: 254.7
click at [363, 240] on app-calendar-viewport "Wed 20 Thu 21 Fri 22 3/3 1 Job Sat 23 Sun 24 6/7 3 Jobs Mon 25 3/3 1 Job Tue 26…" at bounding box center [406, 265] width 813 height 377
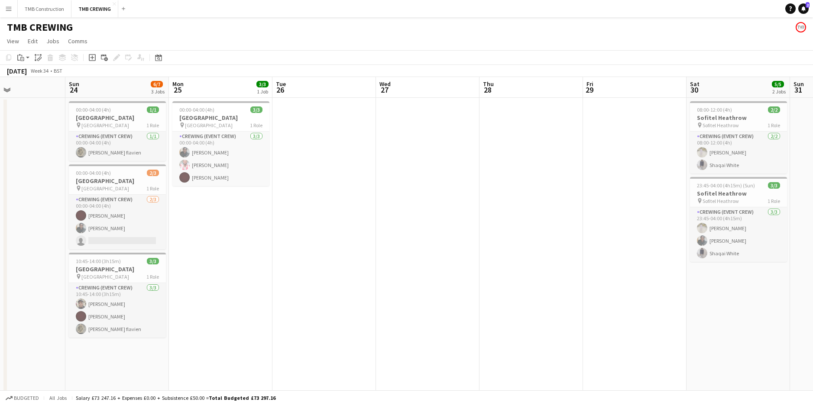
drag, startPoint x: 566, startPoint y: 283, endPoint x: 285, endPoint y: 273, distance: 281.6
click at [281, 274] on app-calendar-viewport "Wed 20 Thu 21 Fri 22 3/3 1 Job Sat 23 Sun 24 6/7 3 Jobs Mon 25 3/3 1 Job Tue 26…" at bounding box center [406, 265] width 813 height 377
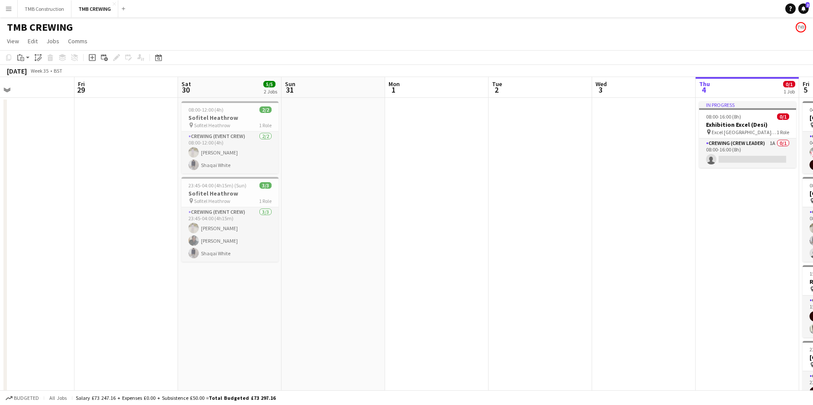
drag, startPoint x: 401, startPoint y: 268, endPoint x: 107, endPoint y: 295, distance: 295.3
click at [107, 296] on app-calendar-viewport "Mon 25 3/3 1 Job Tue 26 Wed 27 Thu 28 Fri 29 Sat 30 5/5 2 Jobs Sun 31 Mon 1 Tue…" at bounding box center [406, 265] width 813 height 377
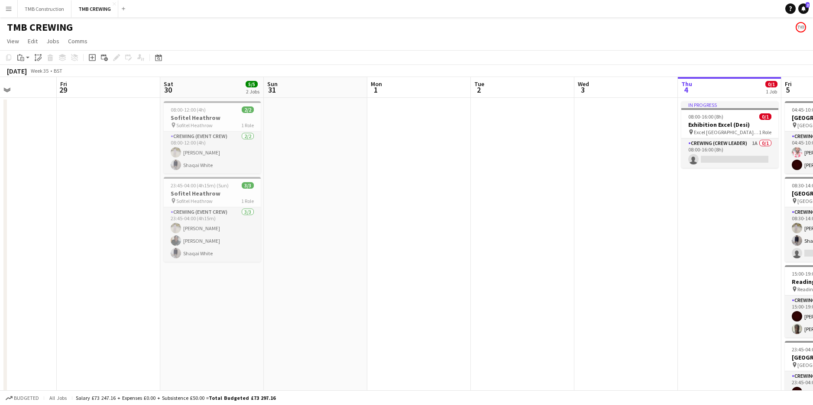
drag, startPoint x: 486, startPoint y: 287, endPoint x: 102, endPoint y: 304, distance: 384.5
click at [102, 304] on app-calendar-viewport "Mon 25 3/3 1 Job Tue 26 Wed 27 Thu 28 Fri 29 Sat 30 5/5 2 Jobs Sun 31 Mon 1 Tue…" at bounding box center [406, 265] width 813 height 377
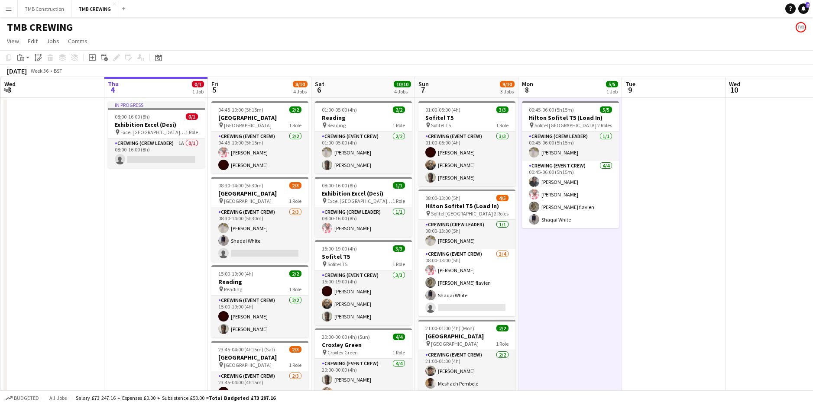
scroll to position [0, 312]
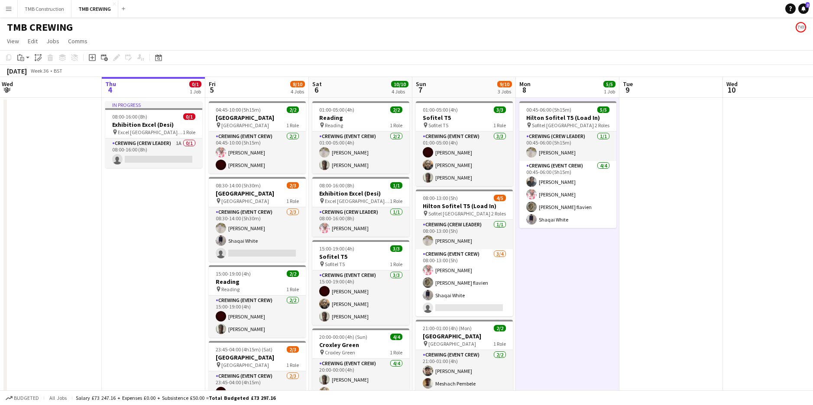
drag, startPoint x: 162, startPoint y: 310, endPoint x: 125, endPoint y: 274, distance: 52.1
click at [125, 274] on app-calendar-viewport "Sun 31 Mon 1 Tue 2 Wed 3 Thu 4 0/1 1 Job Fri 5 8/10 4 Jobs Sat 6 10/10 4 Jobs S…" at bounding box center [406, 265] width 813 height 377
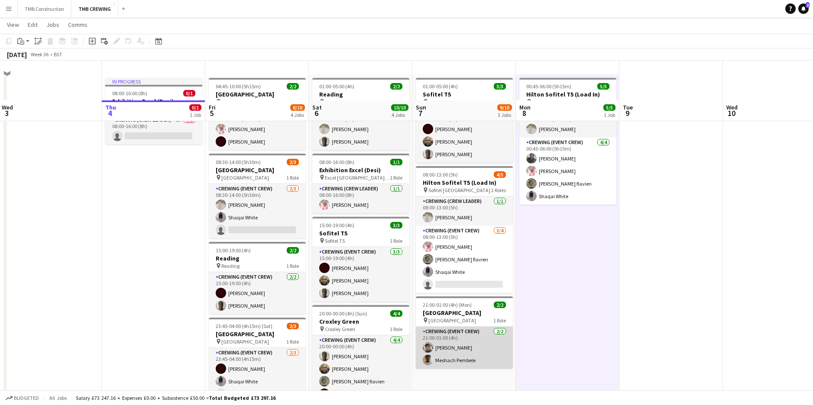
scroll to position [19, 0]
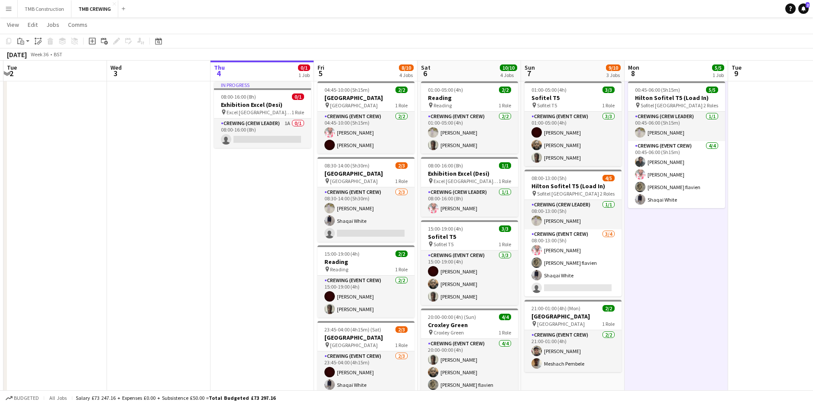
drag, startPoint x: 168, startPoint y: 230, endPoint x: 307, endPoint y: 200, distance: 141.7
click at [301, 202] on app-calendar-viewport "Sun 31 Mon 1 Tue 2 Wed 3 Thu 4 0/1 1 Job Fri 5 8/10 4 Jobs Sat 6 10/10 4 Jobs S…" at bounding box center [406, 224] width 813 height 419
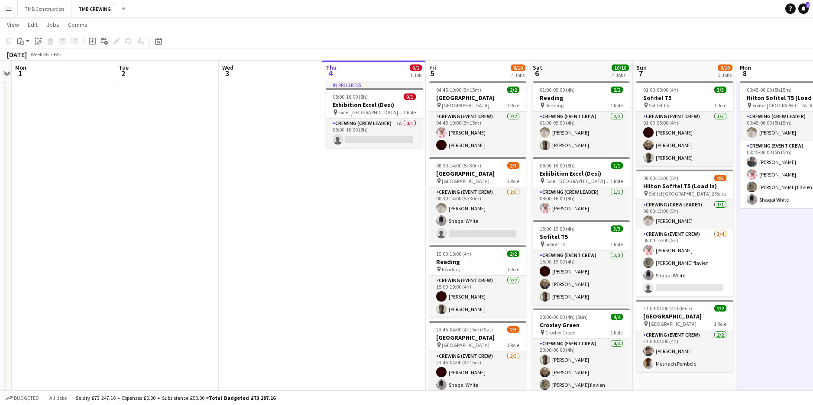
drag, startPoint x: 312, startPoint y: 199, endPoint x: 548, endPoint y: 163, distance: 239.1
click at [548, 163] on app-calendar-viewport "Sat 30 5/5 2 Jobs Sun 31 Mon 1 Tue 2 Wed 3 Thu 4 0/1 1 Job Fri 5 8/10 4 Jobs Sa…" at bounding box center [406, 224] width 813 height 419
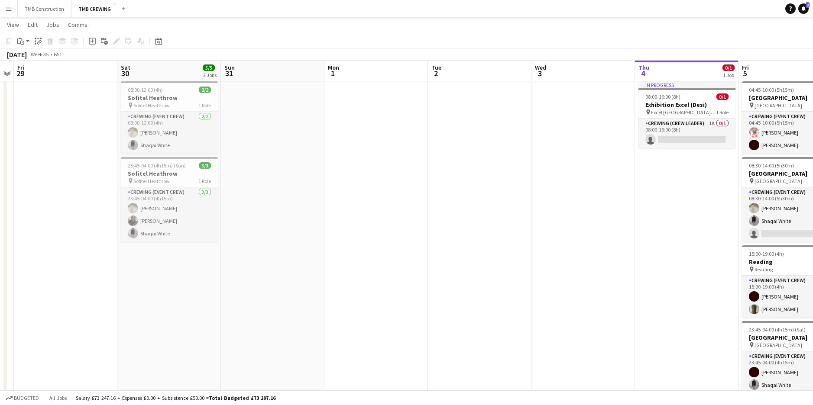
drag, startPoint x: 349, startPoint y: 216, endPoint x: 401, endPoint y: 211, distance: 52.2
click at [397, 211] on app-calendar-viewport "Wed 27 Thu 28 Fri 29 Sat 30 5/5 2 Jobs Sun 31 Mon 1 Tue 2 Wed 3 Thu 4 0/1 1 Job…" at bounding box center [406, 224] width 813 height 419
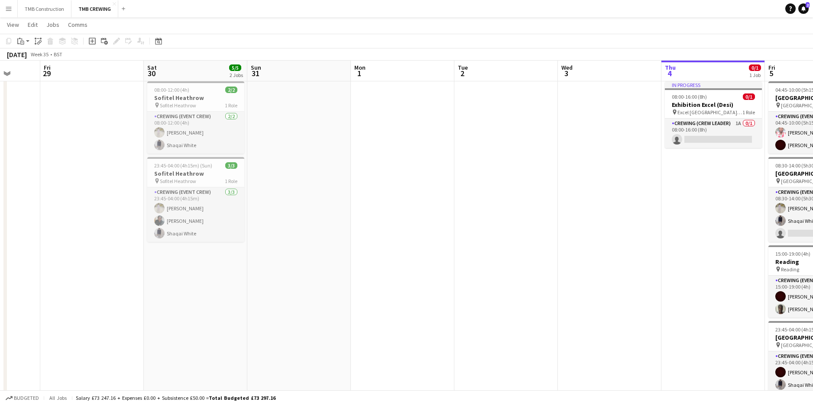
drag, startPoint x: 449, startPoint y: 218, endPoint x: 569, endPoint y: 208, distance: 120.3
click at [569, 208] on app-calendar-viewport "Wed 27 Thu 28 Fri 29 Sat 30 5/5 2 Jobs Sun 31 Mon 1 Tue 2 Wed 3 Thu 4 0/1 1 Job…" at bounding box center [406, 224] width 813 height 419
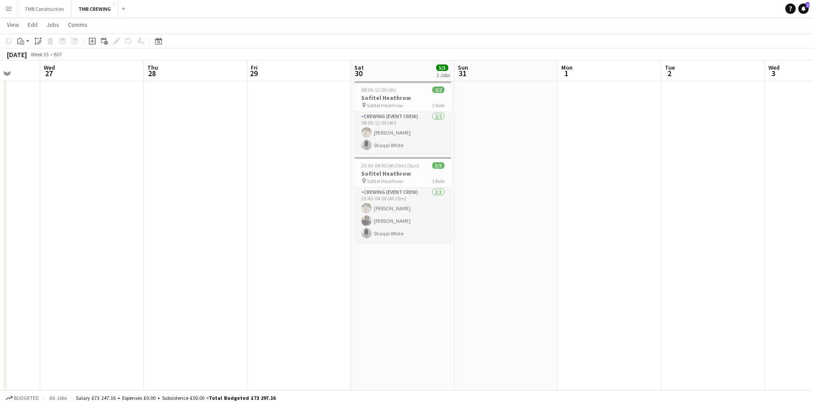
scroll to position [0, 199]
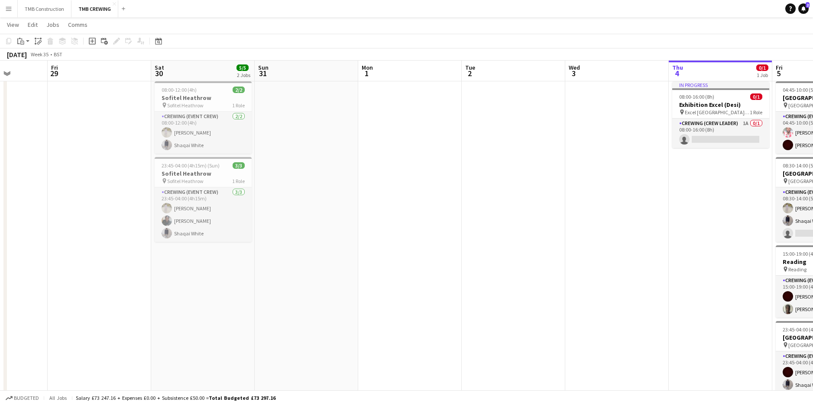
drag, startPoint x: 580, startPoint y: 236, endPoint x: 462, endPoint y: 245, distance: 118.5
click at [389, 269] on app-calendar-viewport "Tue 26 Wed 27 Thu 28 Fri 29 Sat 30 5/5 2 Jobs Sun 31 Mon 1 Tue 2 Wed 3 Thu 4 0/…" at bounding box center [406, 224] width 813 height 419
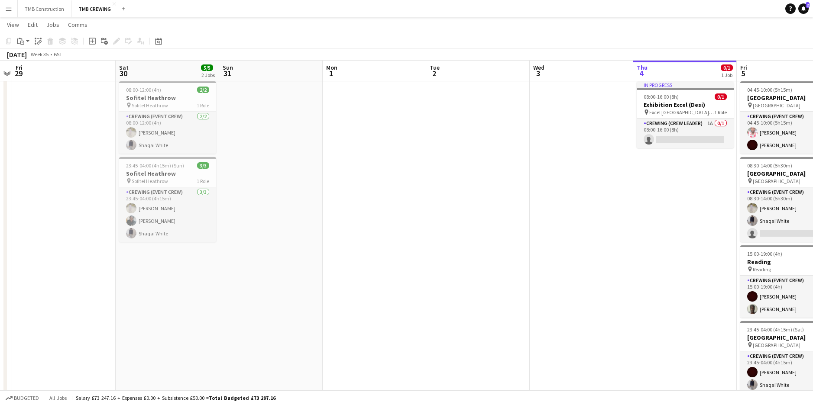
drag, startPoint x: 565, startPoint y: 210, endPoint x: 219, endPoint y: 222, distance: 345.7
click at [219, 222] on app-calendar-viewport "Tue 26 Wed 27 Thu 28 Fri 29 Sat 30 5/5 2 Jobs Sun 31 Mon 1 Tue 2 Wed 3 Thu 4 0/…" at bounding box center [406, 224] width 813 height 419
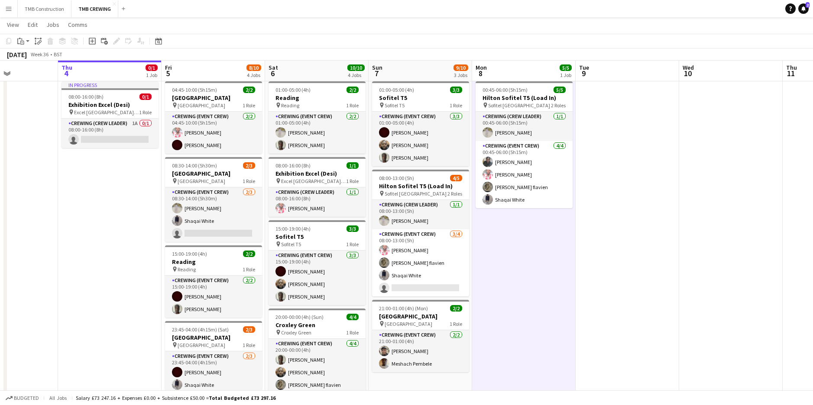
scroll to position [0, 356]
drag, startPoint x: 330, startPoint y: 222, endPoint x: 65, endPoint y: 255, distance: 267.1
click at [65, 255] on app-calendar-viewport "Sun 31 Mon 1 Tue 2 Wed 3 Thu 4 0/1 1 Job Fri 5 8/10 4 Jobs Sat 6 10/10 4 Jobs S…" at bounding box center [406, 224] width 813 height 419
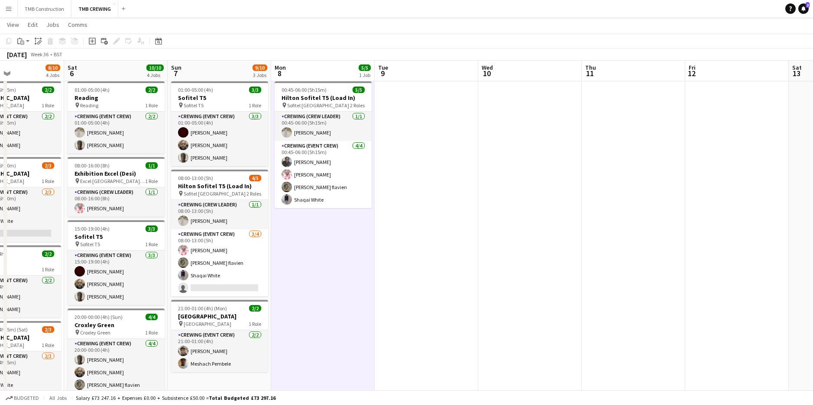
scroll to position [0, 262]
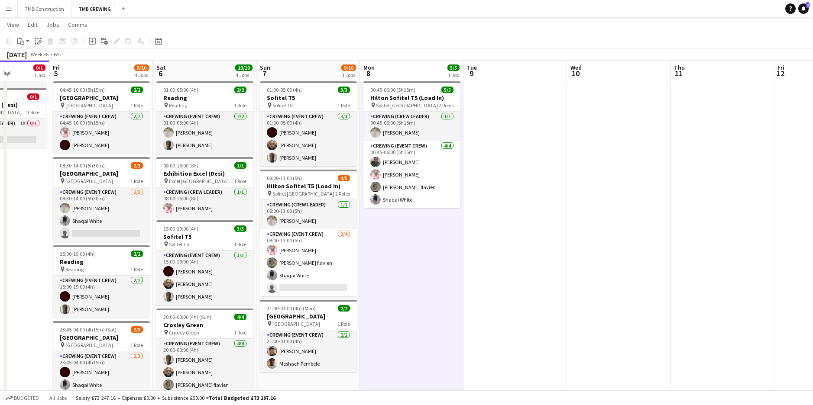
drag, startPoint x: 554, startPoint y: 335, endPoint x: 338, endPoint y: 343, distance: 215.8
click at [338, 343] on app-calendar-viewport "Tue 2 Wed 3 Thu 4 0/1 1 Job Fri 5 8/10 4 Jobs Sat 6 10/10 4 Jobs Sun 7 9/10 3 J…" at bounding box center [406, 224] width 813 height 419
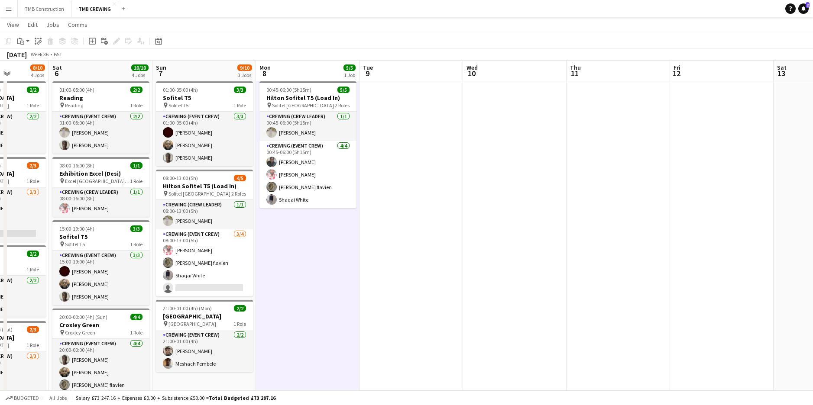
drag, startPoint x: 401, startPoint y: 252, endPoint x: 618, endPoint y: 207, distance: 221.6
click at [618, 207] on app-calendar-viewport "Wed 3 Thu 4 0/1 1 Job Fri 5 8/10 4 Jobs Sat 6 10/10 4 Jobs Sun 7 9/10 3 Jobs Mo…" at bounding box center [406, 224] width 813 height 419
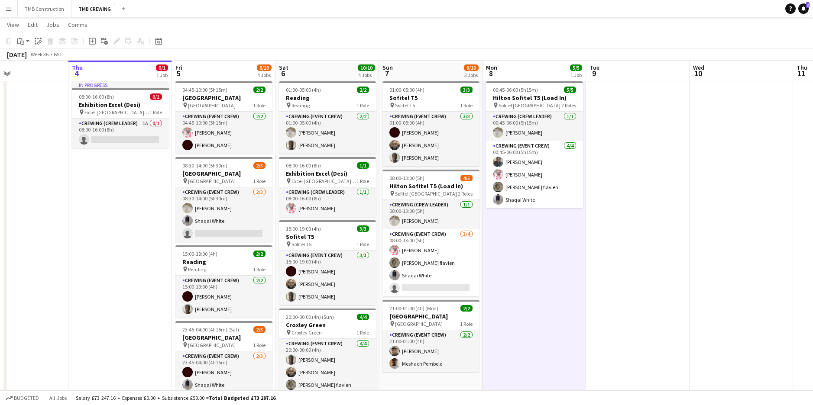
scroll to position [0, 357]
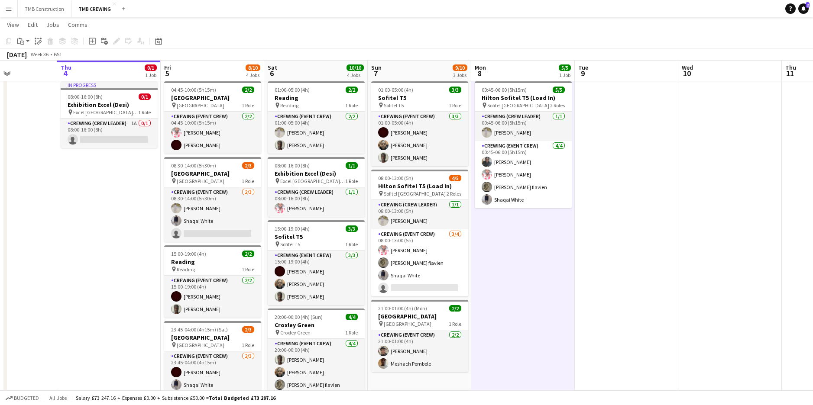
drag, startPoint x: 466, startPoint y: 254, endPoint x: 410, endPoint y: 247, distance: 56.7
click at [410, 247] on app-calendar-viewport "Sun 31 Mon 1 Tue 2 Wed 3 Thu 4 0/1 1 Job Fri 5 8/10 4 Jobs Sat 6 10/10 4 Jobs S…" at bounding box center [406, 224] width 813 height 419
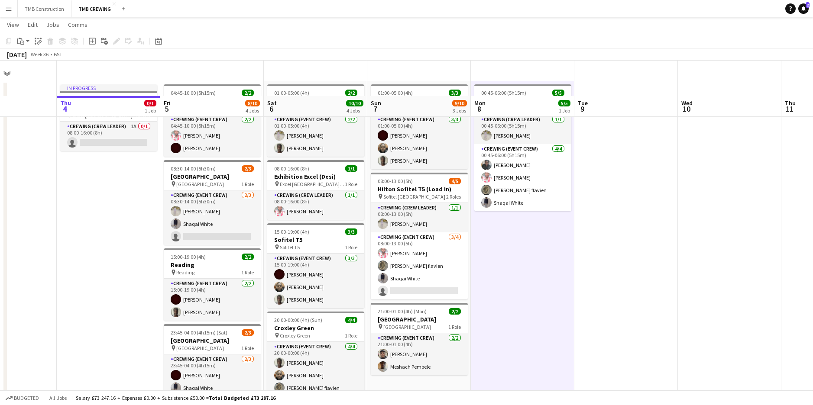
scroll to position [0, 0]
